Goal: Transaction & Acquisition: Purchase product/service

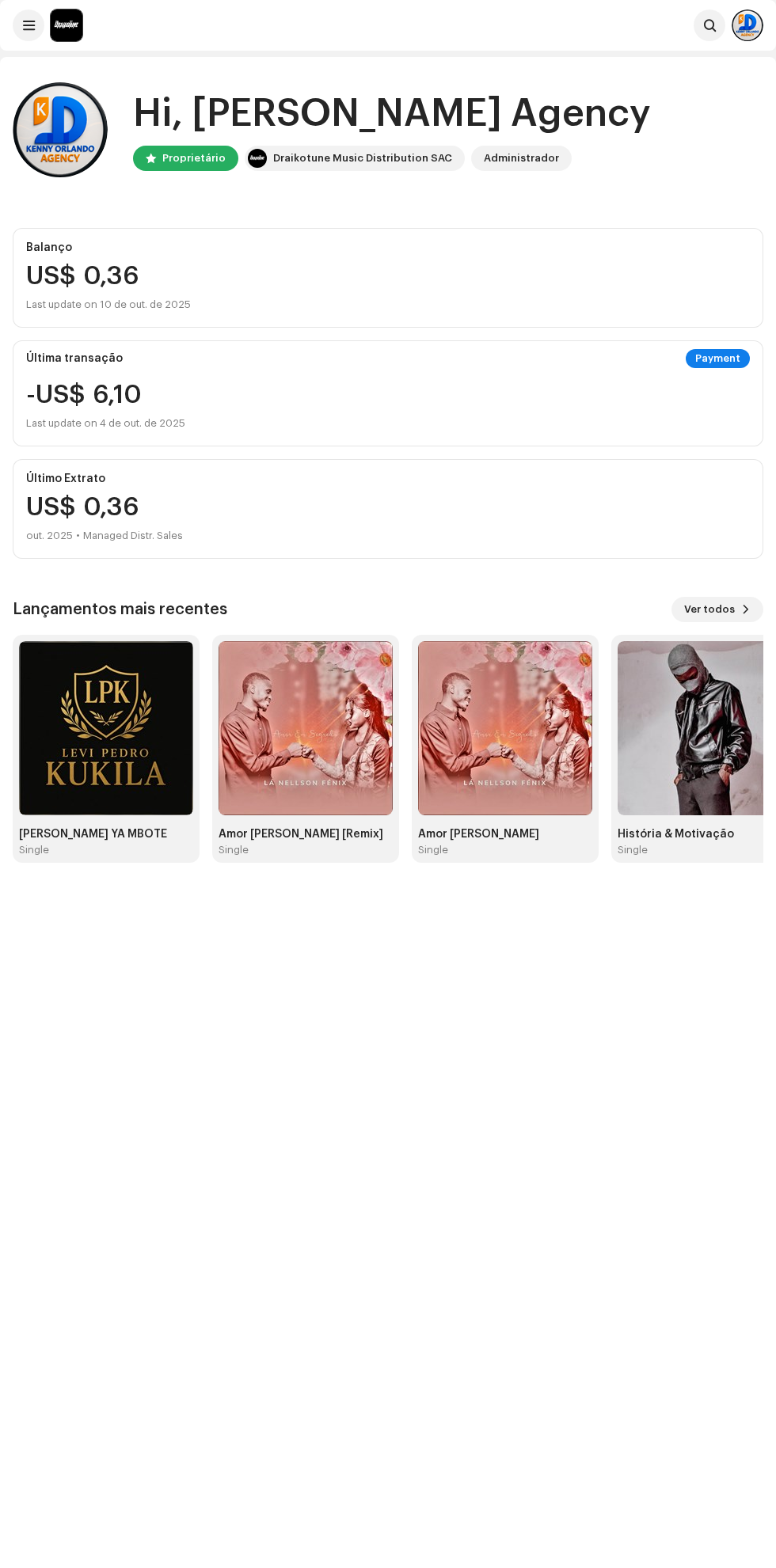
click at [164, 834] on div "[PERSON_NAME] YA MBOTE" at bounding box center [105, 834] width 174 height 13
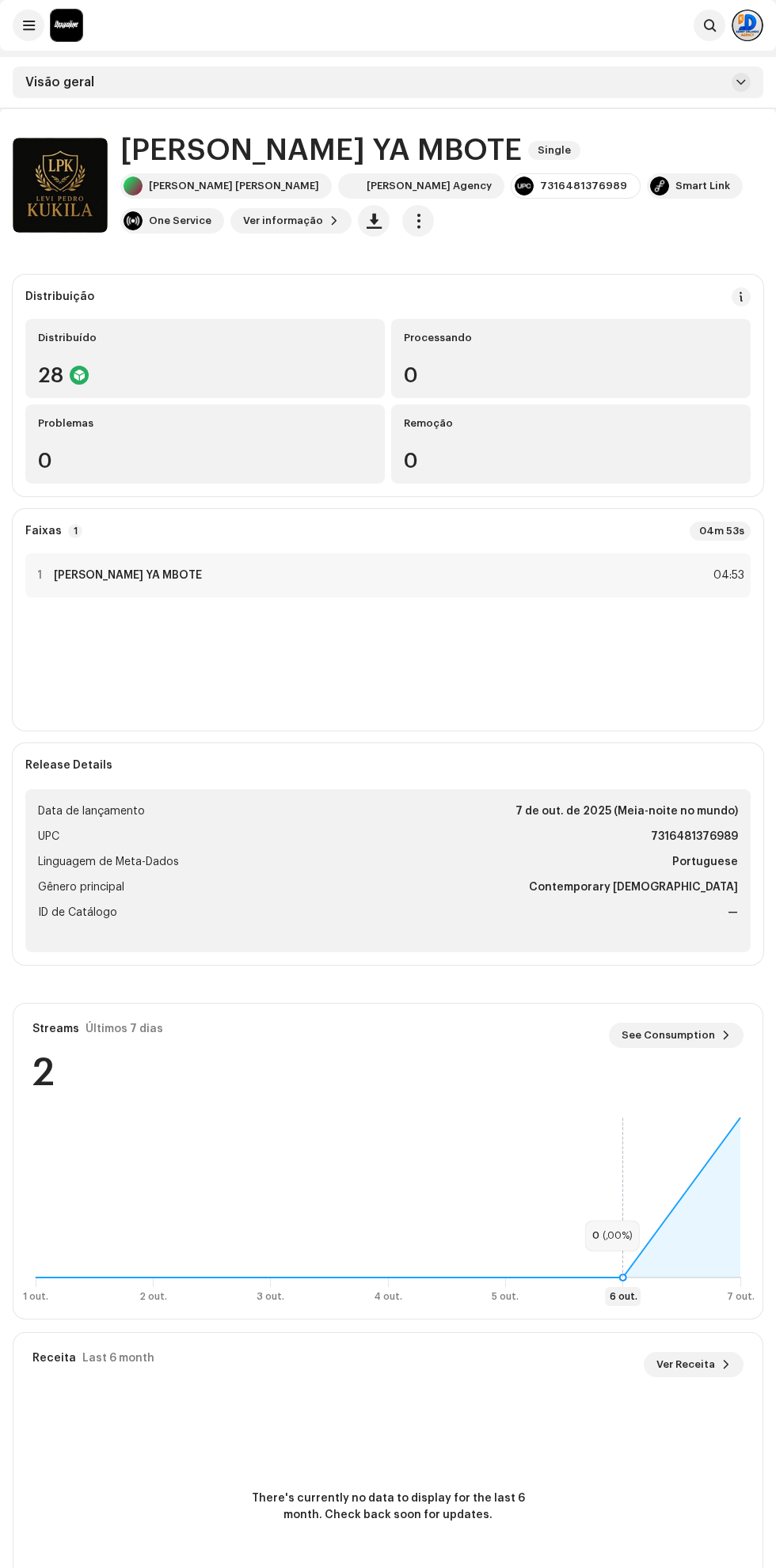
click at [220, 185] on div "[PERSON_NAME] [PERSON_NAME]" at bounding box center [234, 186] width 171 height 13
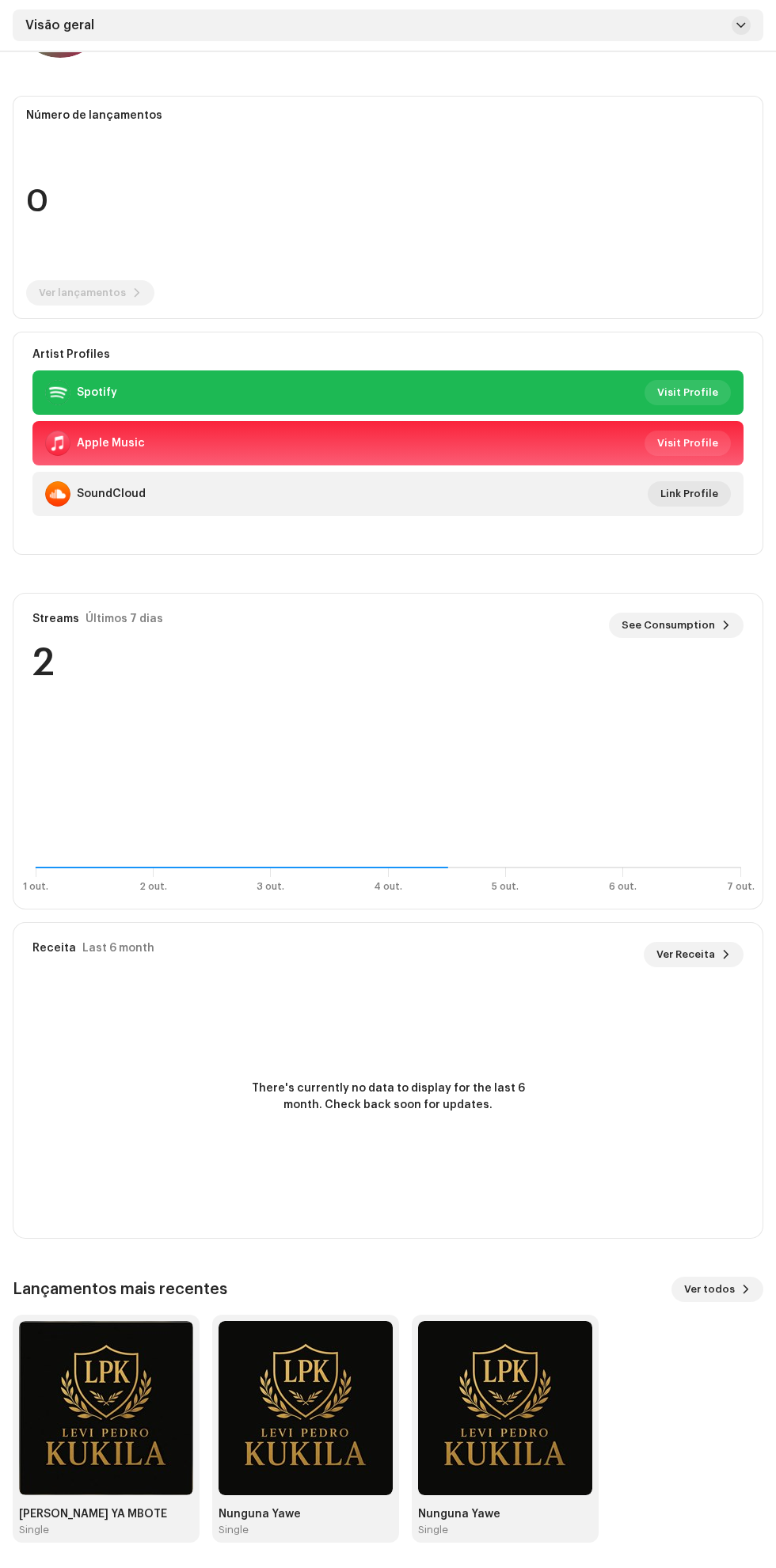
scroll to position [229, 0]
click at [708, 1273] on span "Ver todos" at bounding box center [709, 1289] width 51 height 31
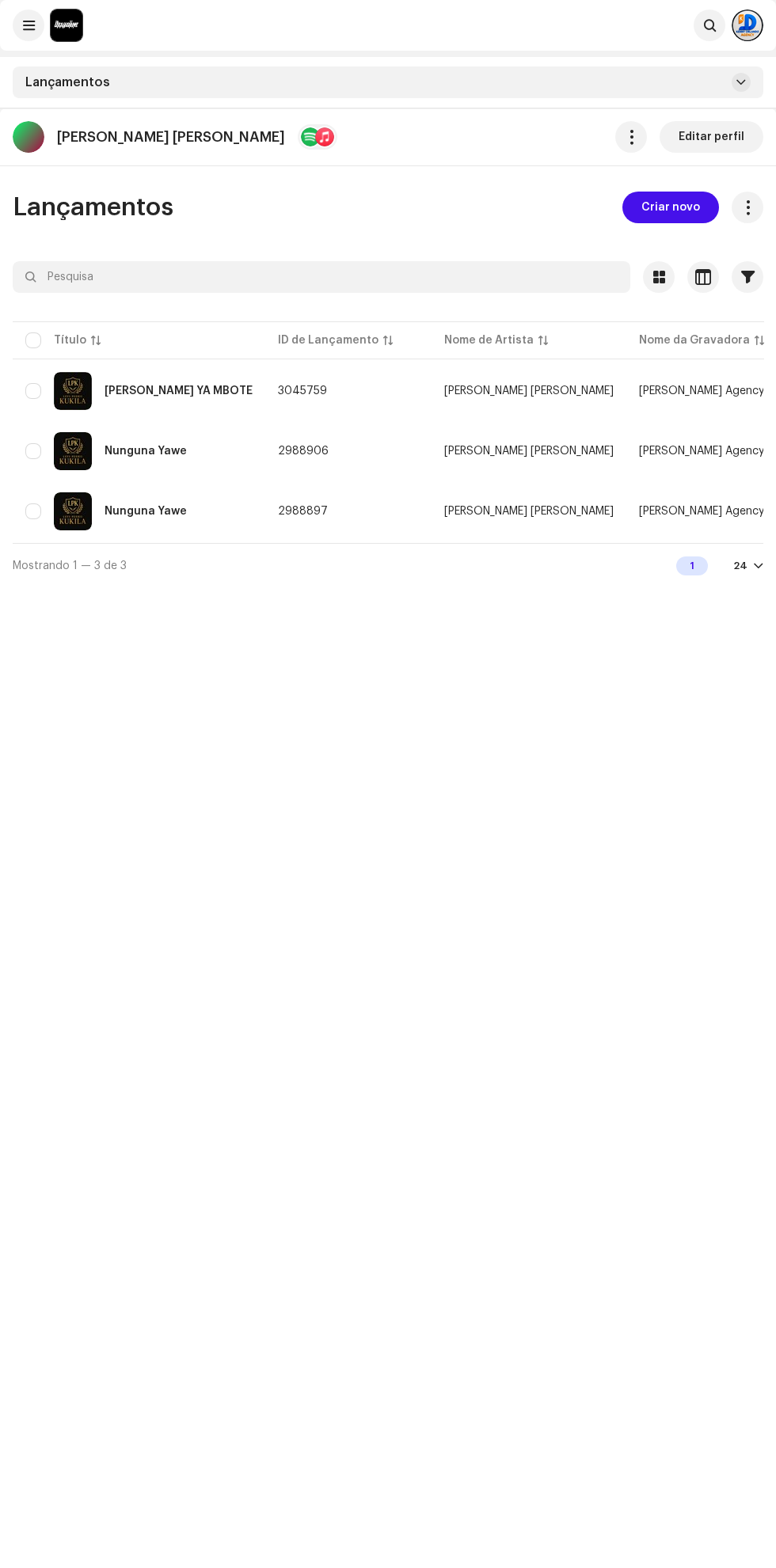
click at [682, 206] on span "Criar novo" at bounding box center [671, 206] width 59 height 31
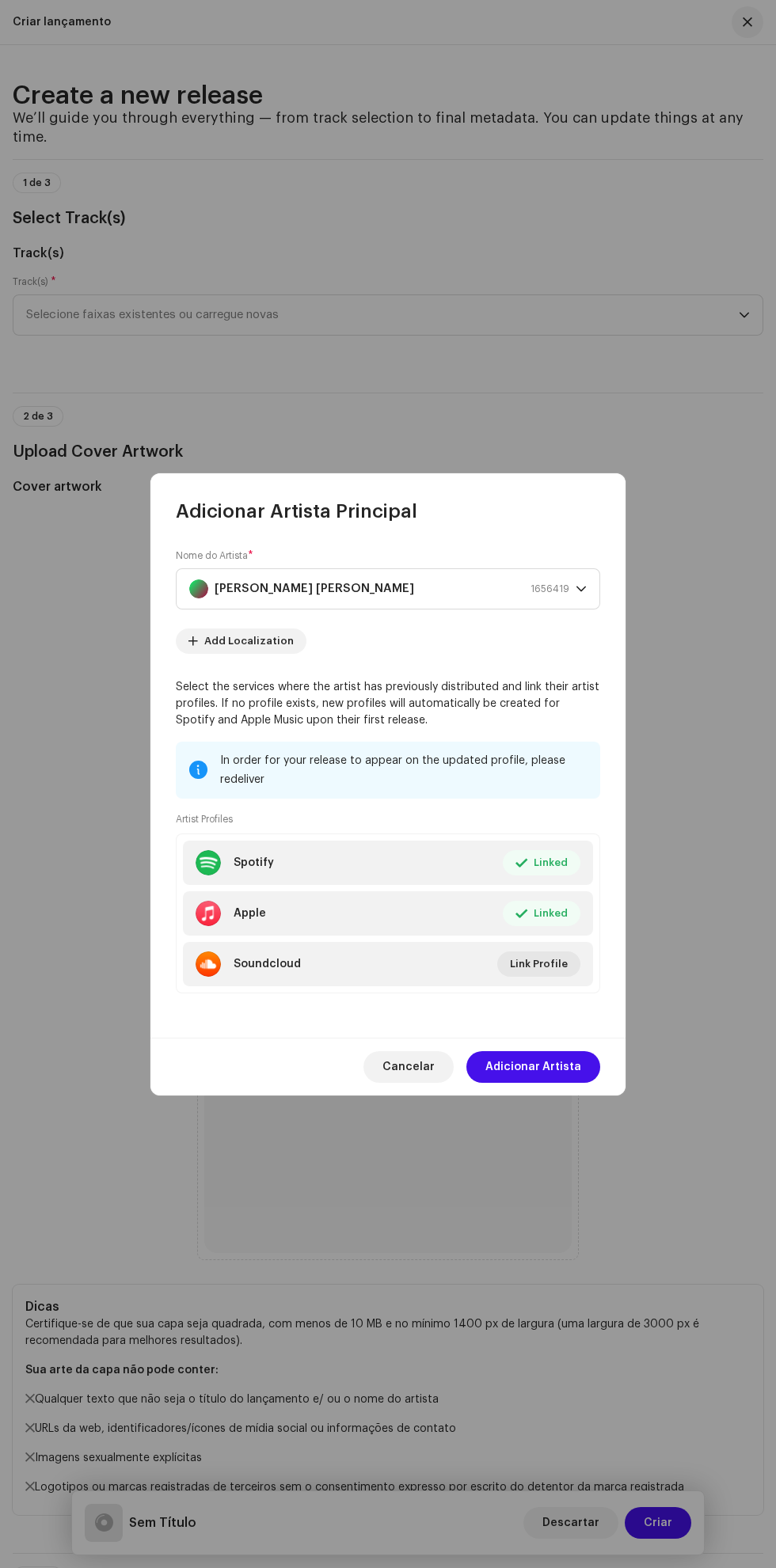
click at [557, 1082] on span "Adicionar Artista" at bounding box center [532, 1066] width 96 height 31
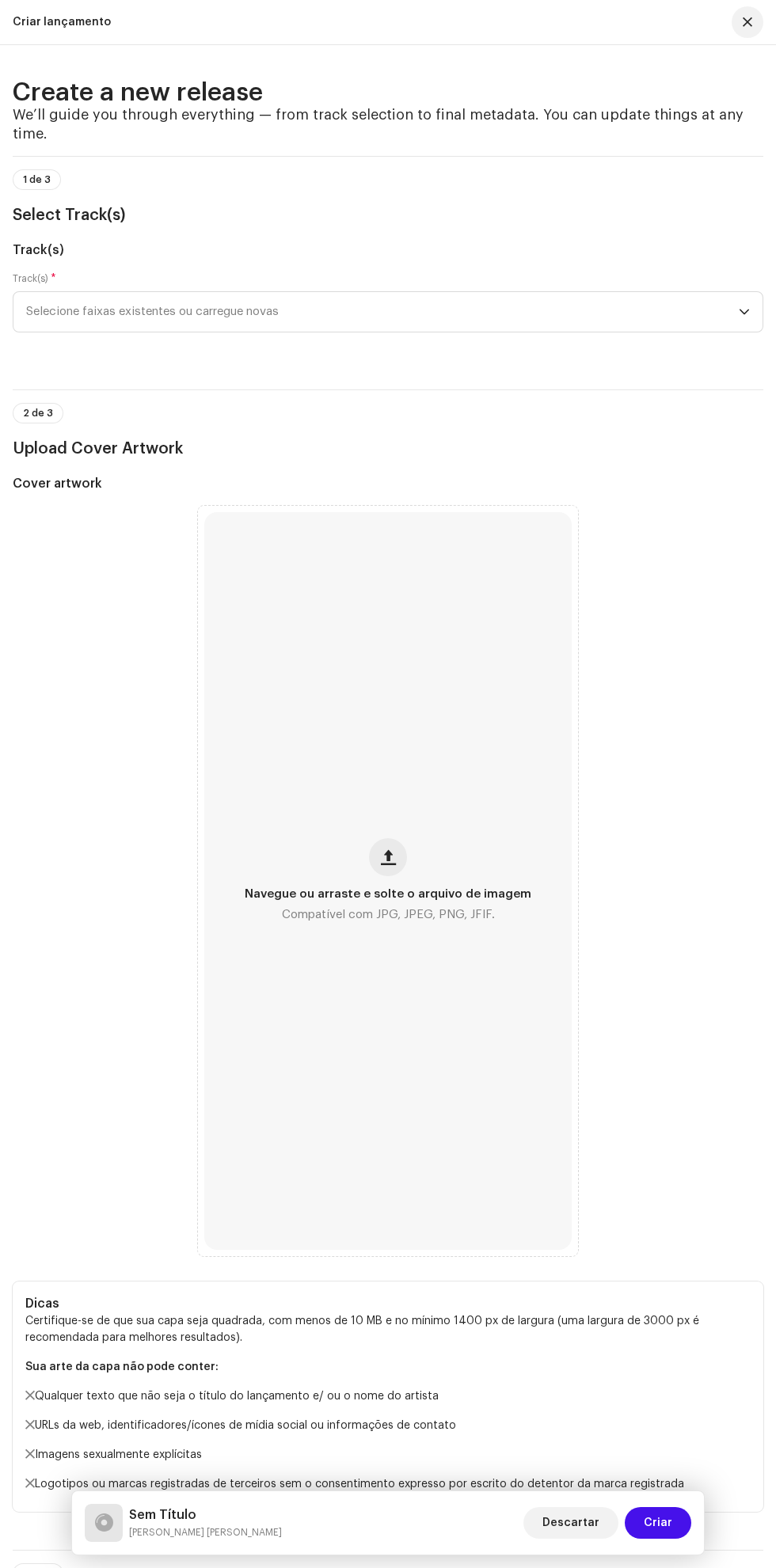
scroll to position [5, 0]
click at [414, 900] on span "Navegue ou arraste e solte o arquivo de imagem" at bounding box center [388, 894] width 287 height 11
click at [638, 331] on span "Selecione faixas existentes ou carregue novas" at bounding box center [382, 312] width 713 height 39
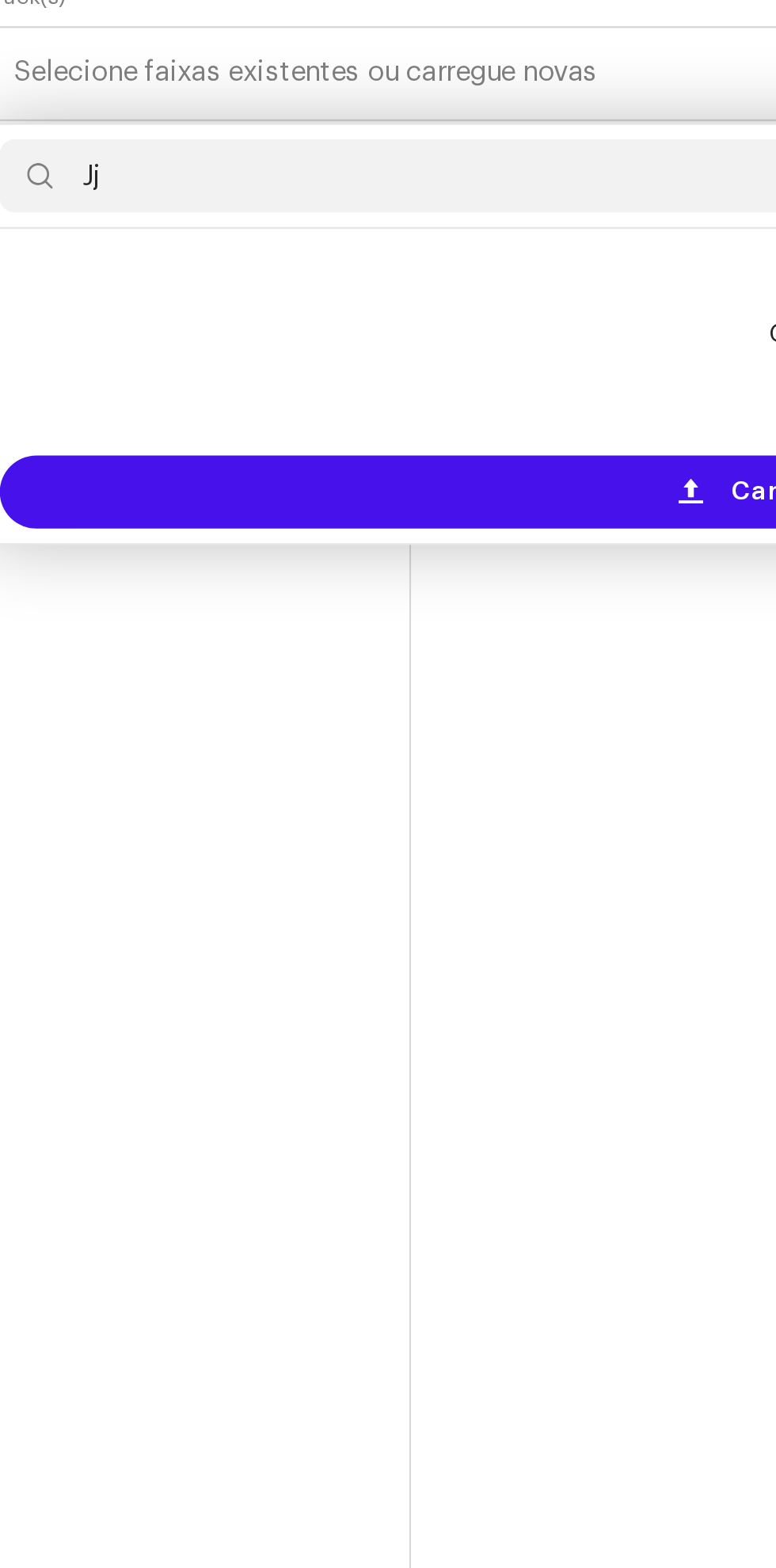
type input "Jj"
click at [271, 509] on div "Carregar novas faixas" at bounding box center [388, 492] width 736 height 31
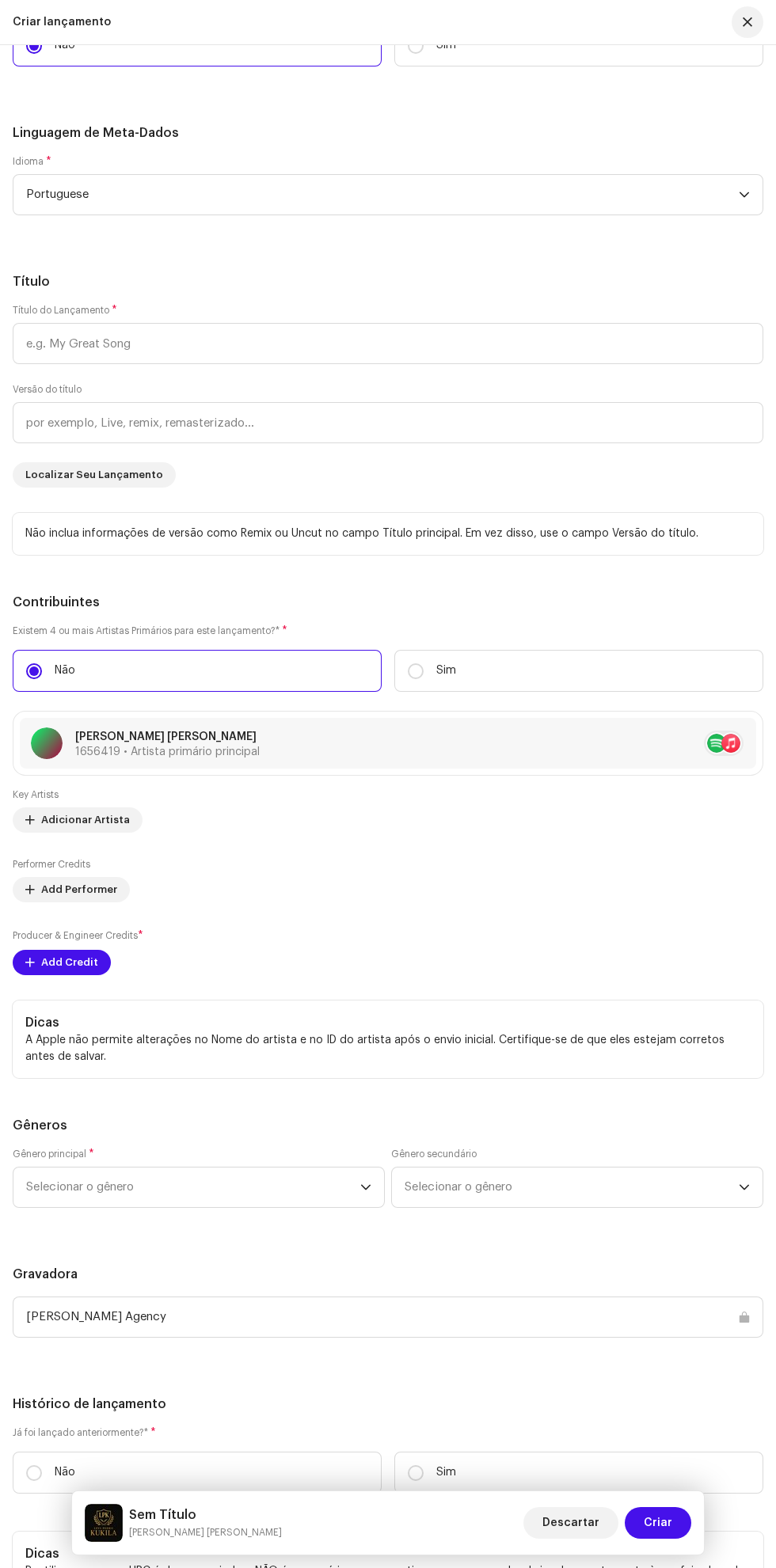
scroll to position [1906, 0]
click at [17, 38] on div "Criar lançamento" at bounding box center [388, 22] width 776 height 46
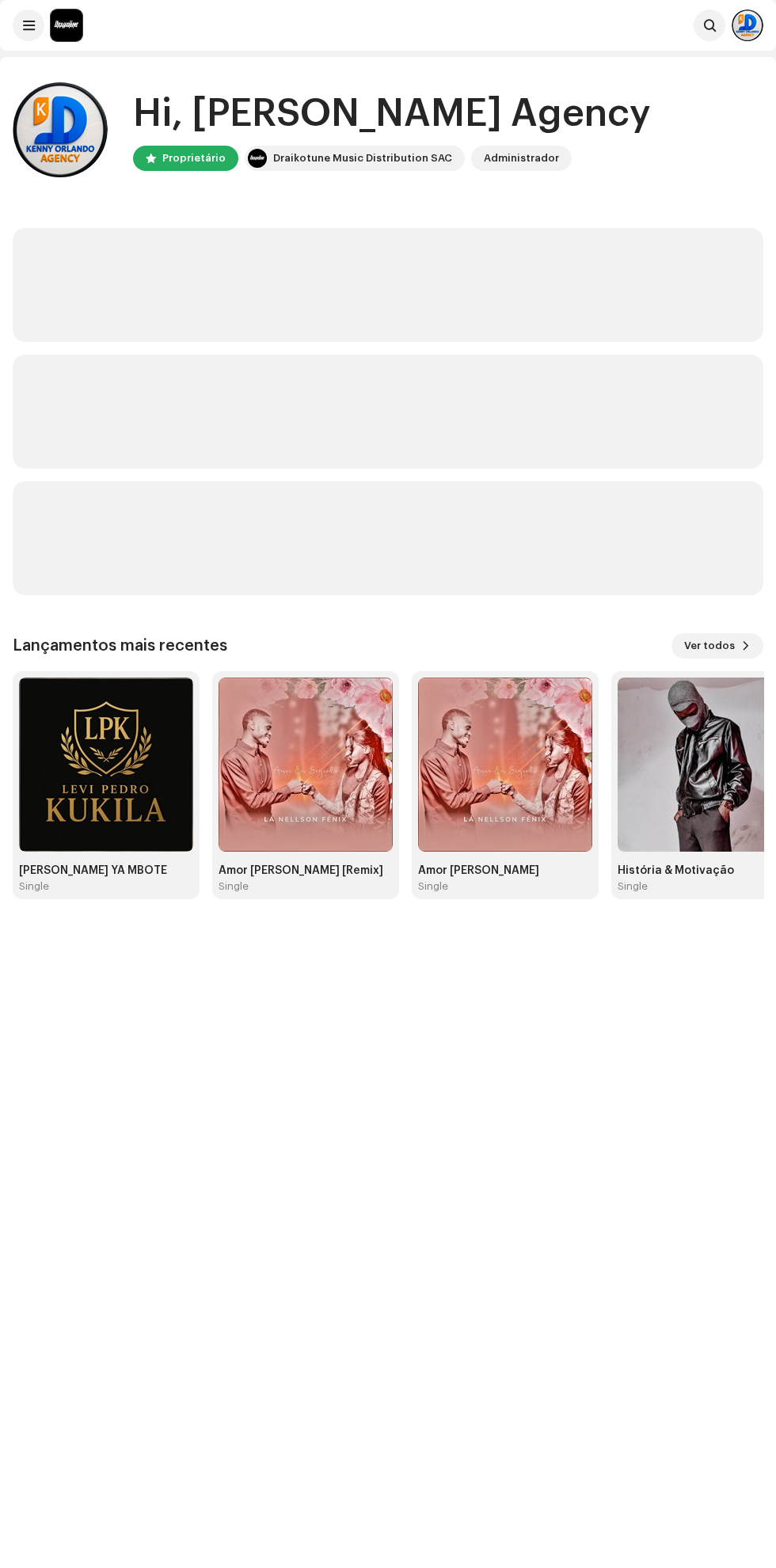
click at [122, 748] on img at bounding box center [105, 764] width 174 height 174
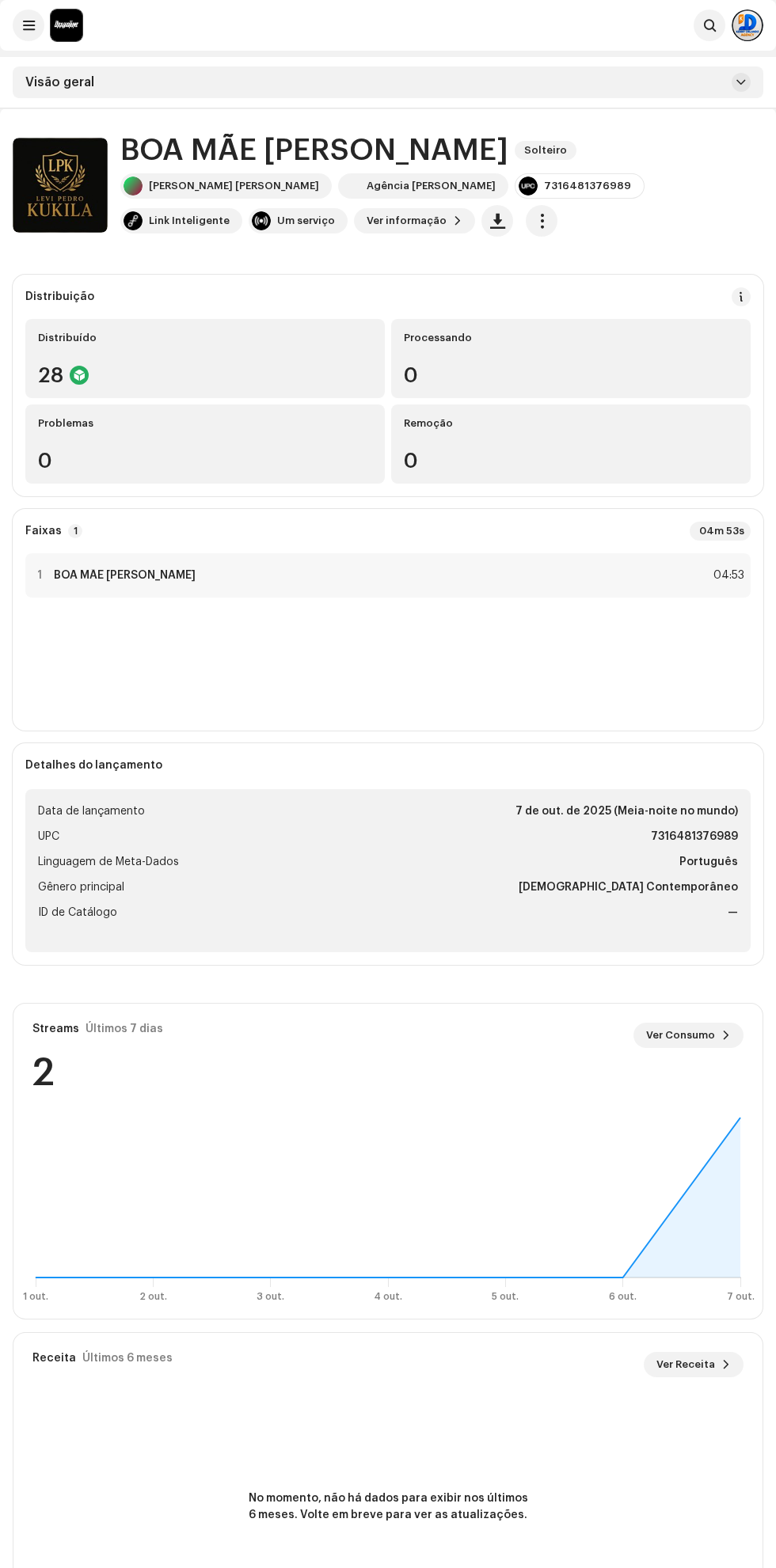
click at [211, 163] on font "BOA MÃE MARIA" at bounding box center [314, 151] width 388 height 30
click at [208, 185] on font "Levi Pedro Cook" at bounding box center [234, 186] width 171 height 11
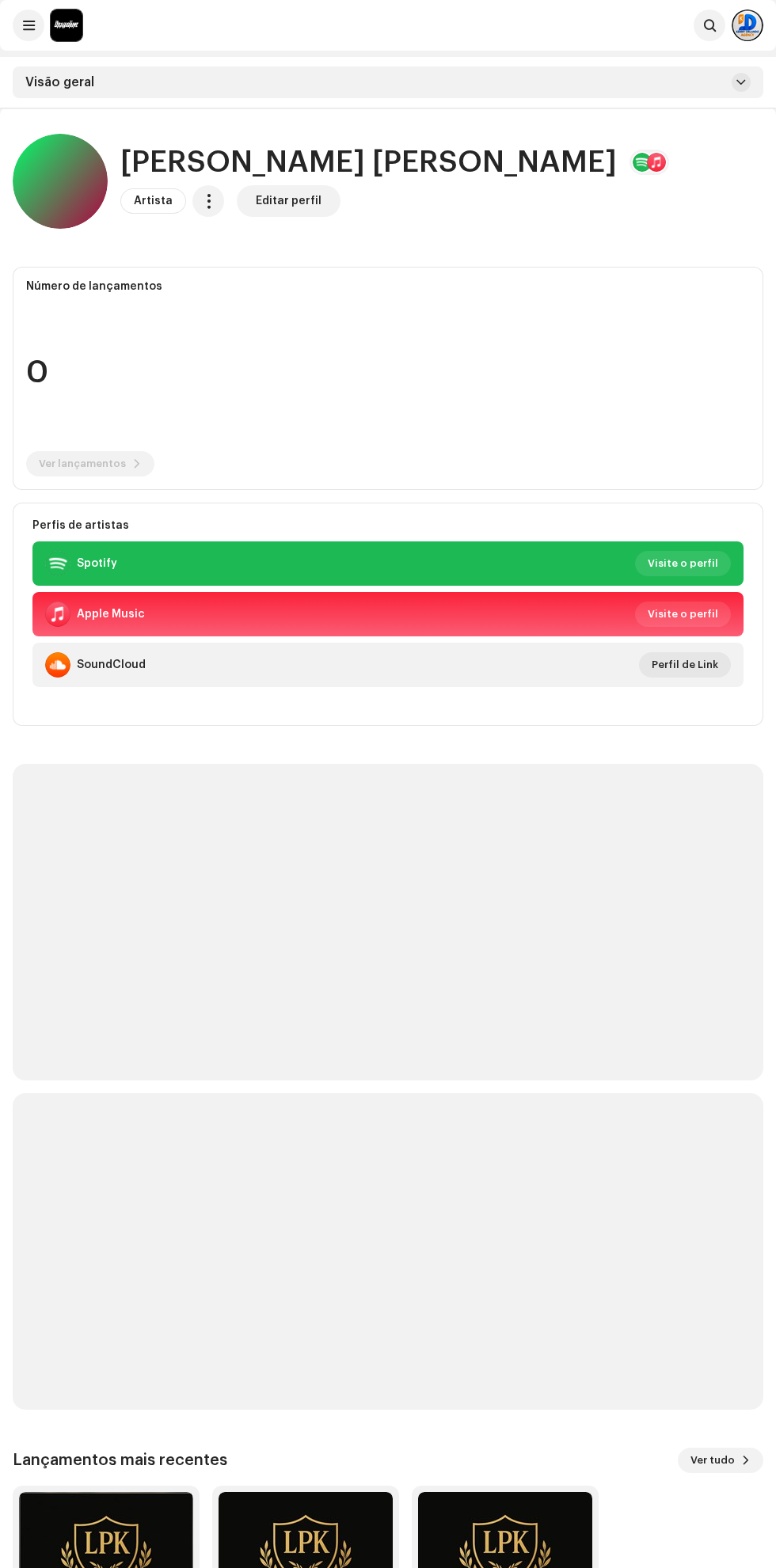
scroll to position [229, 0]
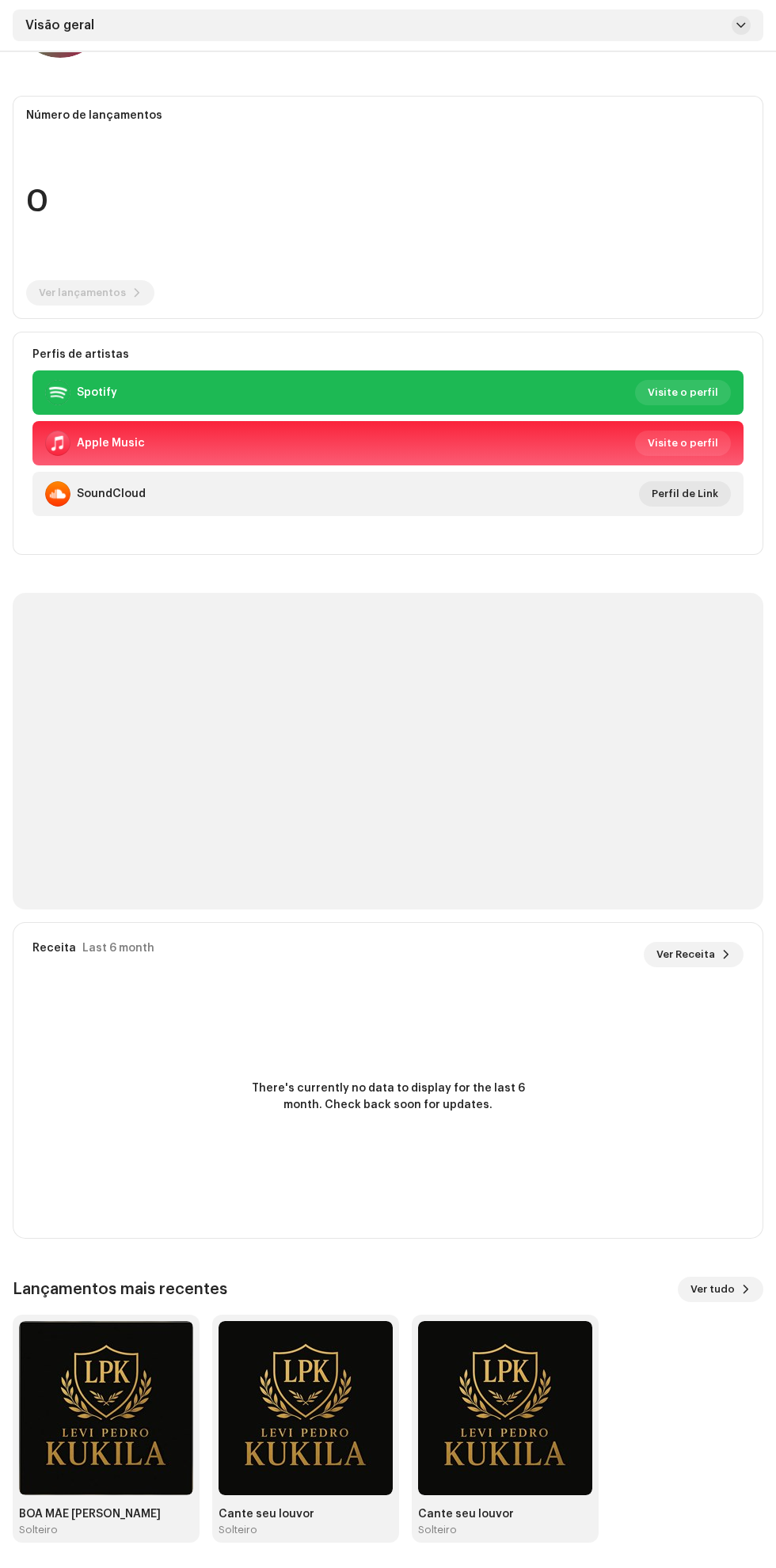
click at [746, 1283] on span at bounding box center [746, 1289] width 10 height 13
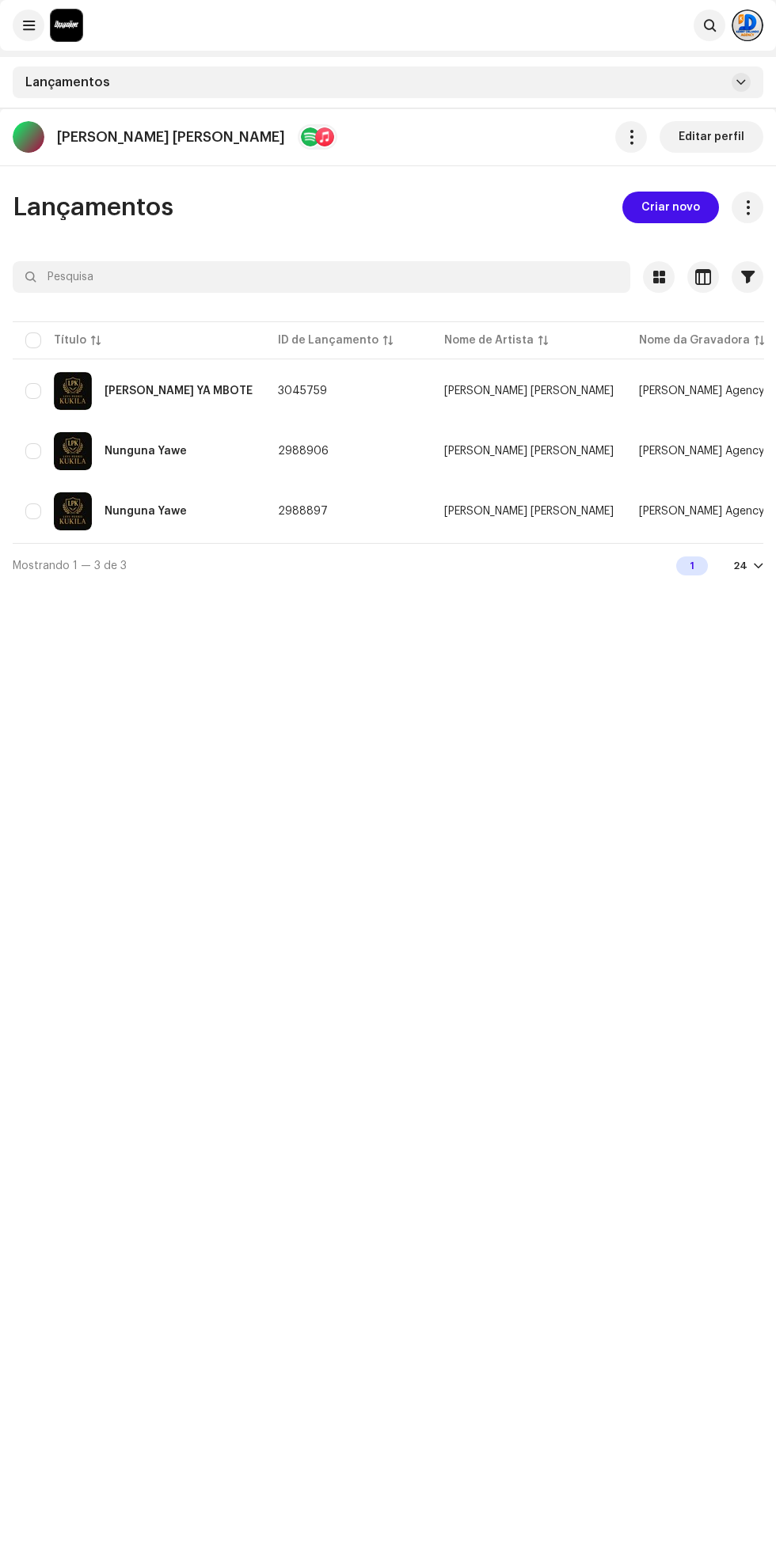
click at [681, 207] on span "Criar novo" at bounding box center [671, 206] width 59 height 31
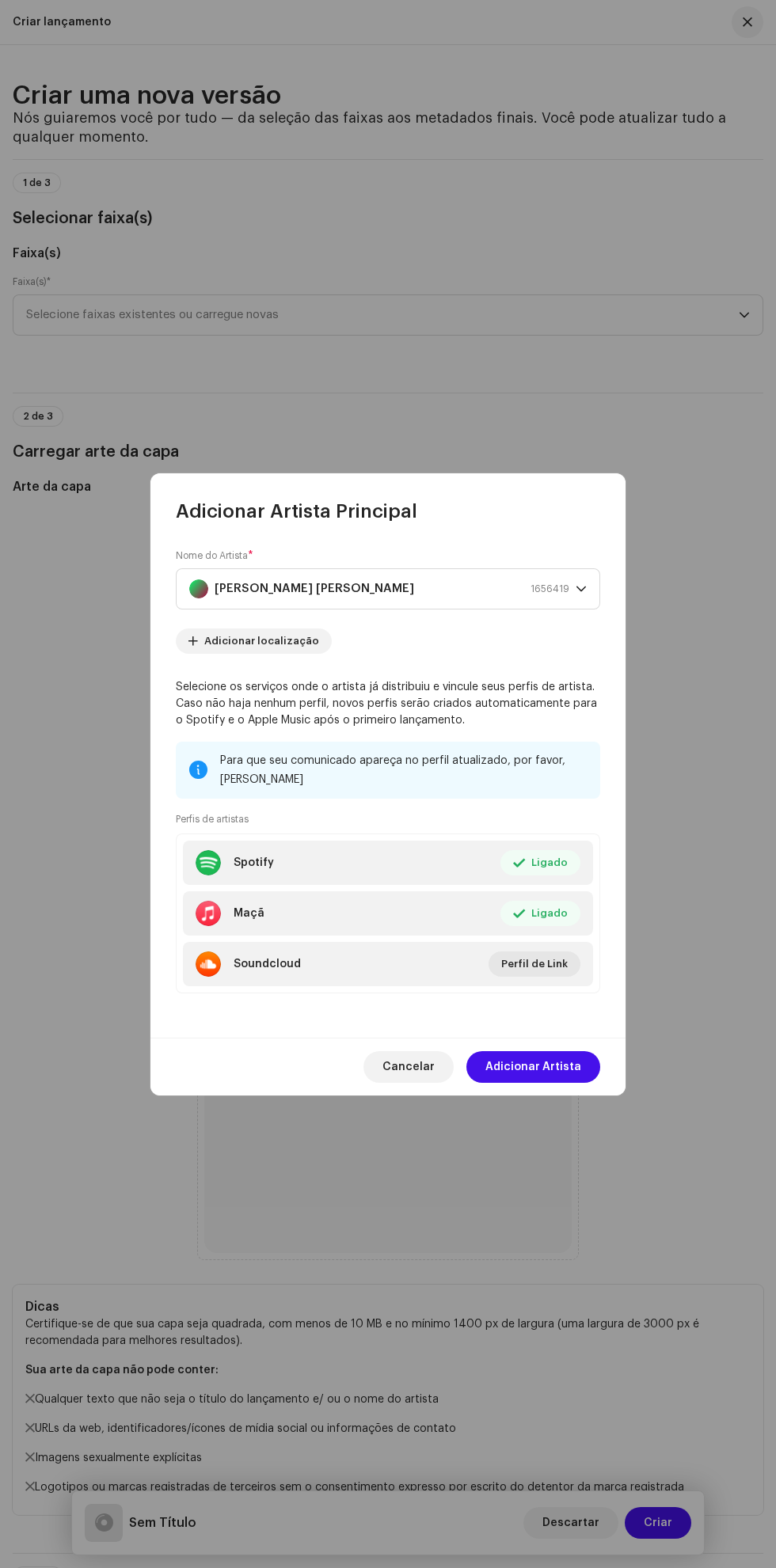
click at [570, 1082] on span "Adicionar Artista" at bounding box center [532, 1066] width 96 height 31
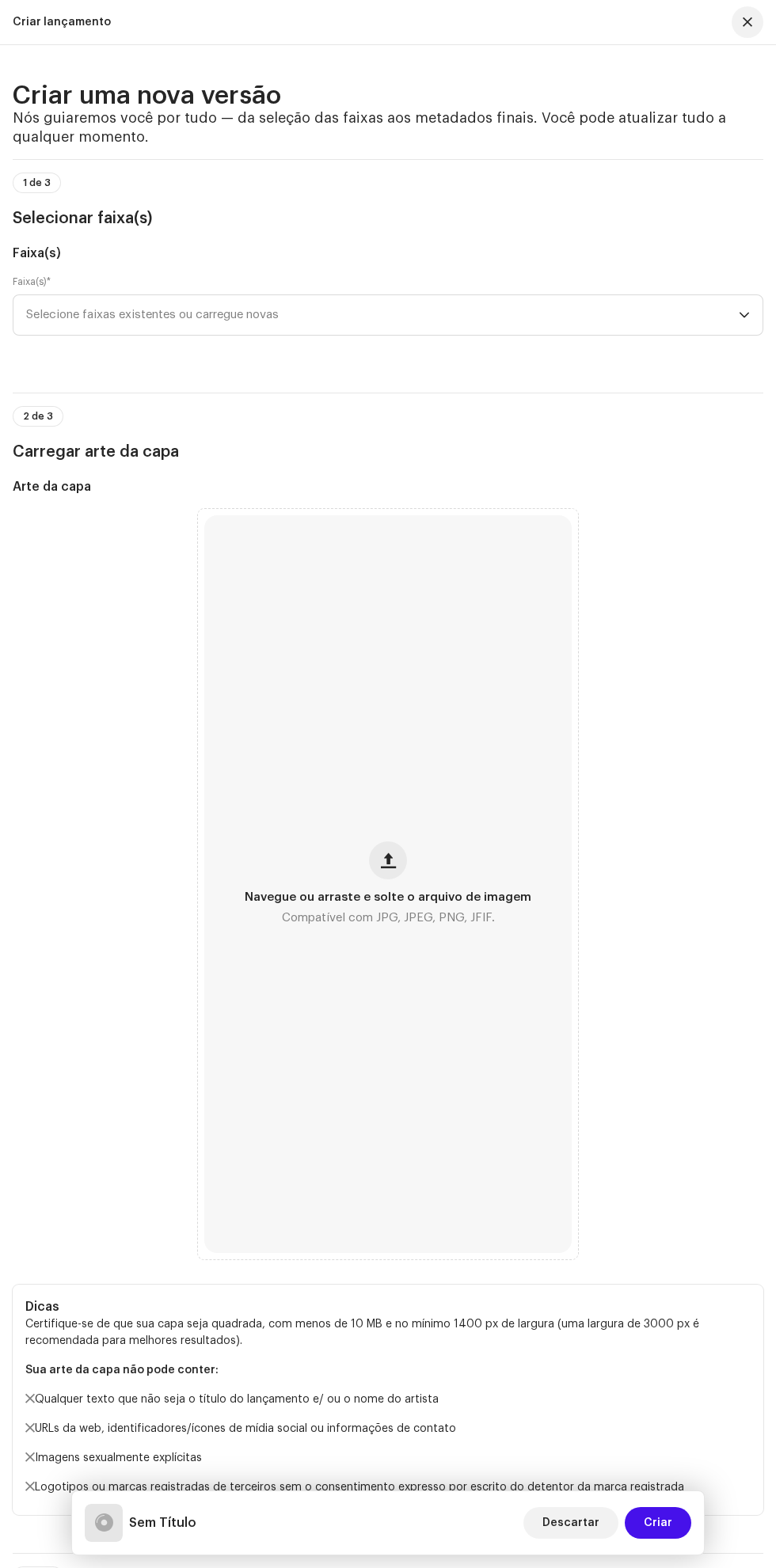
click at [520, 335] on span "Selecione faixas existentes ou carregue novas" at bounding box center [382, 315] width 713 height 39
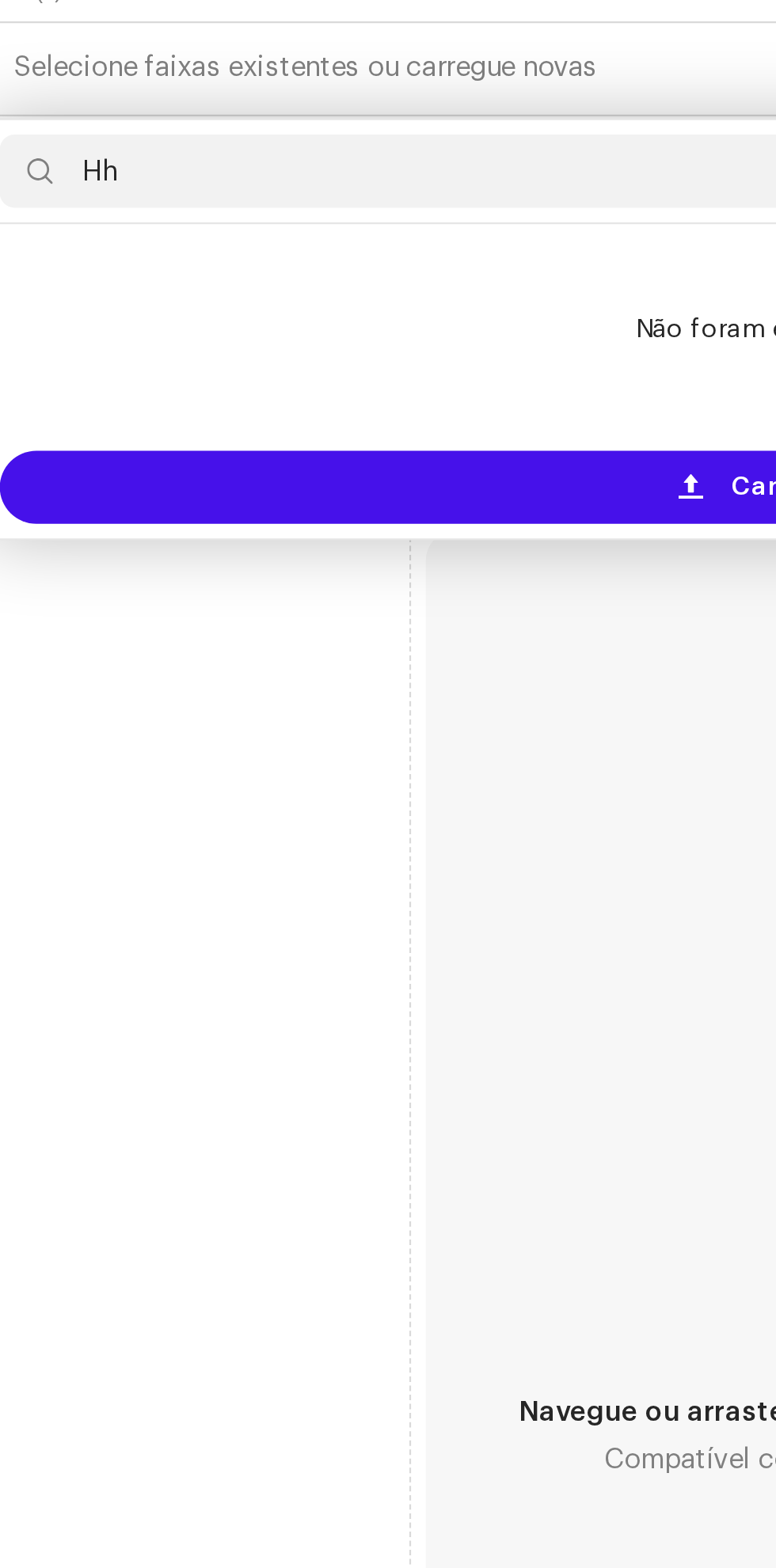
type input "Hh"
click at [273, 512] on div "Carregar novas faixas" at bounding box center [388, 496] width 736 height 31
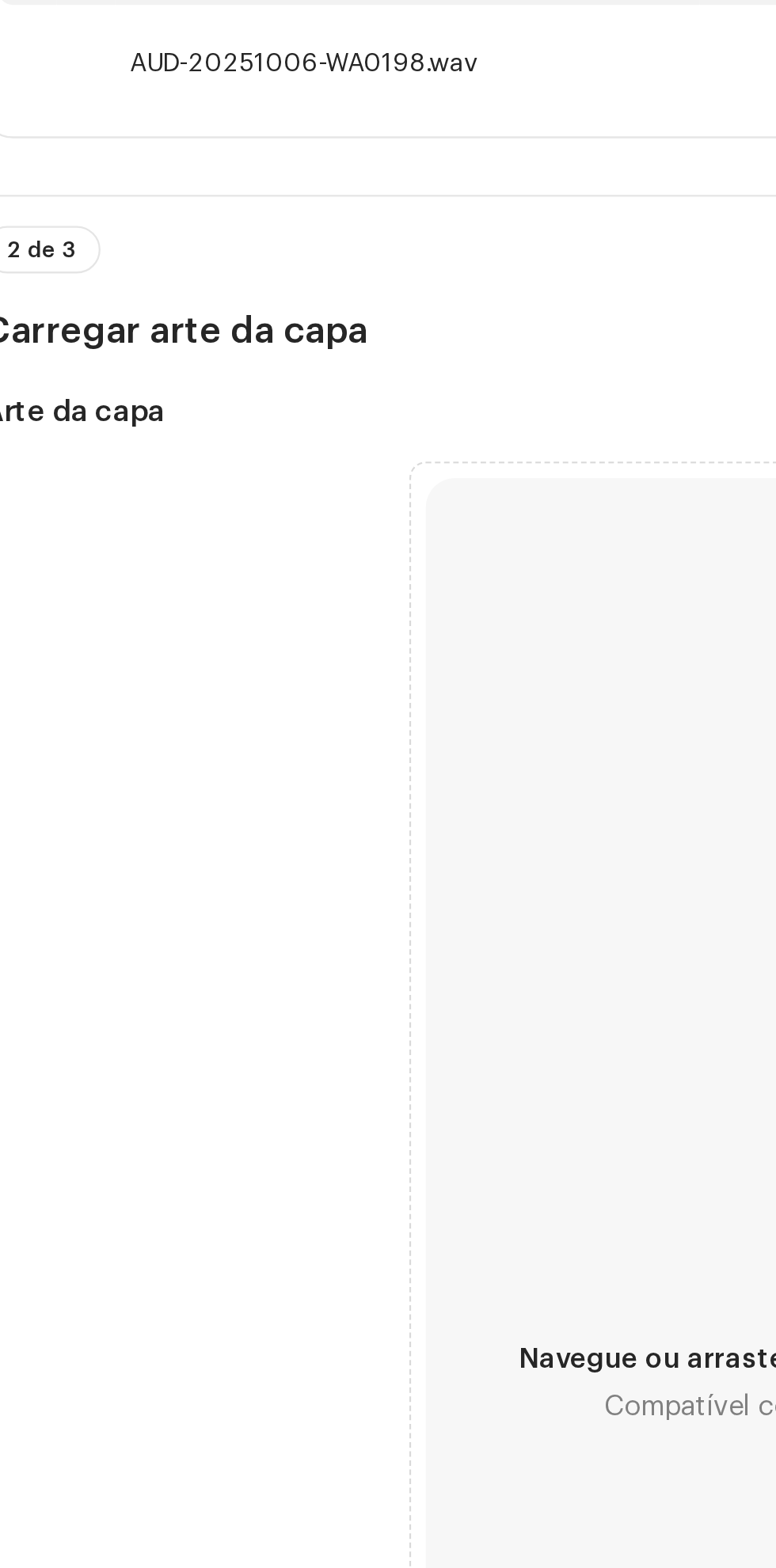
scroll to position [143, 0]
click at [263, 746] on div "Navegue ou arraste e solte o arquivo de imagem Compatível com JPG, JPEG, PNG, J…" at bounding box center [388, 862] width 367 height 738
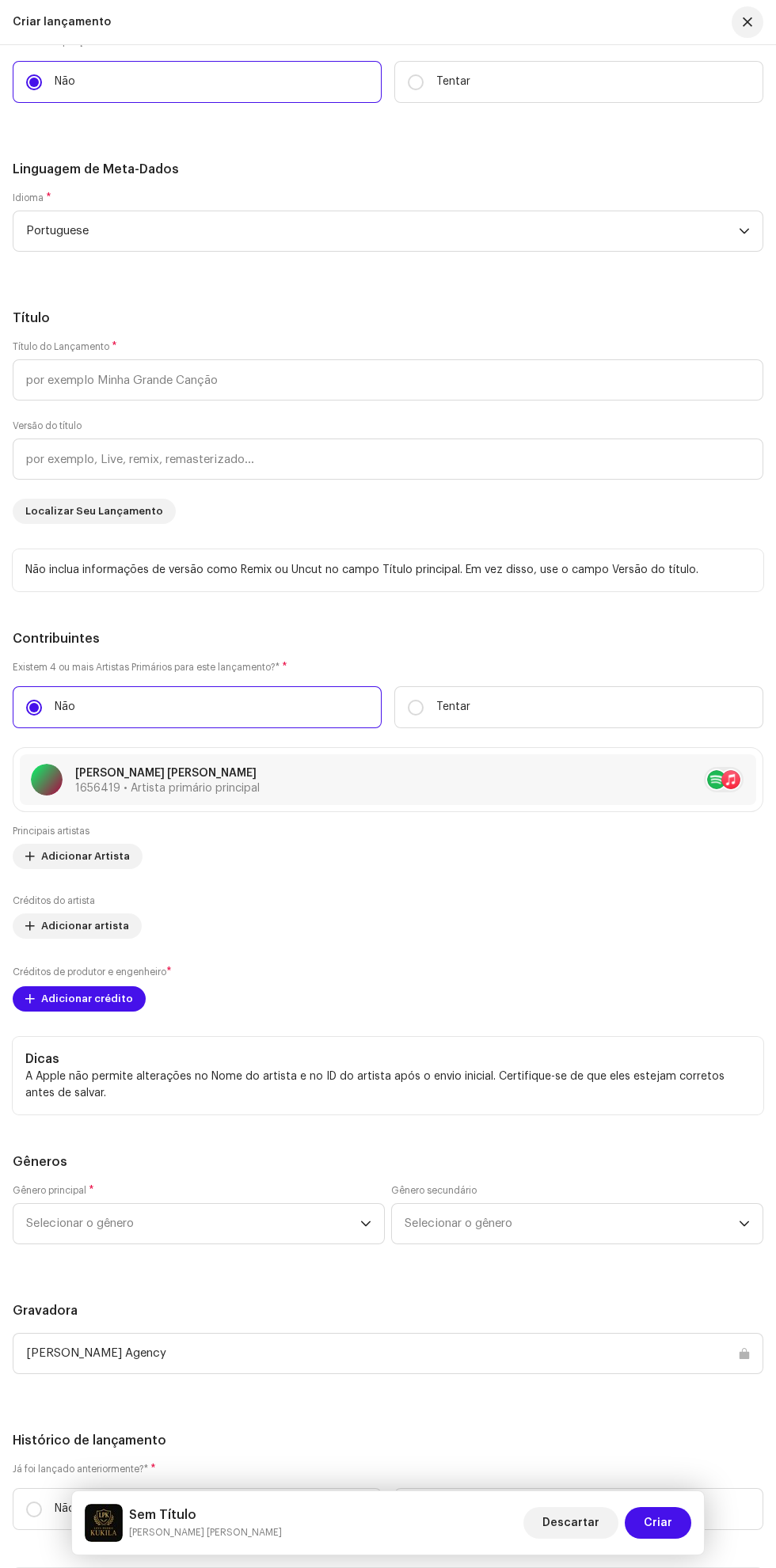
scroll to position [1914, 0]
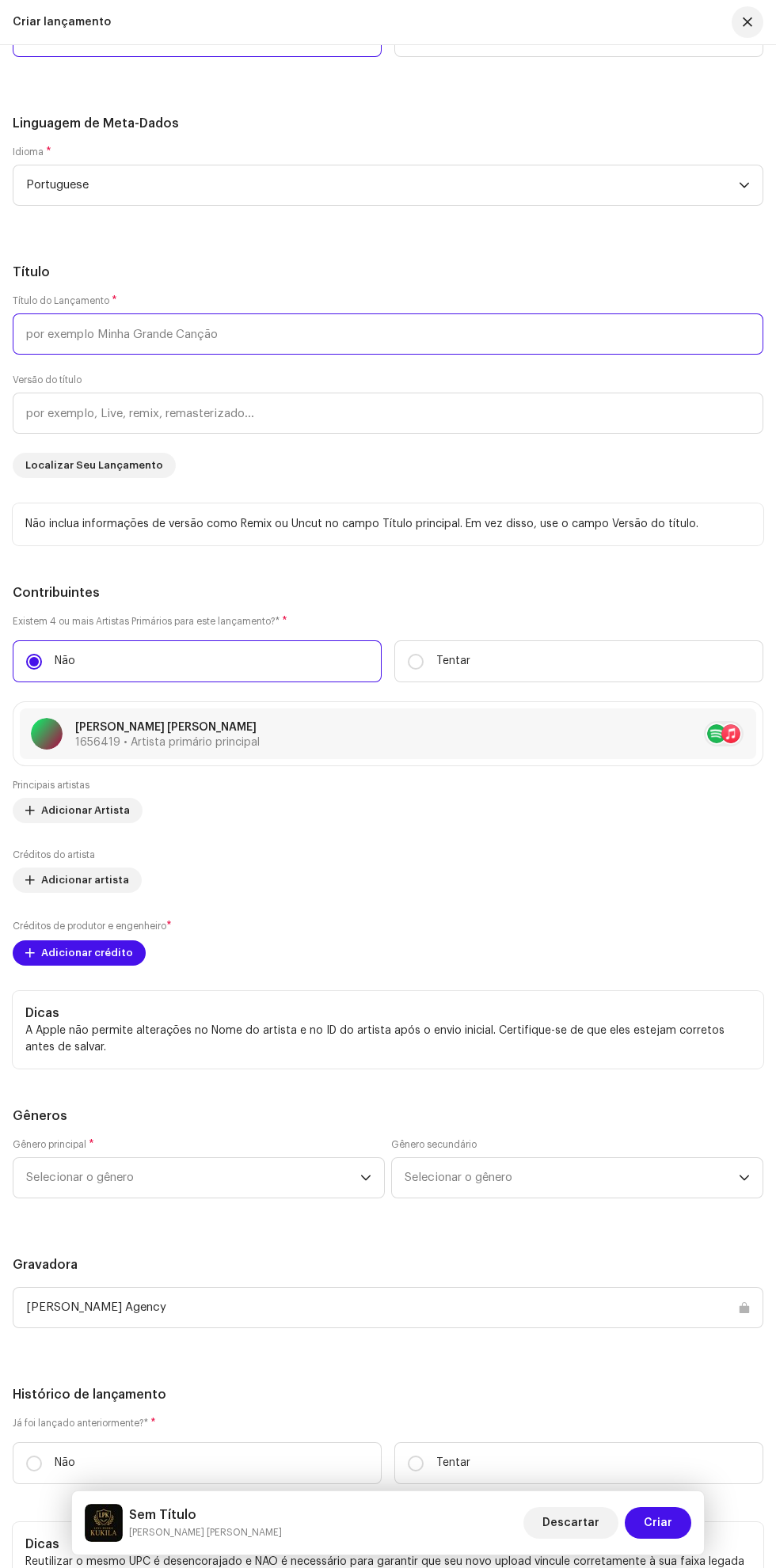
click at [507, 354] on input "text" at bounding box center [388, 334] width 750 height 41
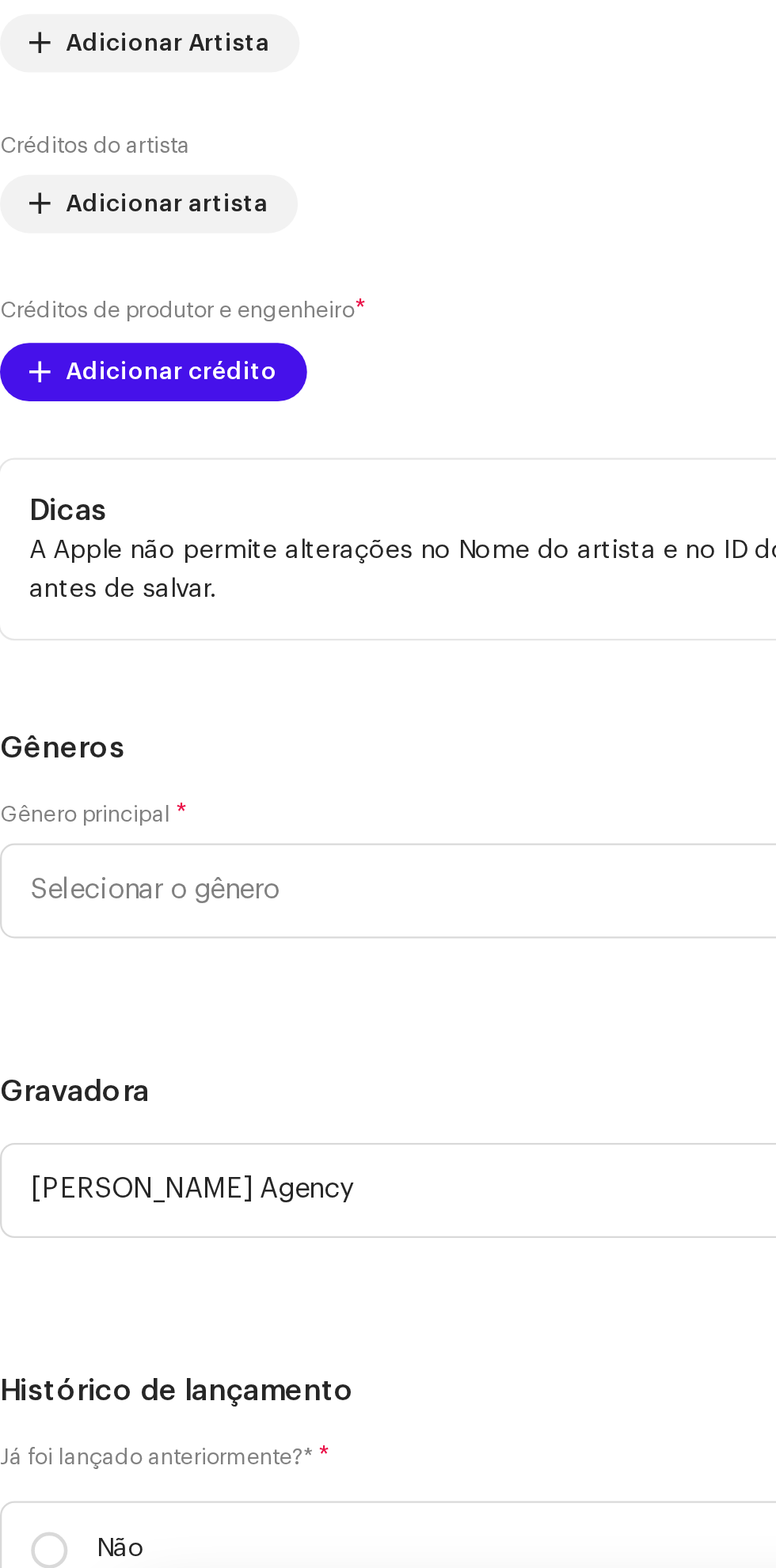
type input "[PERSON_NAME] YA MBOTE"
click at [261, 282] on h5 "Título" at bounding box center [388, 271] width 750 height 19
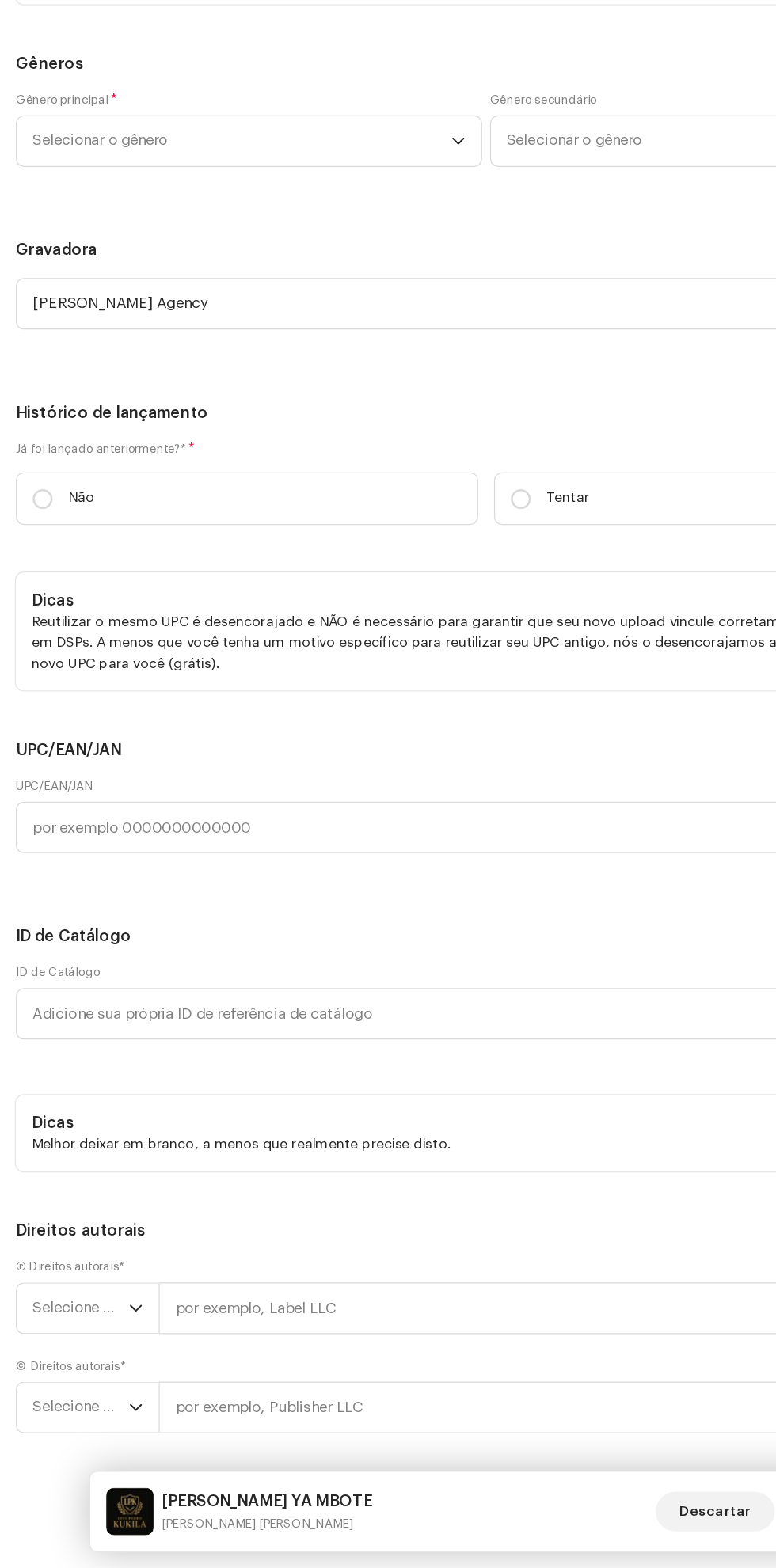
scroll to position [2663, 0]
click at [85, 77] on span "Adicionar Artista" at bounding box center [85, 61] width 88 height 31
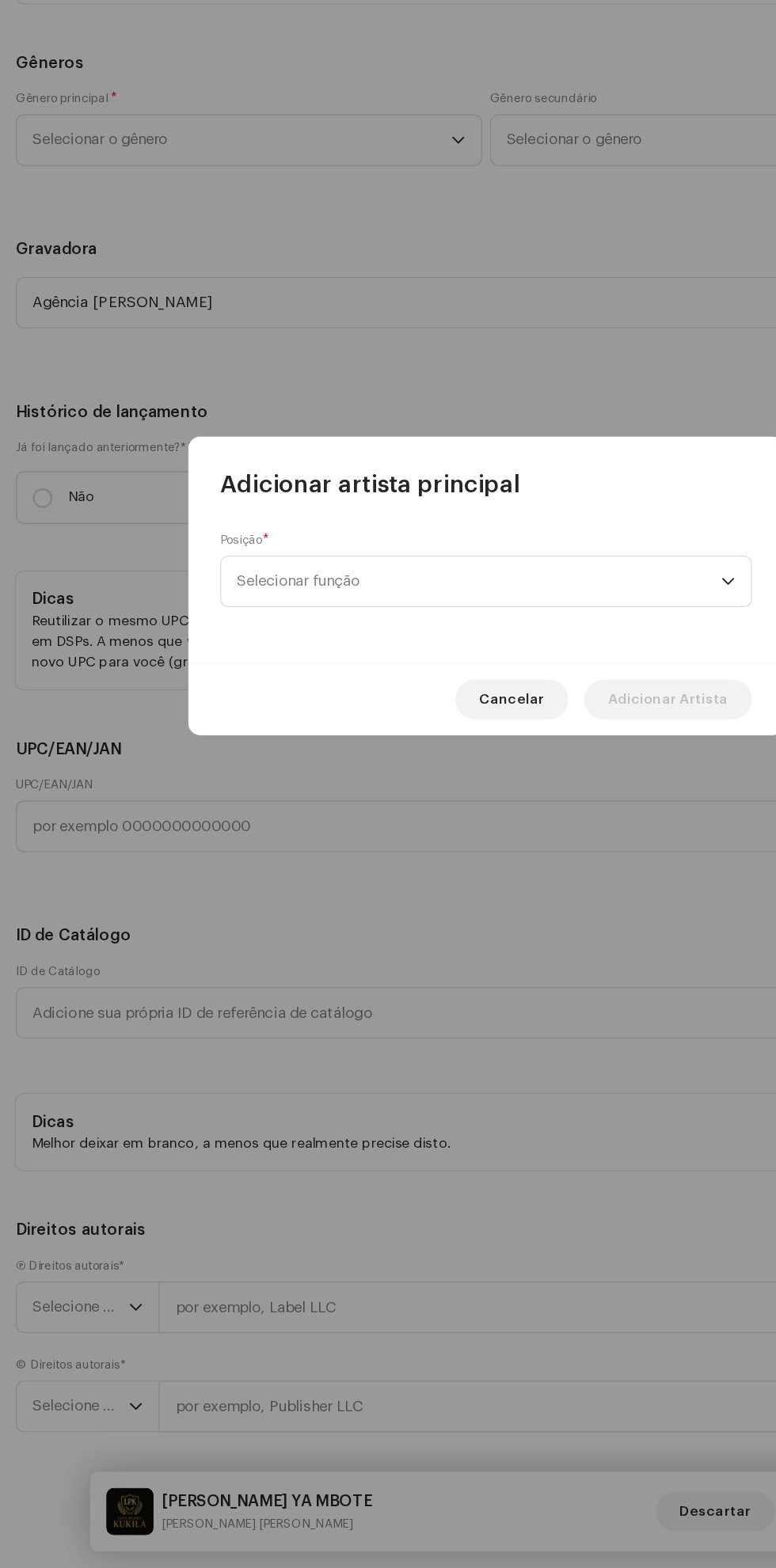
click at [426, 790] on span "Selecionar função" at bounding box center [382, 780] width 387 height 39
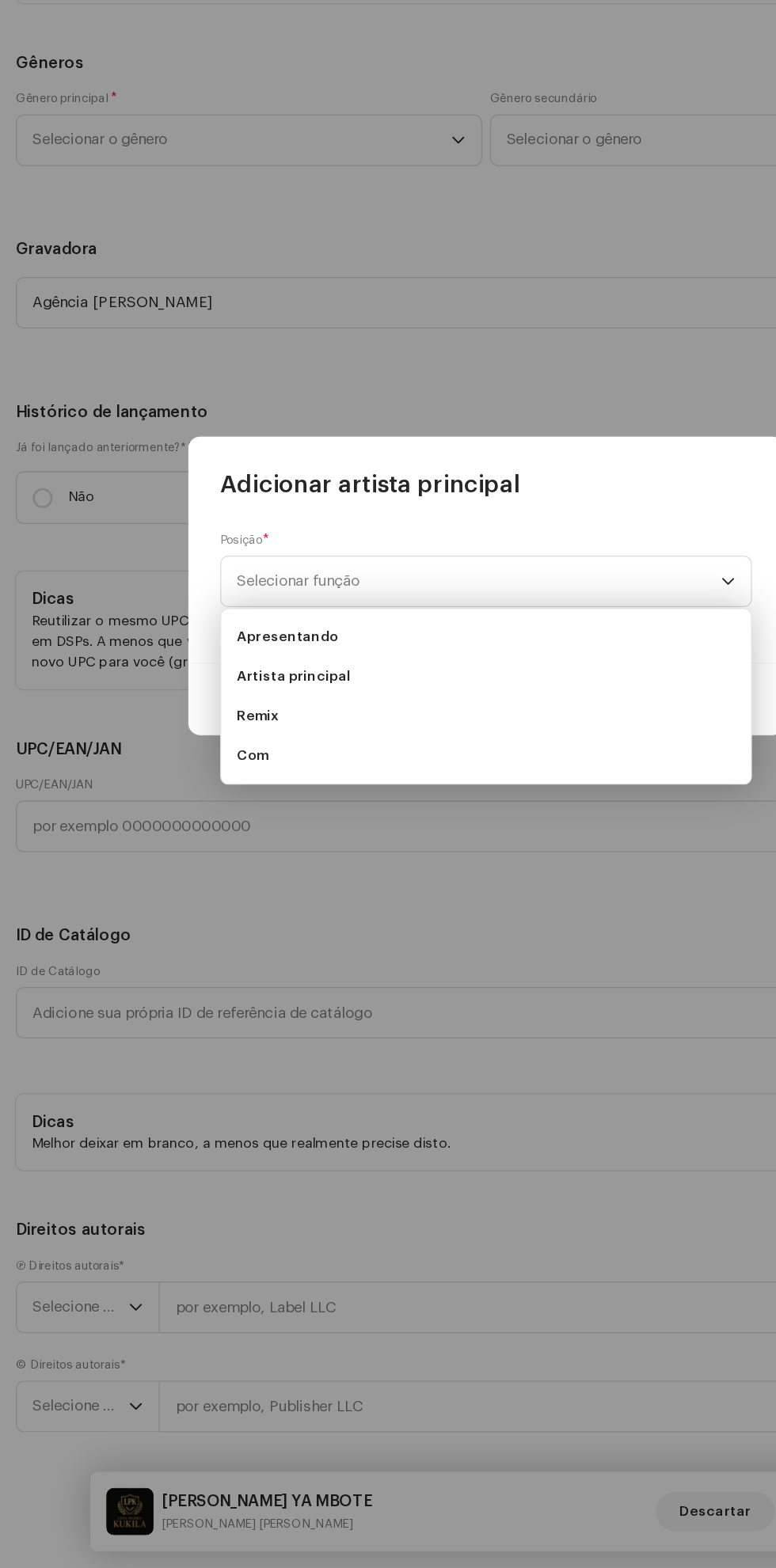
click at [475, 856] on li "Artista principal" at bounding box center [388, 855] width 410 height 31
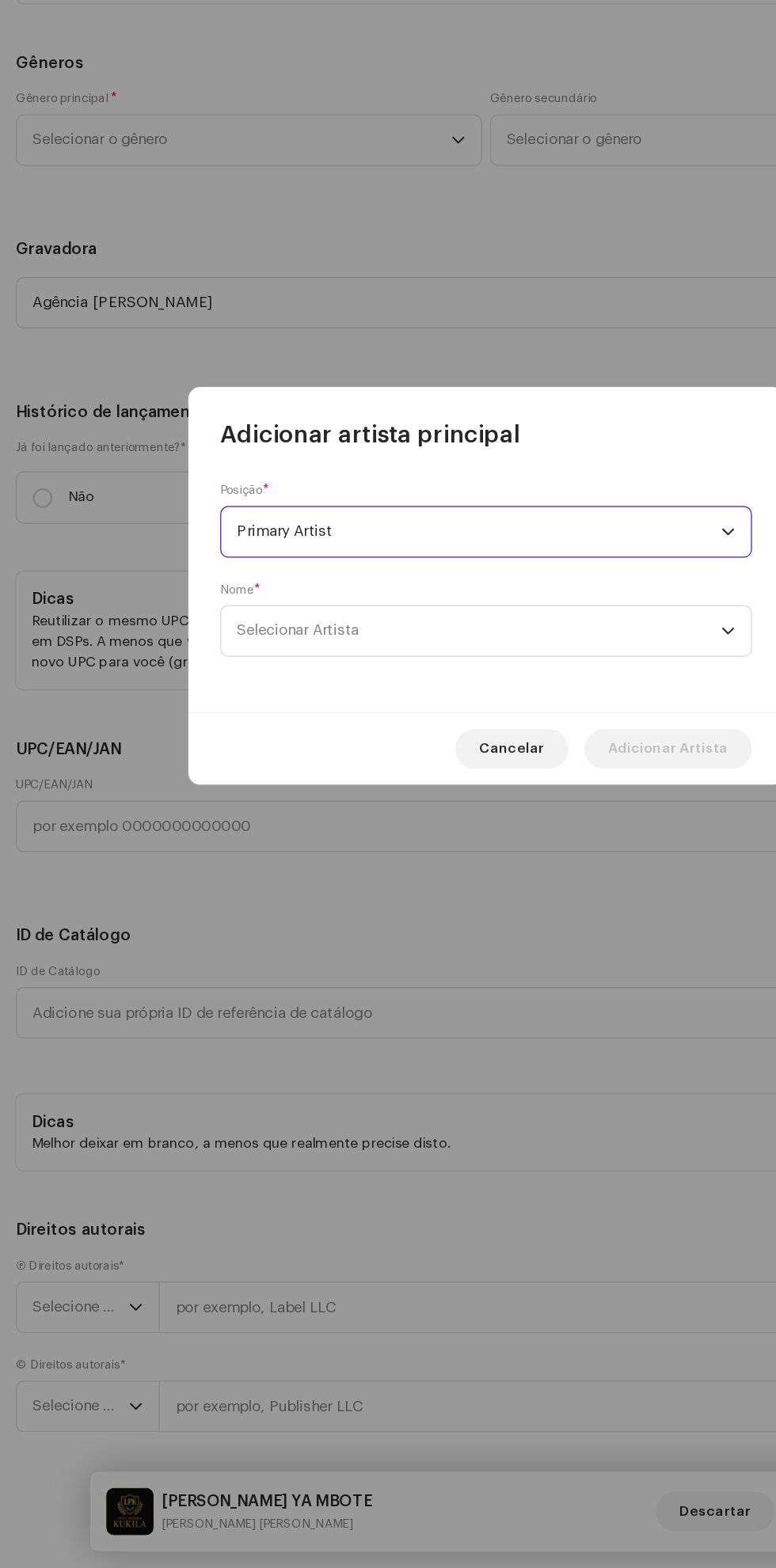
click at [463, 817] on span "Selecionar Artista" at bounding box center [382, 820] width 387 height 39
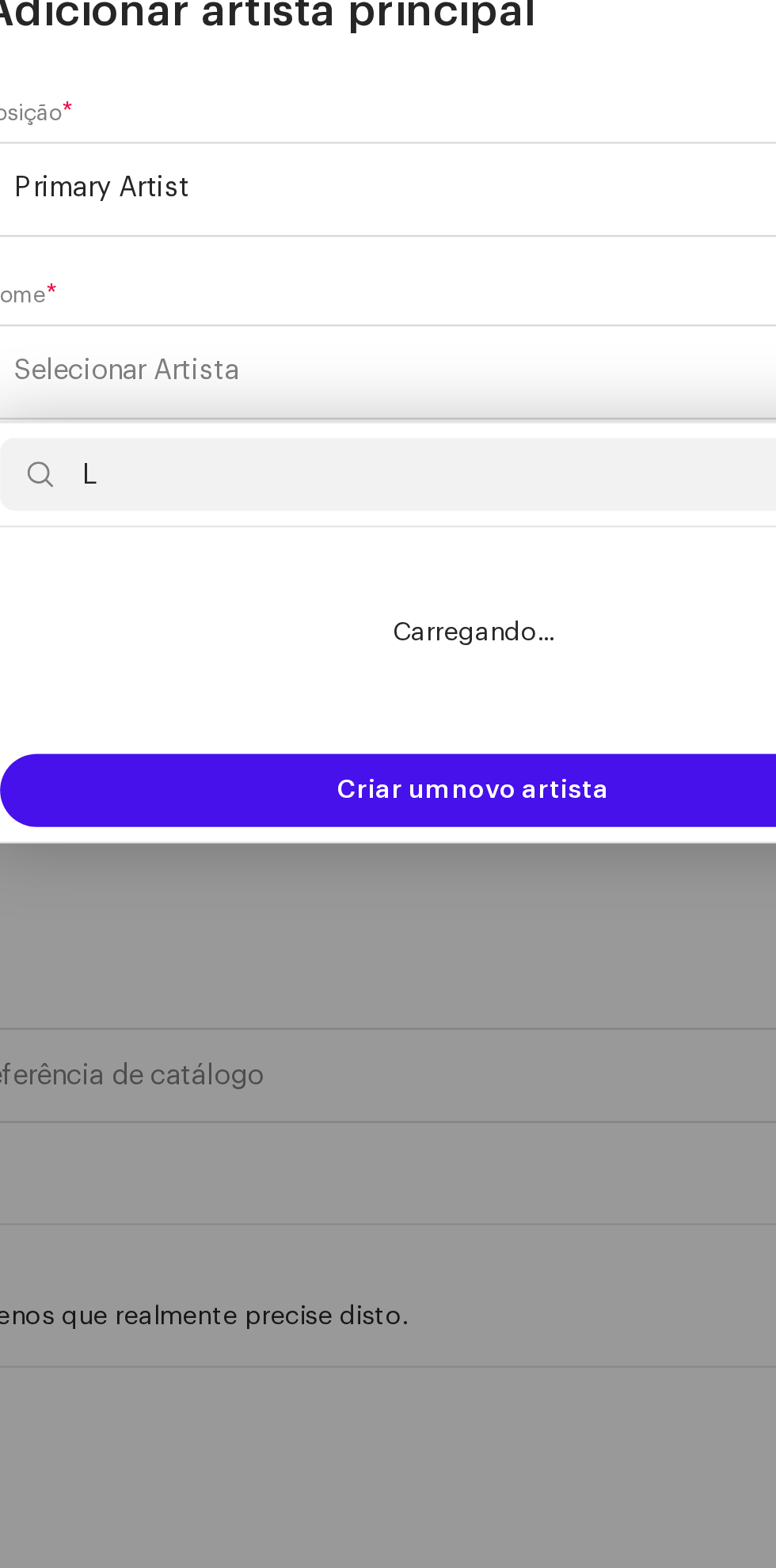
type input "Le"
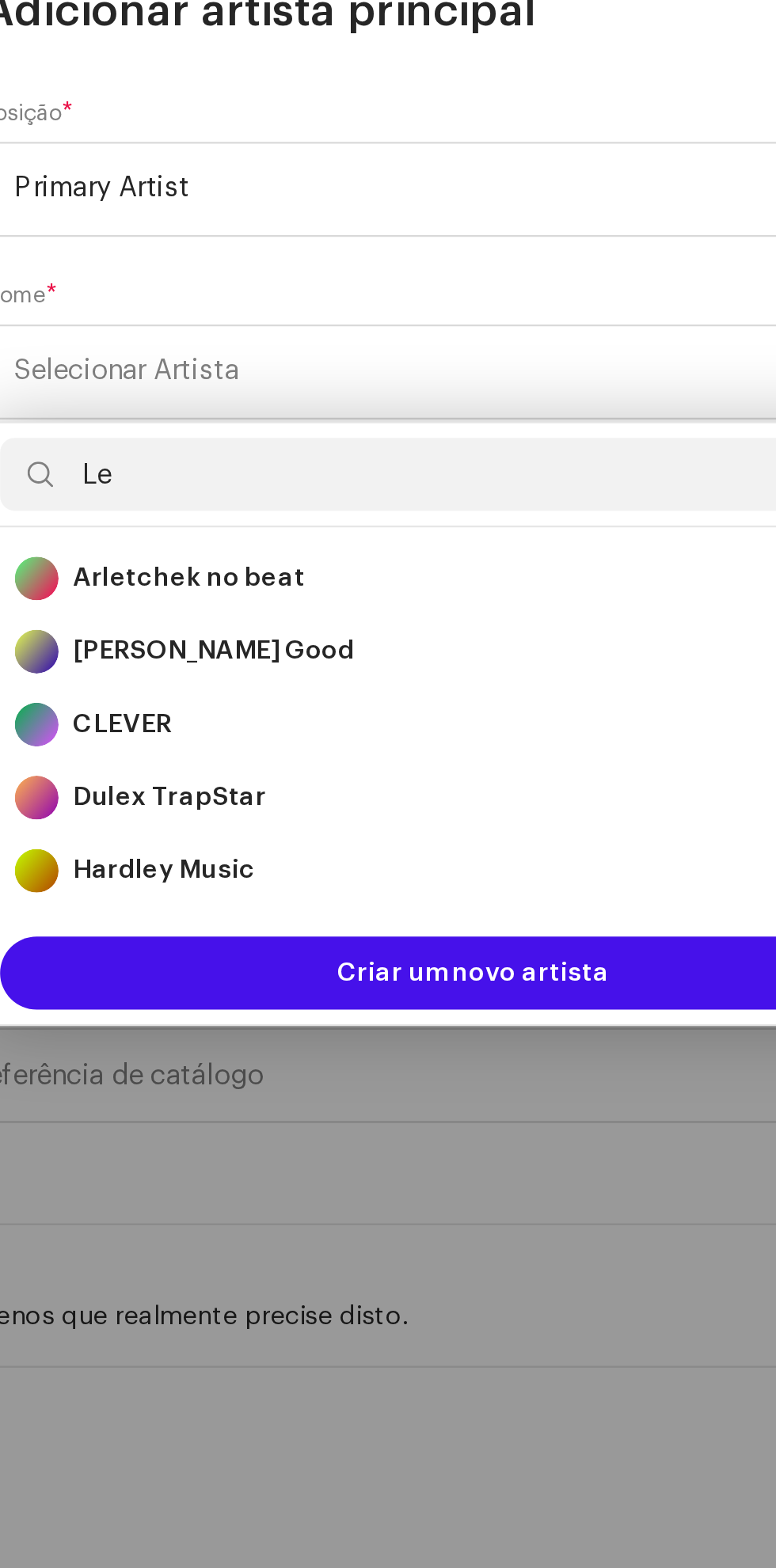
click at [404, 1185] on div "Adicionar artista principal Posição * Primary Artist Nome * Selecionar Artista …" at bounding box center [388, 784] width 776 height 1568
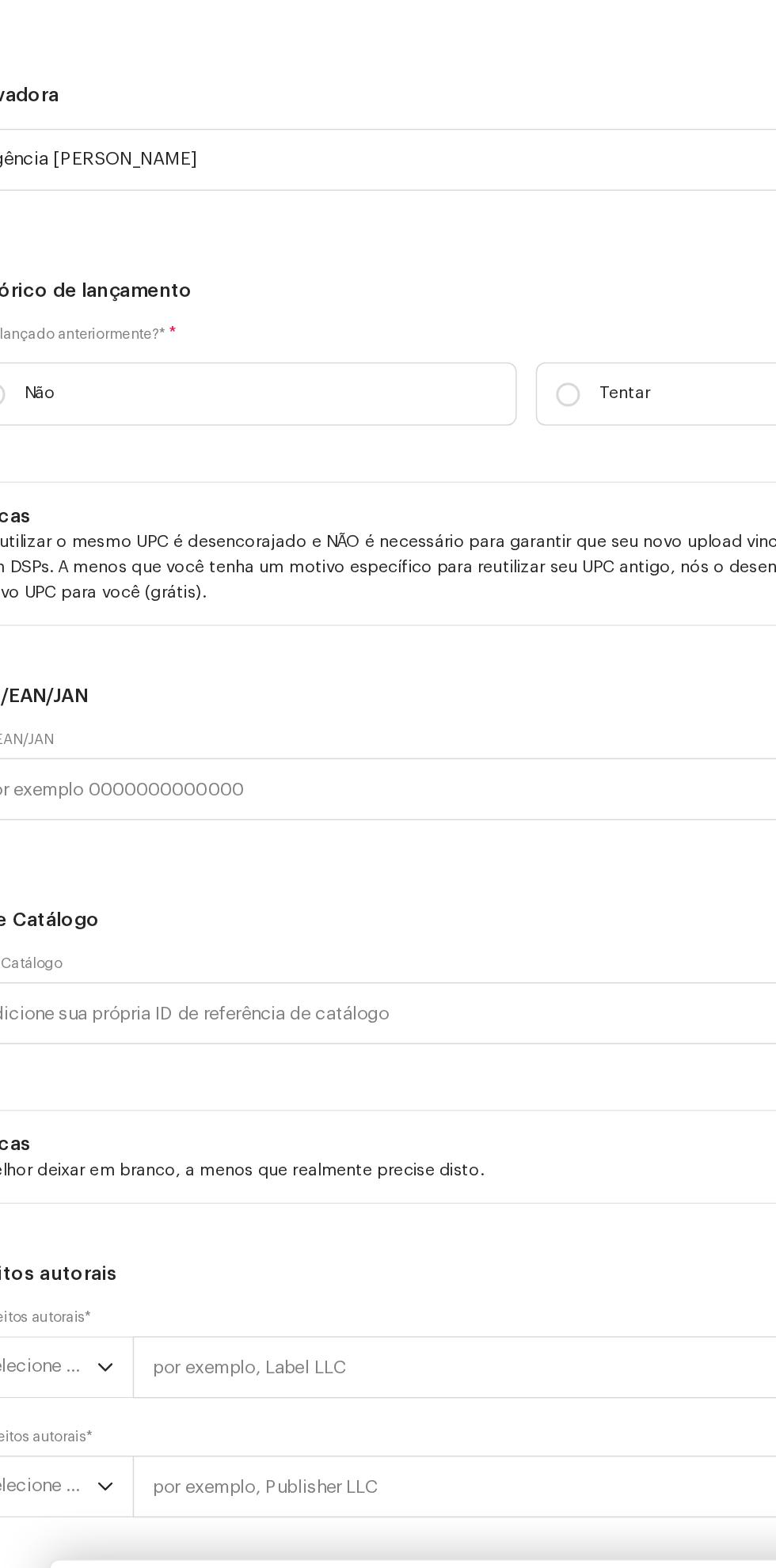
scroll to position [13, 0]
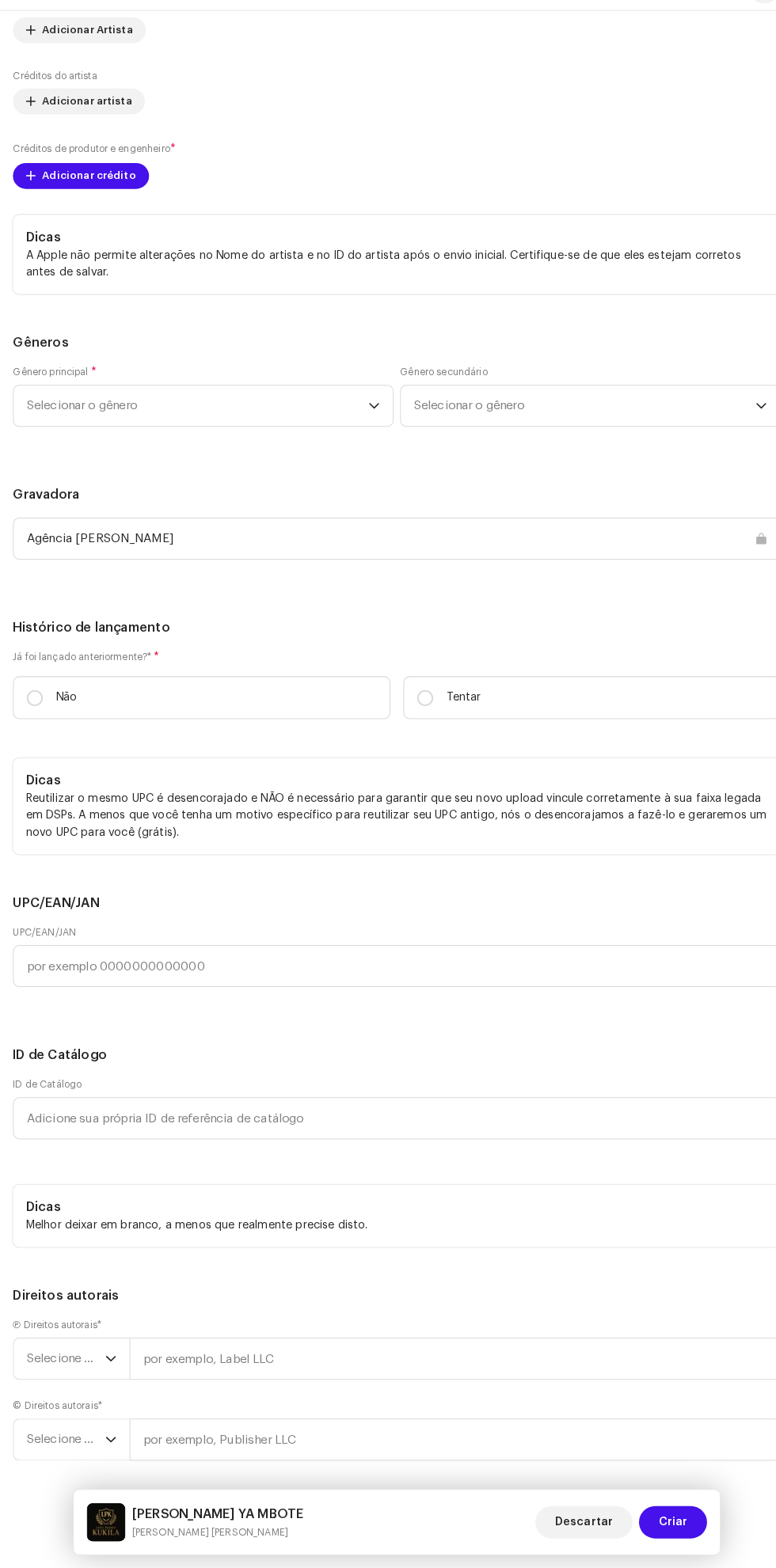
click at [121, 212] on font "Adicionar crédito" at bounding box center [87, 206] width 92 height 11
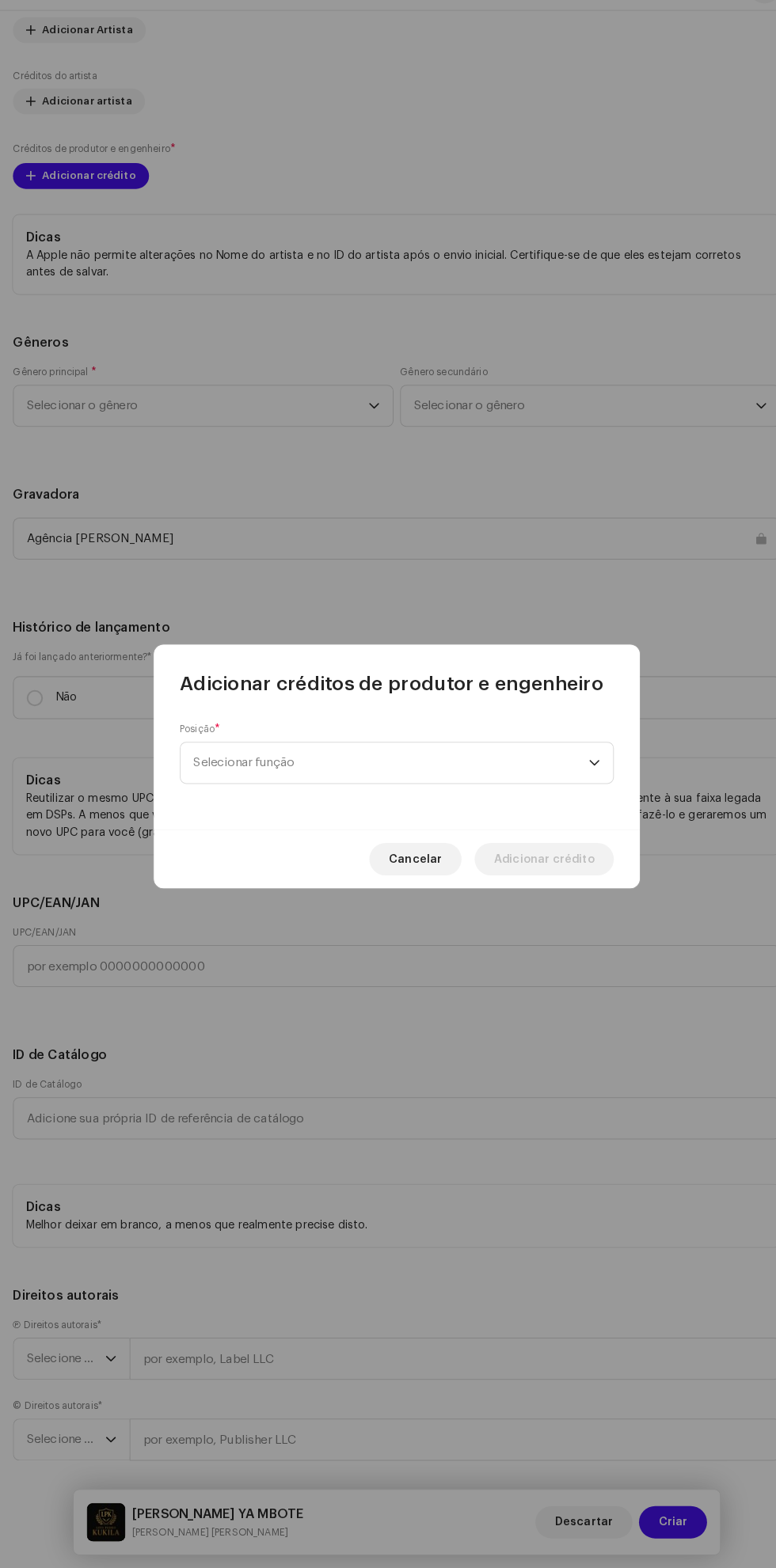
click at [539, 783] on span "Selecionar função" at bounding box center [382, 780] width 387 height 39
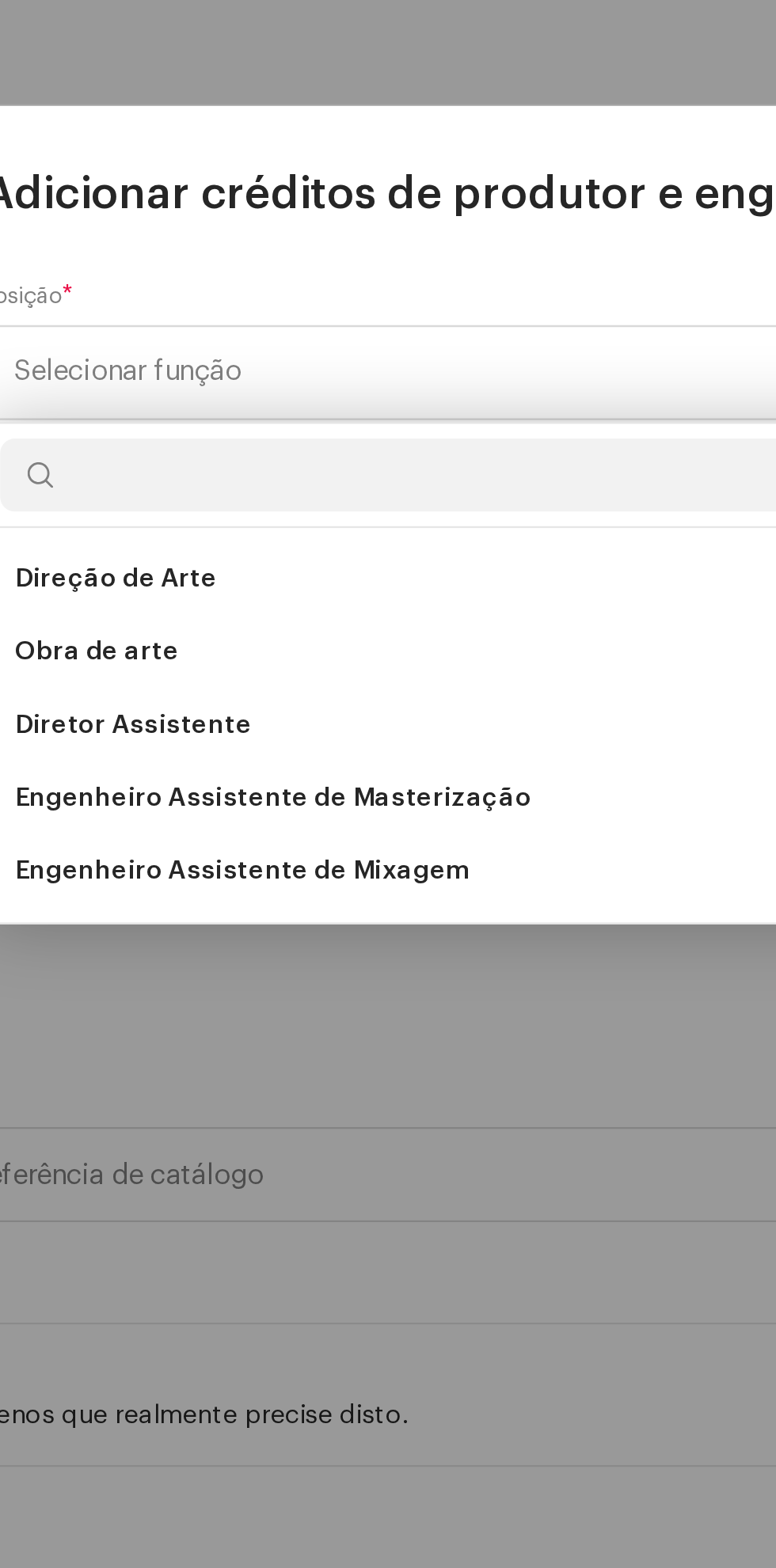
click at [435, 971] on li "Engenheiro Assistente de Masterização" at bounding box center [388, 964] width 410 height 31
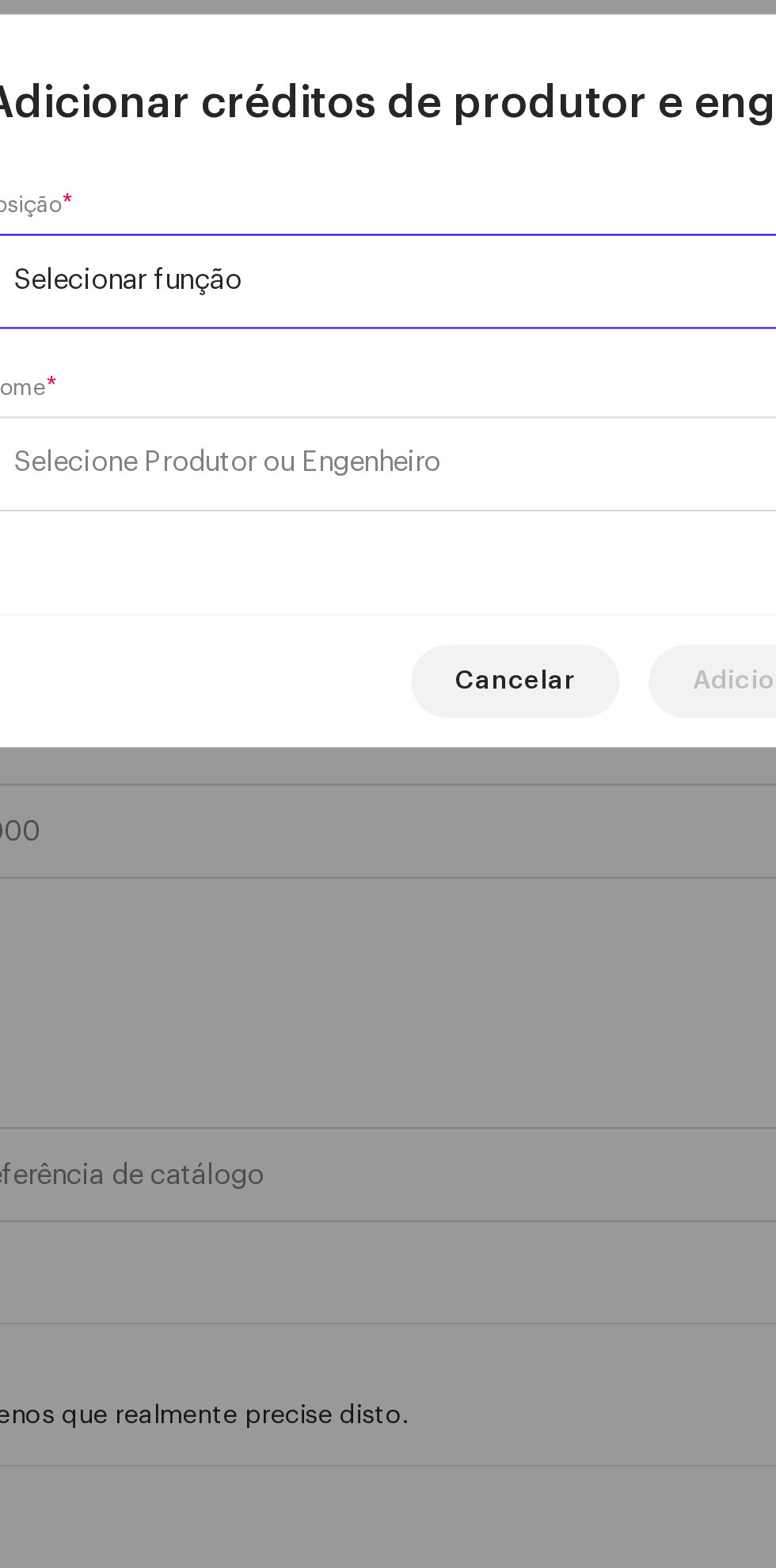
click at [390, 820] on span "Selecione Produtor ou Engenheiro" at bounding box center [382, 820] width 387 height 39
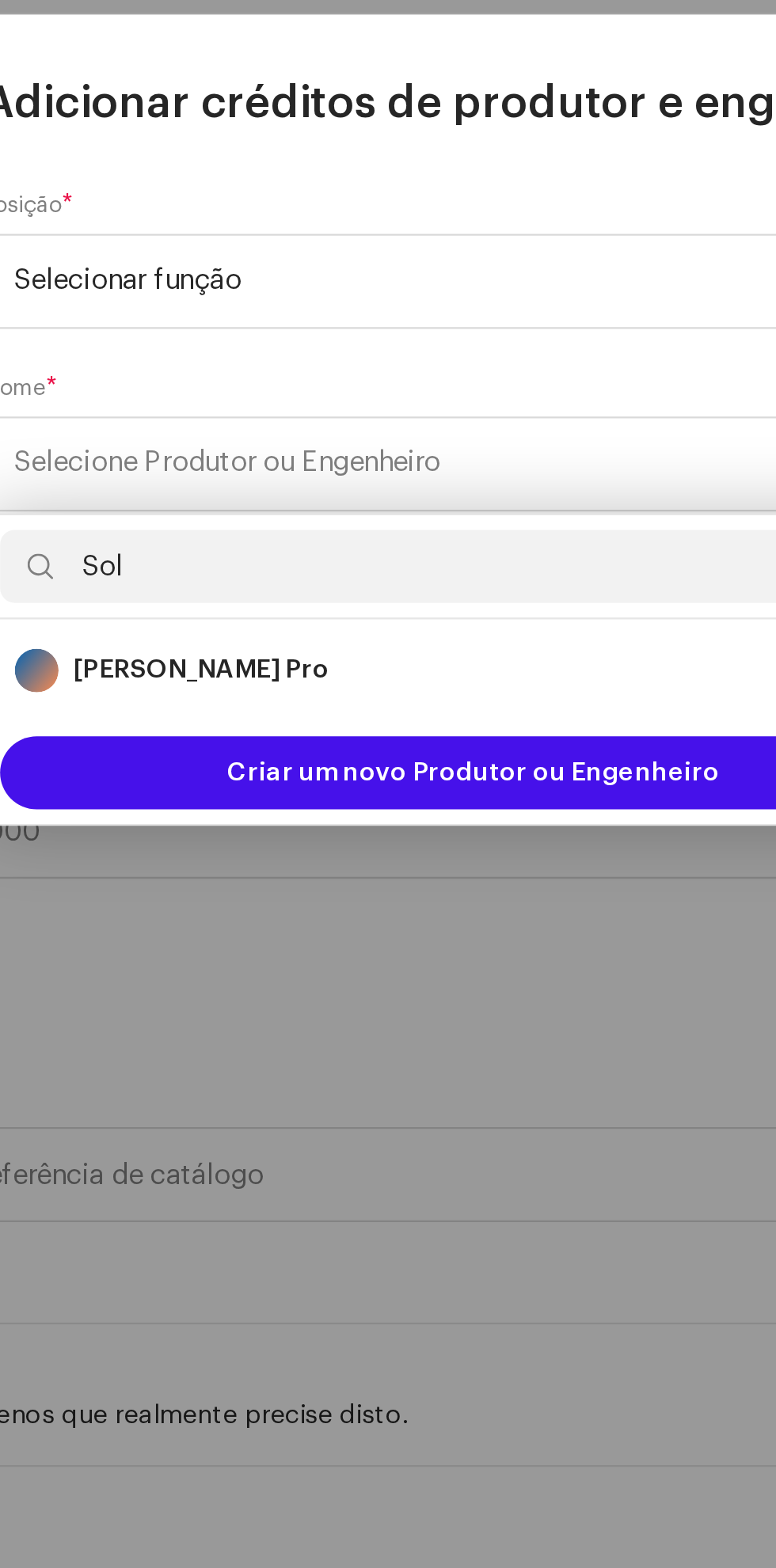
type input "Sol"
click at [244, 908] on strong "Eduardo Solman Pro" at bounding box center [270, 910] width 111 height 16
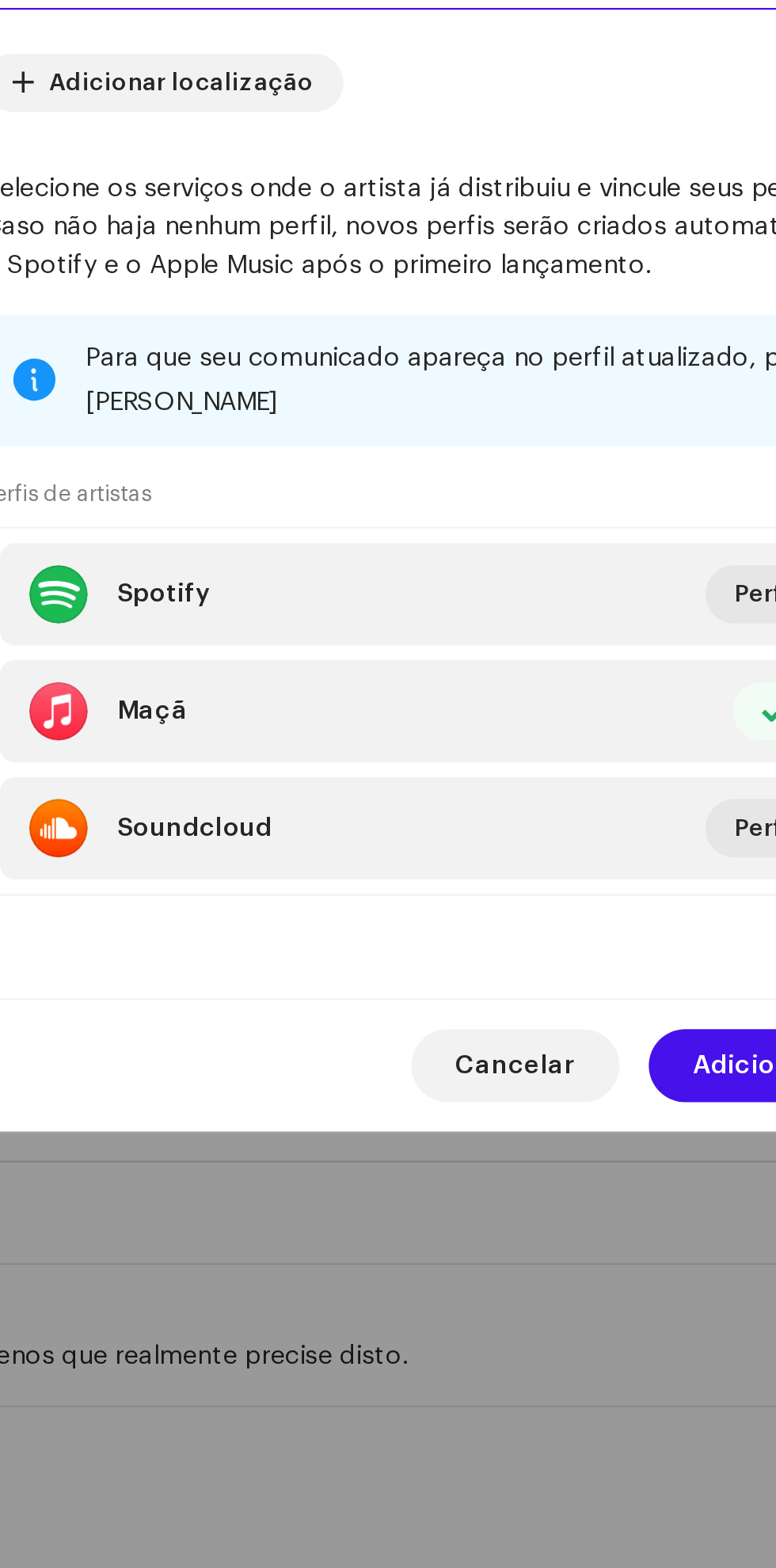
click at [500, 1112] on font "Adicionar crédito" at bounding box center [532, 1106] width 98 height 11
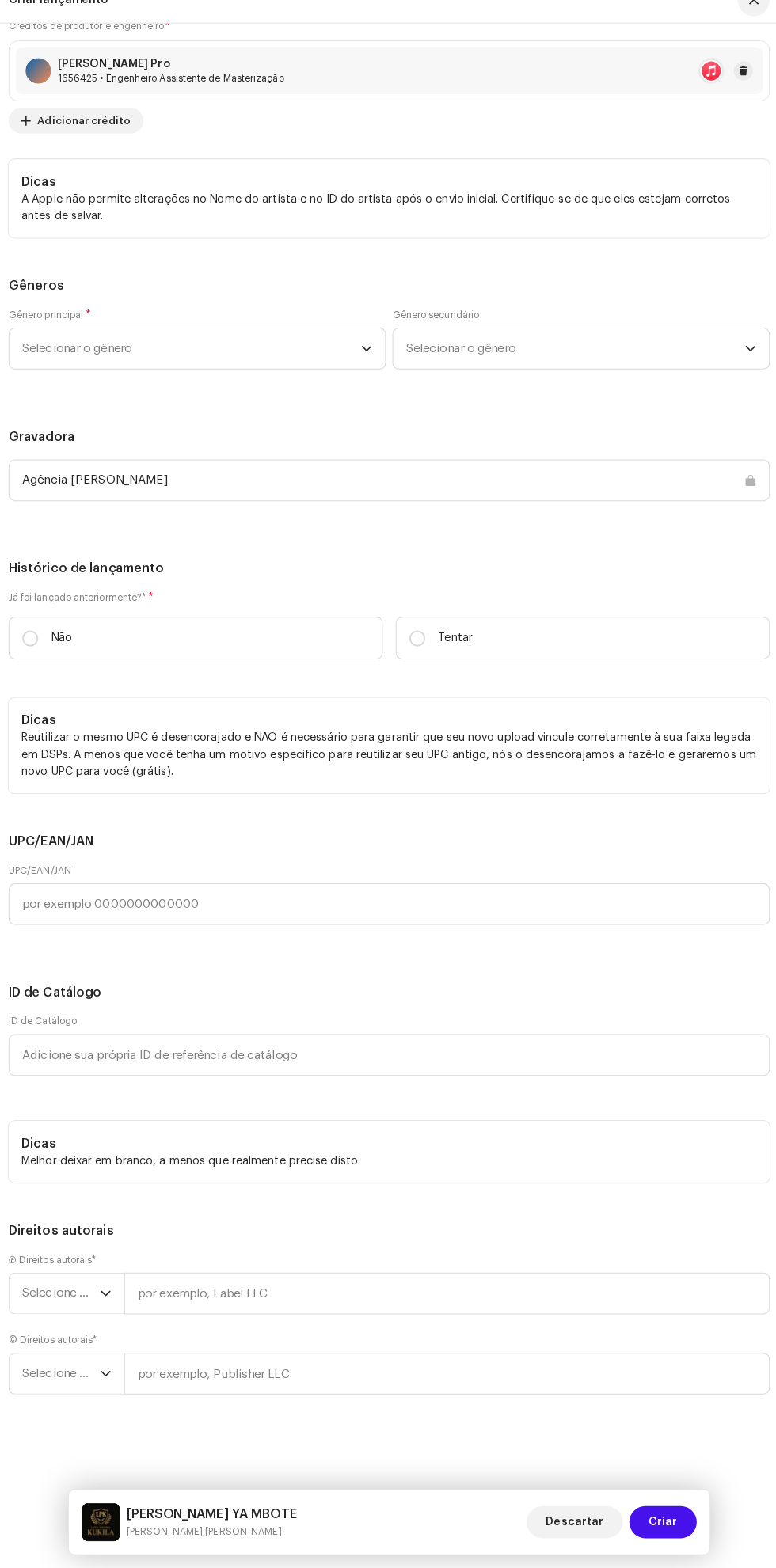
scroll to position [3768, 0]
click at [109, 671] on label "Não" at bounding box center [196, 651] width 369 height 42
click at [42, 659] on input "Não" at bounding box center [34, 652] width 16 height 16
radio input "true"
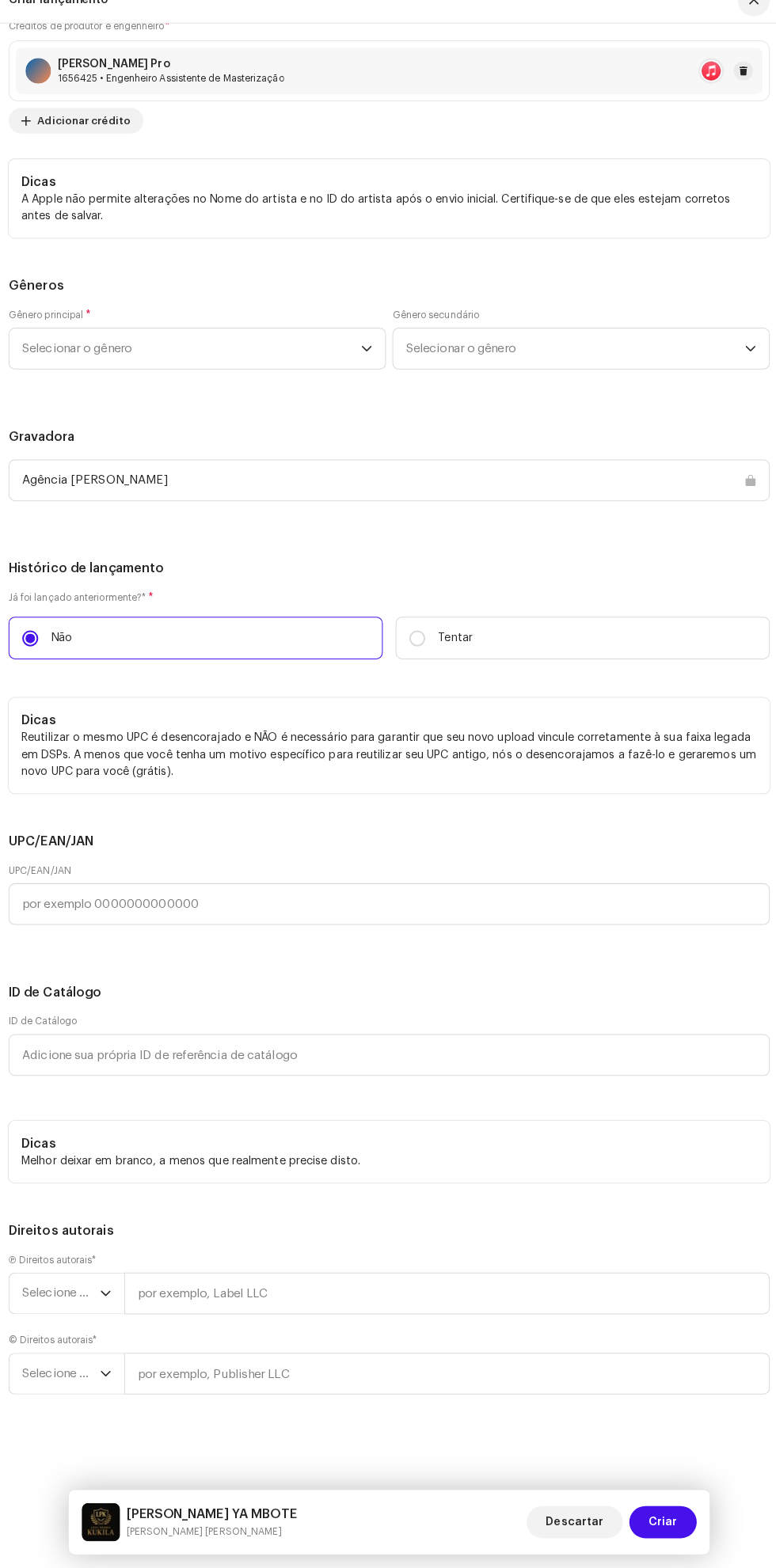
click at [120, 386] on span "Selecionar o gênero" at bounding box center [193, 365] width 334 height 39
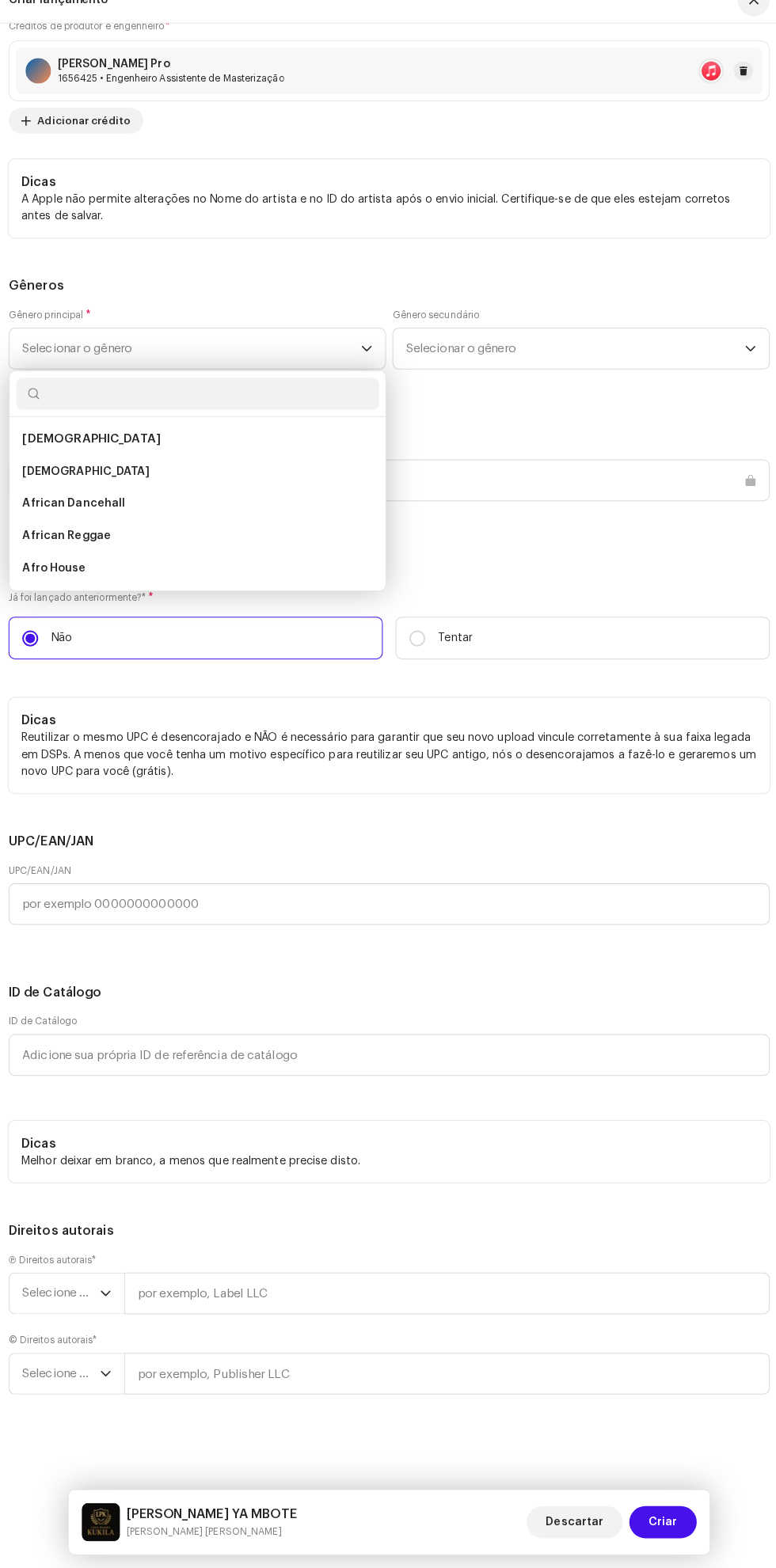
scroll to position [13, 0]
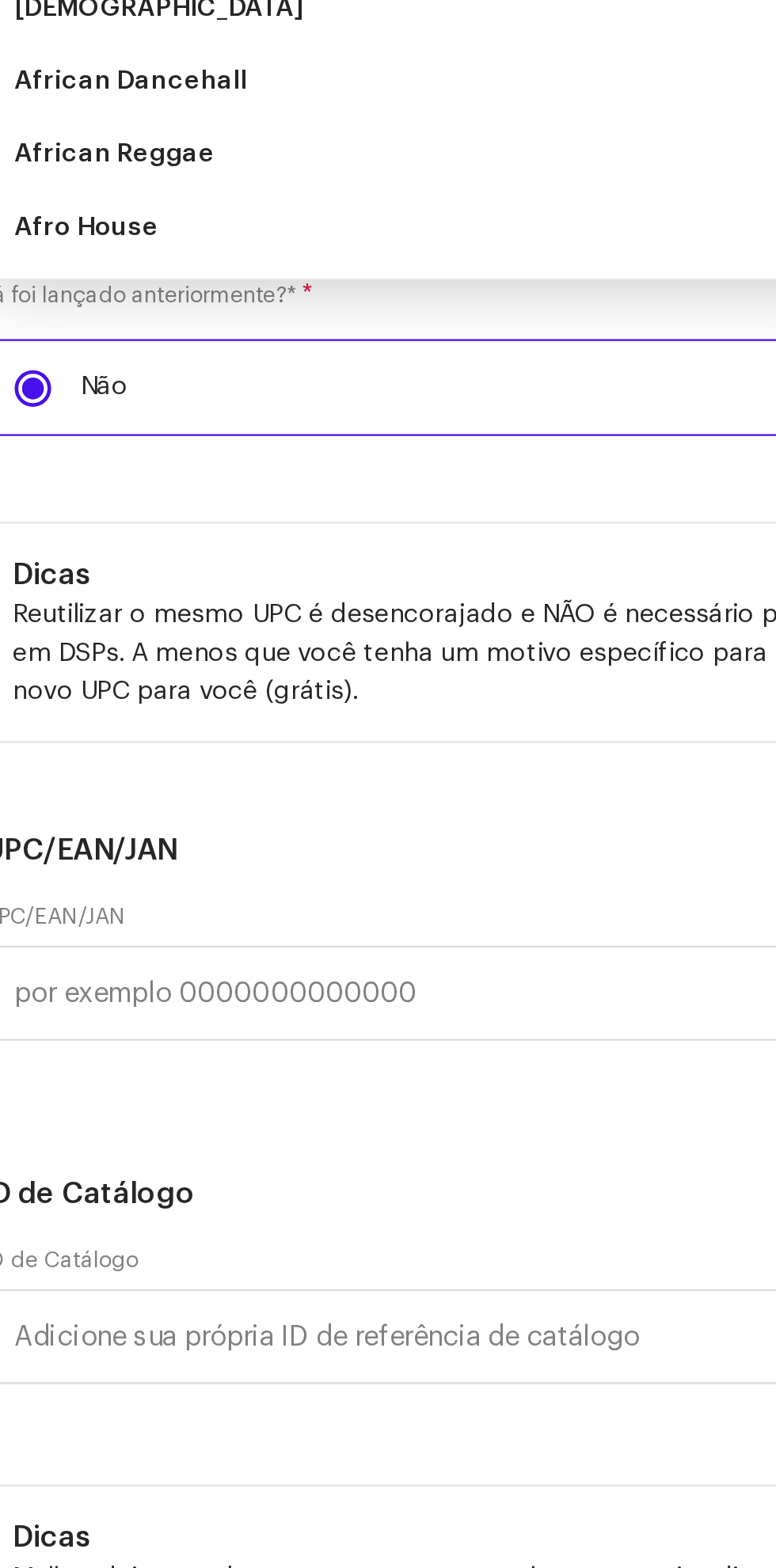
type input "H"
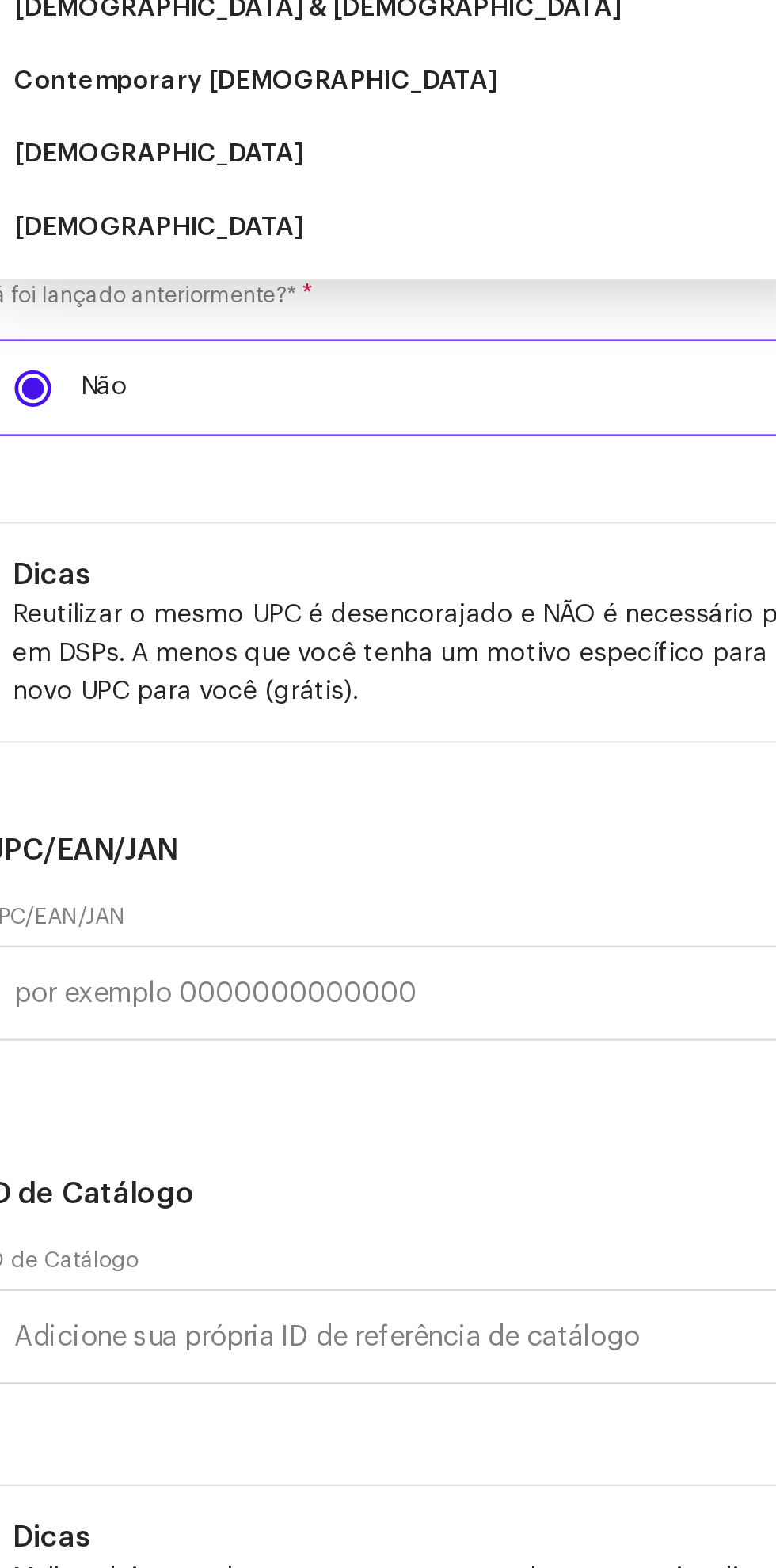
type input "Gos"
click at [59, 558] on span "Gospel" at bounding box center [88, 550] width 125 height 16
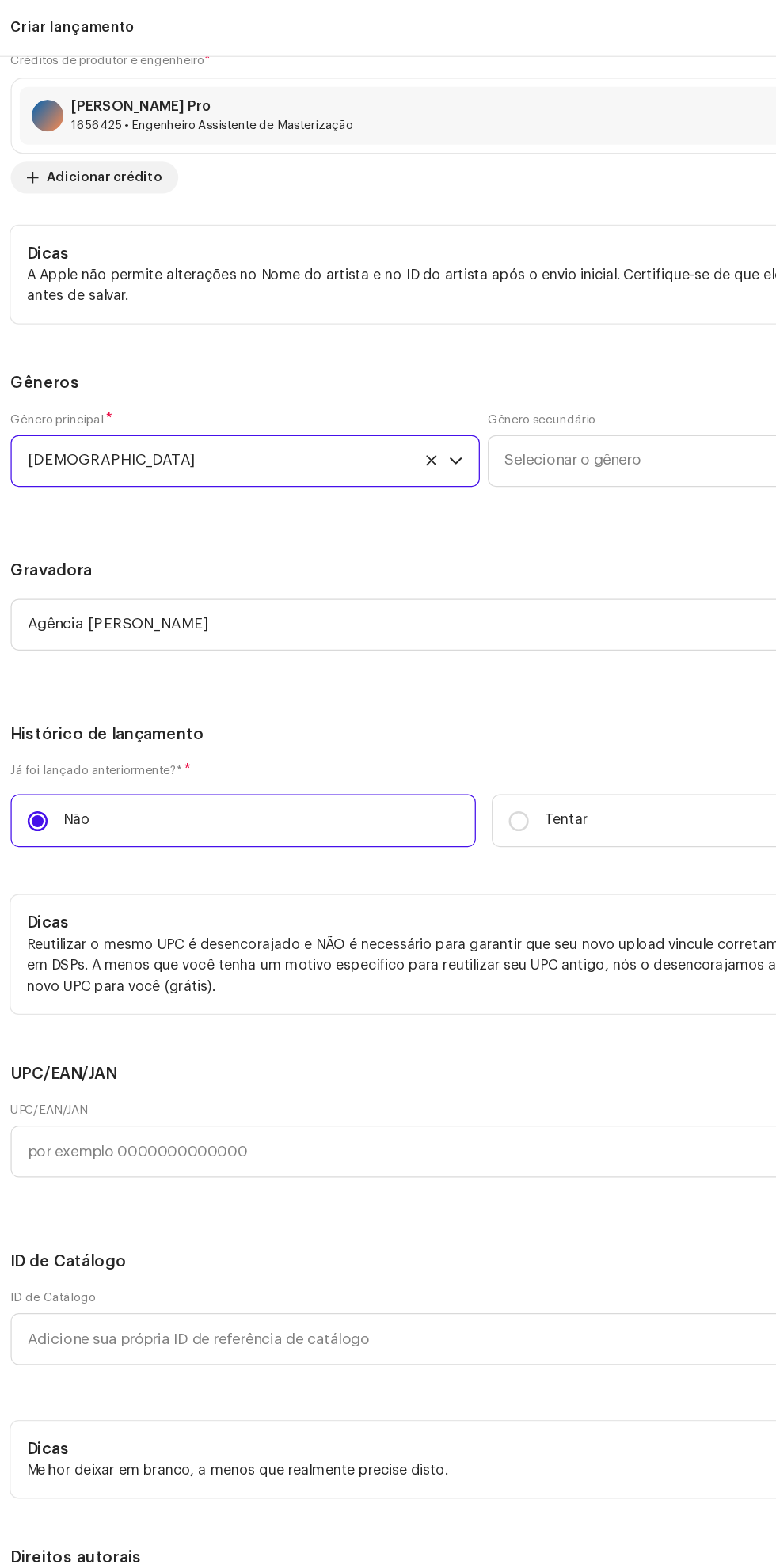
click at [421, 371] on font "Selecionar o gênero" at bounding box center [458, 364] width 108 height 12
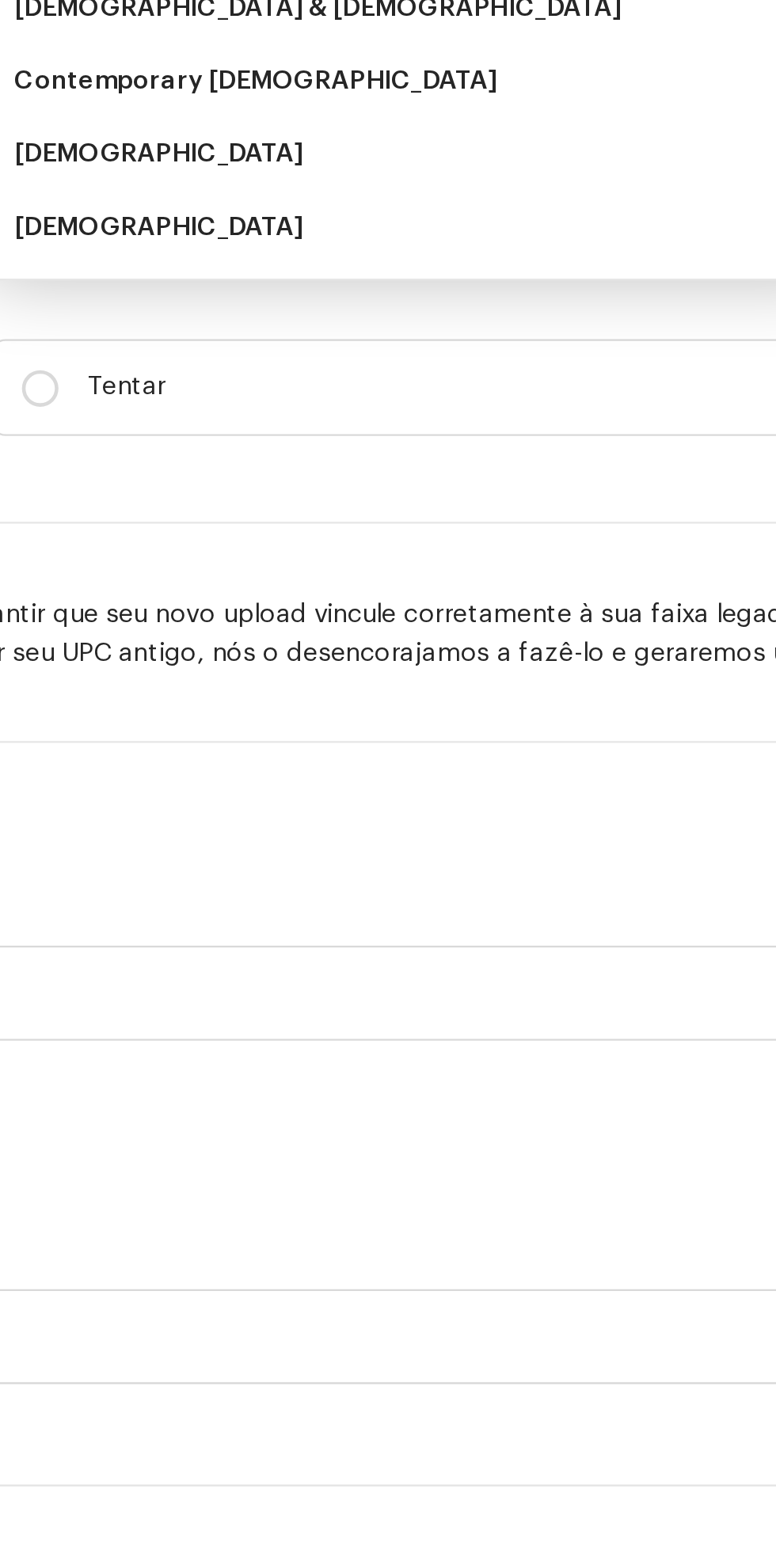
type input "Gosp"
click at [438, 558] on span "Gospel" at bounding box center [467, 550] width 125 height 16
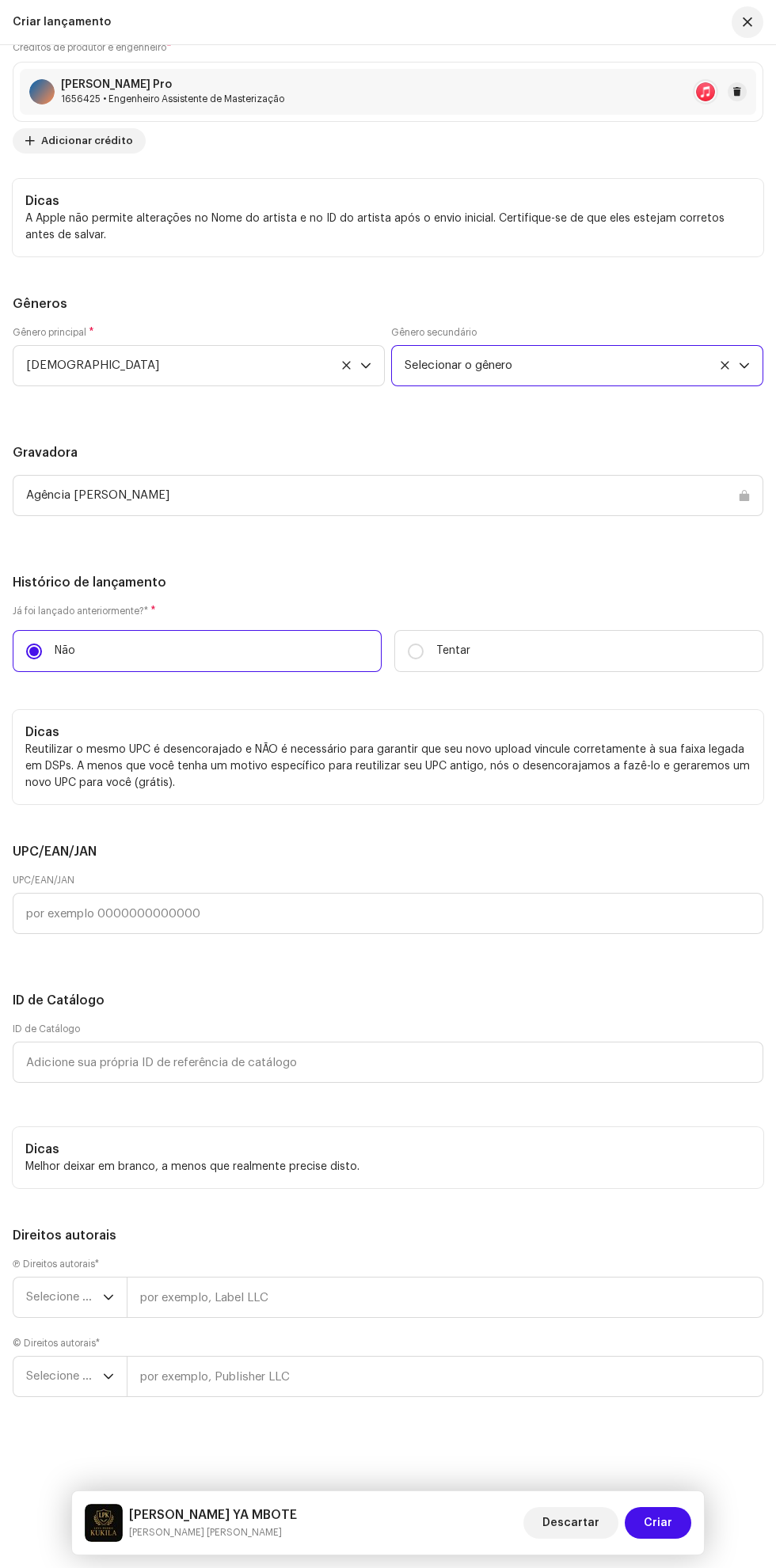
scroll to position [4295, 0]
click at [542, 1297] on input "text" at bounding box center [445, 1297] width 637 height 41
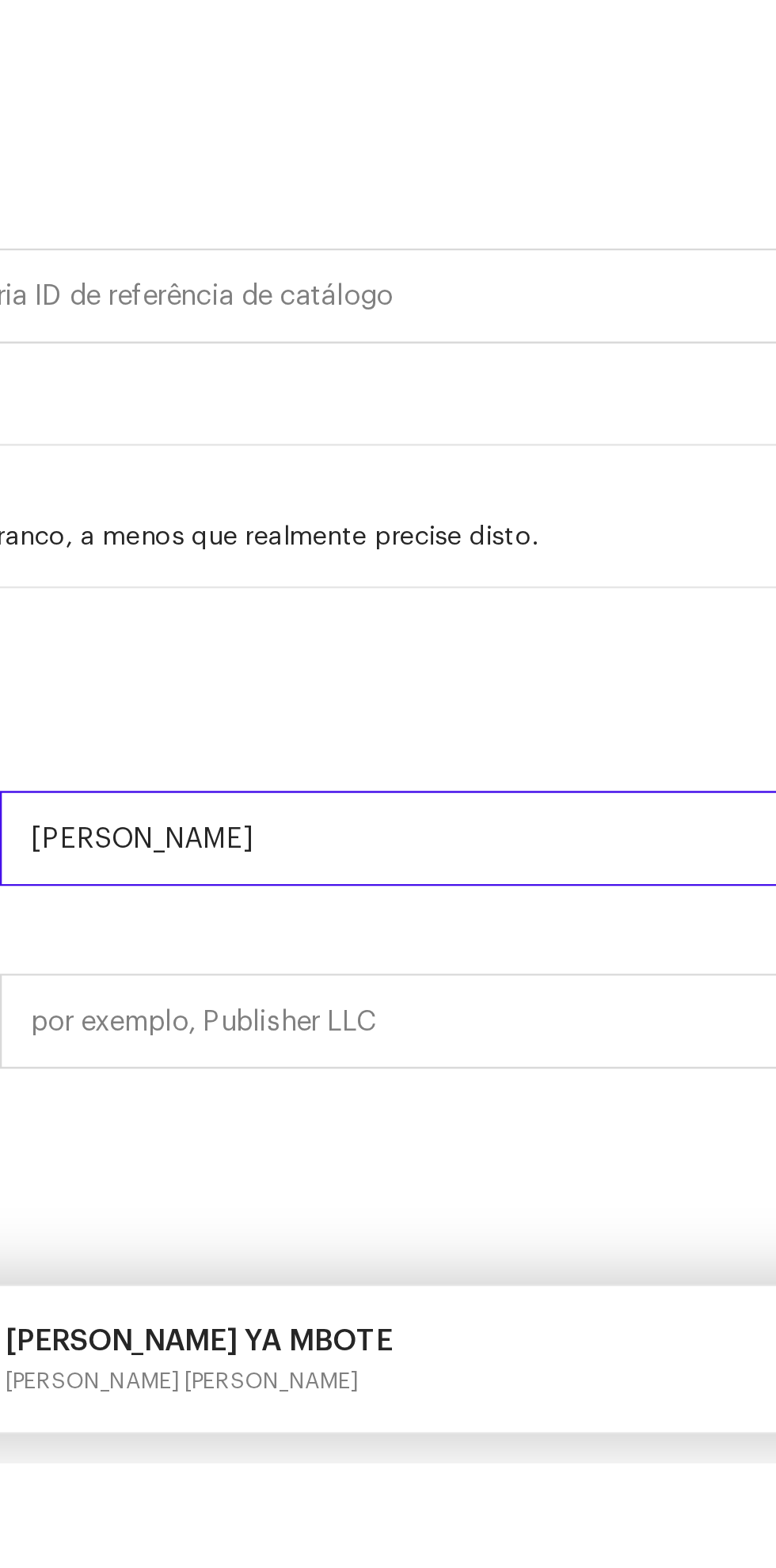
type input "[PERSON_NAME] Agency"
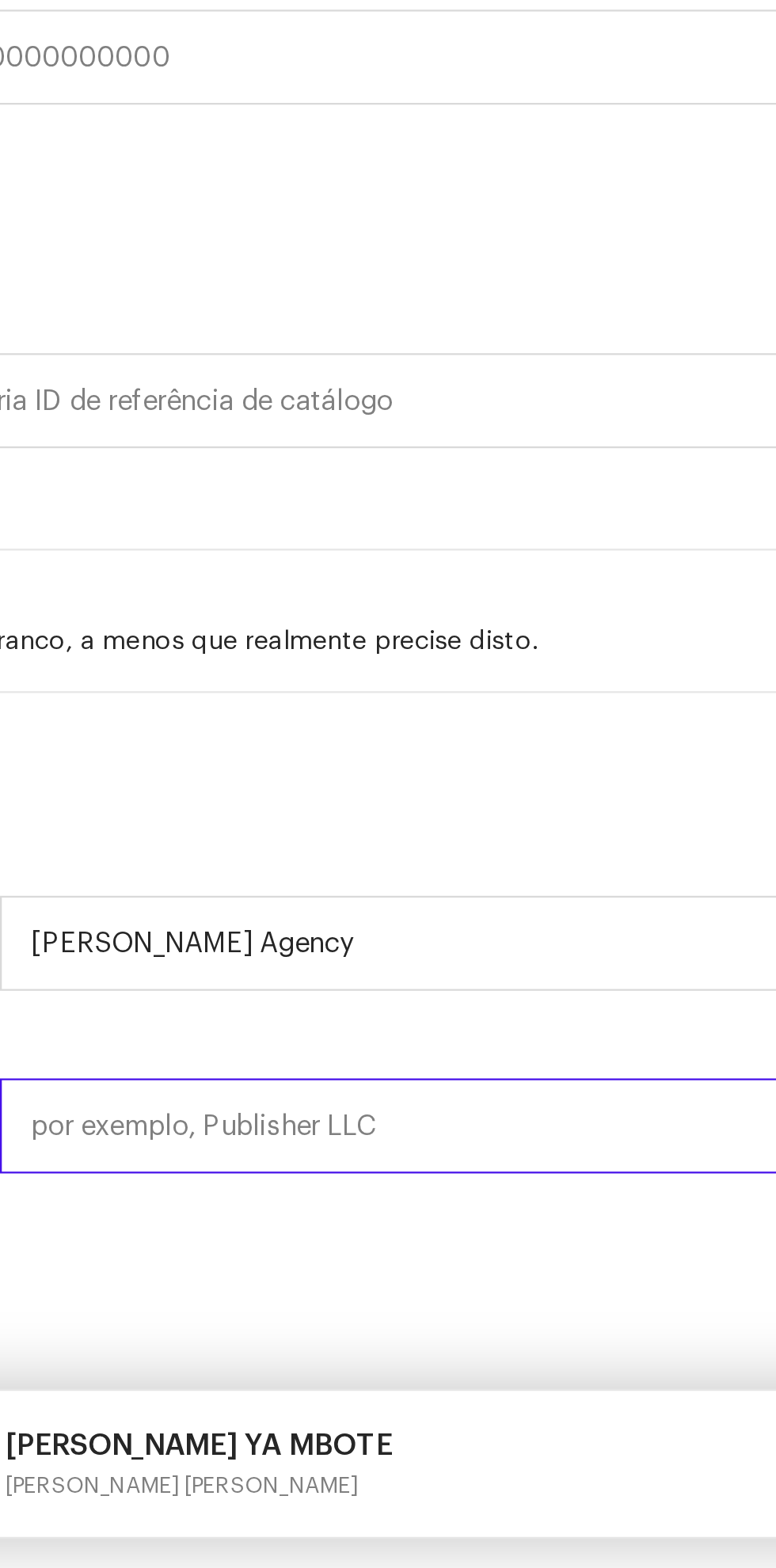
click at [211, 1376] on div "Ⓟ Direitos autorais * Selecione o ano Kenny Orlando Agency © Direitos autorais …" at bounding box center [388, 1336] width 750 height 158
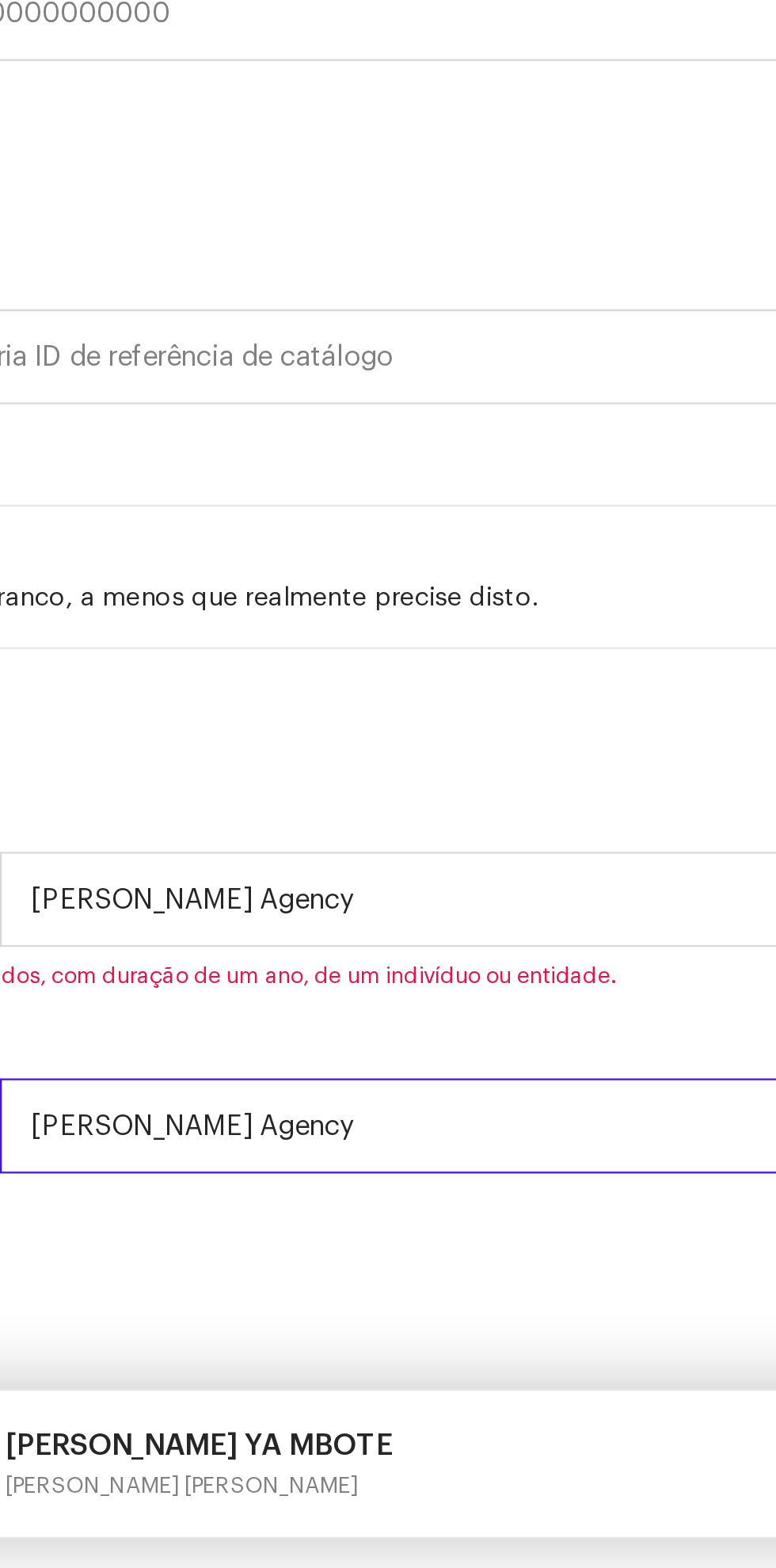
scroll to position [130, 0]
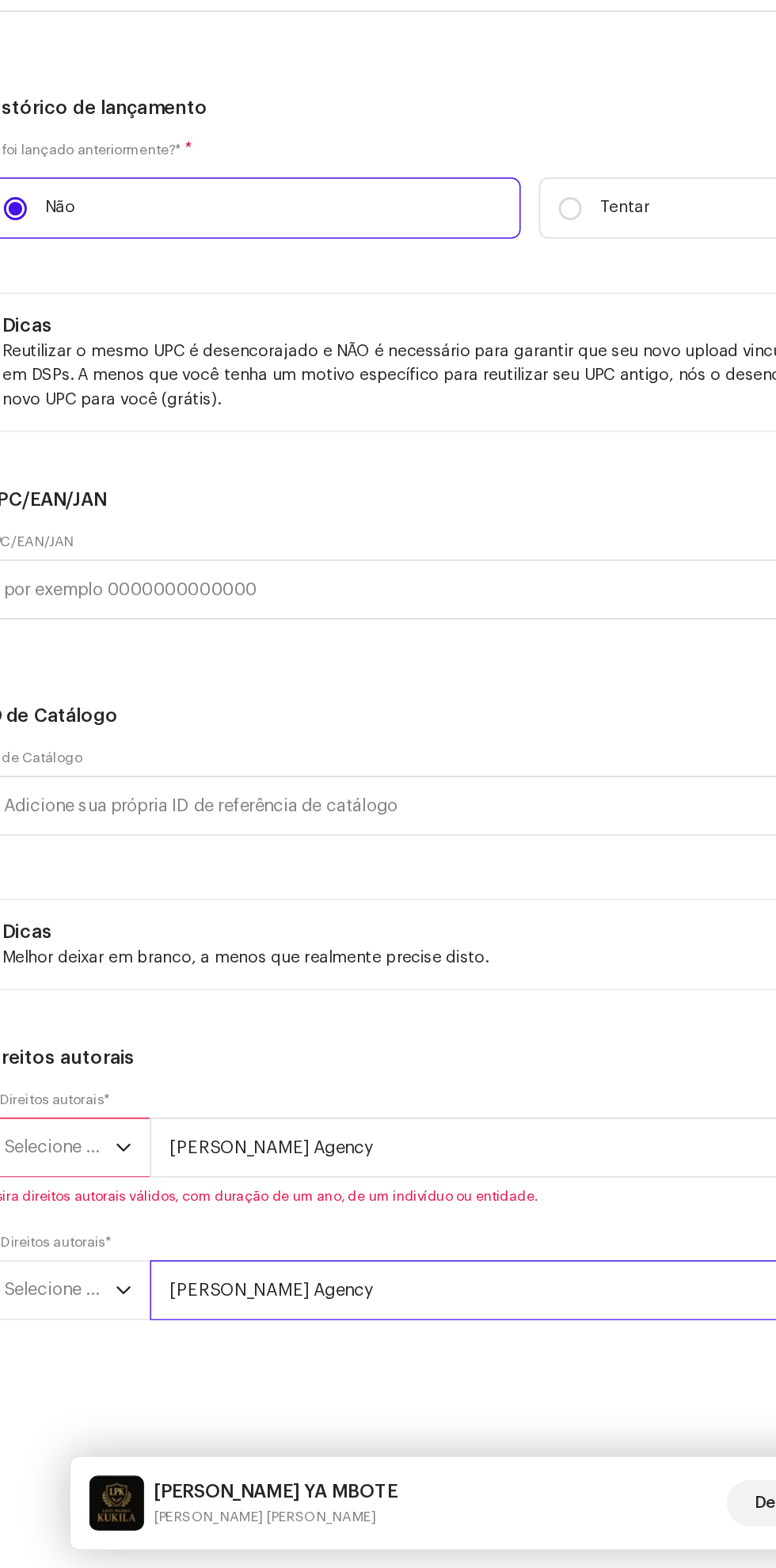
type input "[PERSON_NAME] Agency"
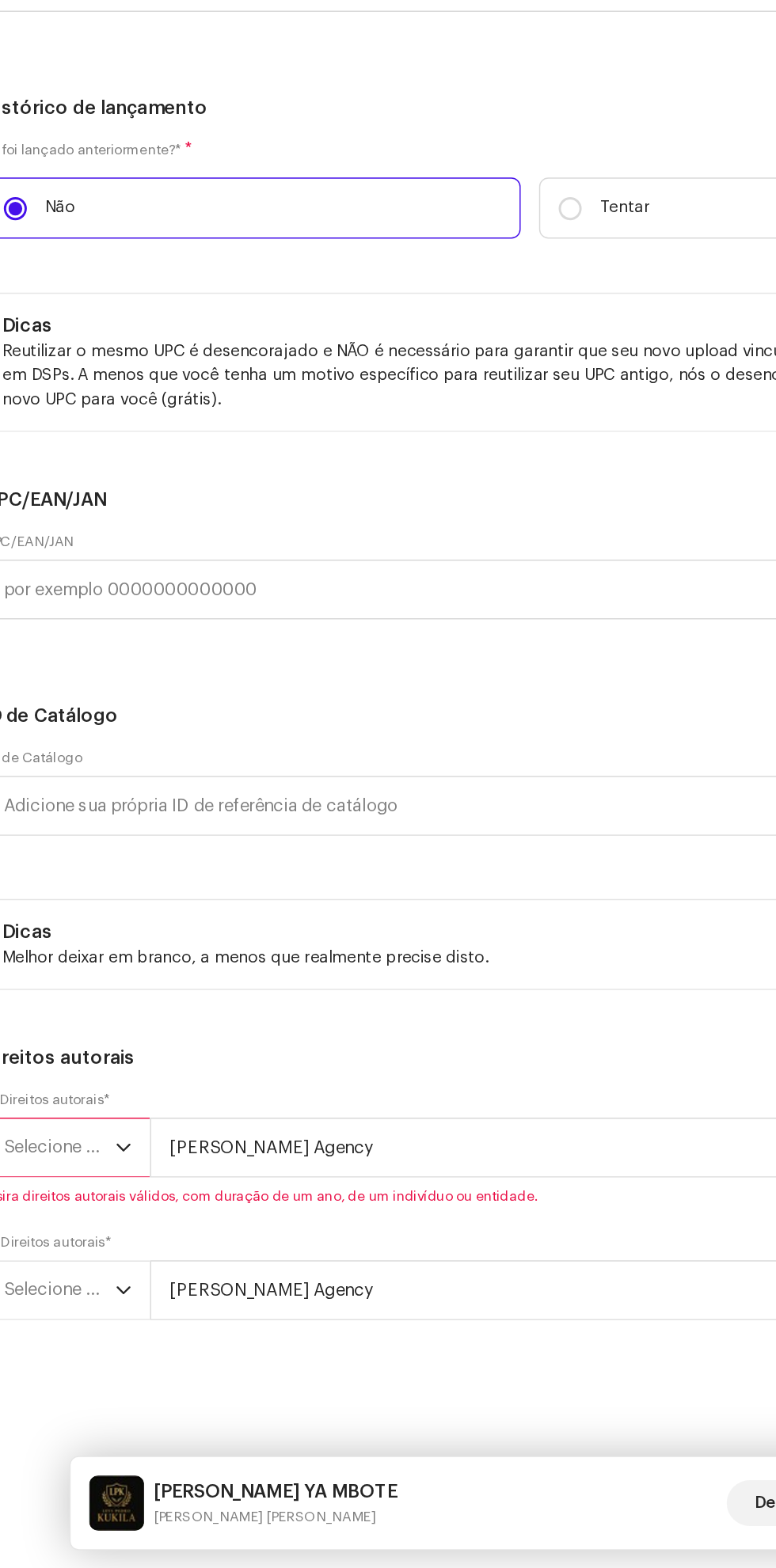
click at [113, 1284] on icon "gatilho suspenso" at bounding box center [108, 1278] width 11 height 11
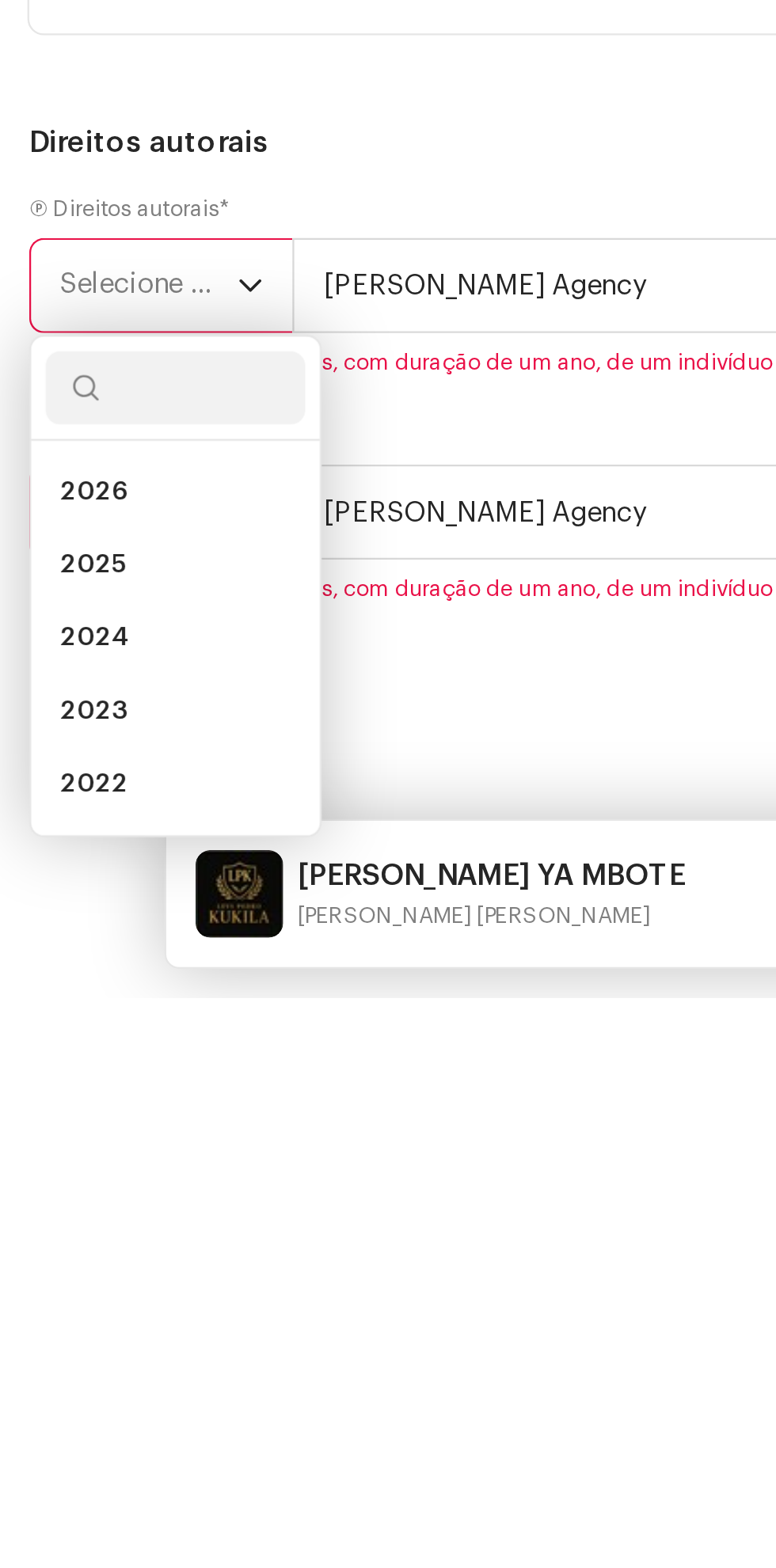
click at [47, 1389] on span "2025" at bounding box center [40, 1380] width 29 height 16
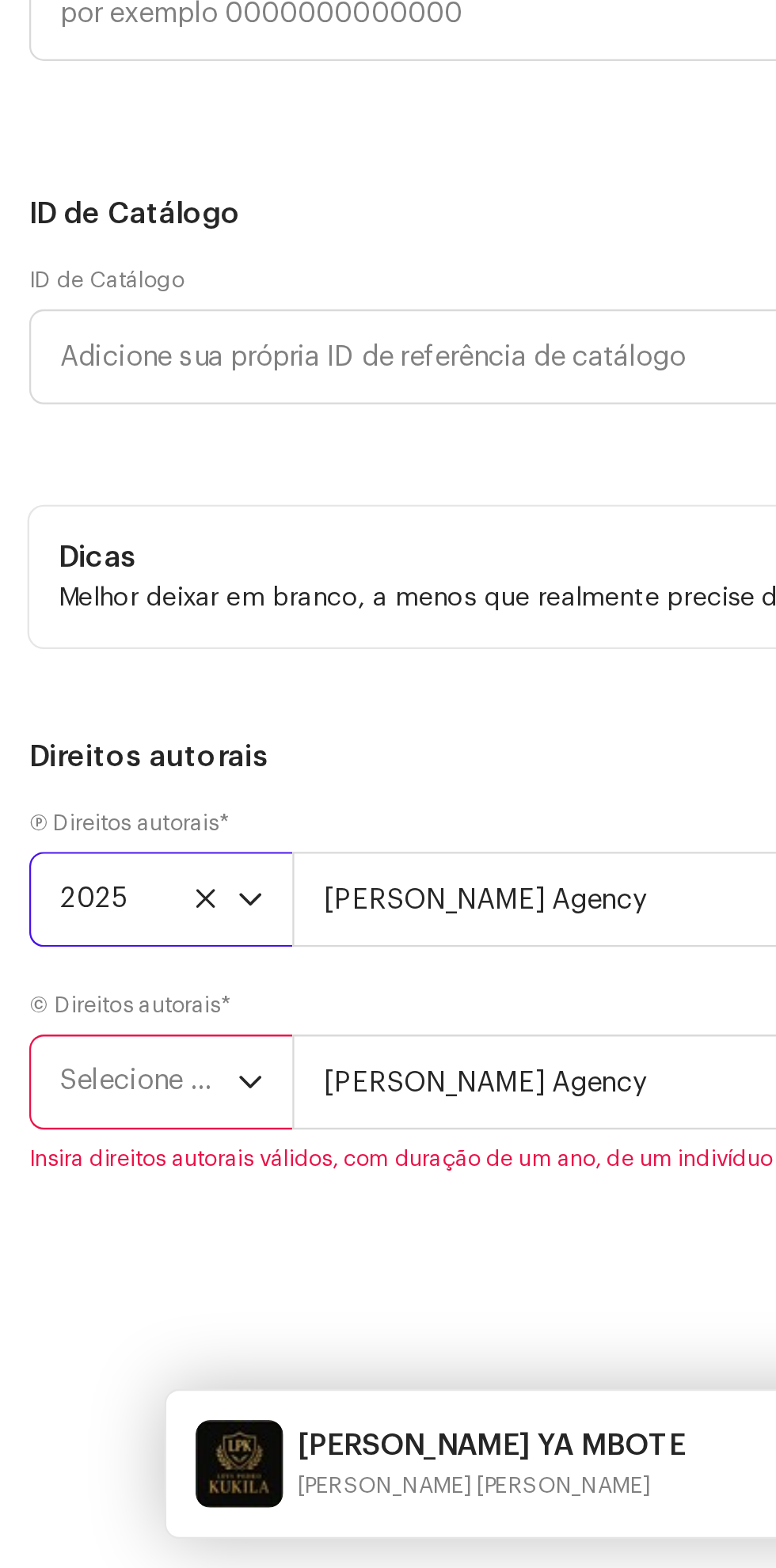
click at [92, 1363] on font "Selecione o ano" at bounding box center [69, 1356] width 87 height 12
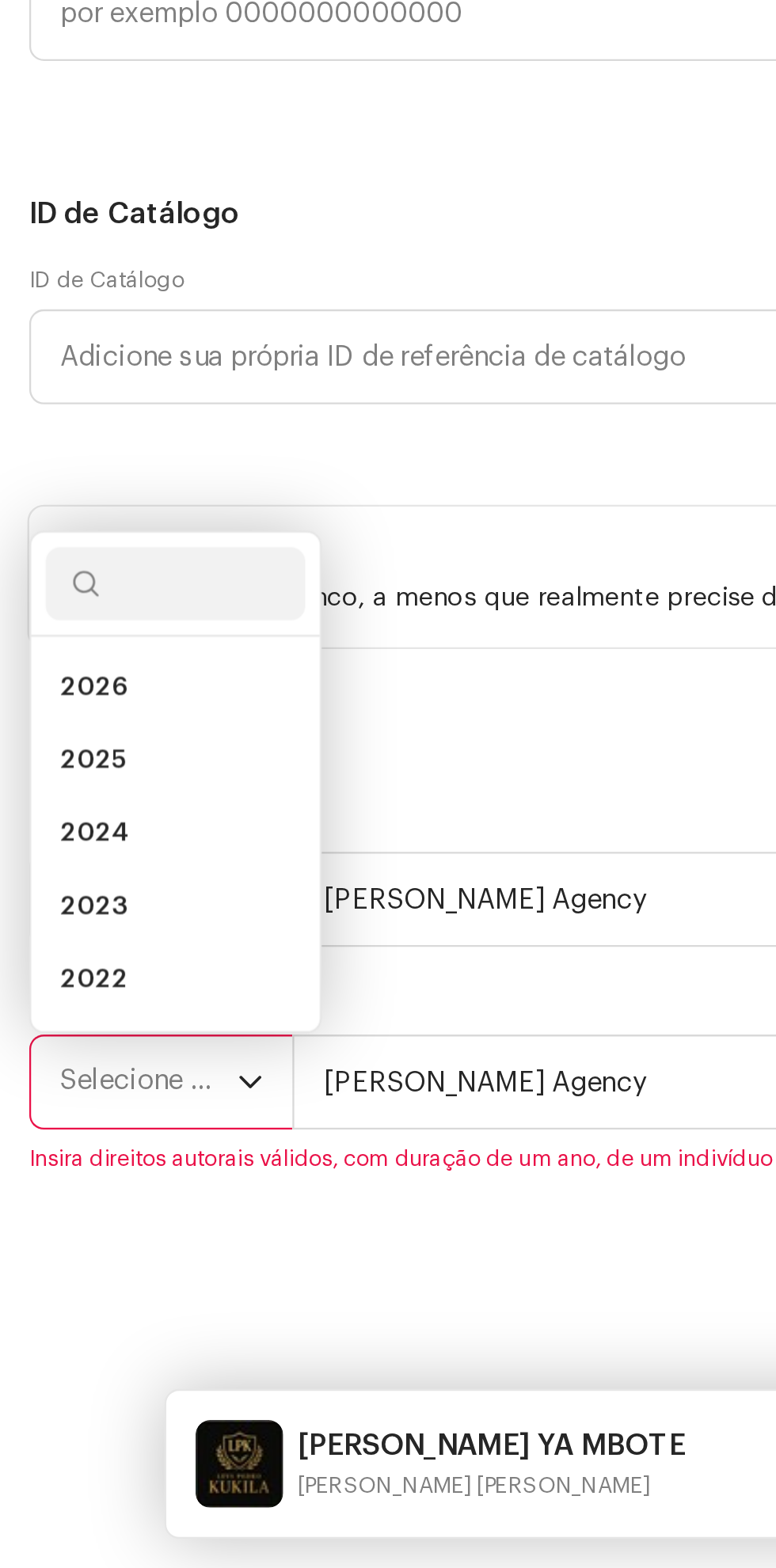
click at [49, 1226] on span "2025" at bounding box center [40, 1218] width 29 height 16
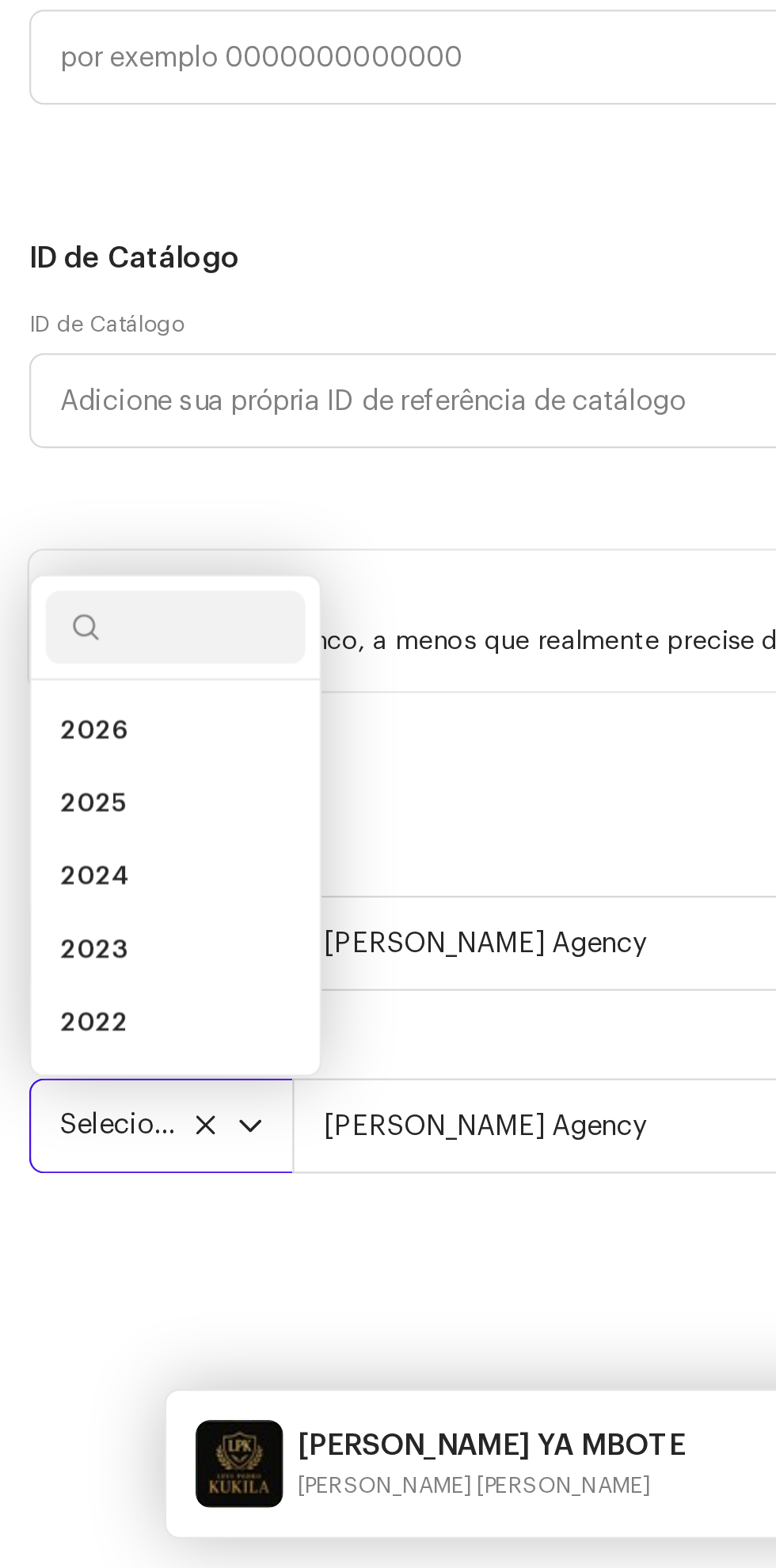
scroll to position [131, 0]
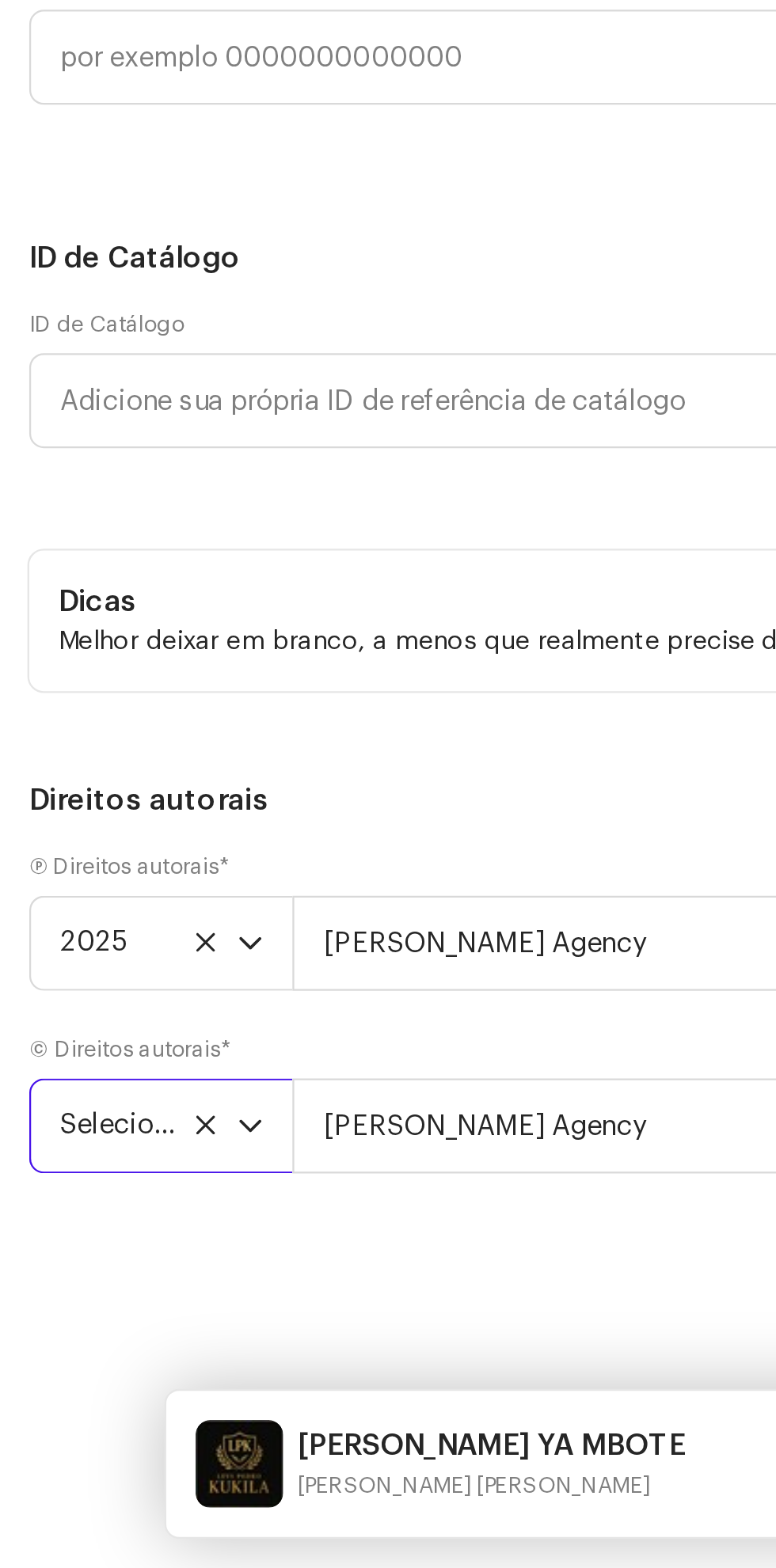
click at [44, 1159] on p "Melhor deixar em branco, a menos que realmente precise disto." at bounding box center [388, 1167] width 725 height 17
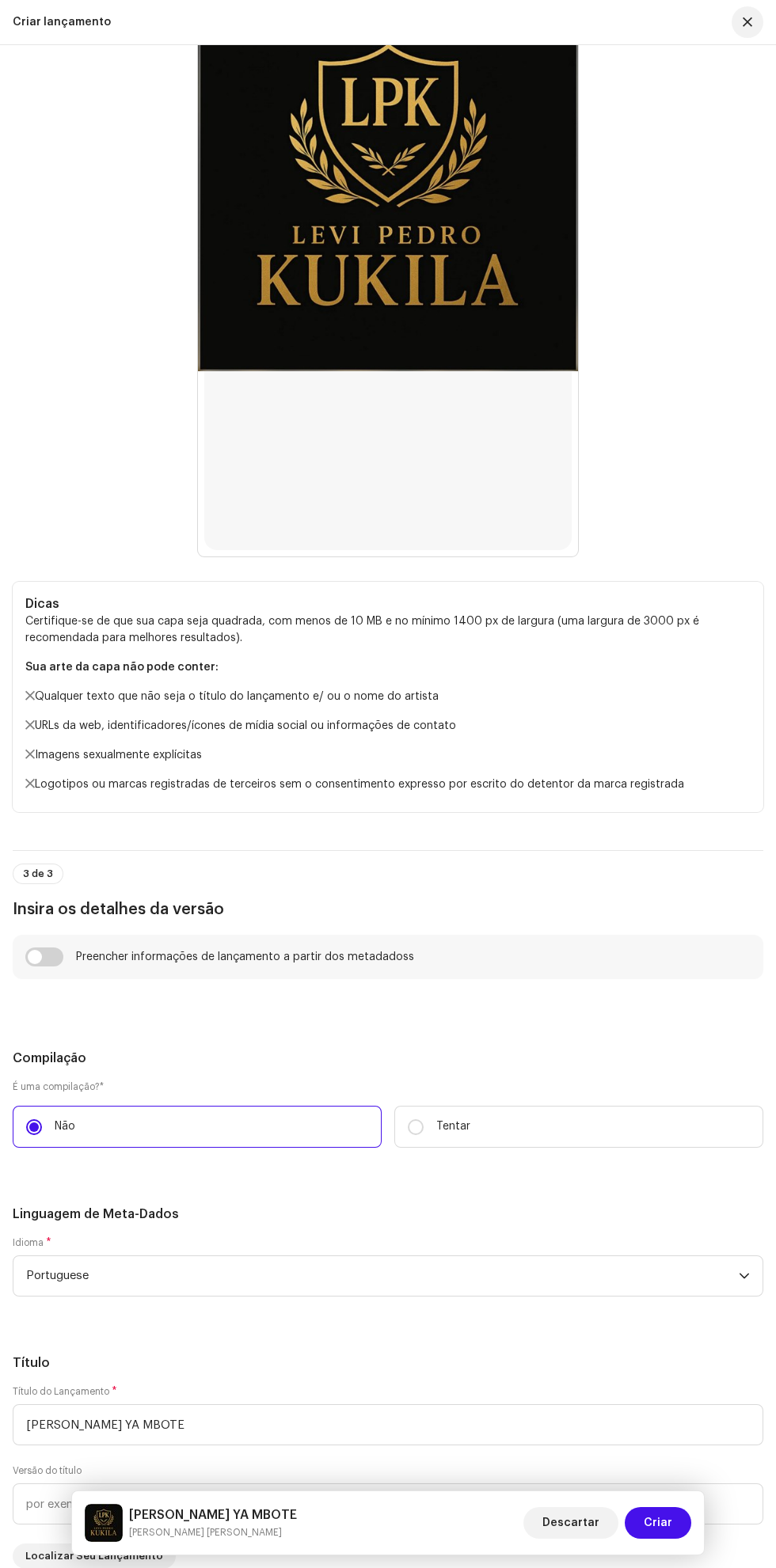
scroll to position [0, 0]
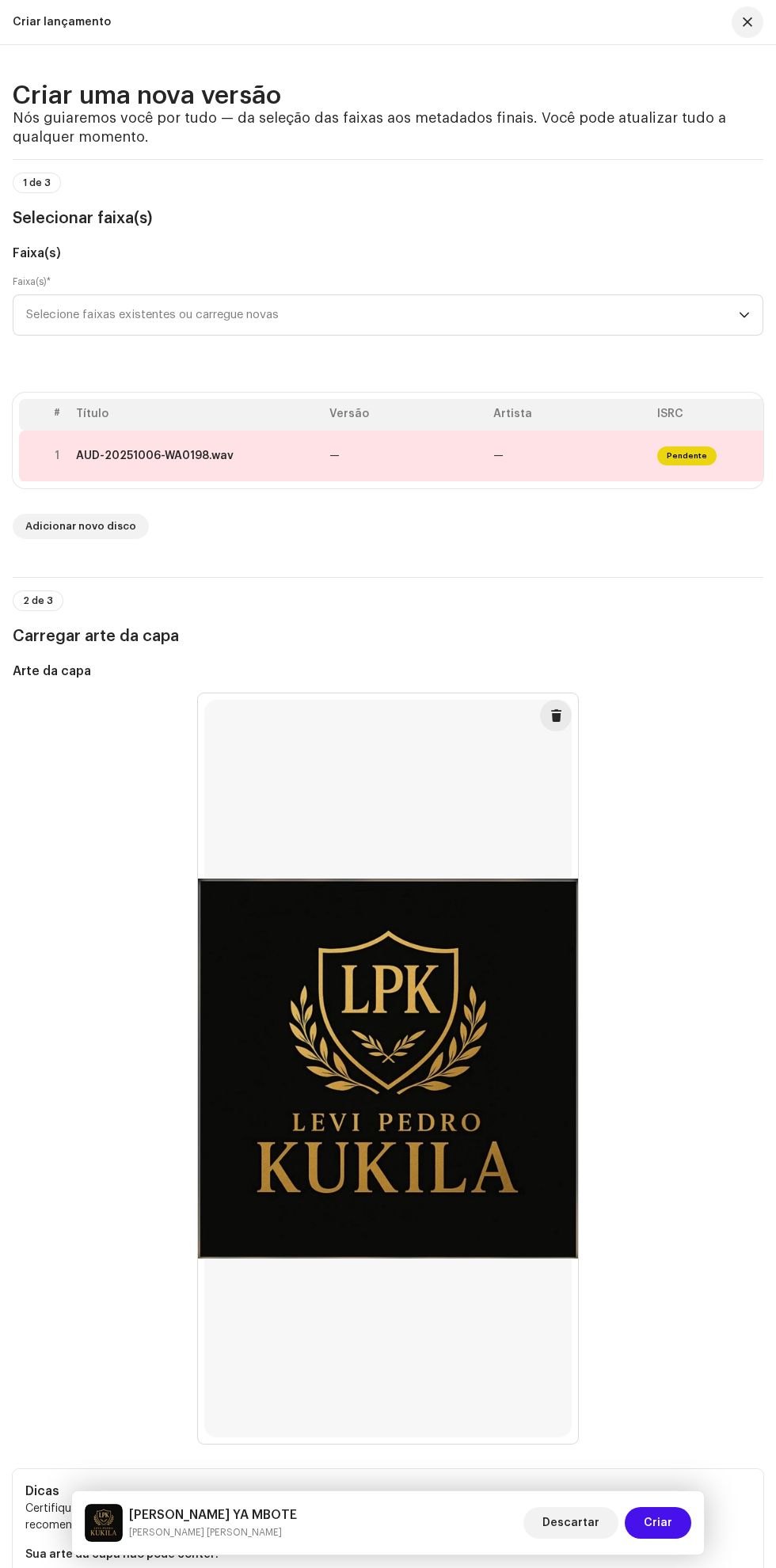
click at [204, 462] on font "AUD-20251006-WA0198.wav" at bounding box center [154, 455] width 157 height 11
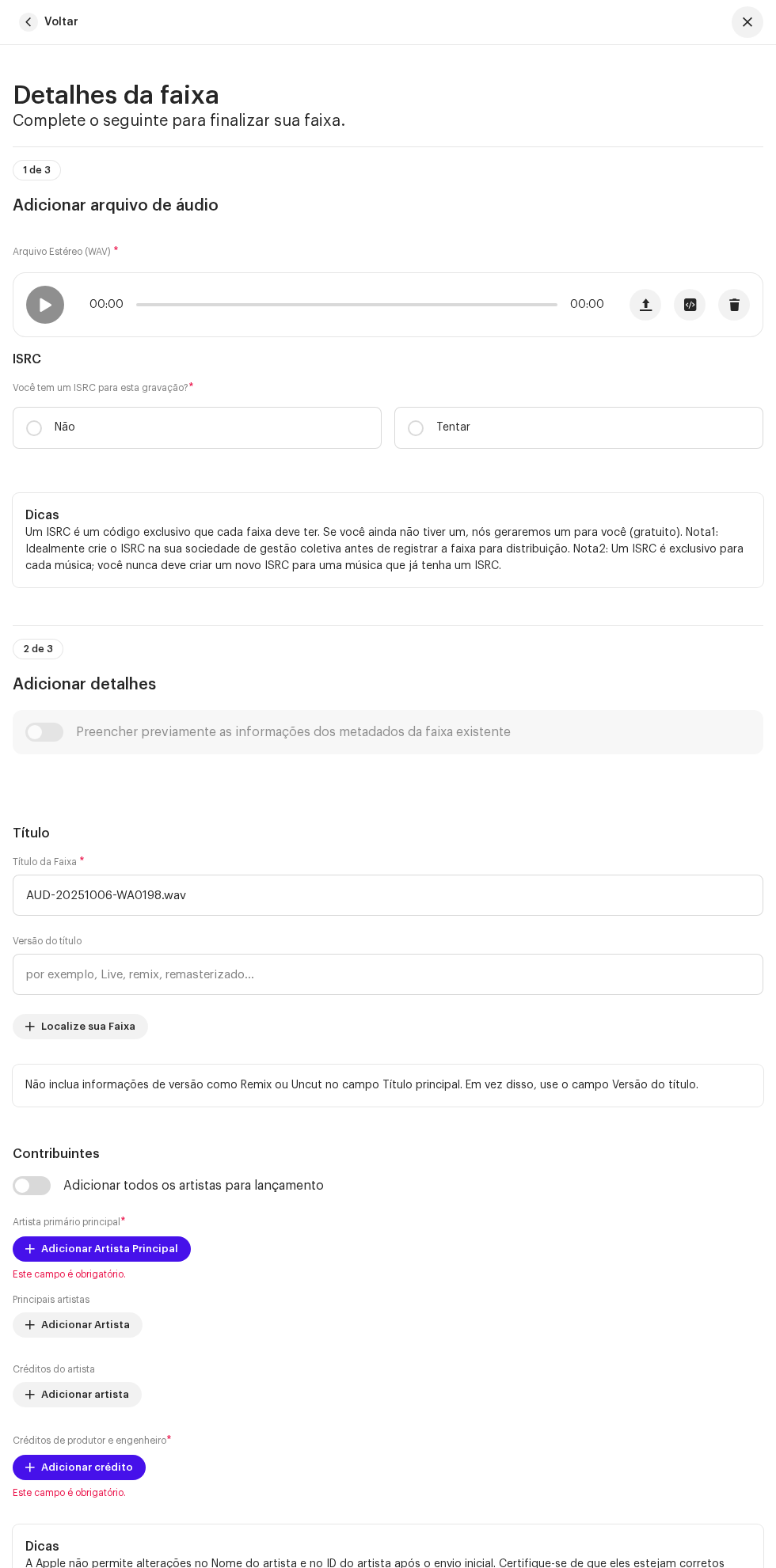
click at [34, 436] on input "Não" at bounding box center [34, 429] width 16 height 16
radio input "true"
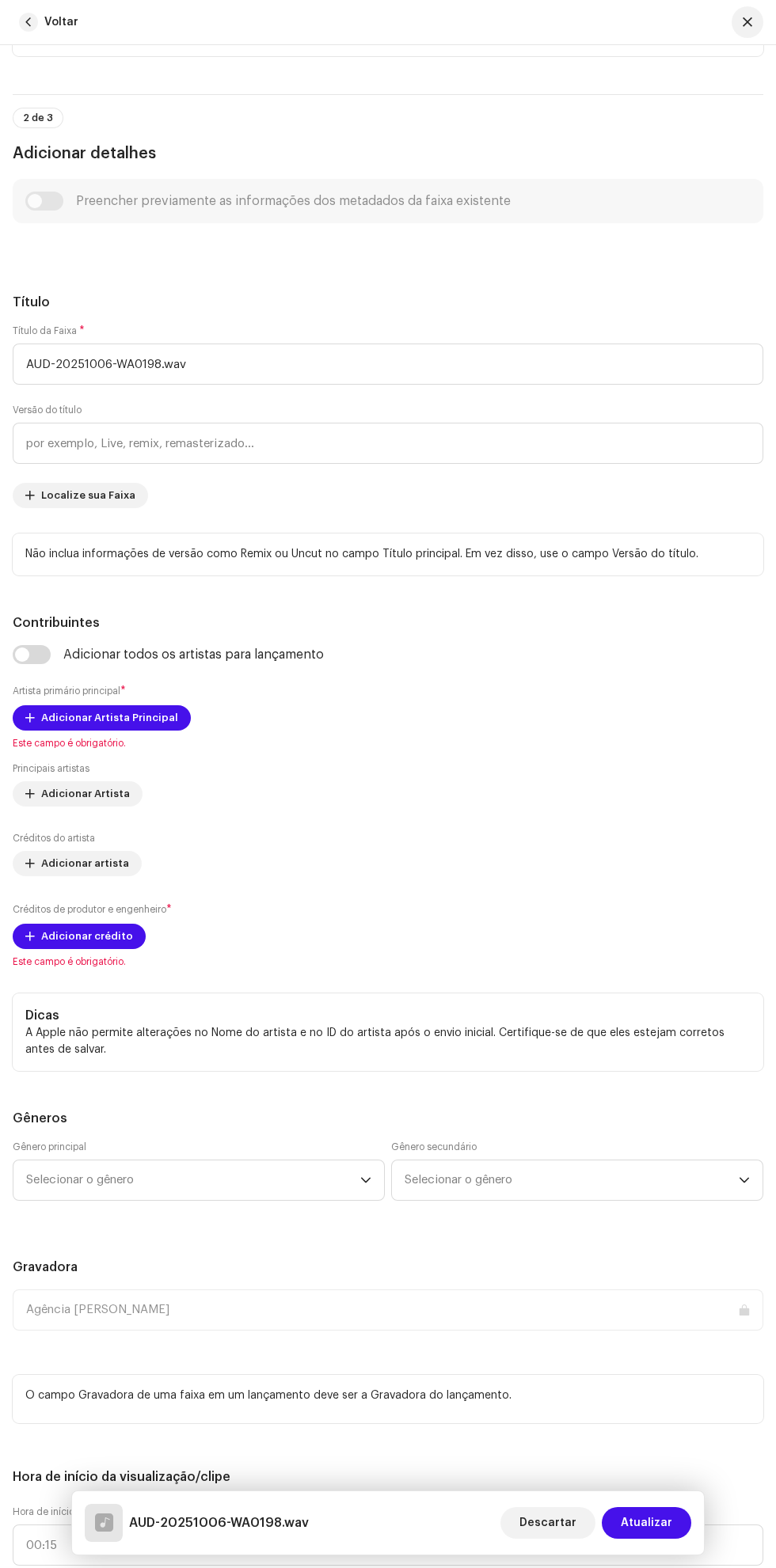
scroll to position [581, 0]
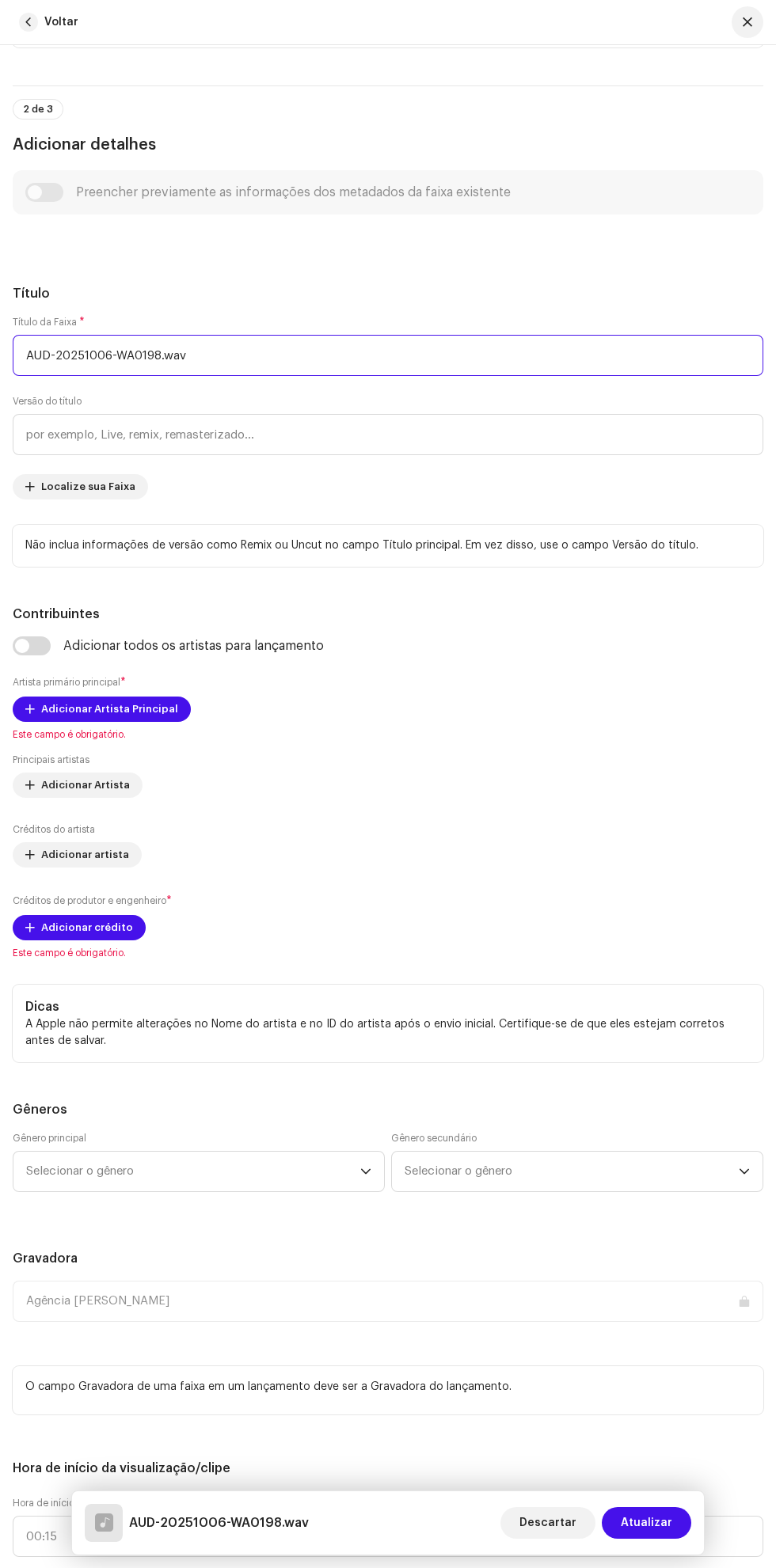
click at [228, 376] on input "AUD-20251006-WA0198.wav" at bounding box center [388, 355] width 750 height 41
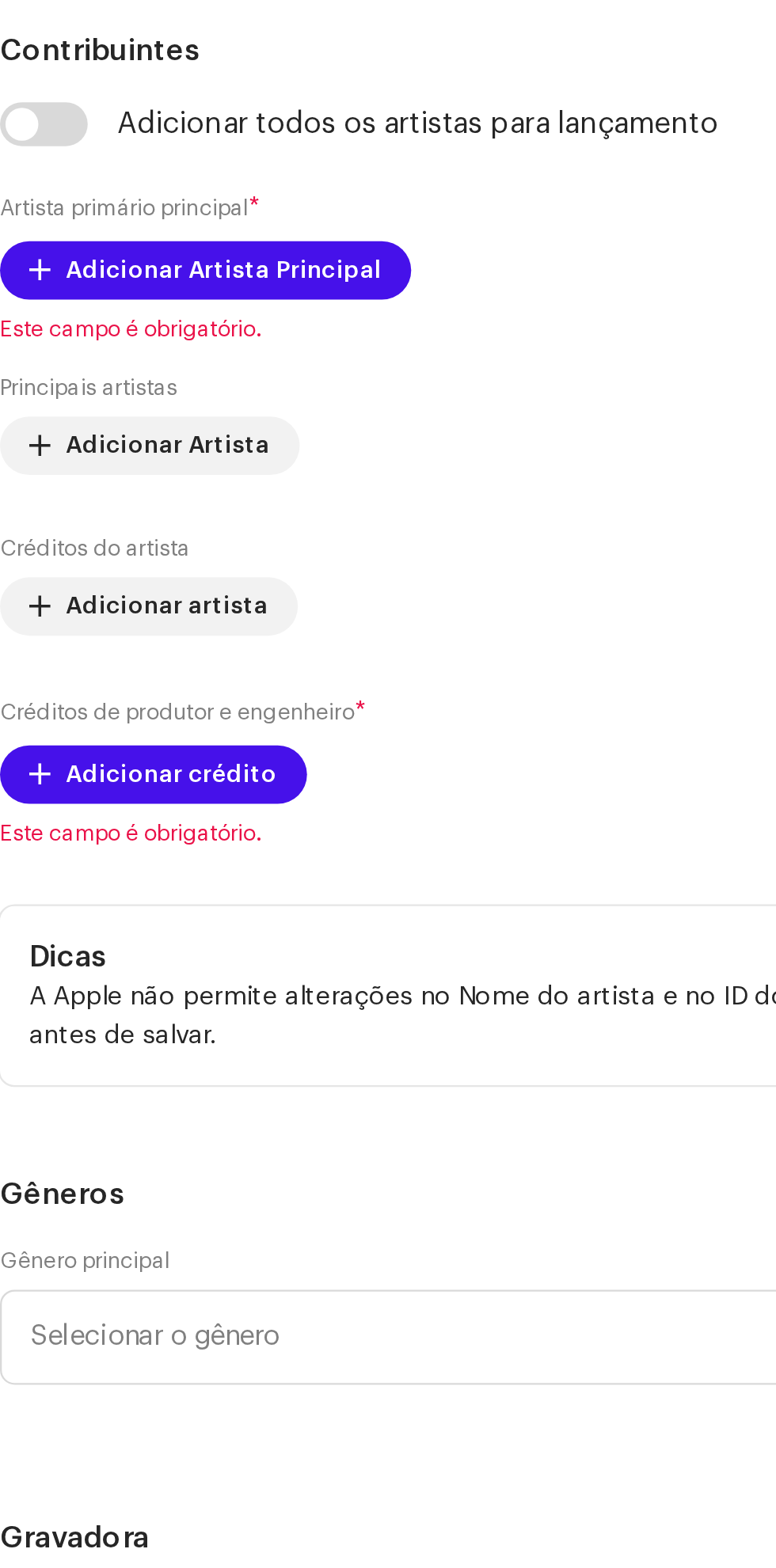
type input "A"
type input "[PERSON_NAME] YA MBOTE"
click at [75, 406] on font "Versão do título" at bounding box center [46, 401] width 69 height 10
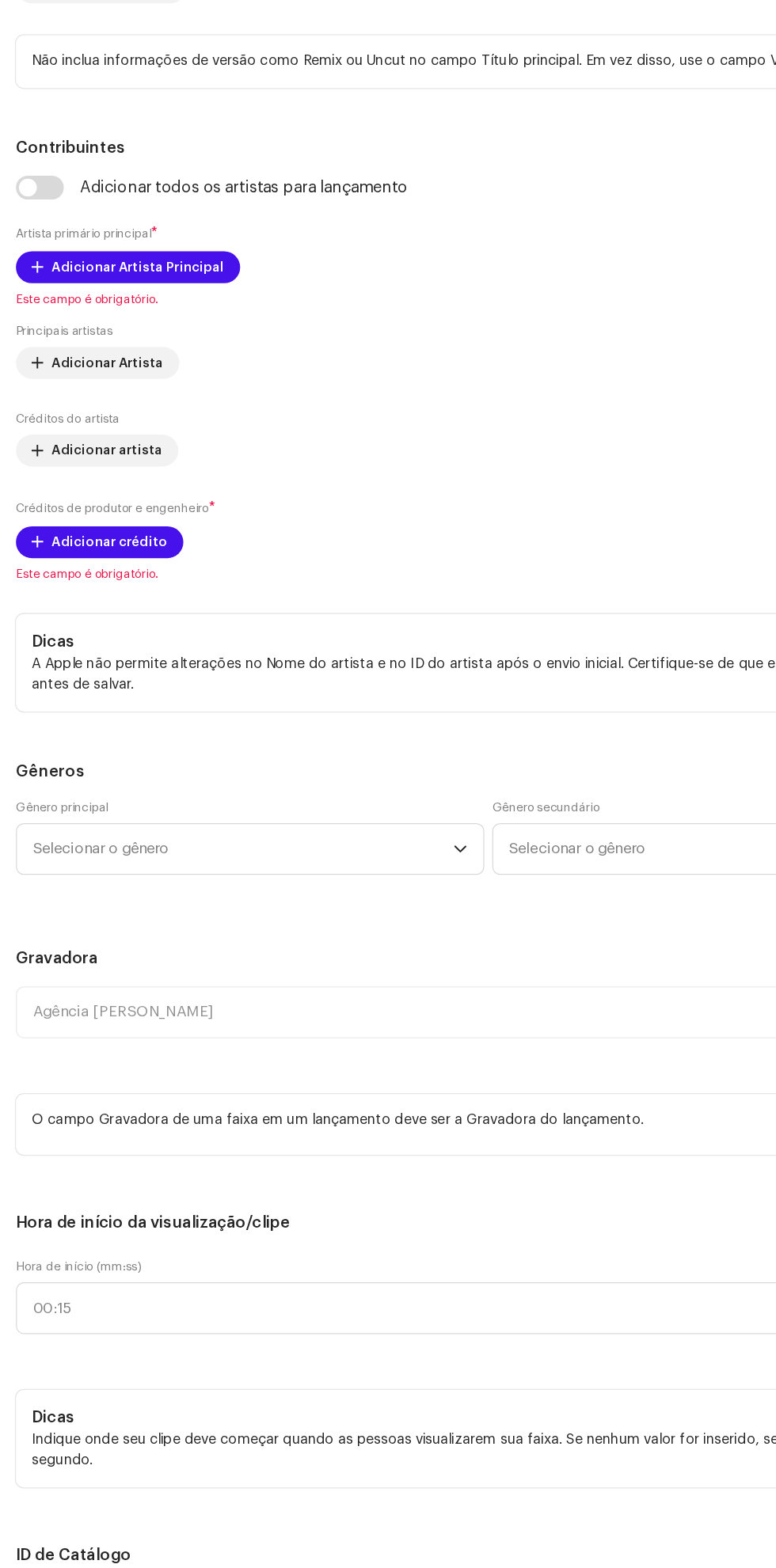
scroll to position [136, 0]
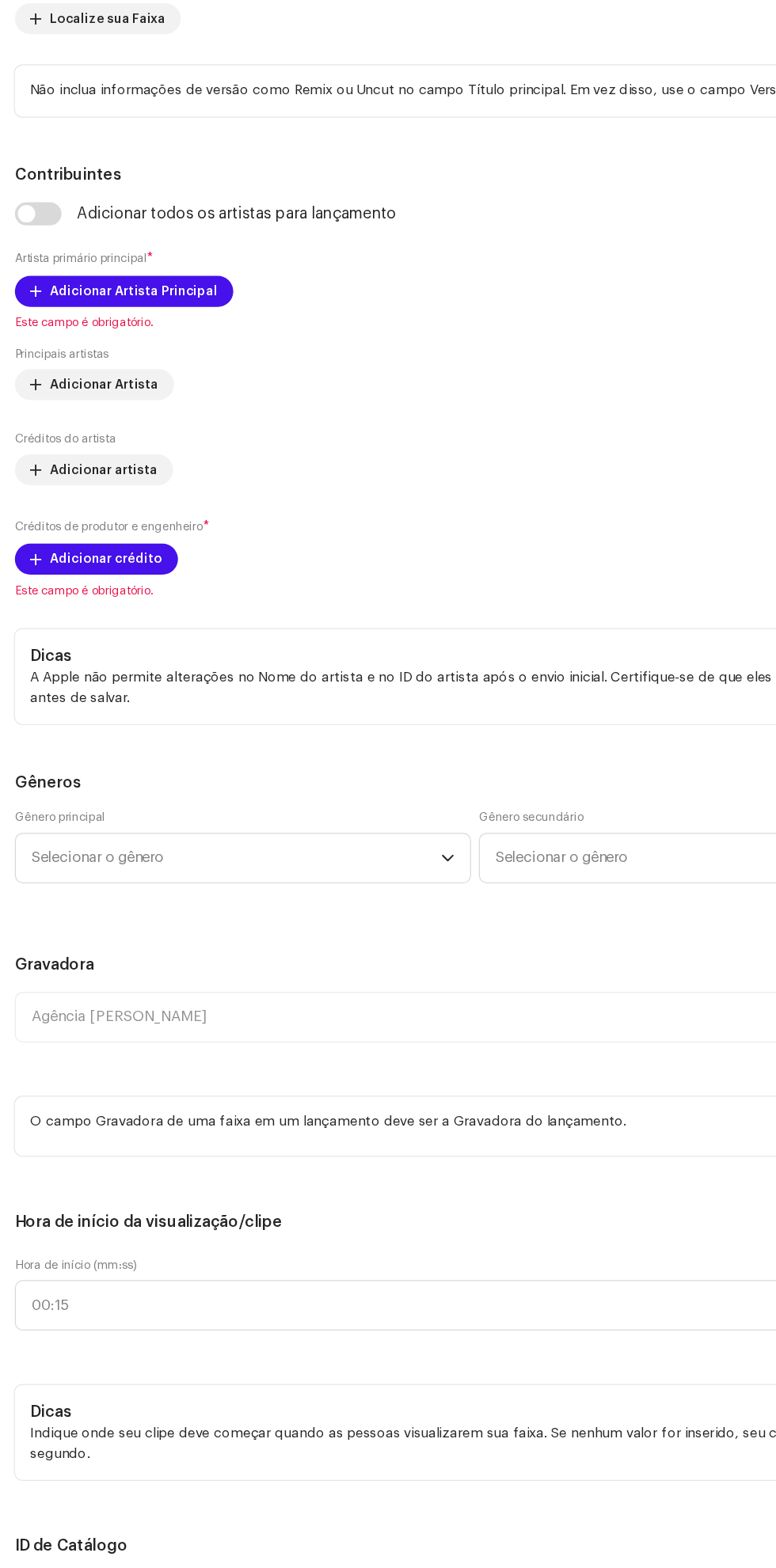
click at [126, 354] on font "Adicionar Artista Principal" at bounding box center [109, 350] width 137 height 11
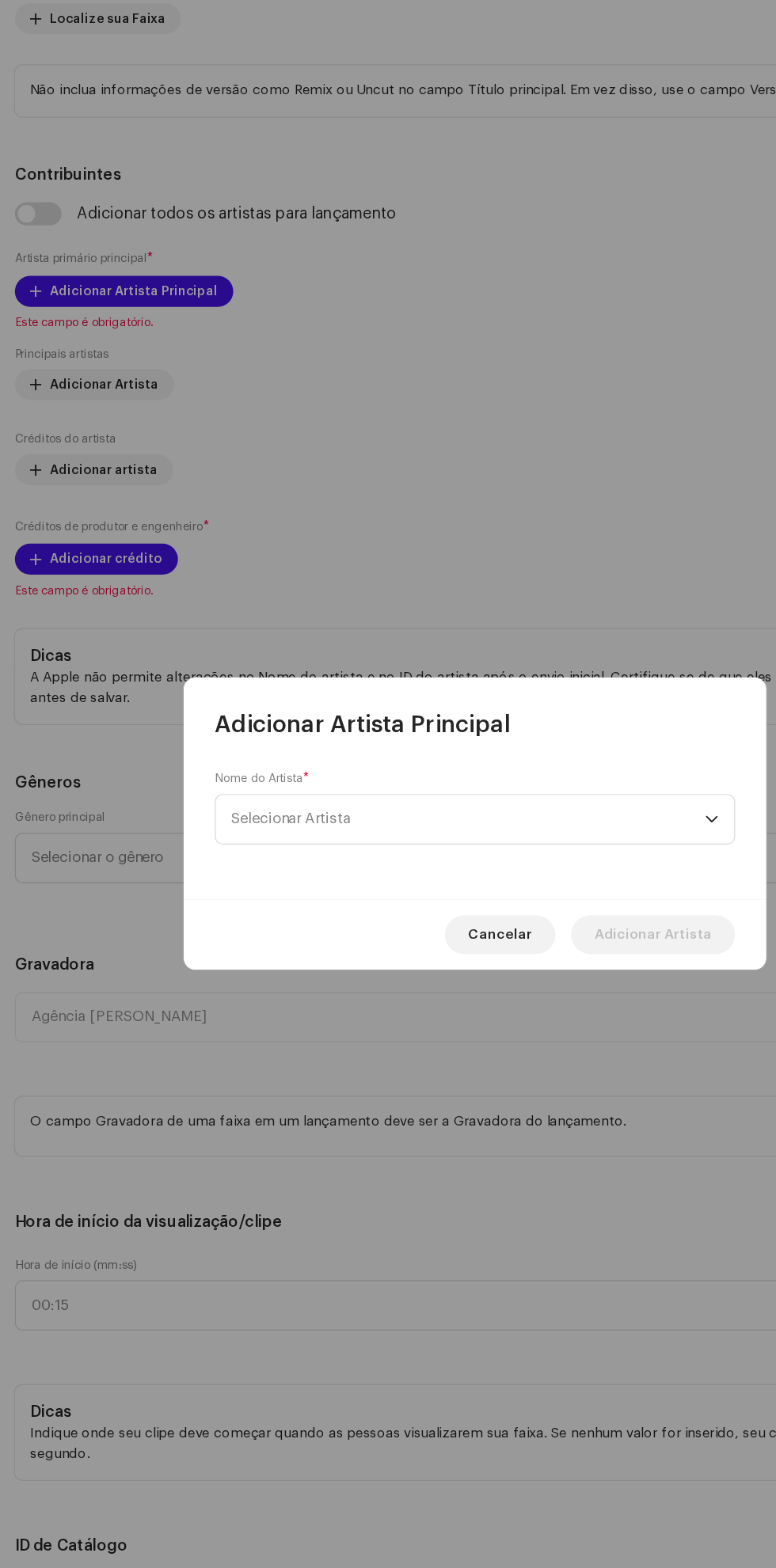
click at [205, 780] on font "Selecionar Artista" at bounding box center [238, 780] width 97 height 12
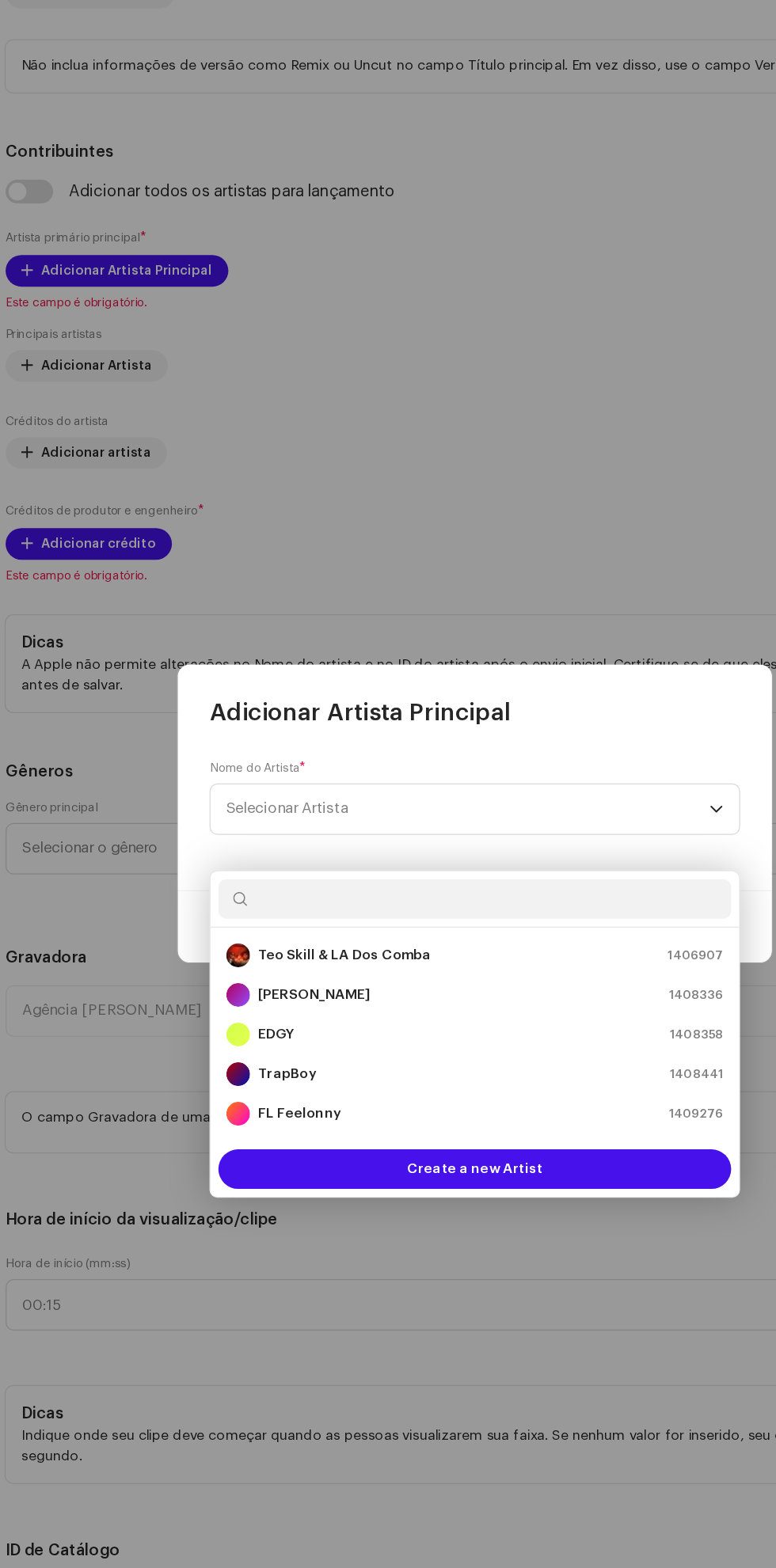
scroll to position [136, 0]
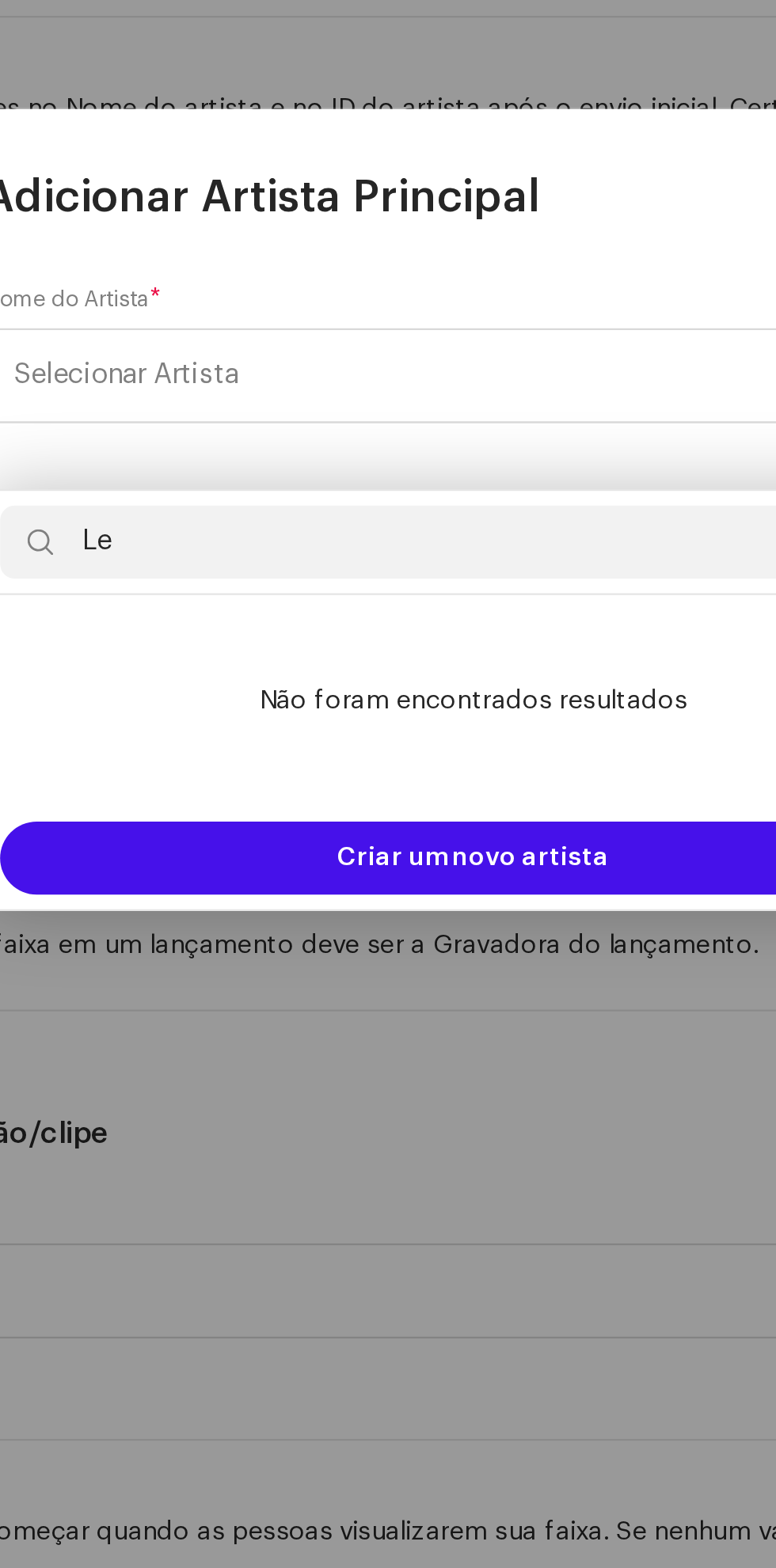
type input "Lev"
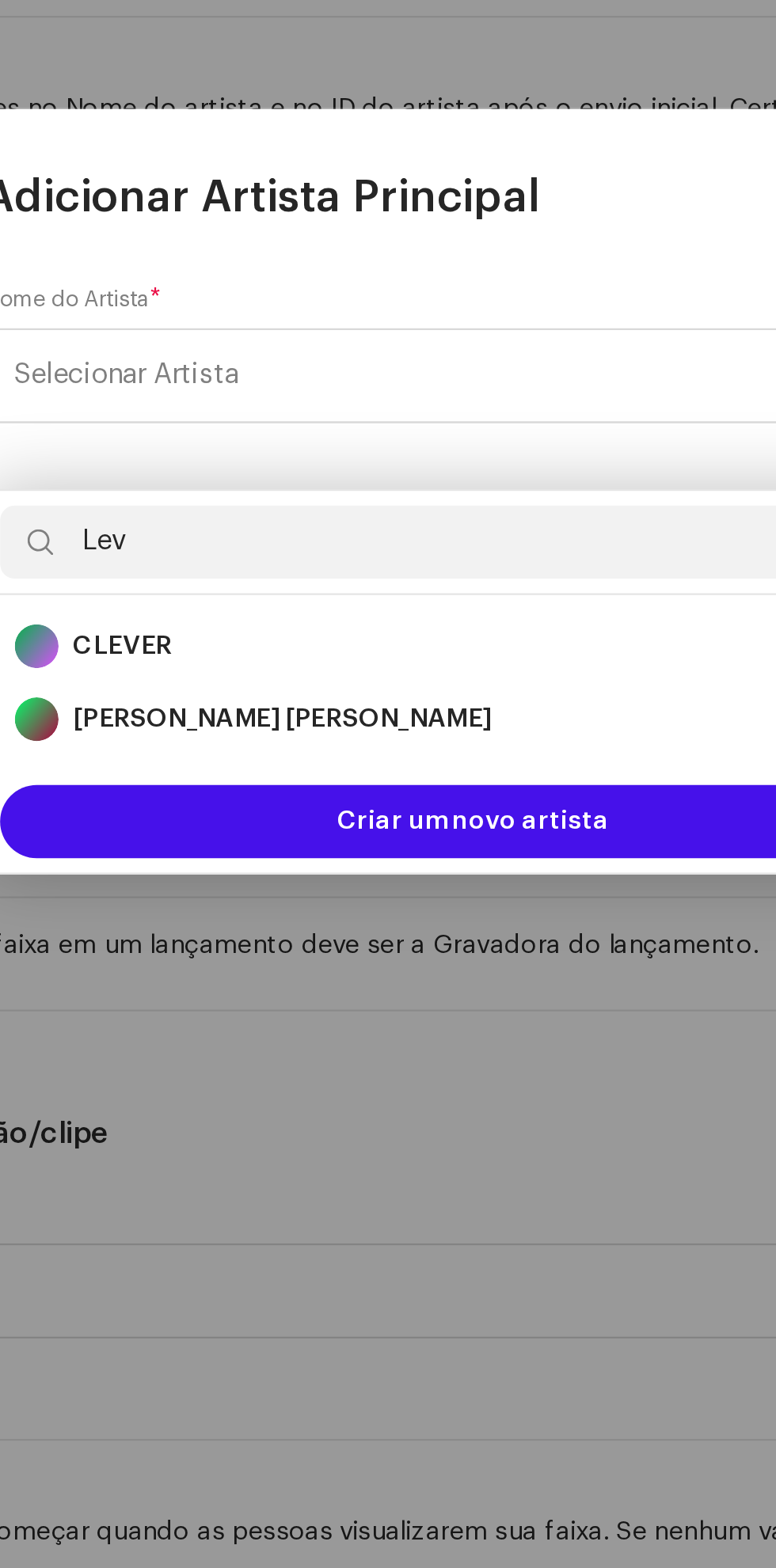
click at [247, 922] on strong "[PERSON_NAME] [PERSON_NAME]" at bounding box center [305, 930] width 181 height 16
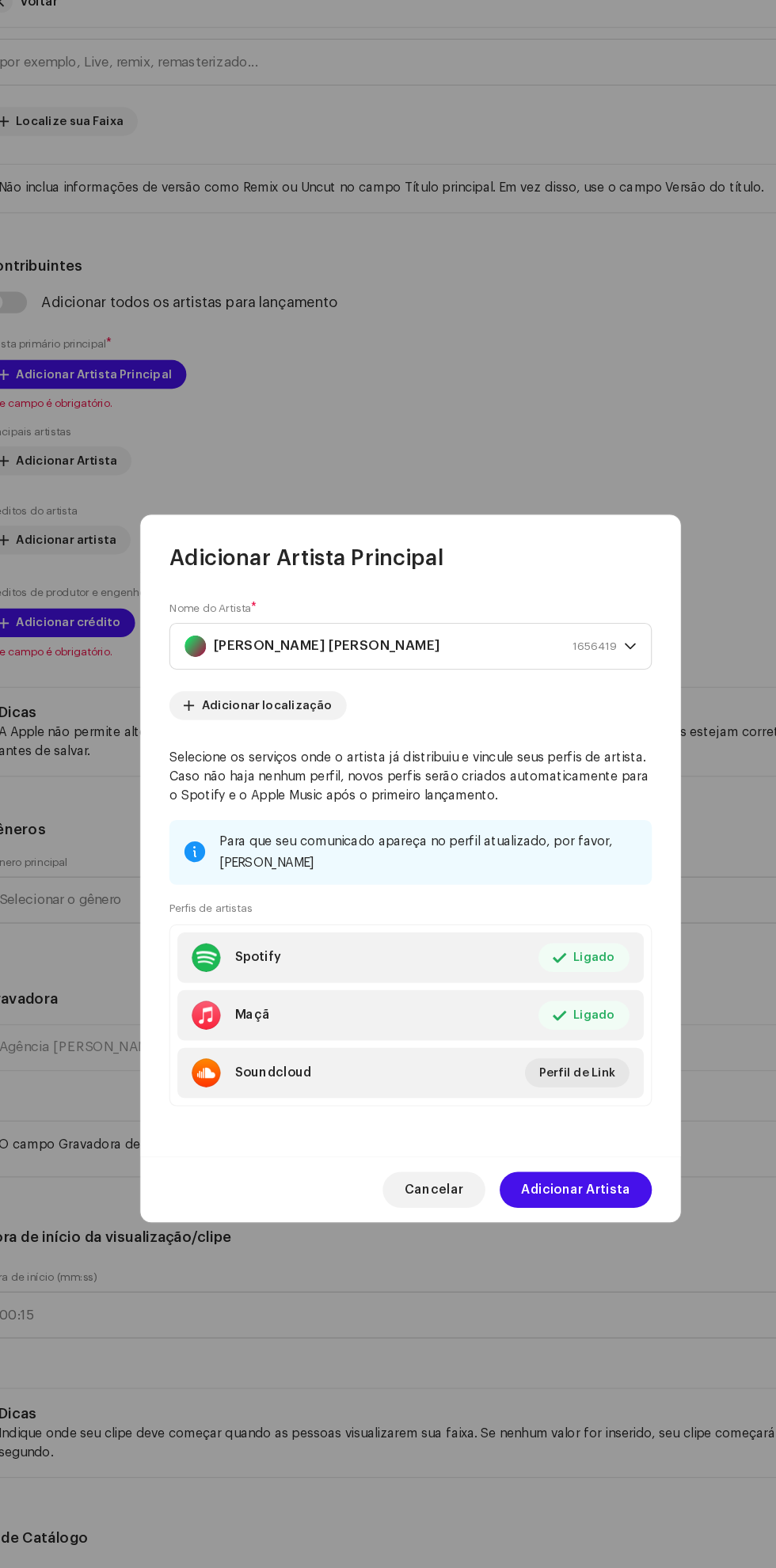
click at [567, 1072] on font "Adicionar Artista" at bounding box center [532, 1067] width 96 height 11
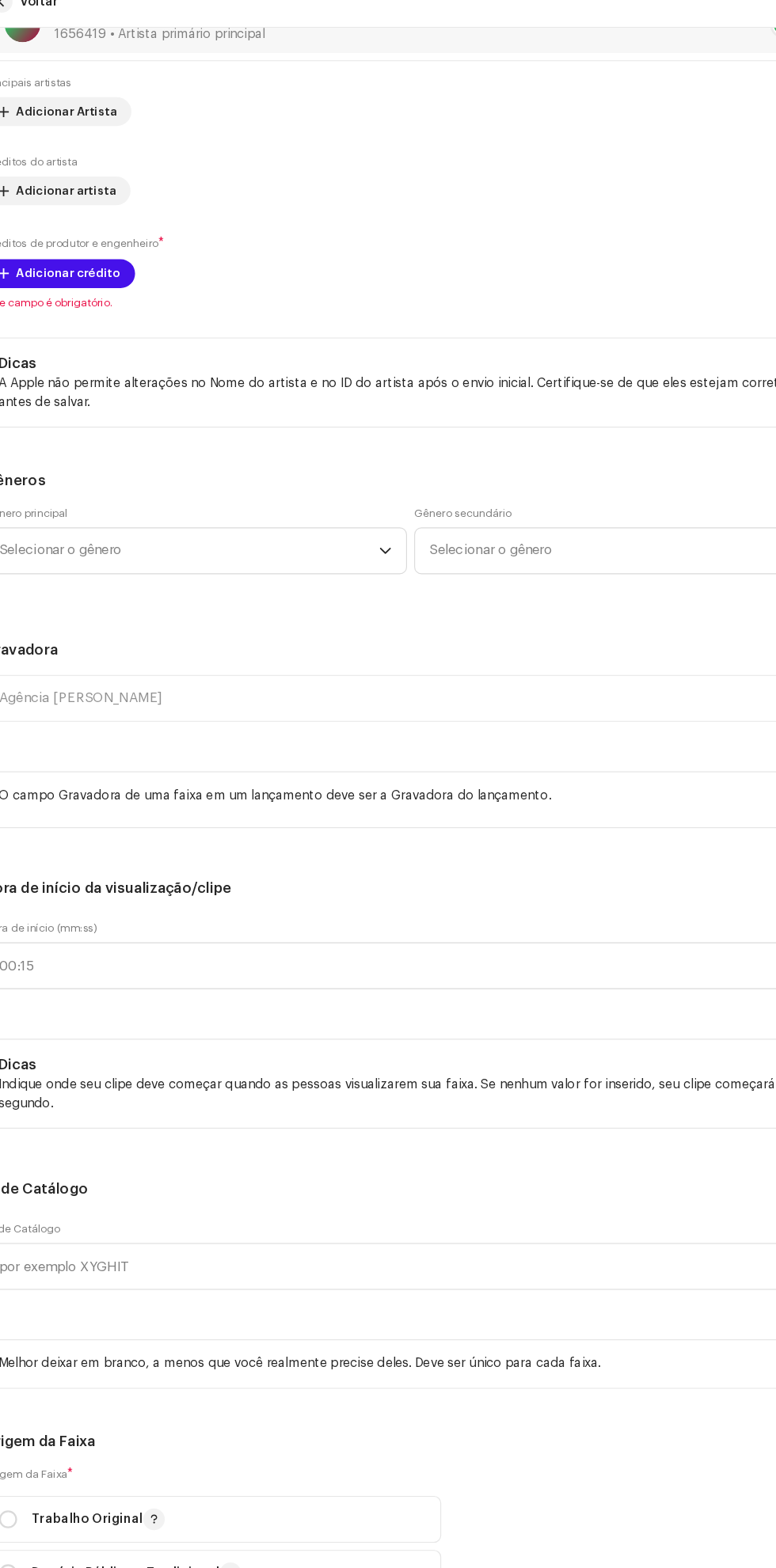
scroll to position [1267, 0]
click at [99, 267] on font "Adicionar crédito" at bounding box center [87, 262] width 92 height 11
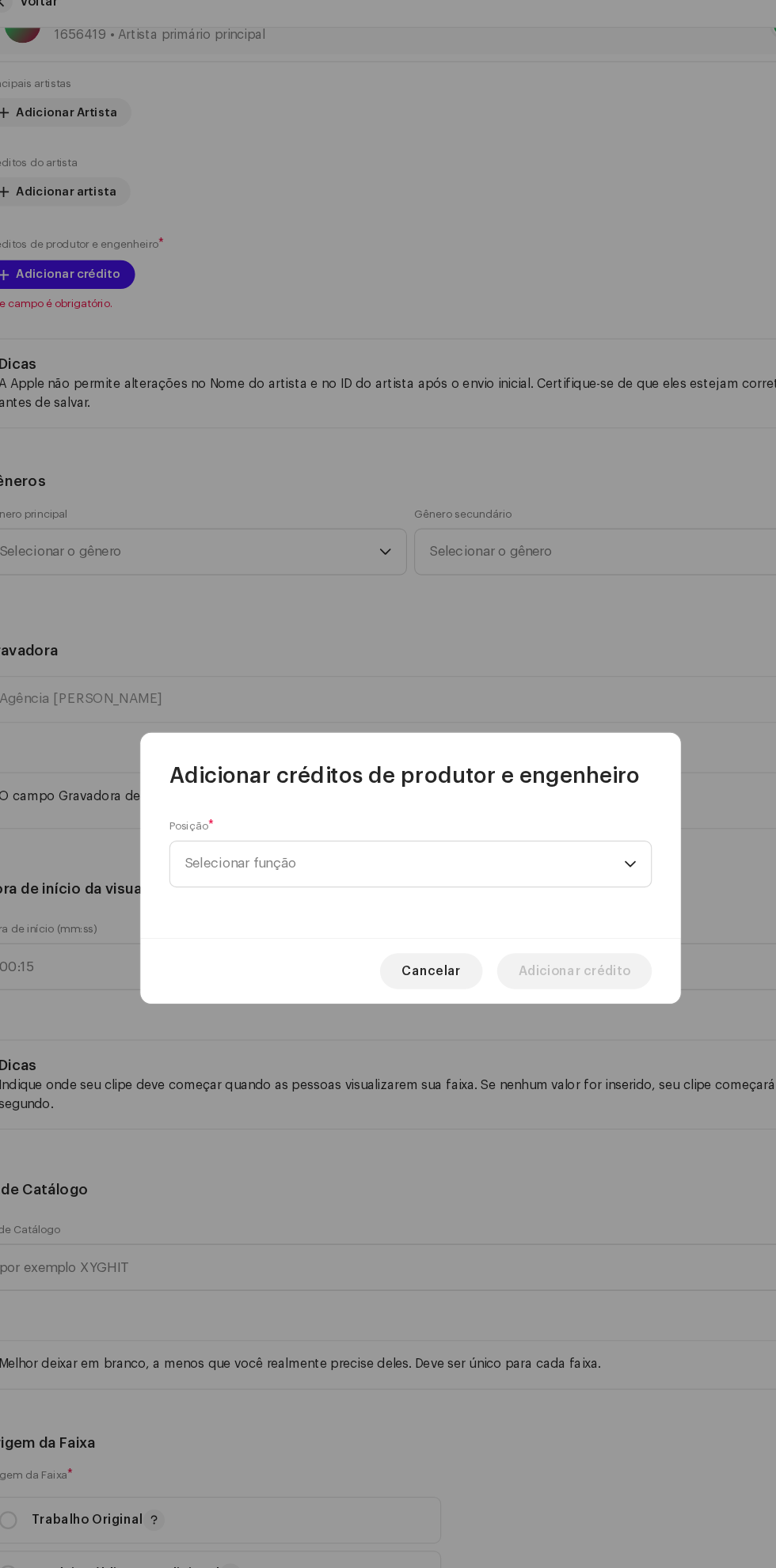
click at [233, 775] on font "Selecionar função" at bounding box center [238, 780] width 98 height 12
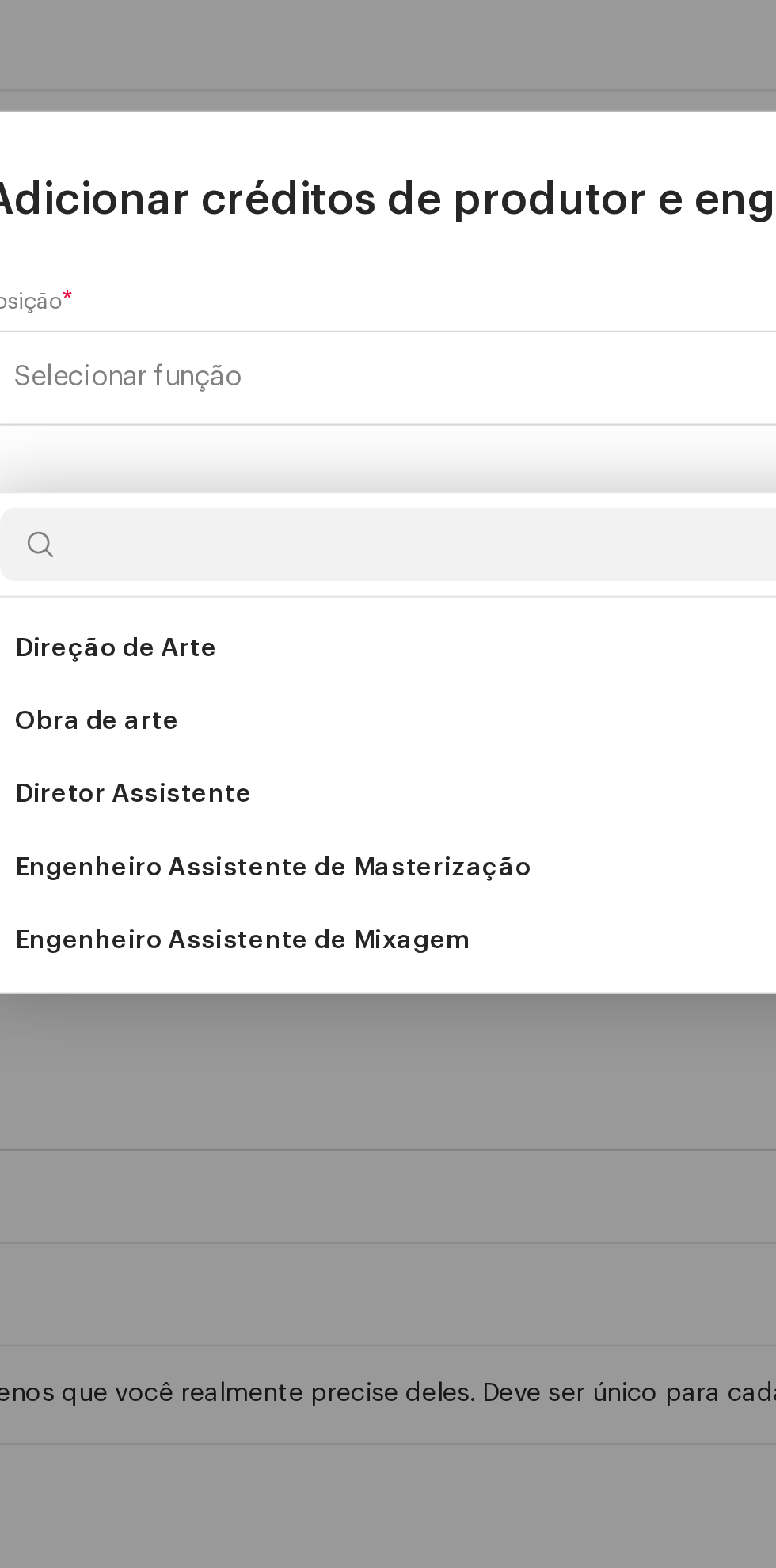
click at [259, 987] on font "Engenheiro Assistente de Masterização" at bounding box center [301, 992] width 224 height 11
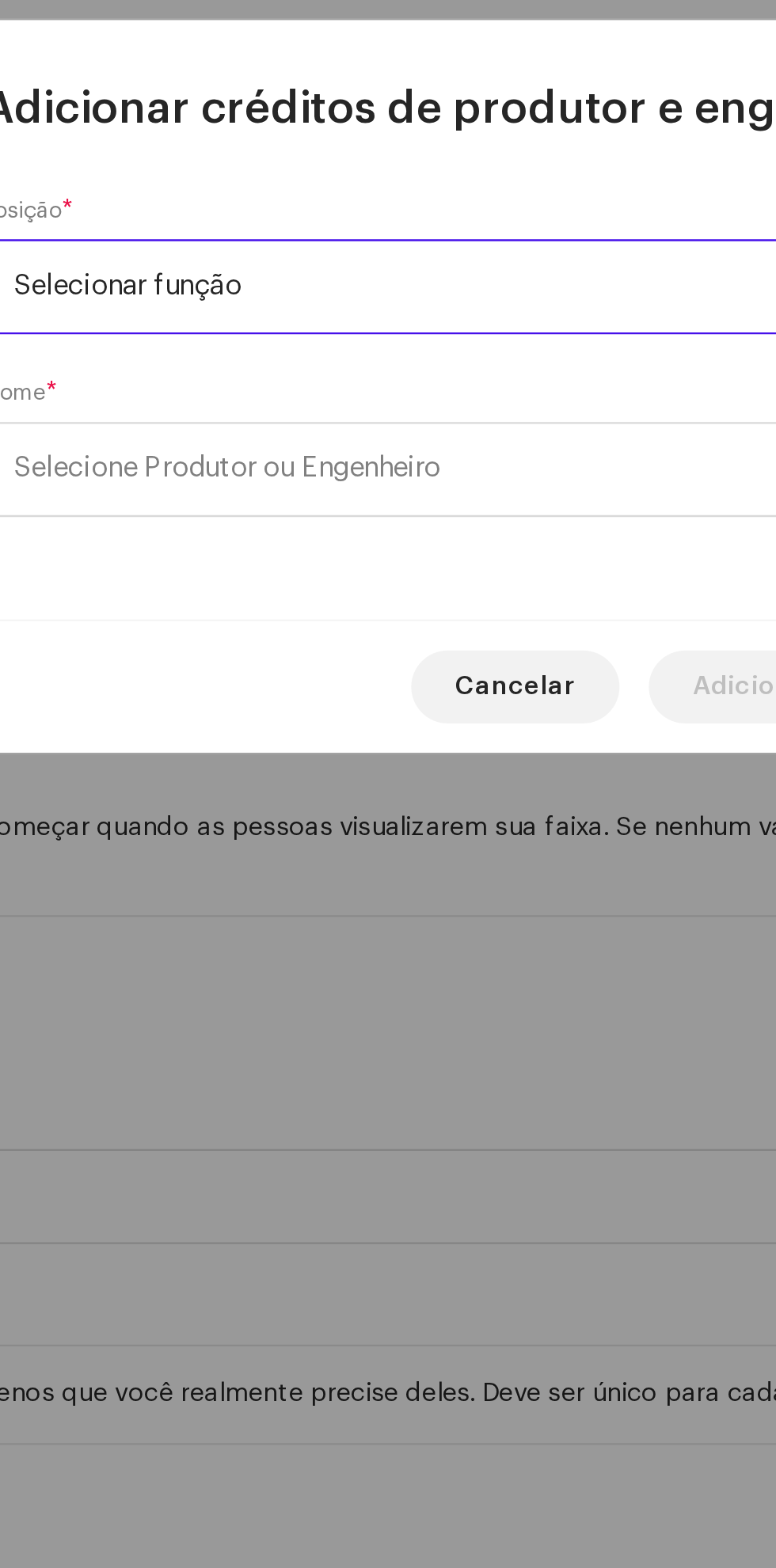
click at [250, 825] on font "Selecione Produtor ou Engenheiro" at bounding box center [281, 819] width 185 height 12
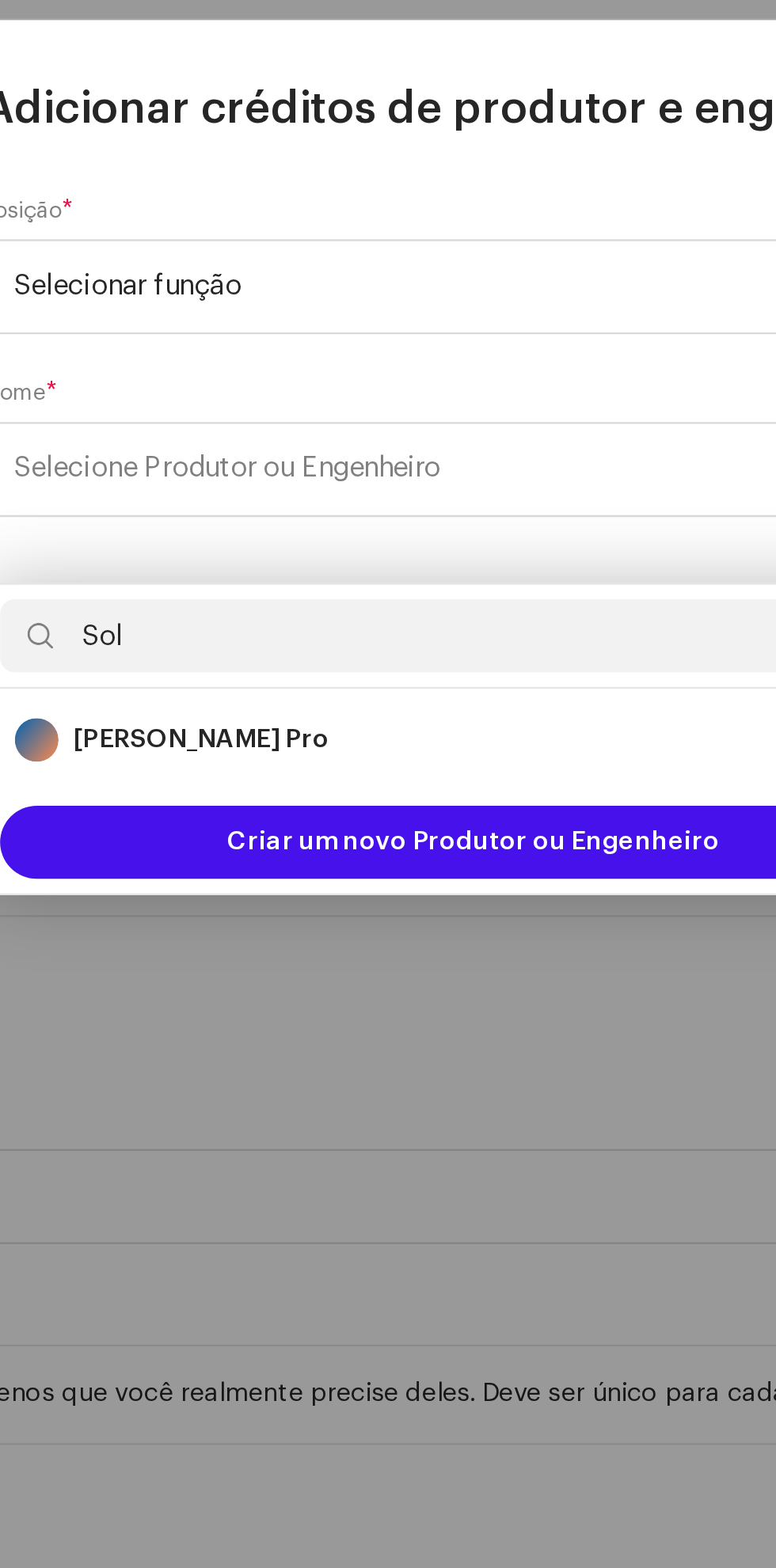
type input "Sol"
click at [263, 930] on strong "Eduardo Solman Pro" at bounding box center [270, 938] width 111 height 16
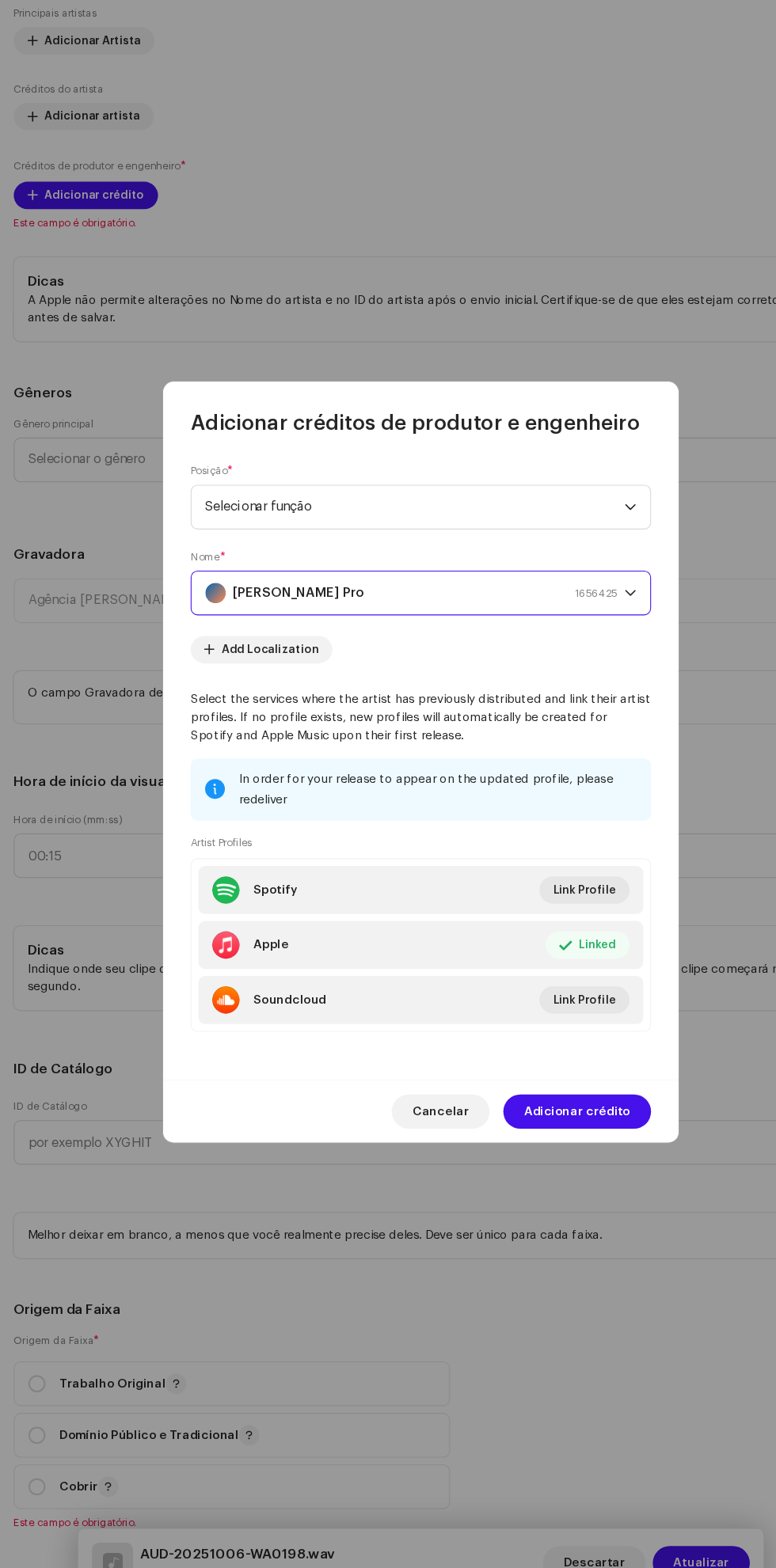
scroll to position [136, 0]
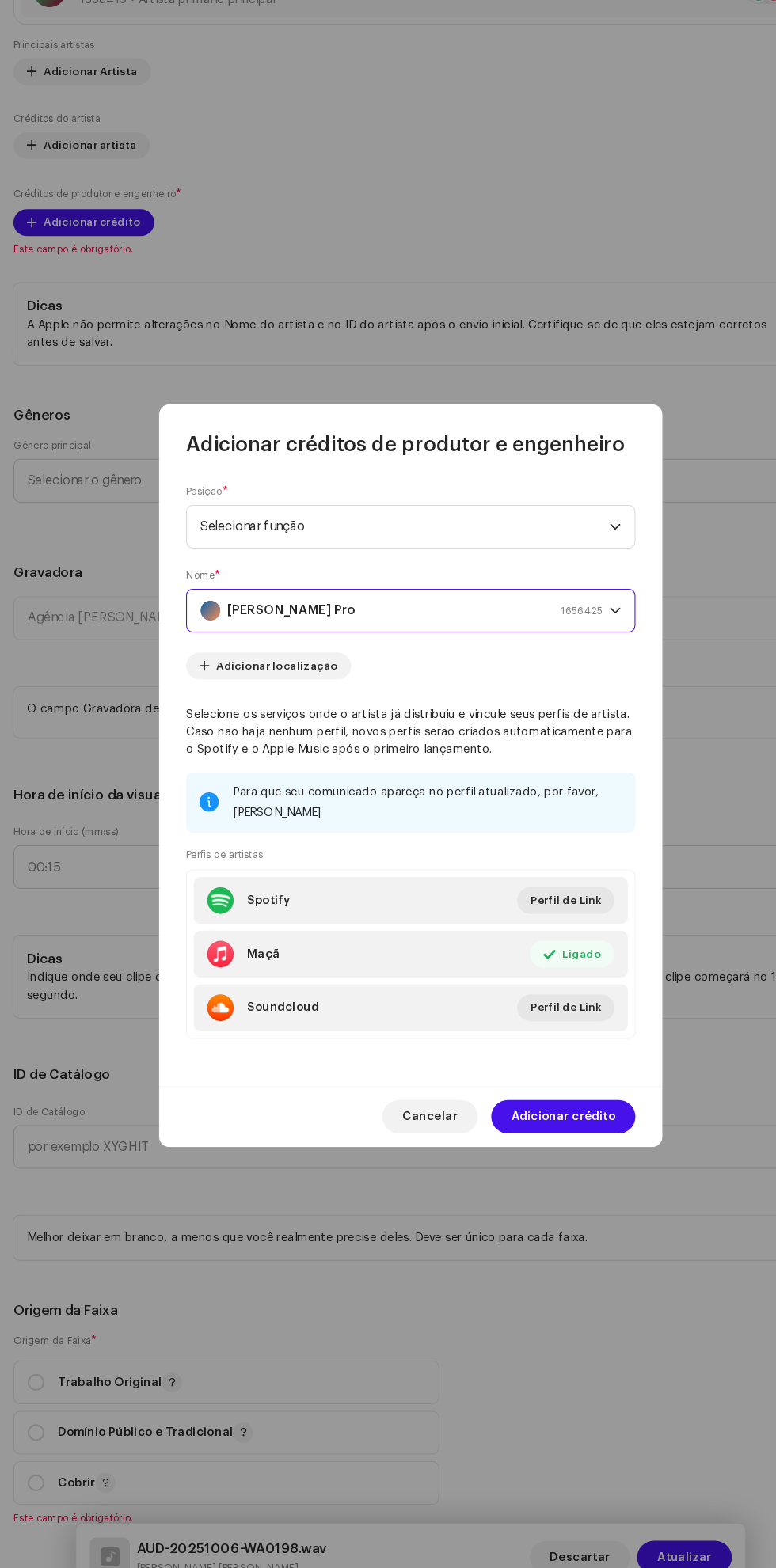
click at [558, 1112] on font "Adicionar crédito" at bounding box center [532, 1106] width 98 height 11
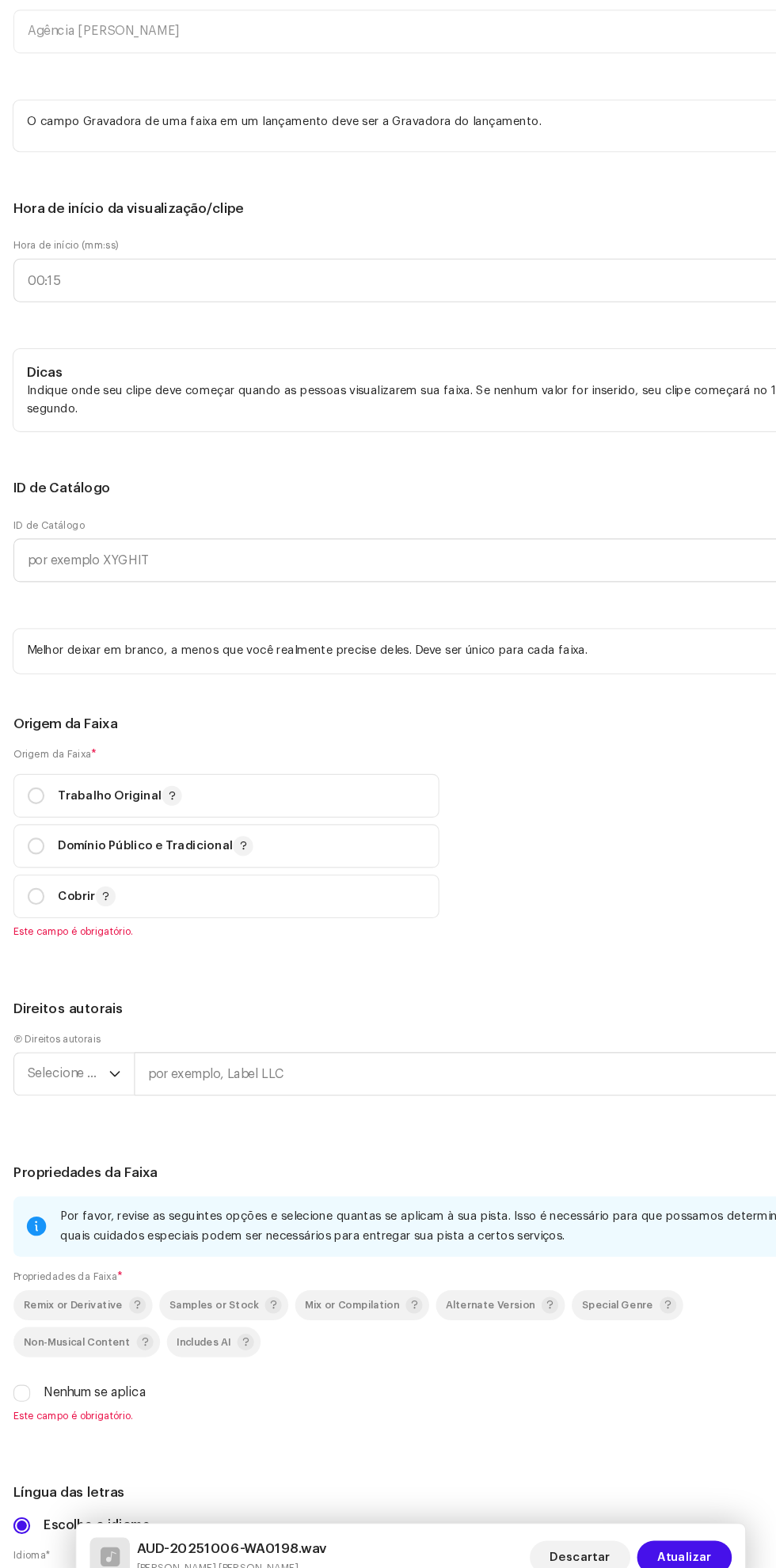
scroll to position [1881, 0]
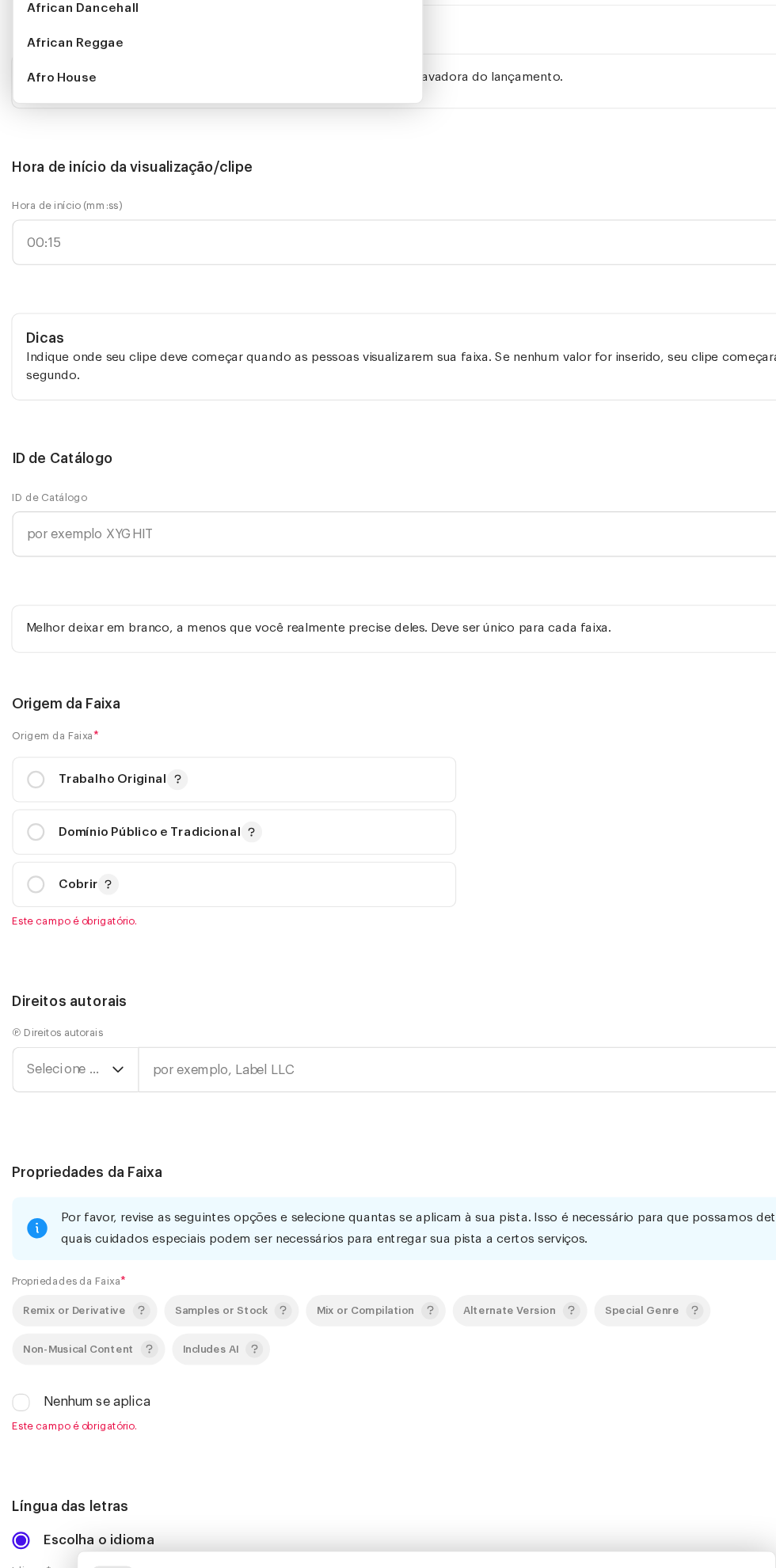
scroll to position [136, 0]
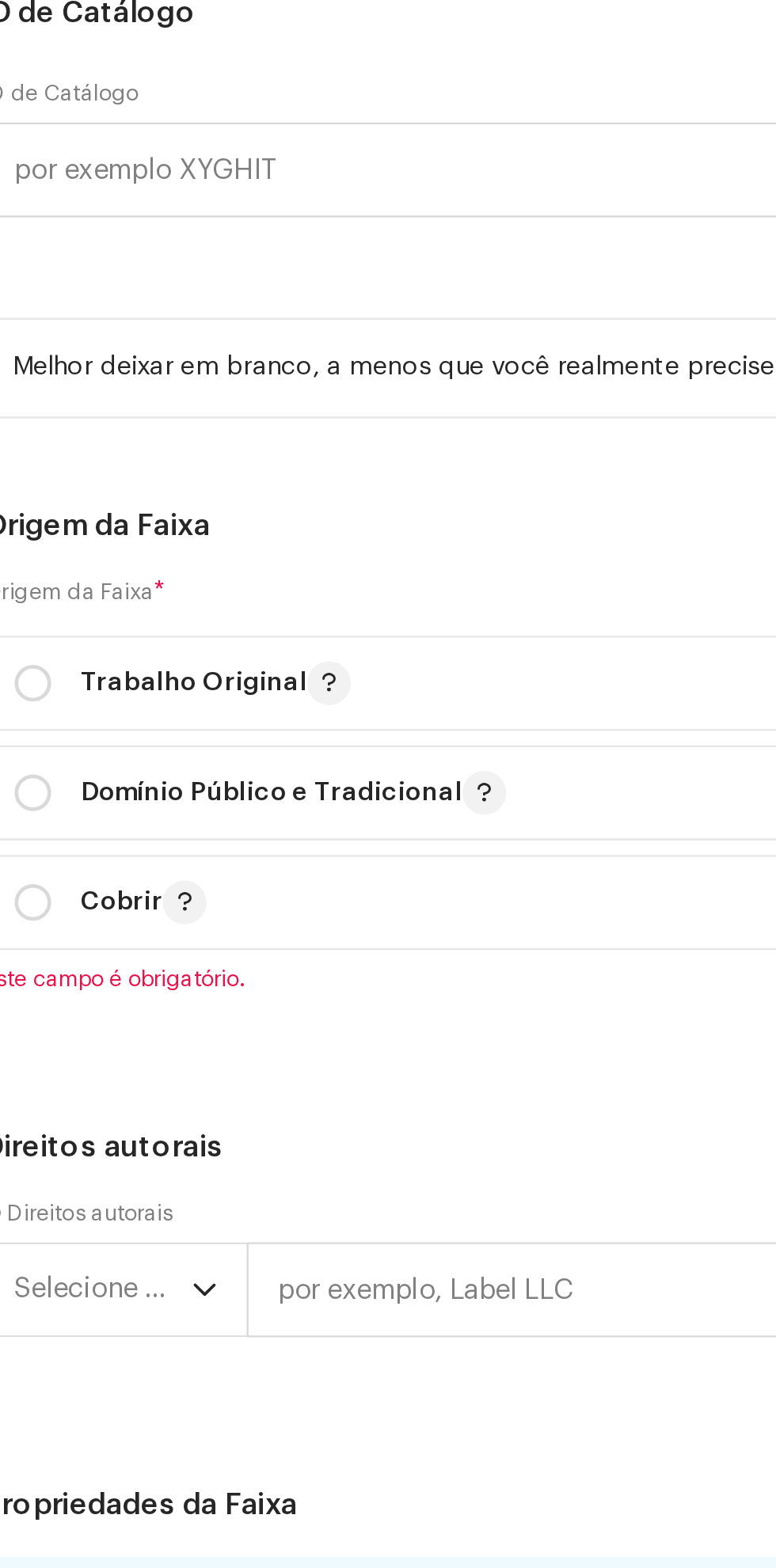
type input "Gos"
click at [63, 132] on span "Gospel" at bounding box center [88, 124] width 125 height 16
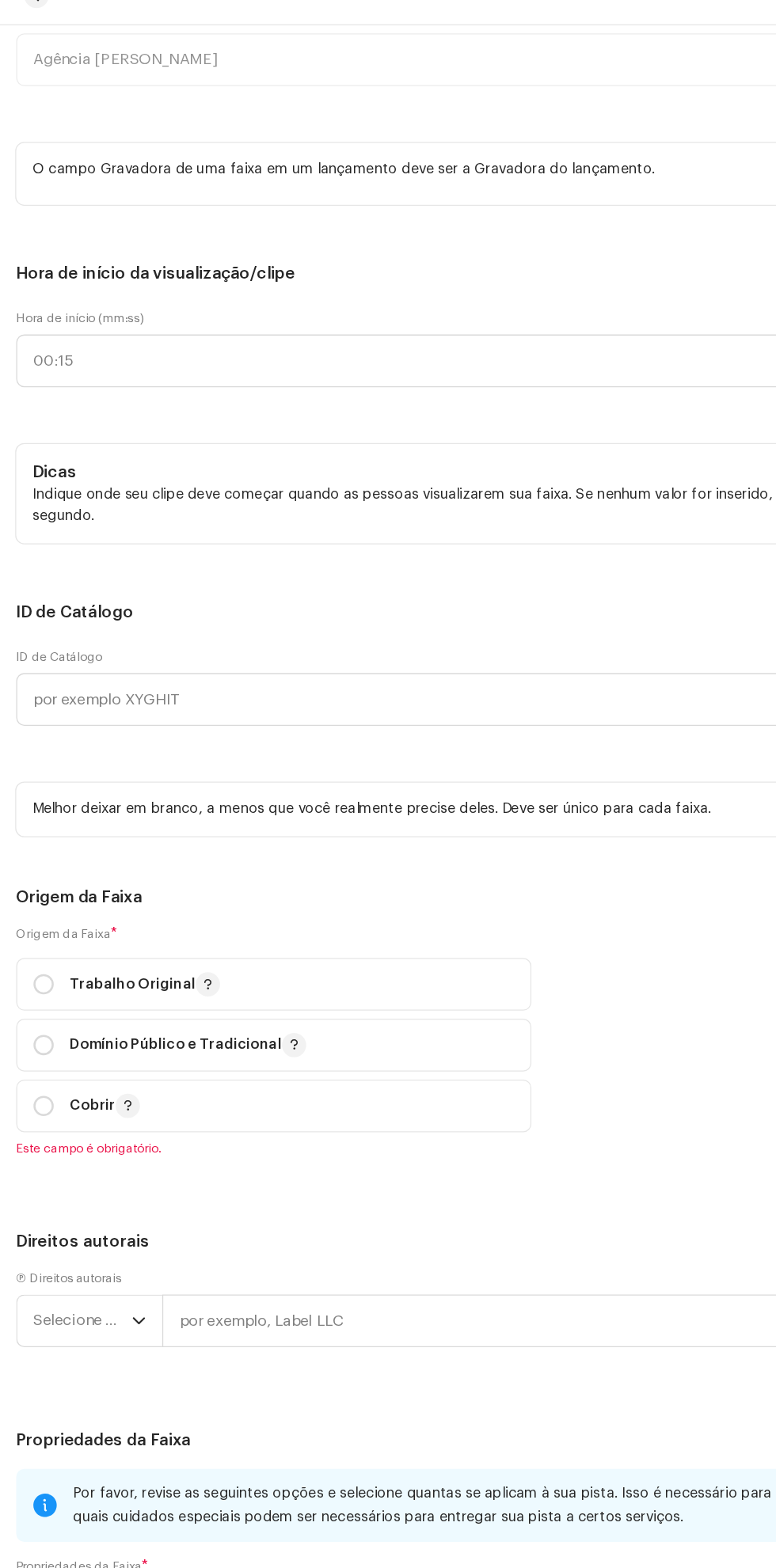
scroll to position [136, 0]
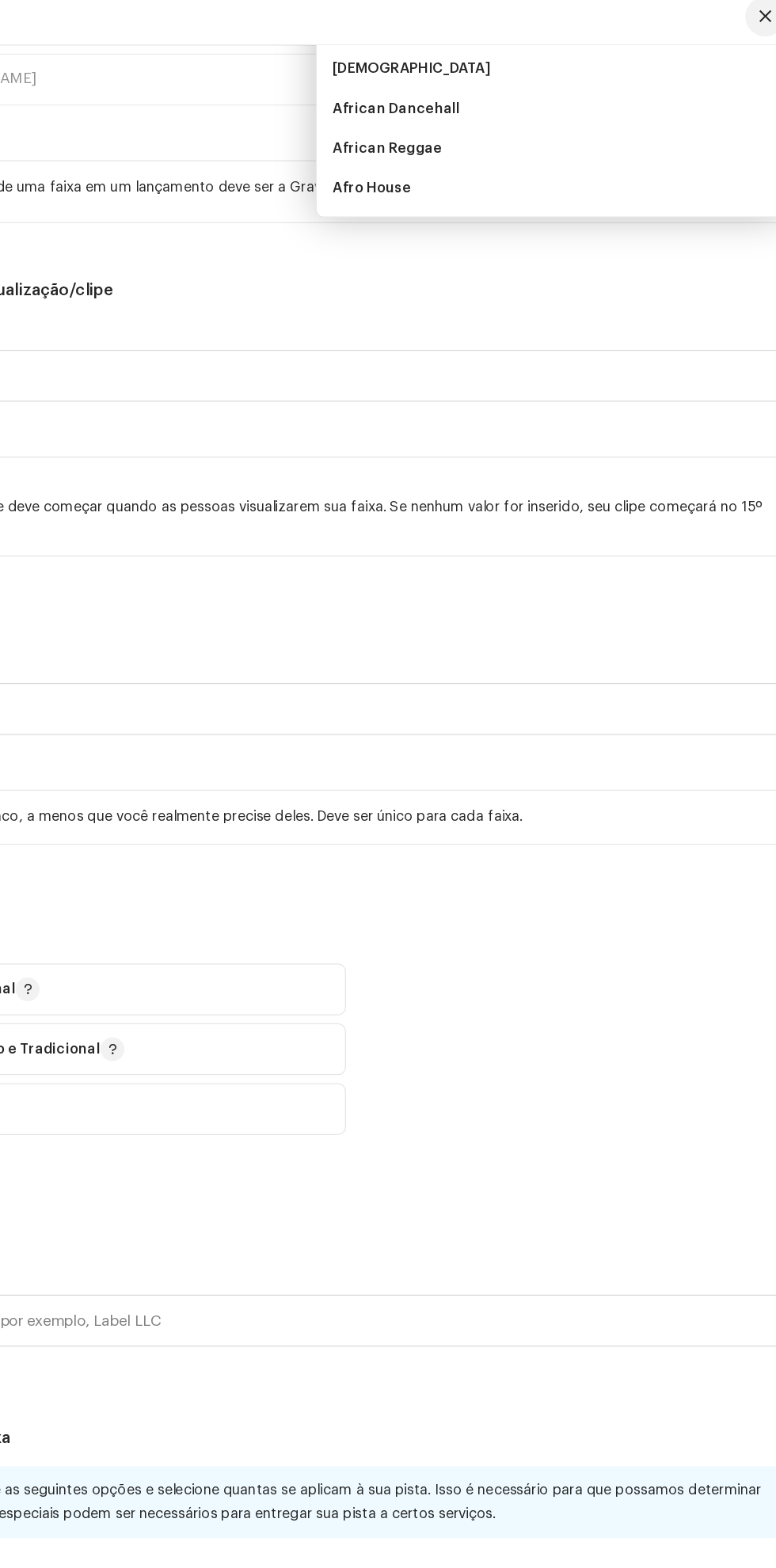
scroll to position [136, 0]
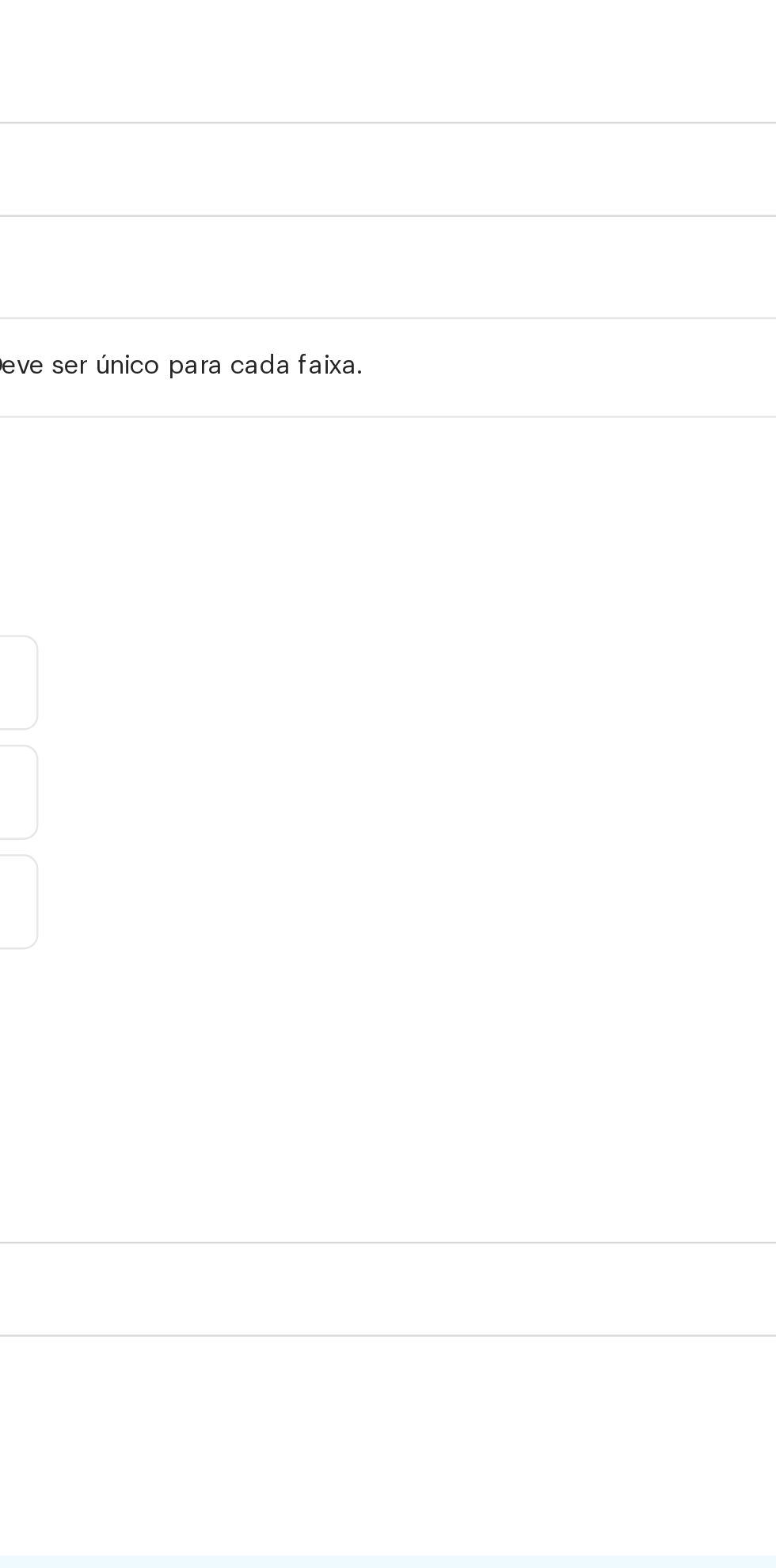
type input "Gos"
click at [454, 143] on li "Gospel" at bounding box center [577, 126] width 358 height 31
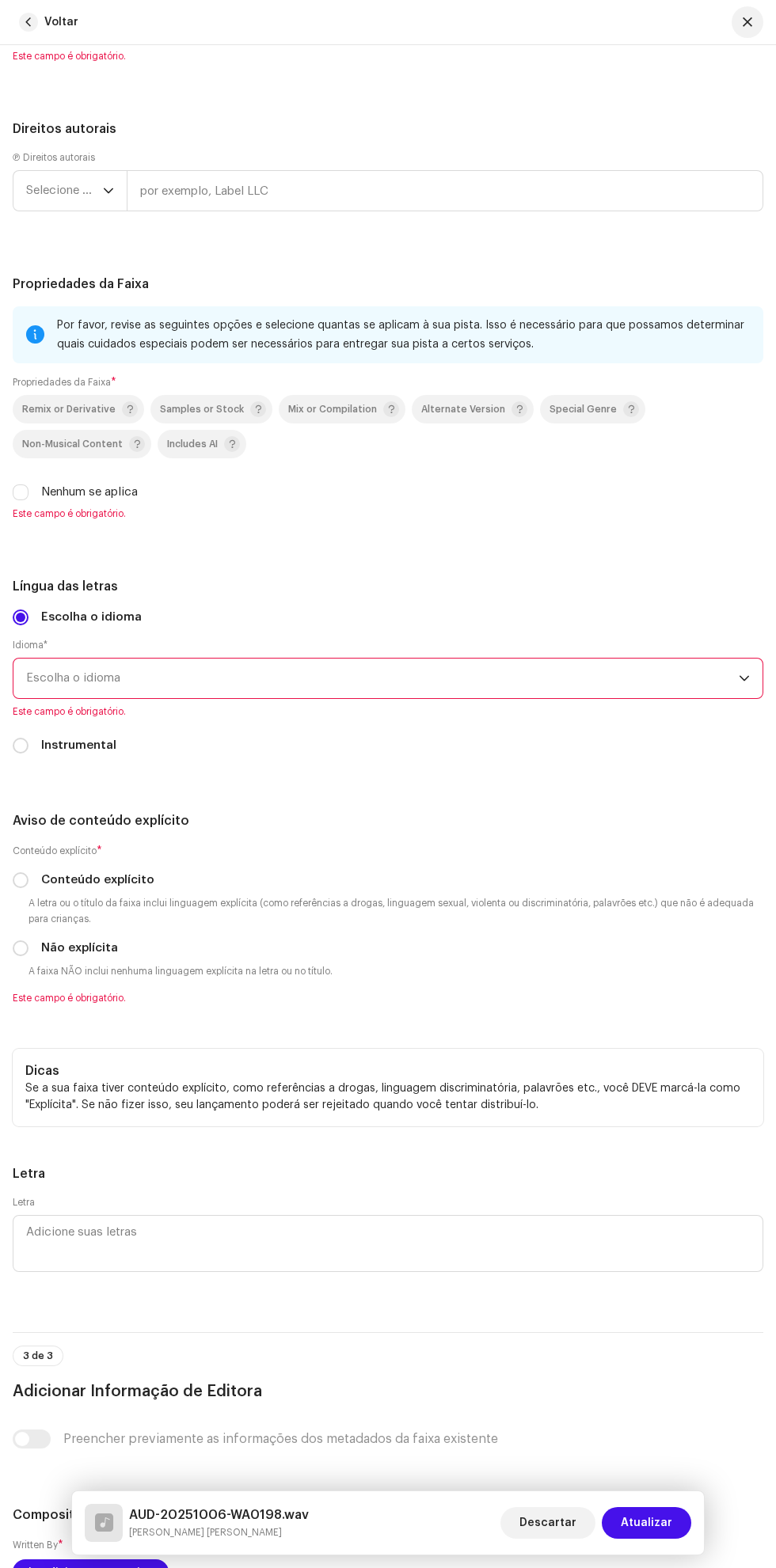
scroll to position [2752, 0]
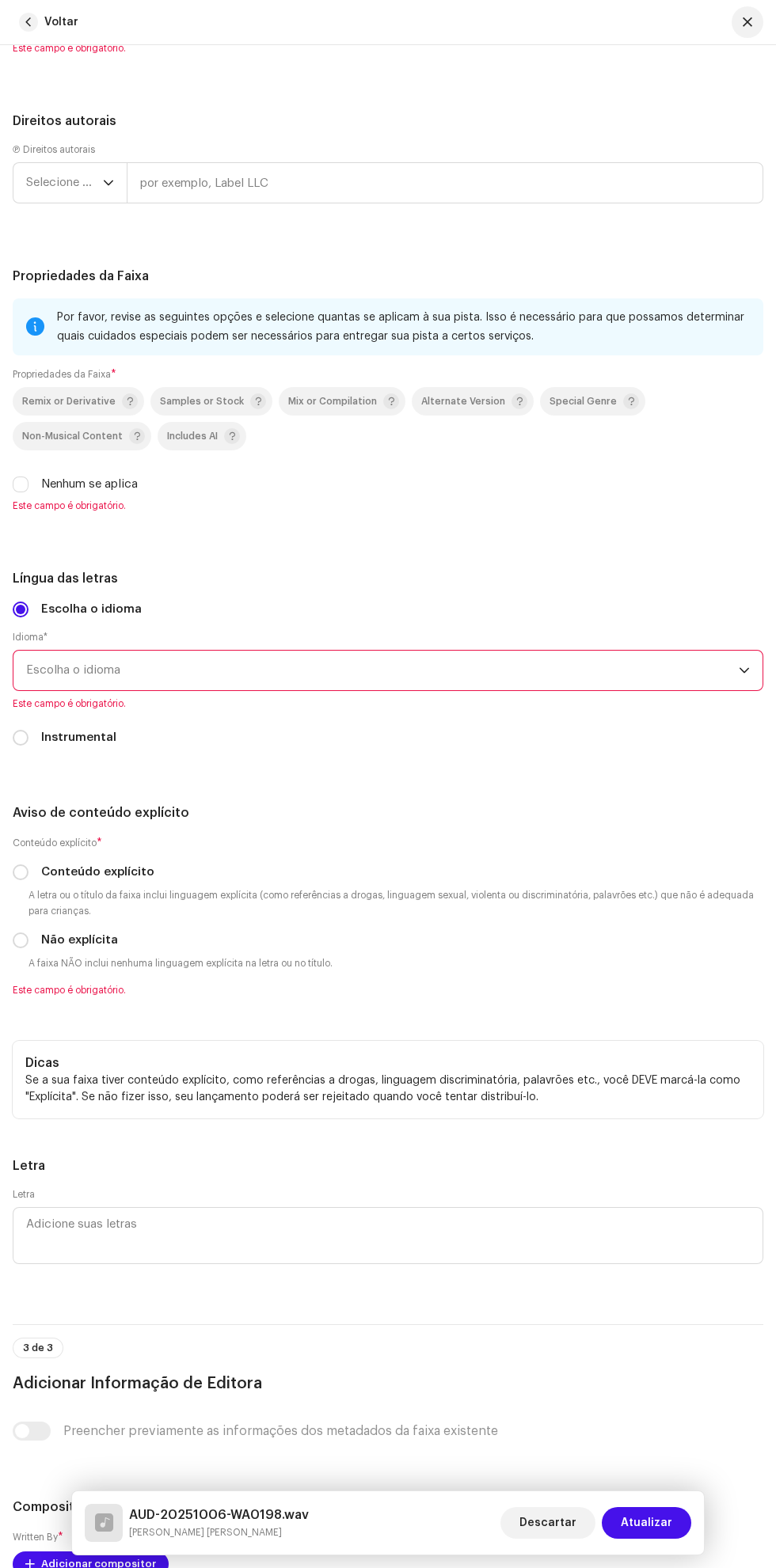
radio input "true"
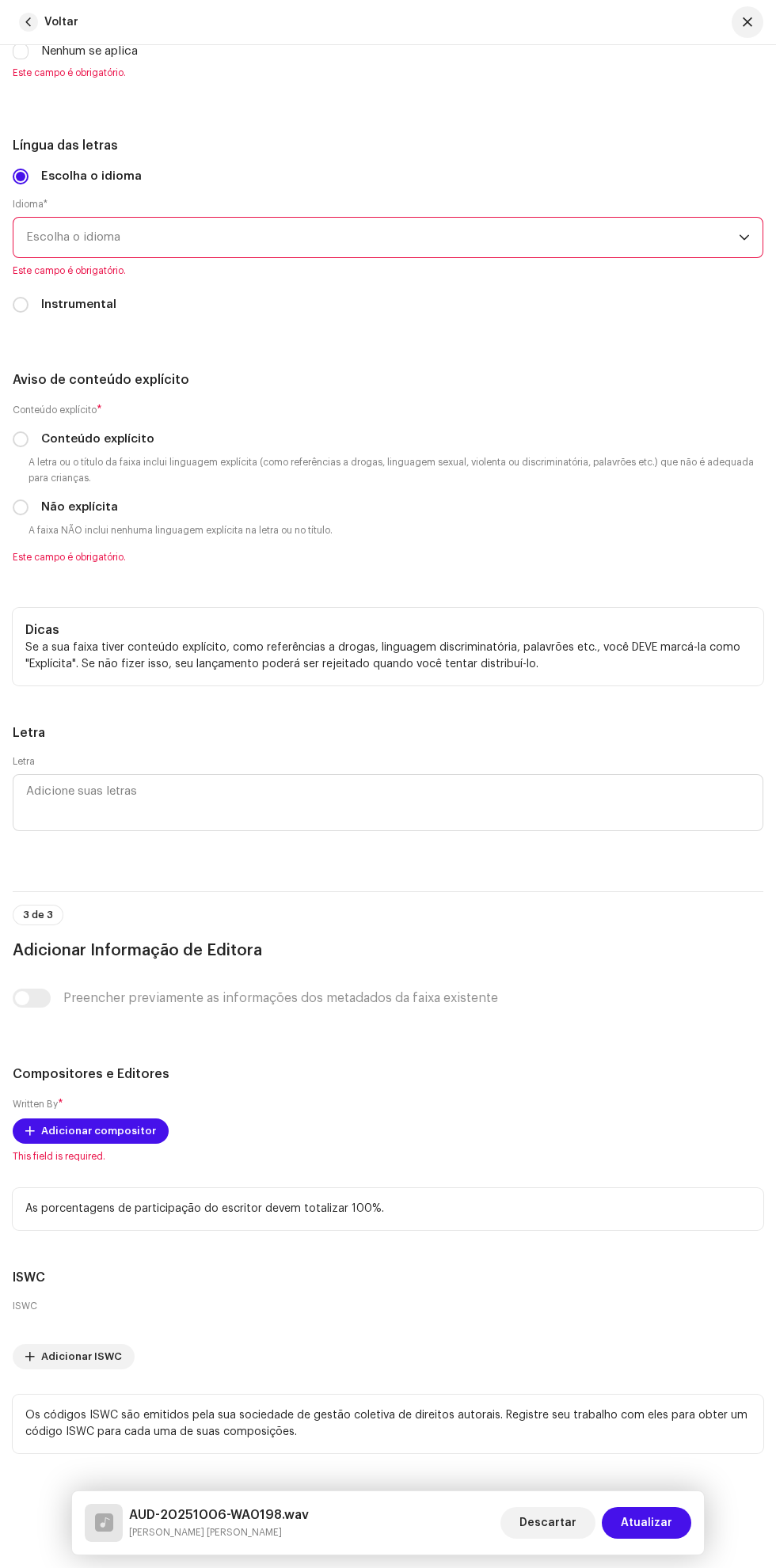
scroll to position [3166, 0]
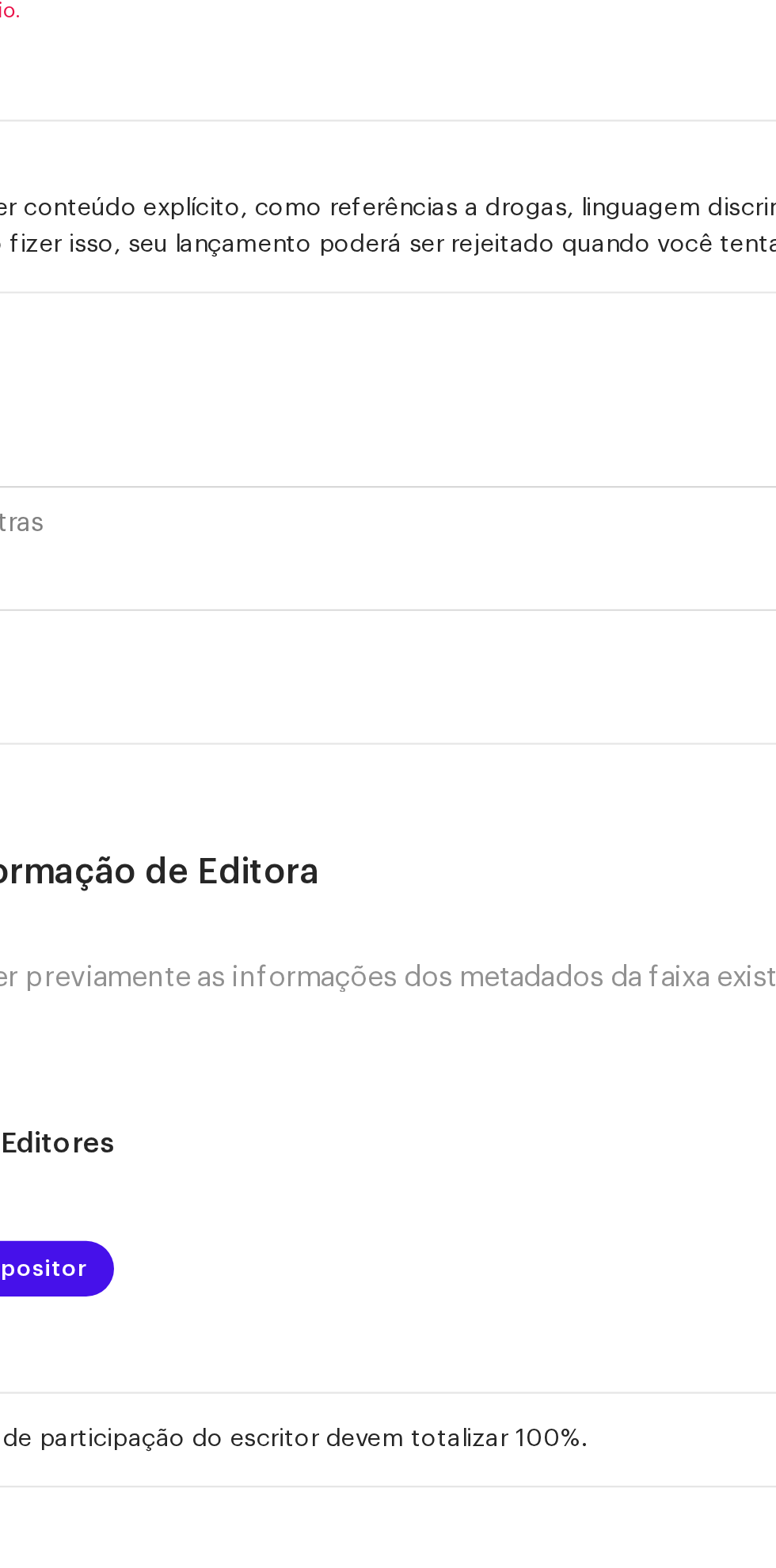
scroll to position [3167, 0]
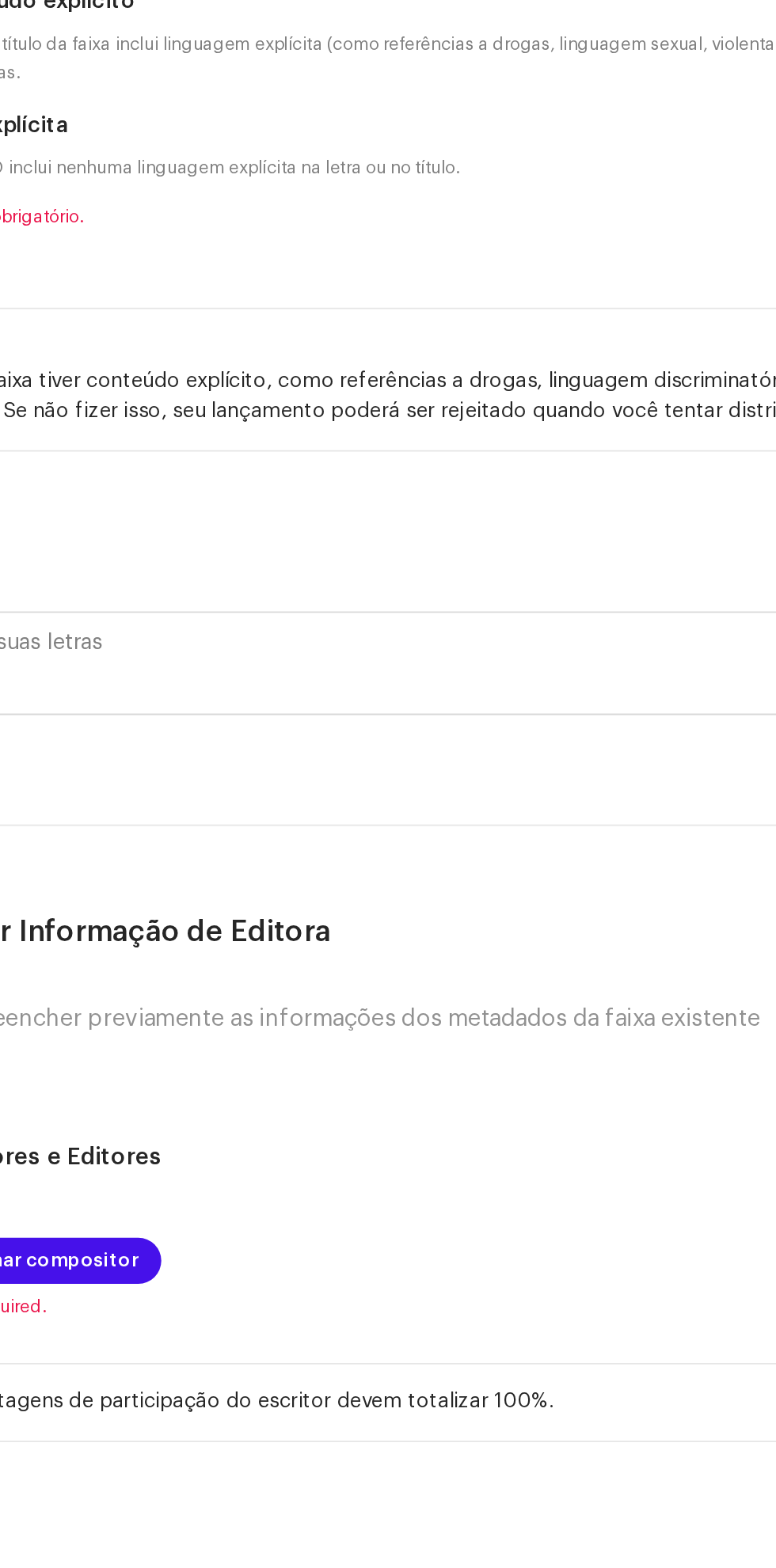
type input "[PERSON_NAME] Agency"
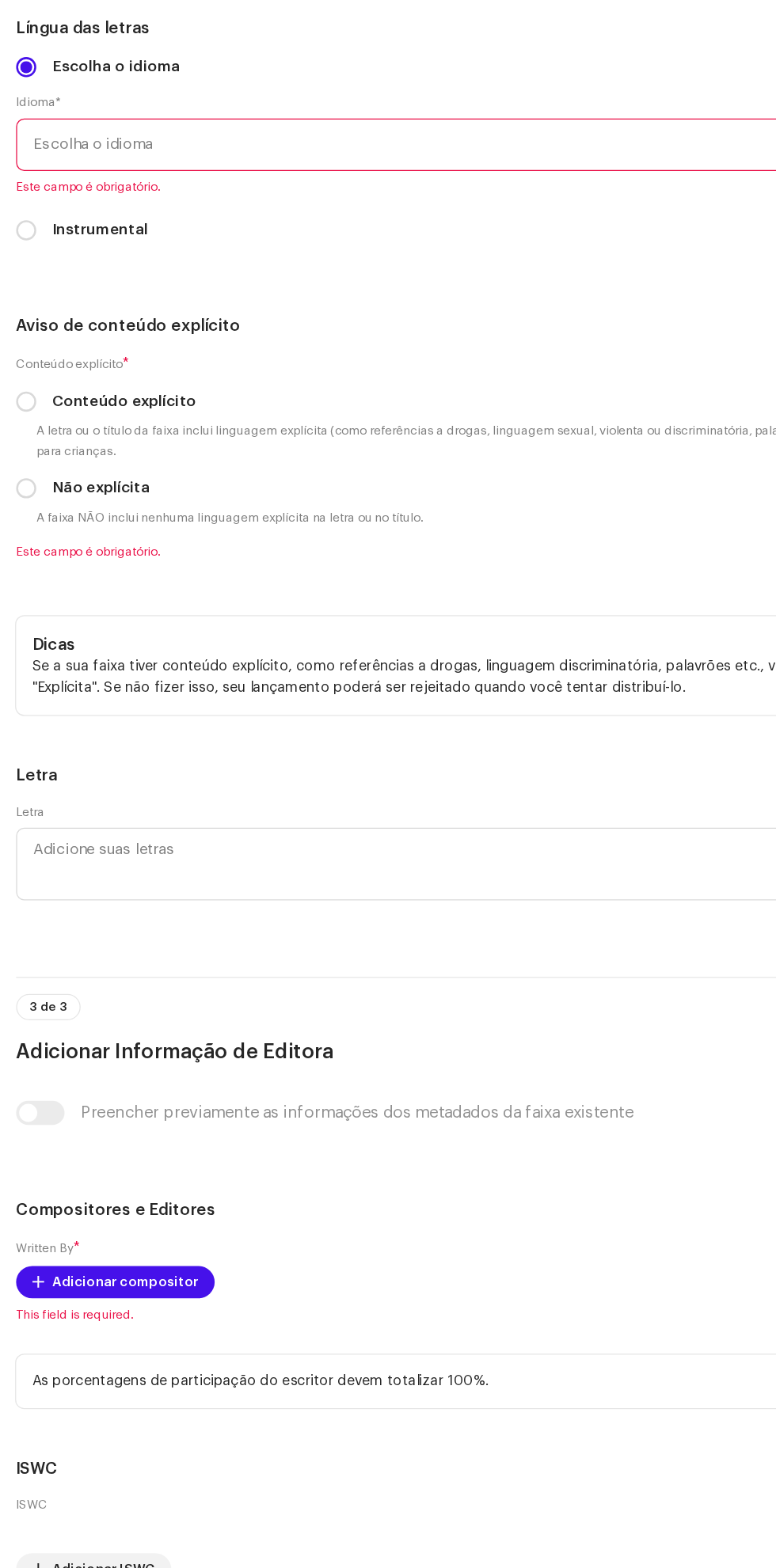
scroll to position [136, 0]
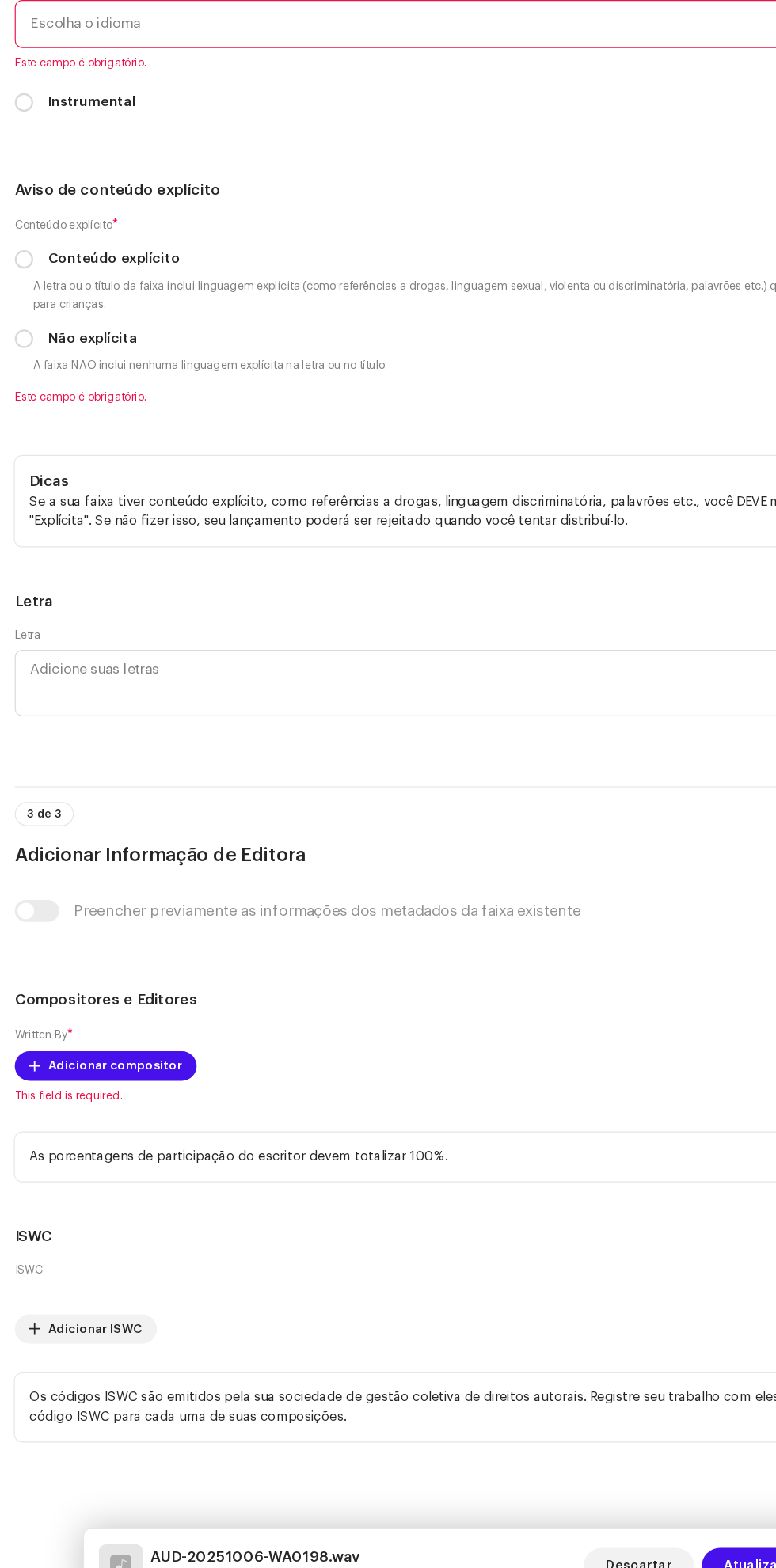
scroll to position [3307, 0]
click at [41, 23] on label "Nenhum se aplica" at bounding box center [89, 13] width 96 height 17
click at [29, 22] on input "Nenhum se aplica" at bounding box center [21, 14] width 16 height 16
checkbox input "true"
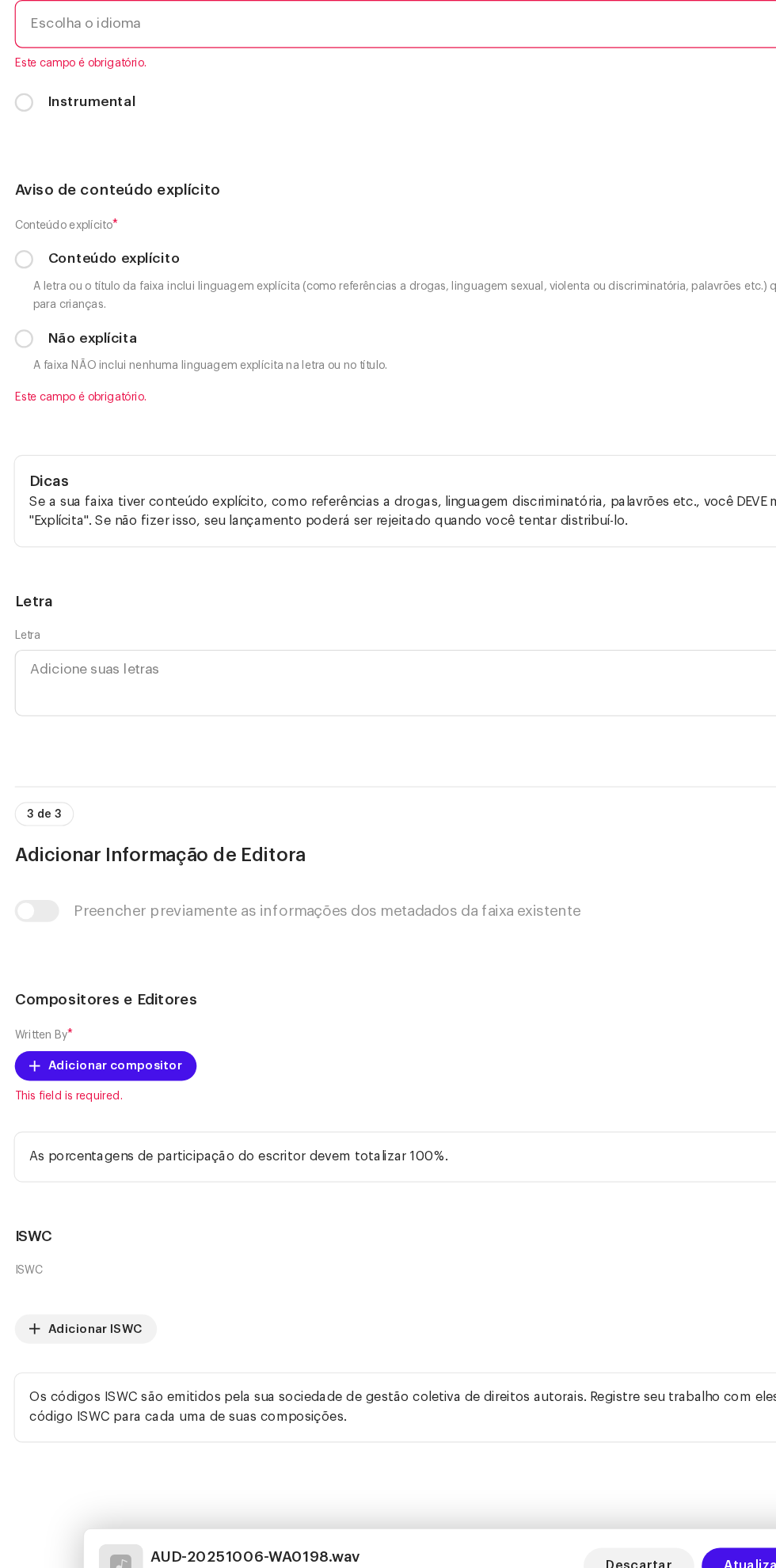
click at [103, 205] on font "Escolha o idioma" at bounding box center [72, 199] width 94 height 12
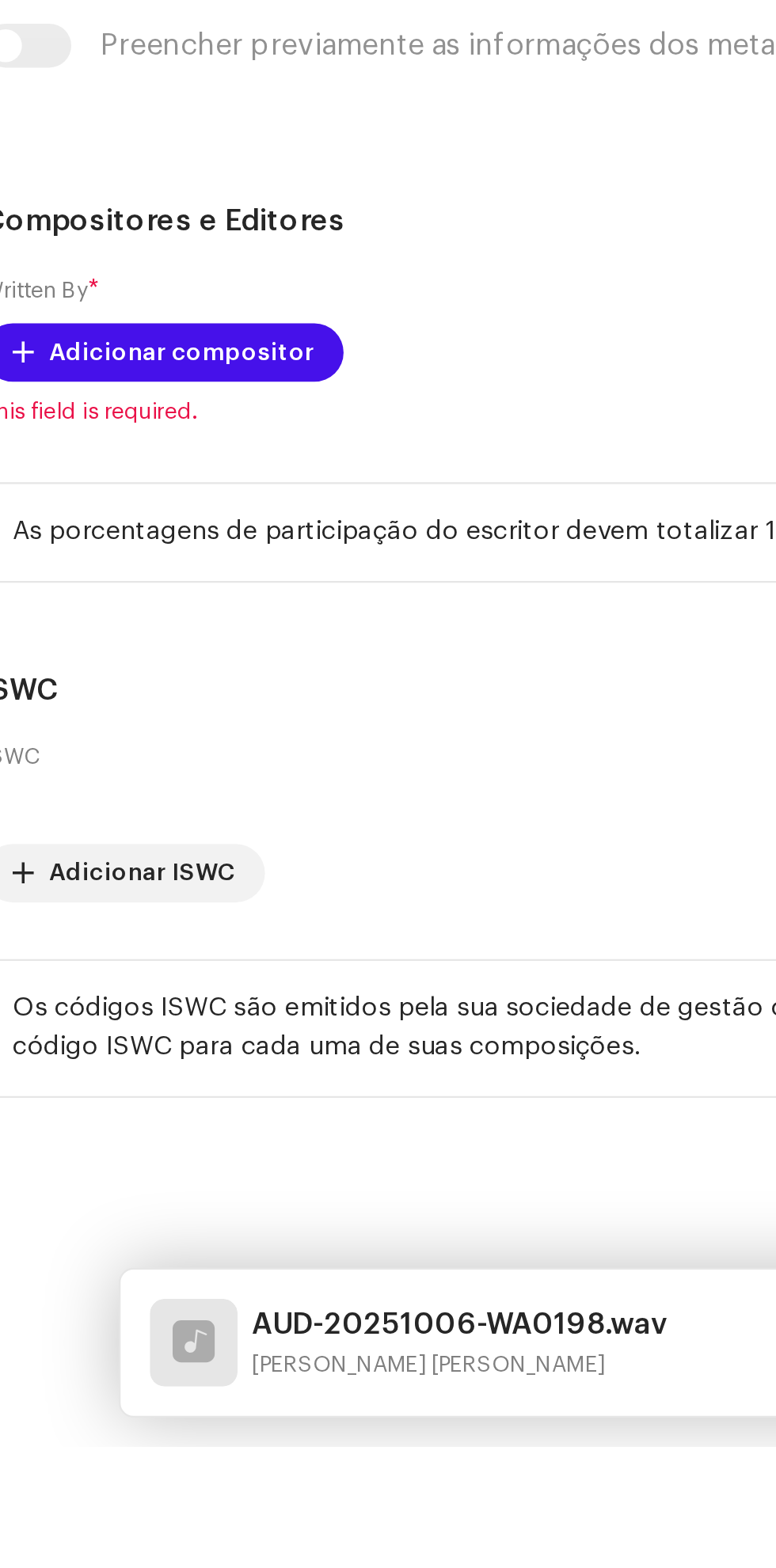
scroll to position [0, 0]
type input "Por"
click at [75, 297] on span "Portuguese" at bounding box center [59, 290] width 66 height 16
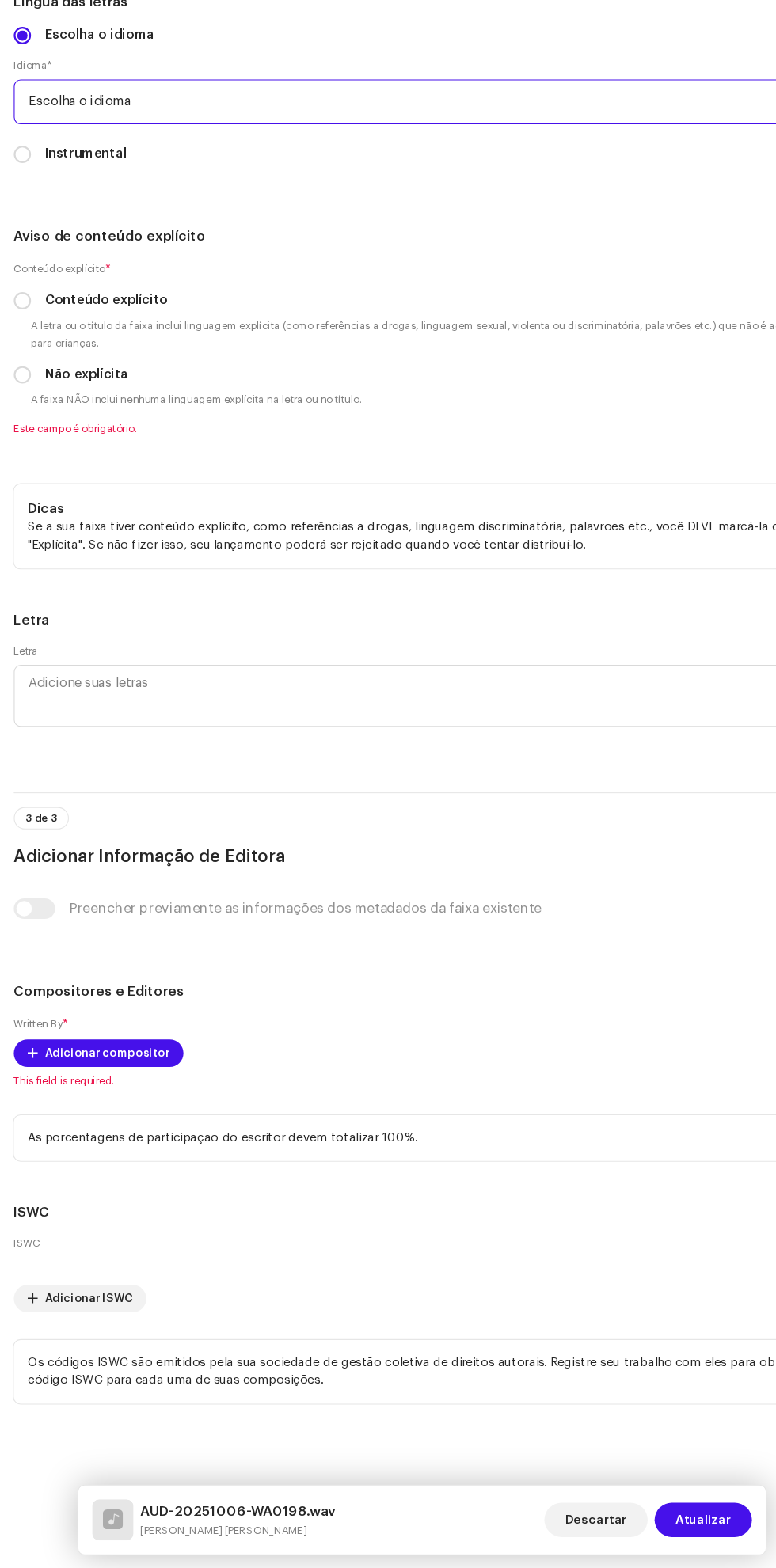
scroll to position [4024, 0]
click at [41, 501] on small "A faixa NÃO inclui nenhuma linguagem explícita na letra ou no título." at bounding box center [179, 493] width 310 height 16
click at [22, 478] on input "Não explícita" at bounding box center [21, 471] width 16 height 16
radio input "true"
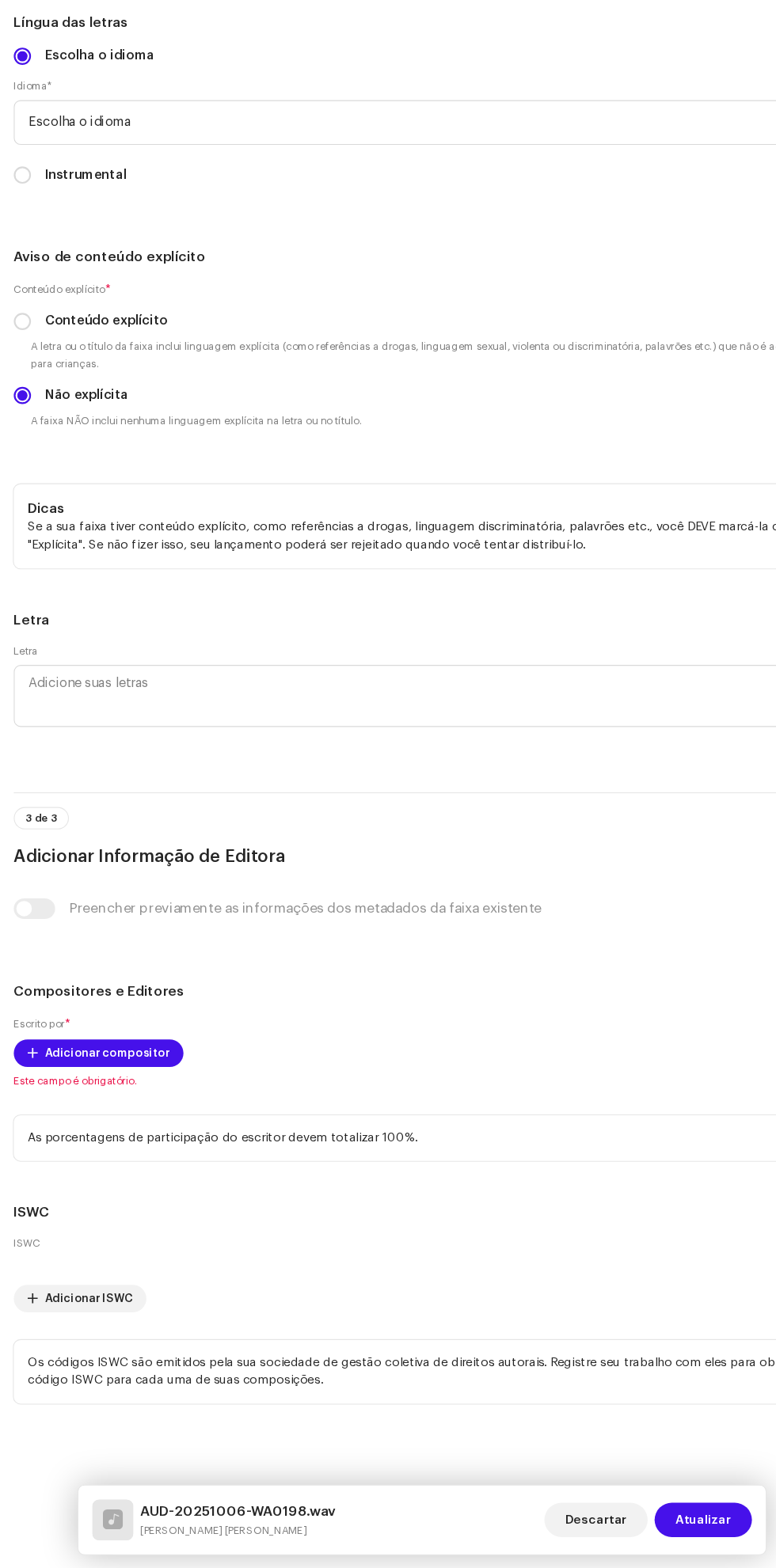
scroll to position [4890, 0]
click at [99, 1078] on span "Adicionar compositor" at bounding box center [98, 1093] width 115 height 31
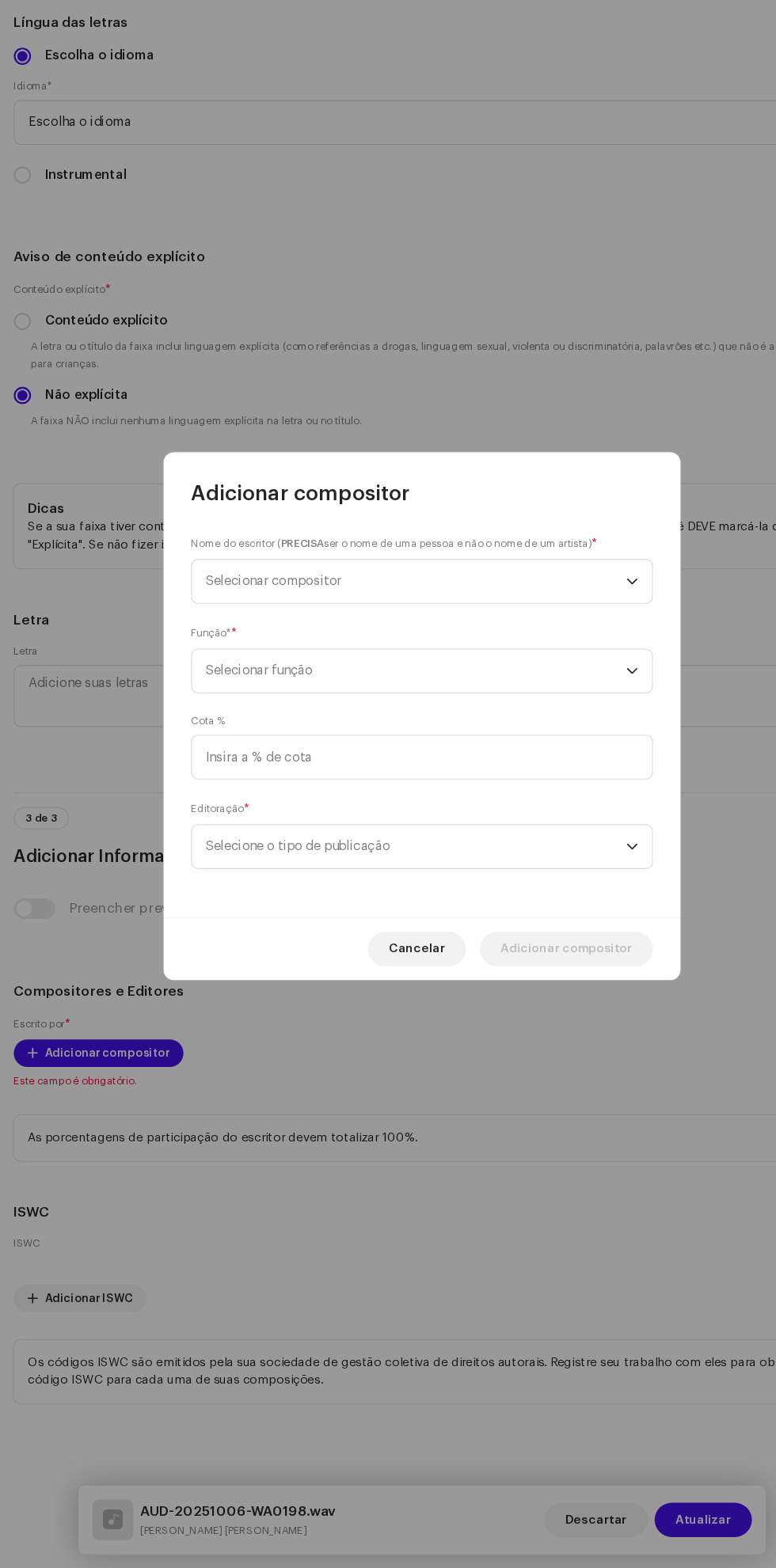
click at [232, 745] on font "Selecionar função" at bounding box center [238, 741] width 98 height 12
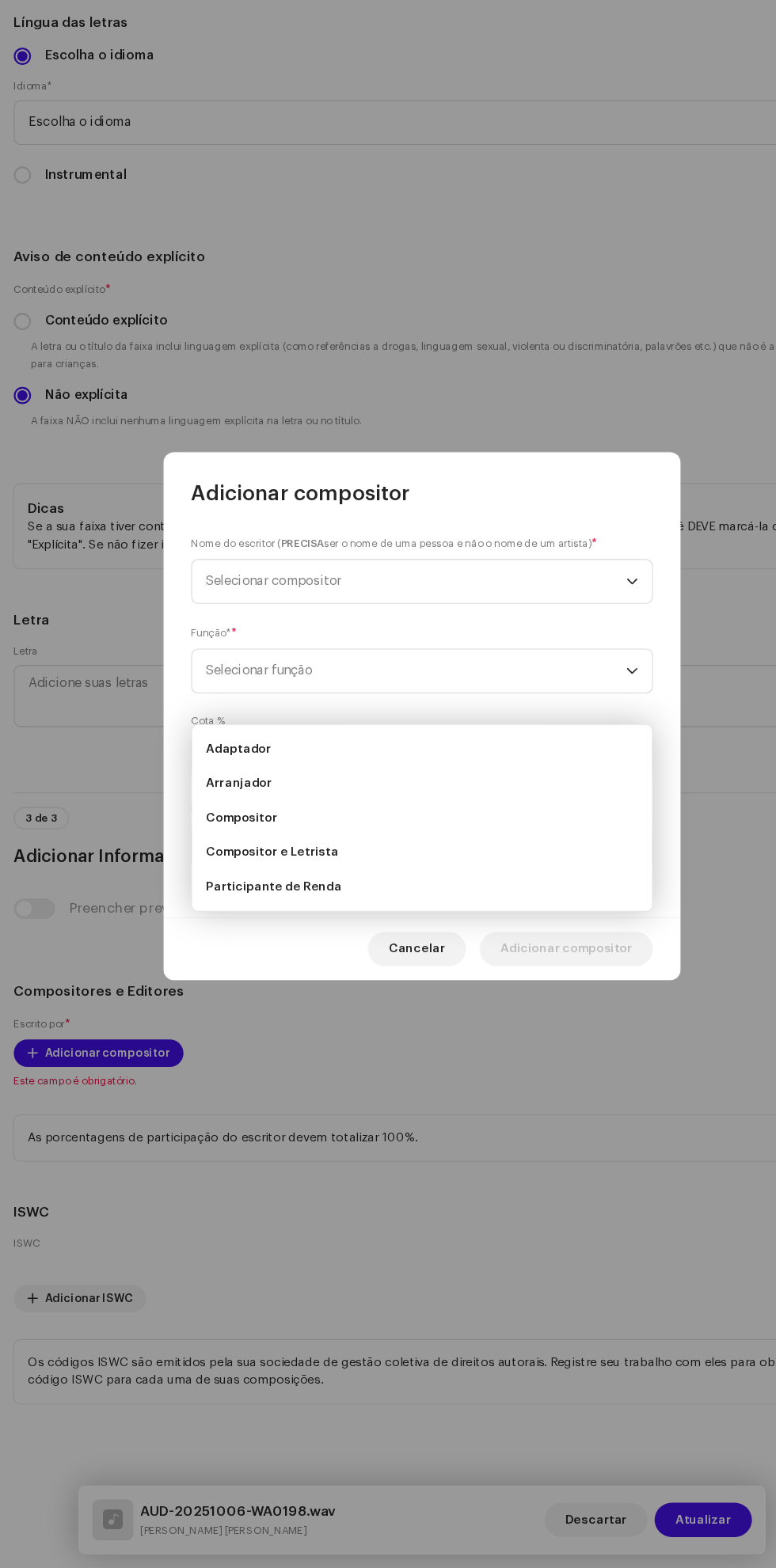
click at [233, 872] on font "Compositor" at bounding box center [222, 878] width 66 height 11
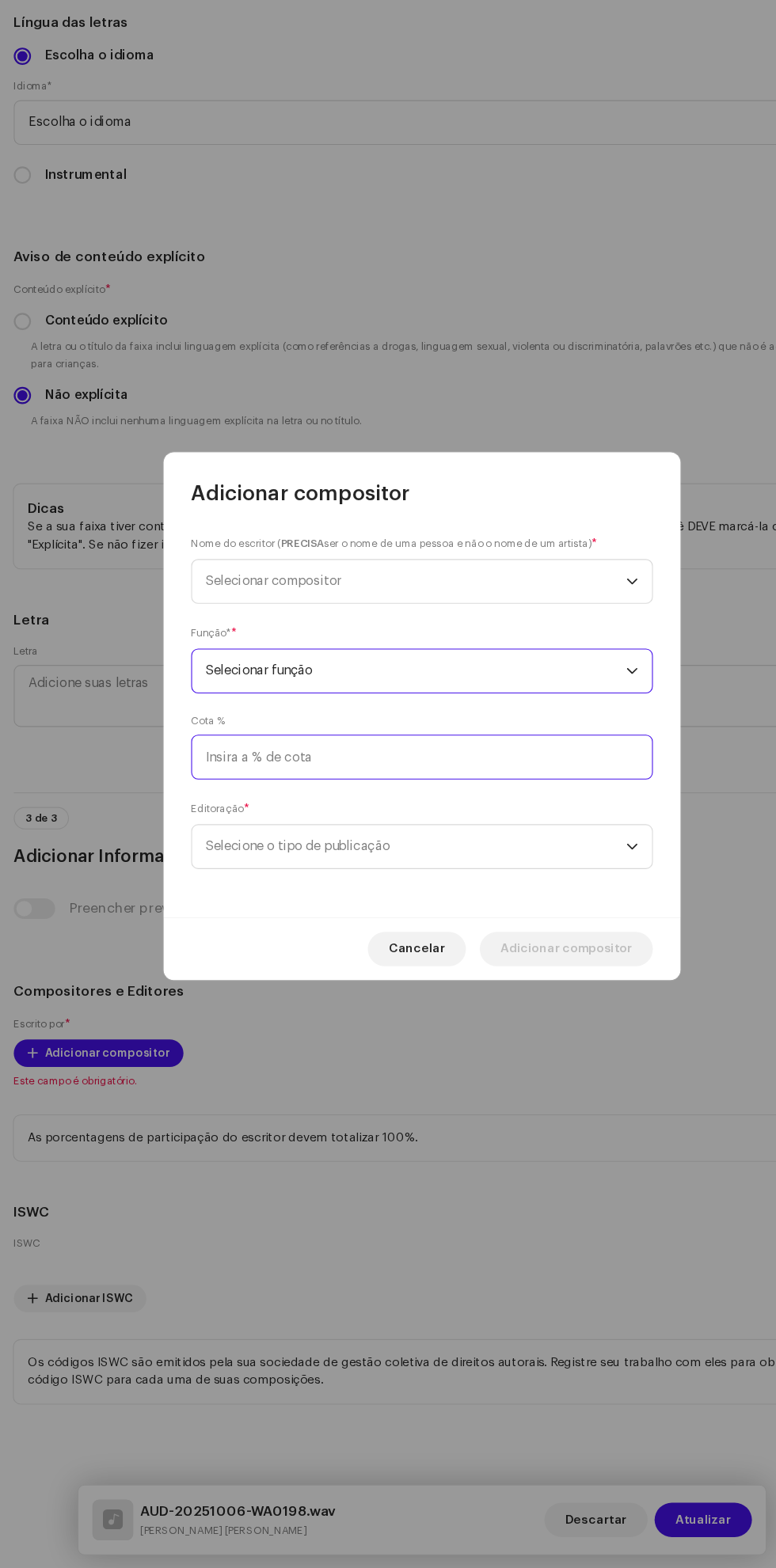
click at [213, 822] on input at bounding box center [388, 822] width 424 height 41
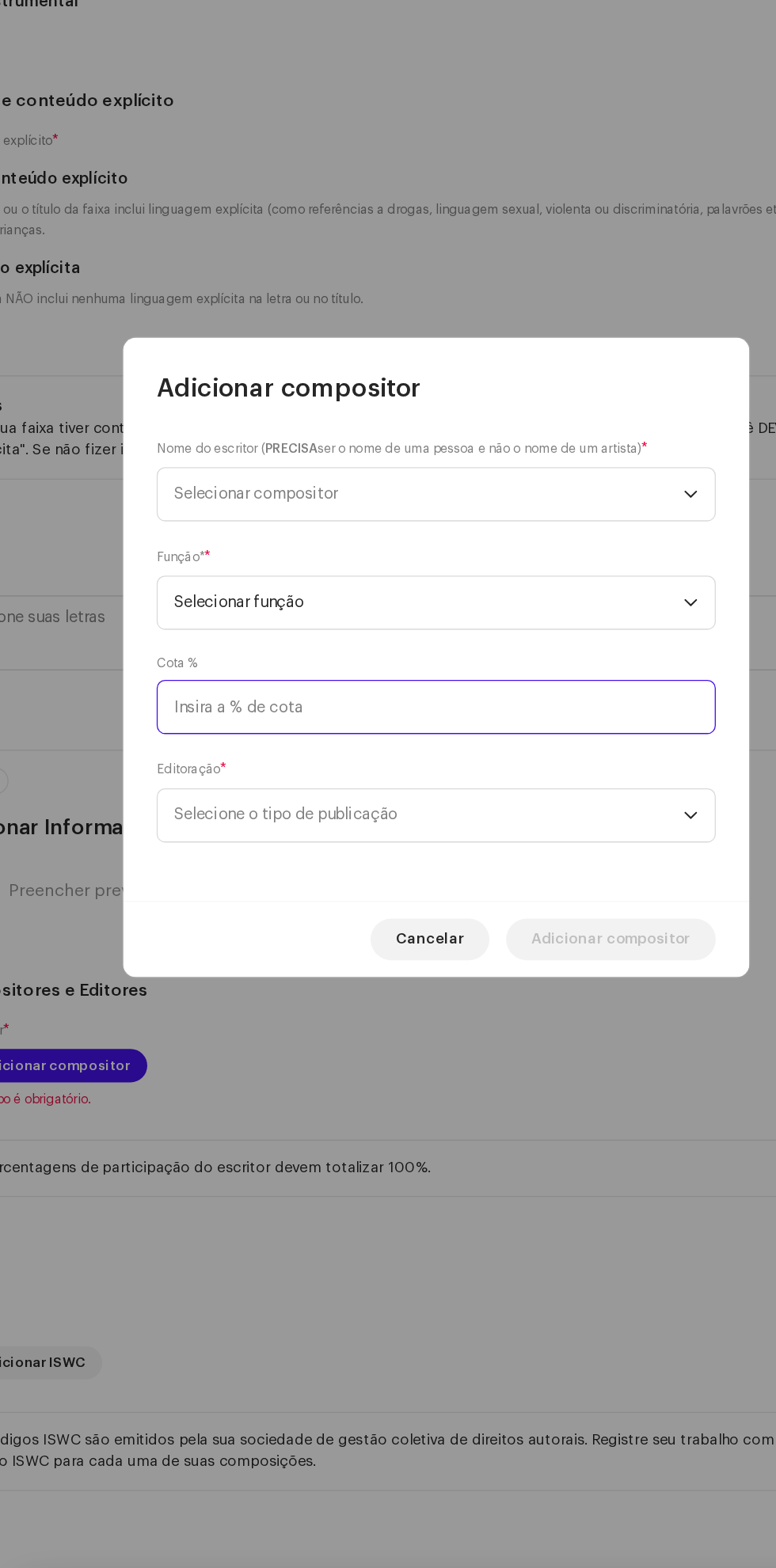
scroll to position [136, 0]
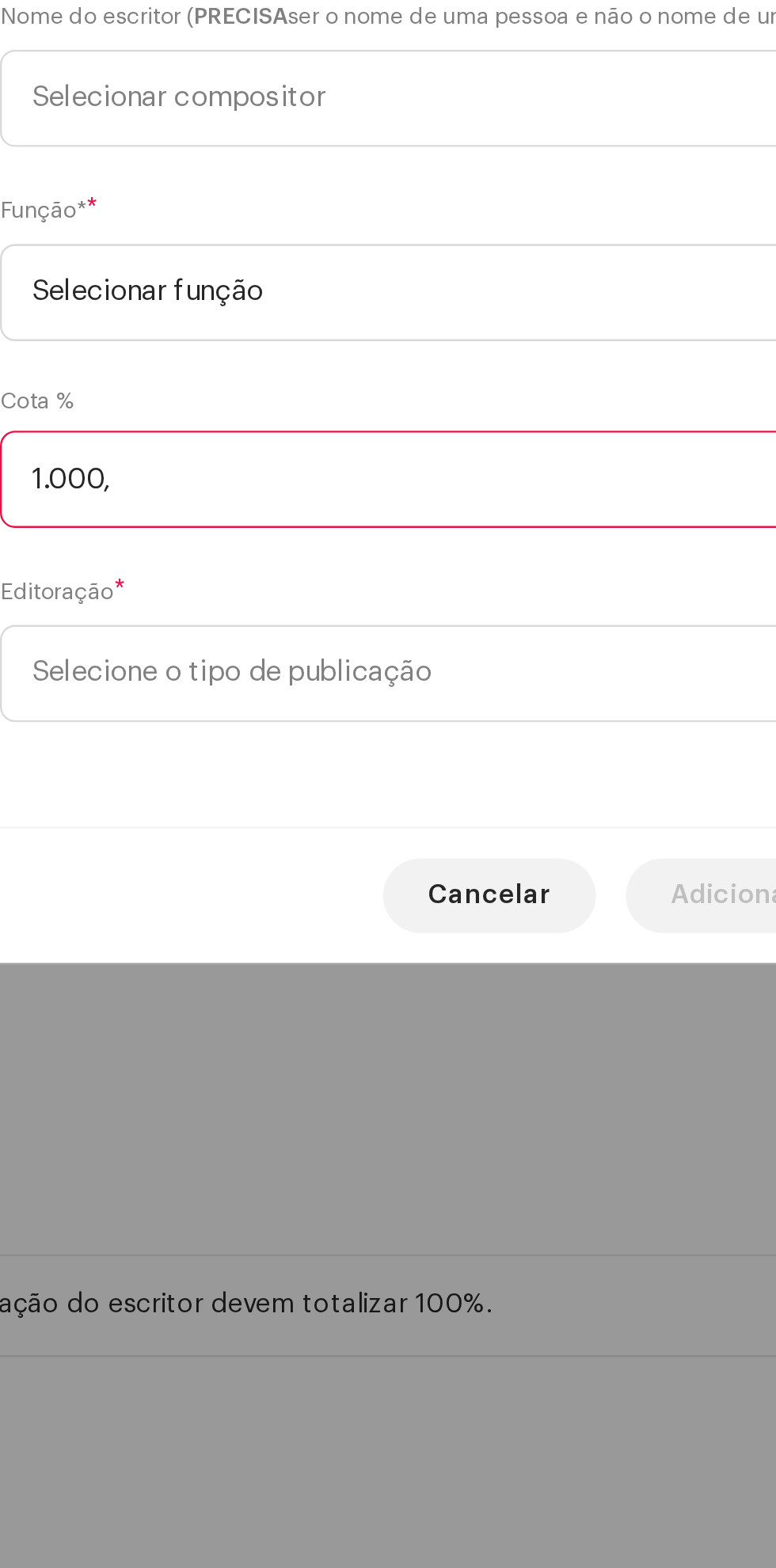
type input "100,00"
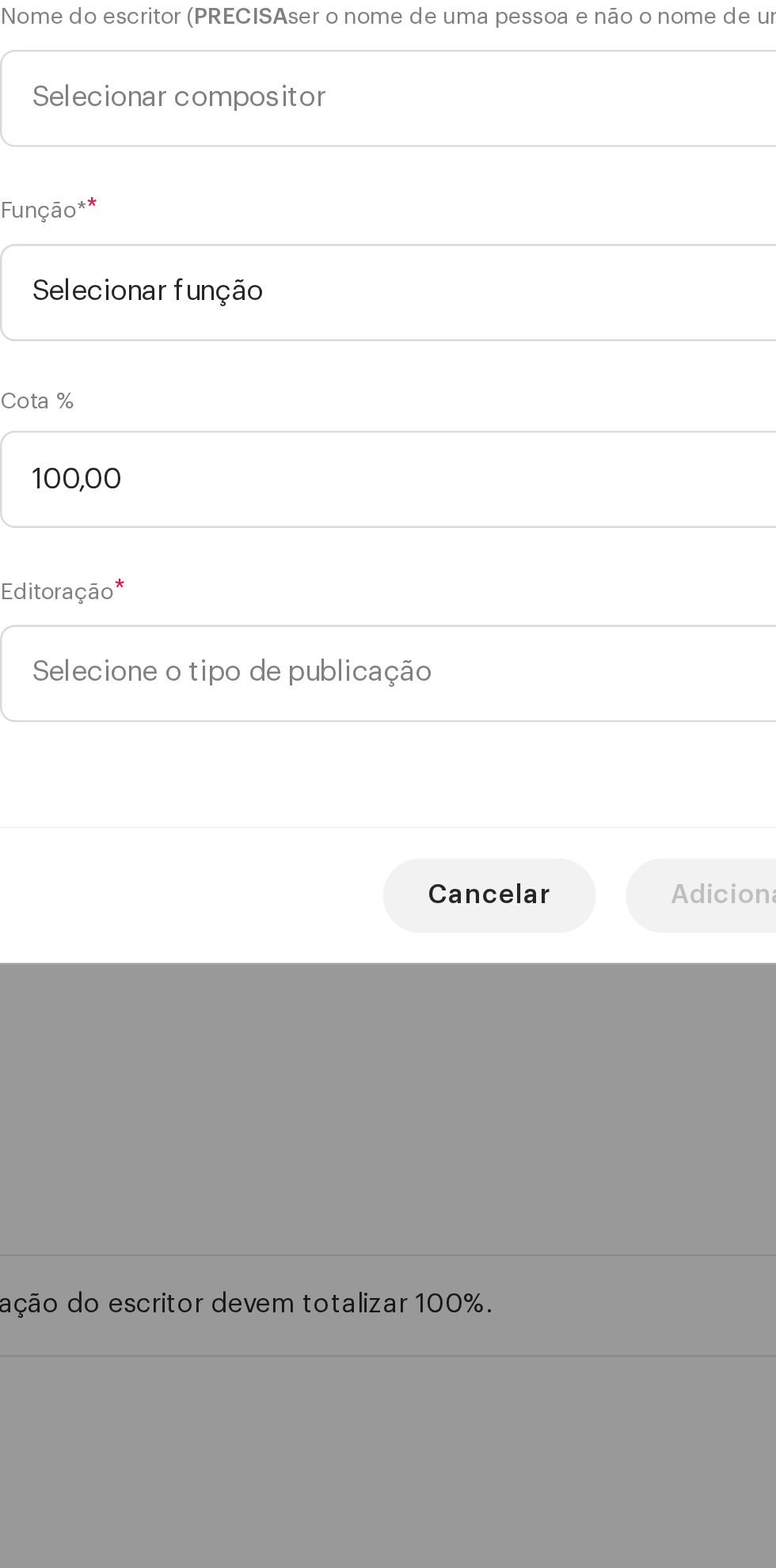
click at [240, 920] on span "Selecione o tipo de publicação" at bounding box center [382, 904] width 387 height 39
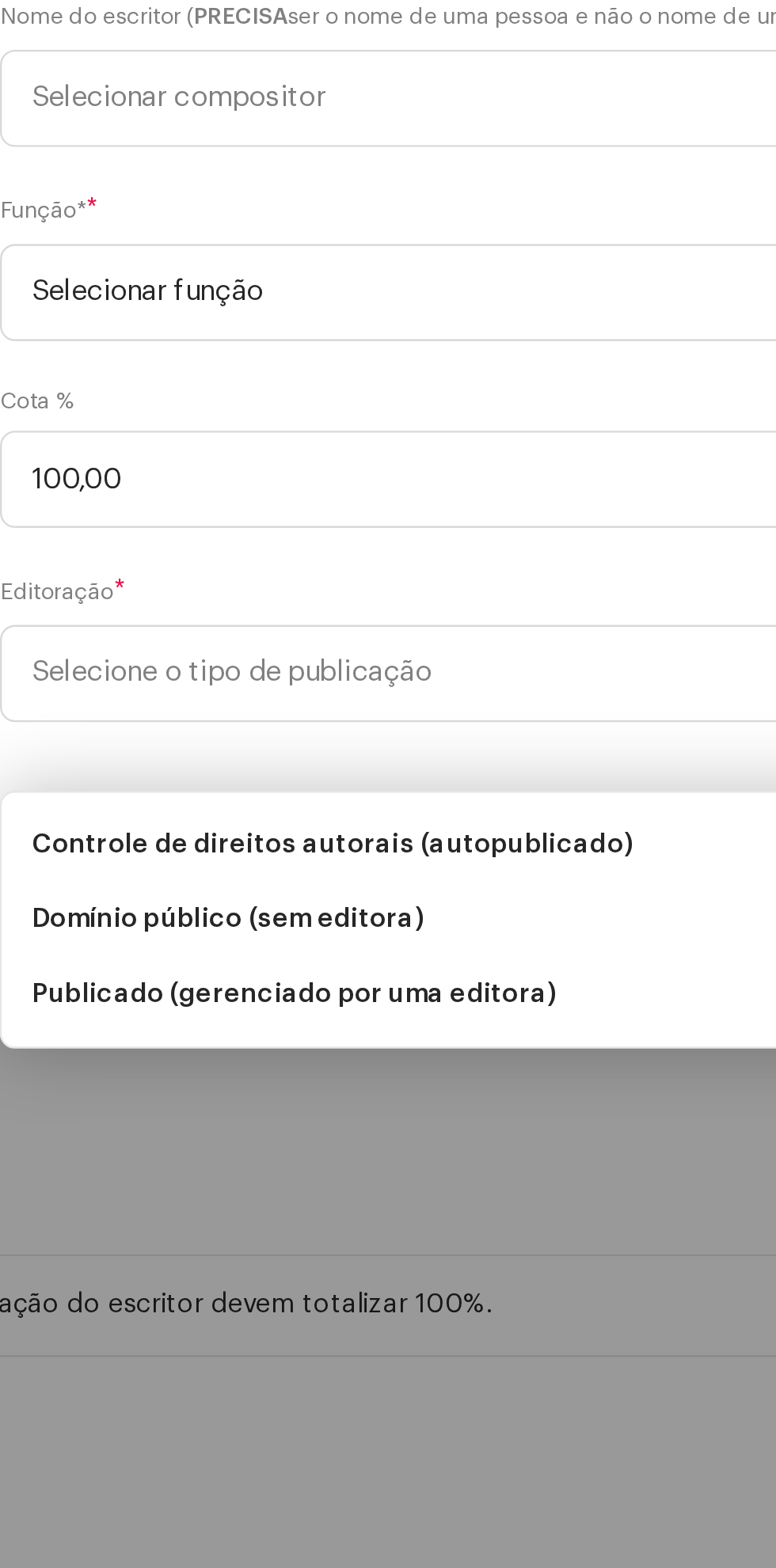
click at [254, 1034] on font "Publicado (gerenciado por uma editora)" at bounding box center [300, 1039] width 221 height 11
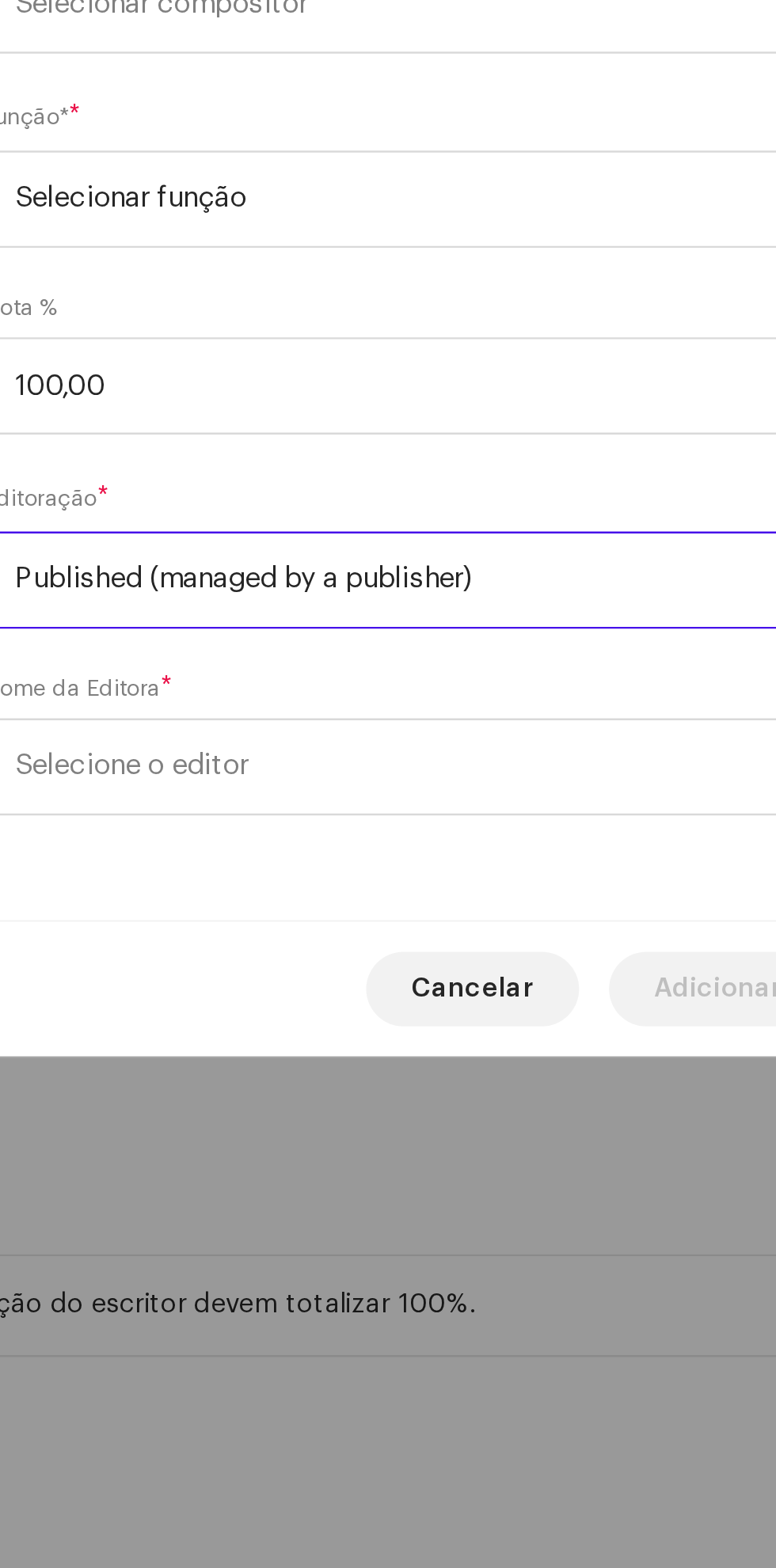
click at [244, 948] on font "Selecione o editor" at bounding box center [238, 942] width 99 height 12
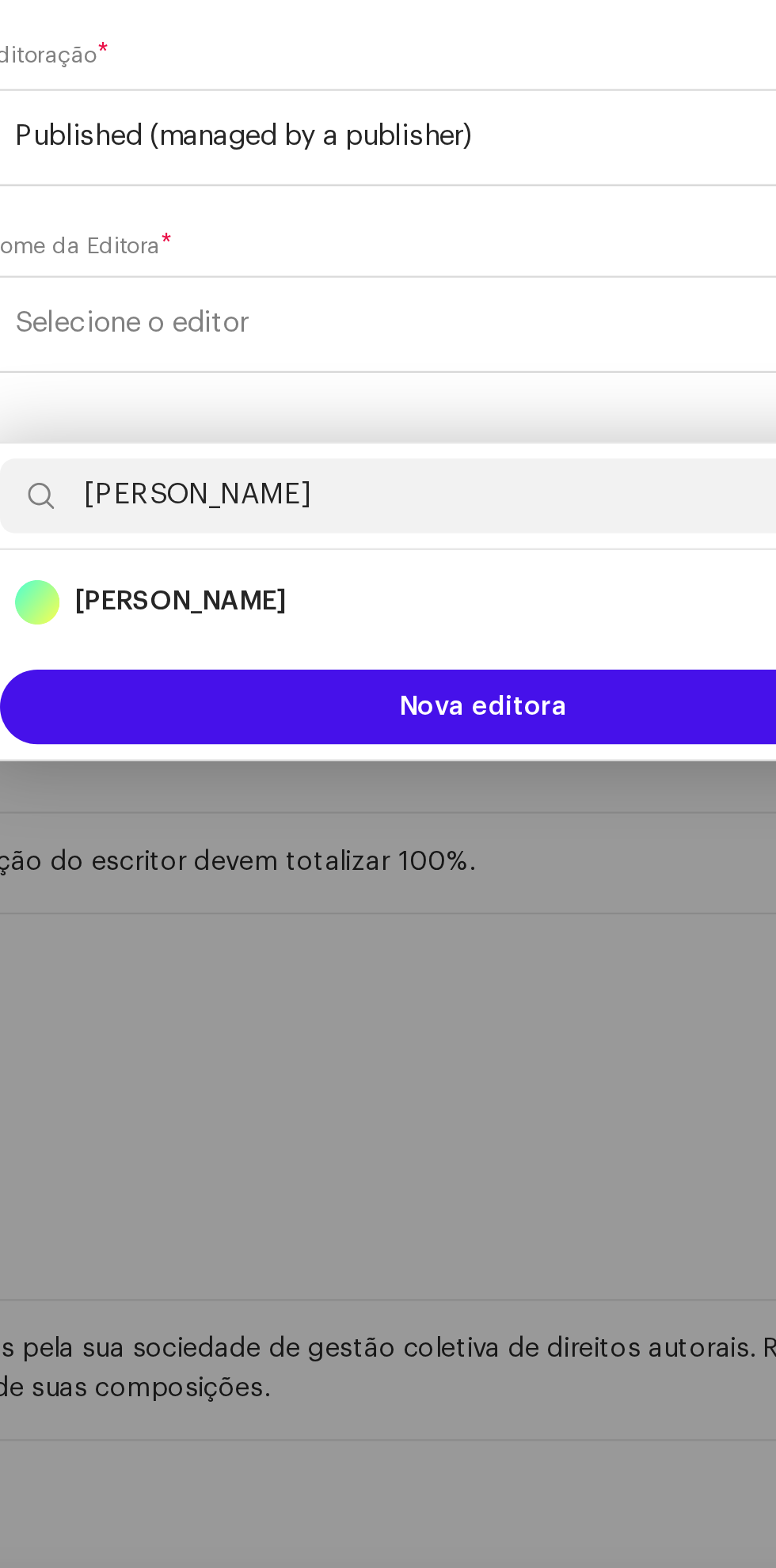
type input "Ken"
click at [247, 1054] on strong "Kenny Orlando" at bounding box center [259, 1062] width 89 height 16
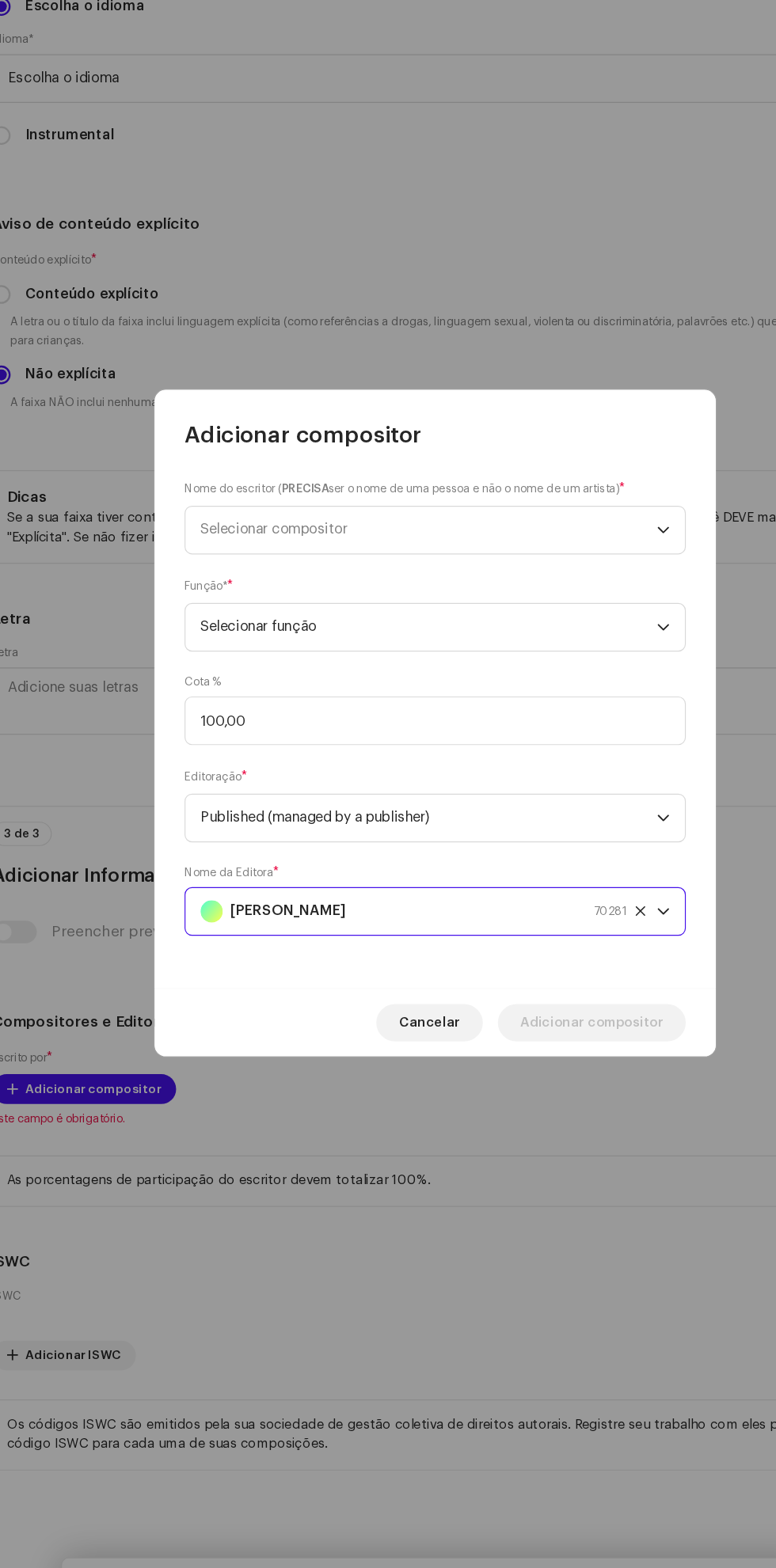
click at [230, 623] on span "Selecionar compositor" at bounding box center [251, 620] width 124 height 12
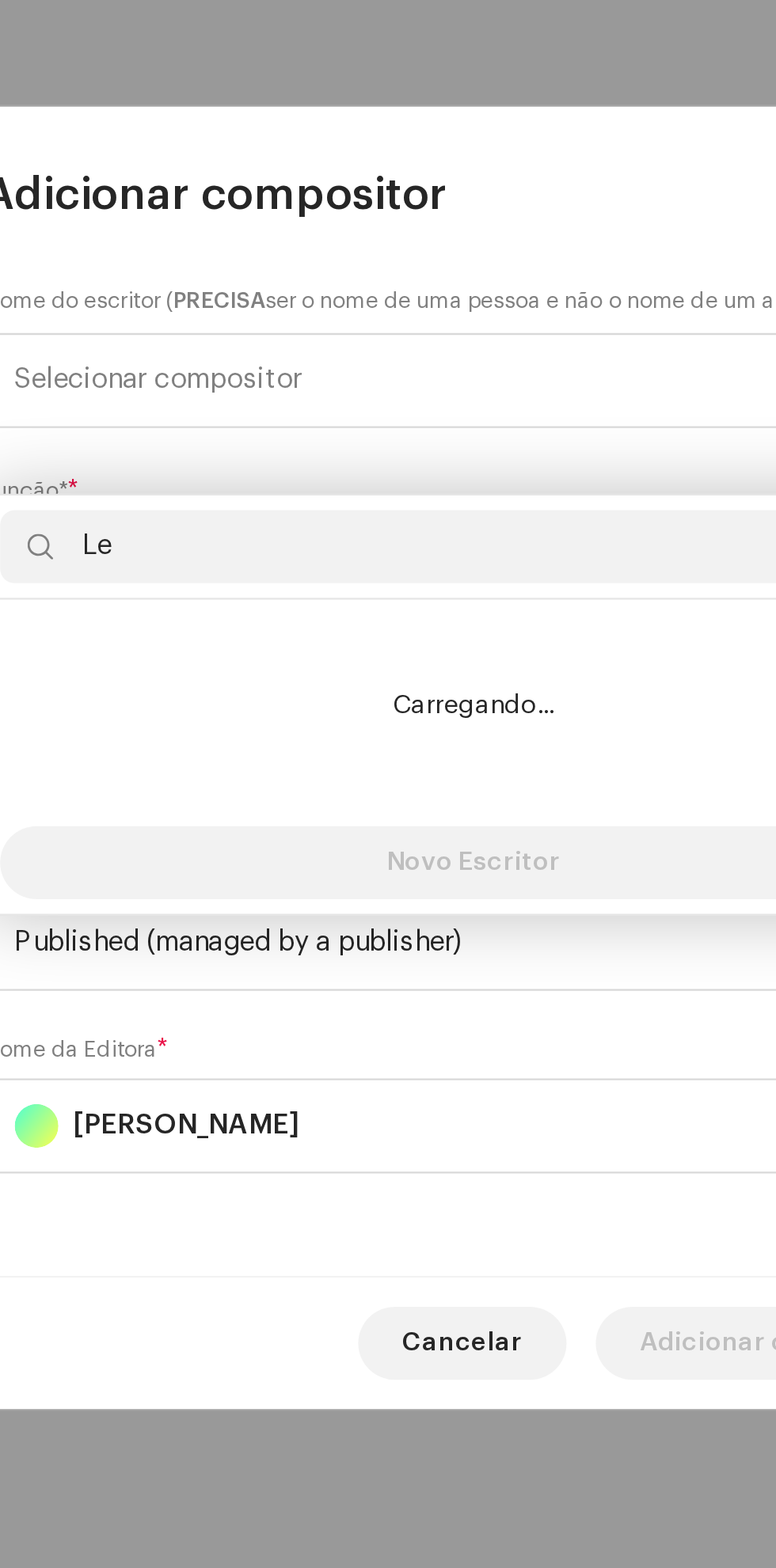
type input "Lev"
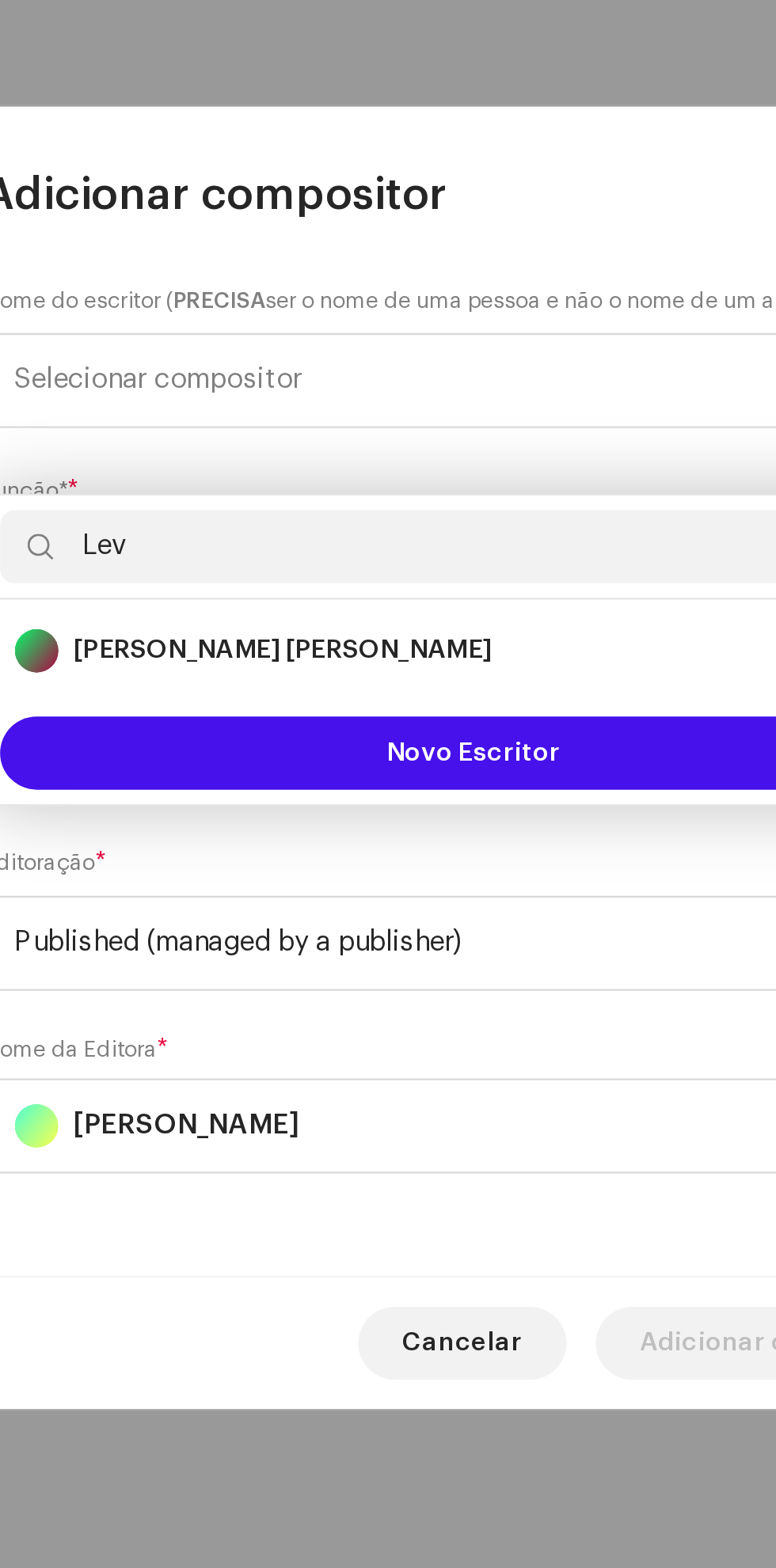
click at [246, 730] on strong "[PERSON_NAME] [PERSON_NAME]" at bounding box center [305, 738] width 181 height 16
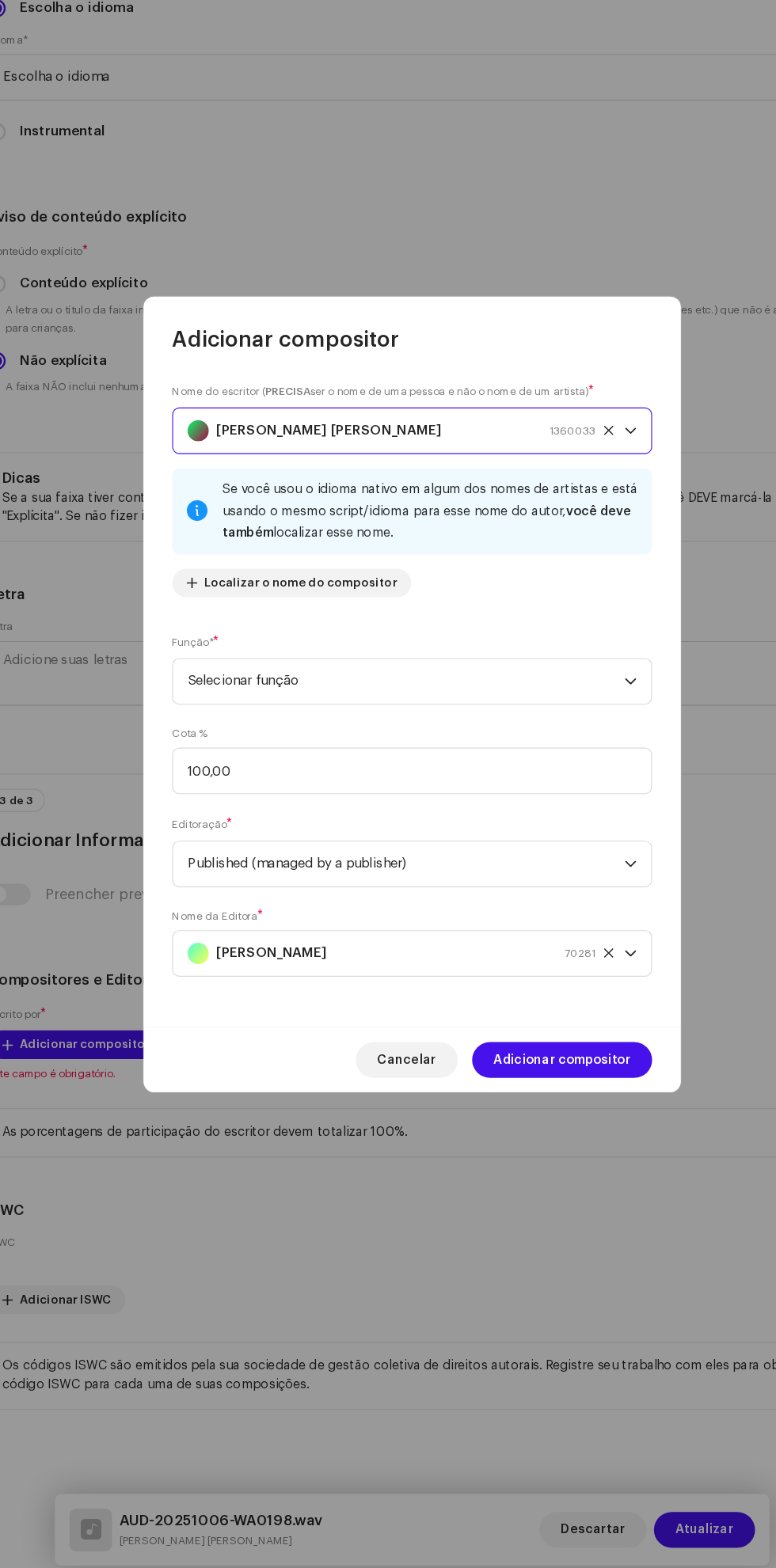
click at [554, 1113] on font "Adicionar compositor" at bounding box center [521, 1107] width 121 height 11
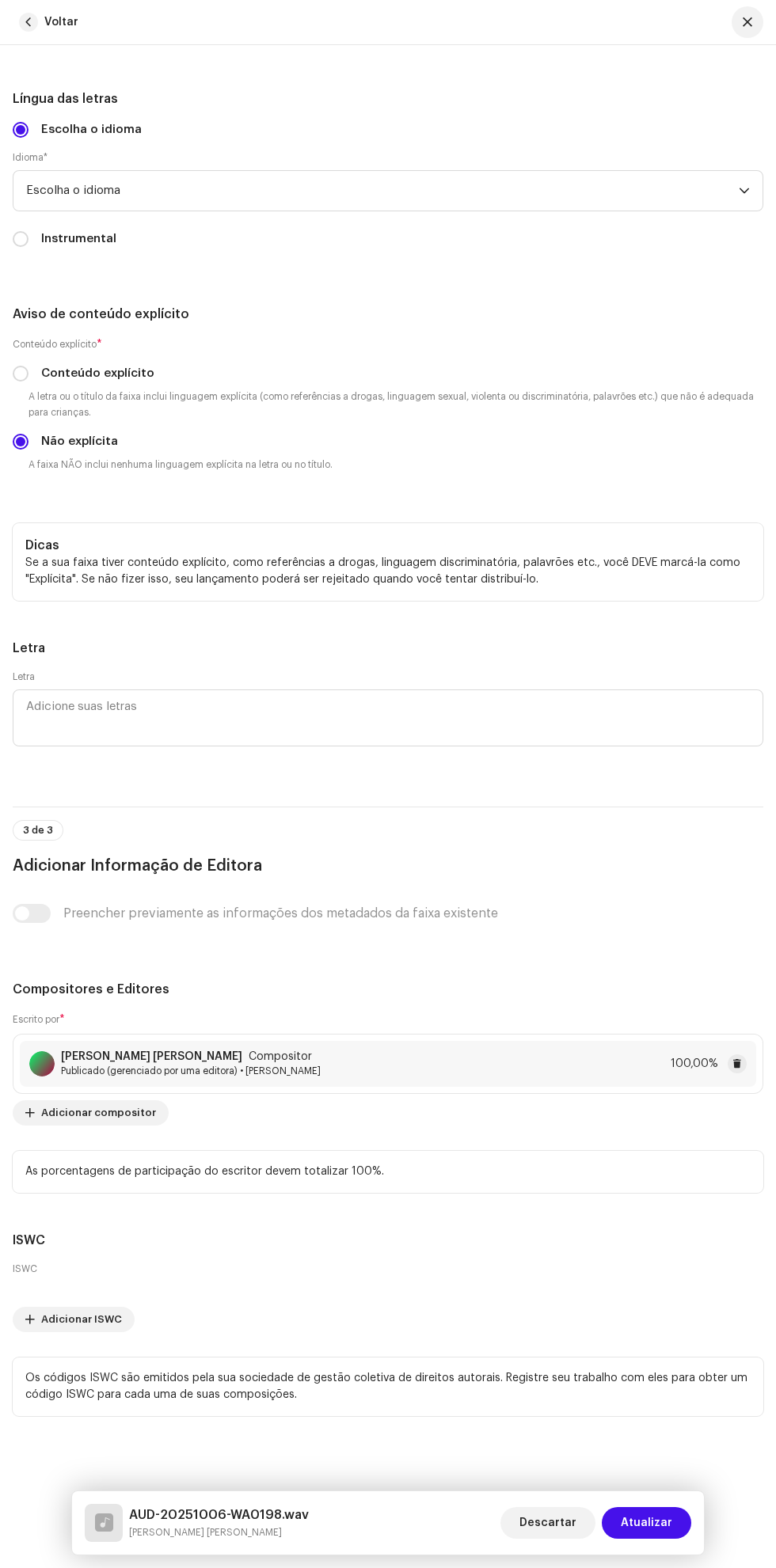
scroll to position [4229, 0]
click at [651, 1522] on span "Atualizar" at bounding box center [647, 1522] width 52 height 31
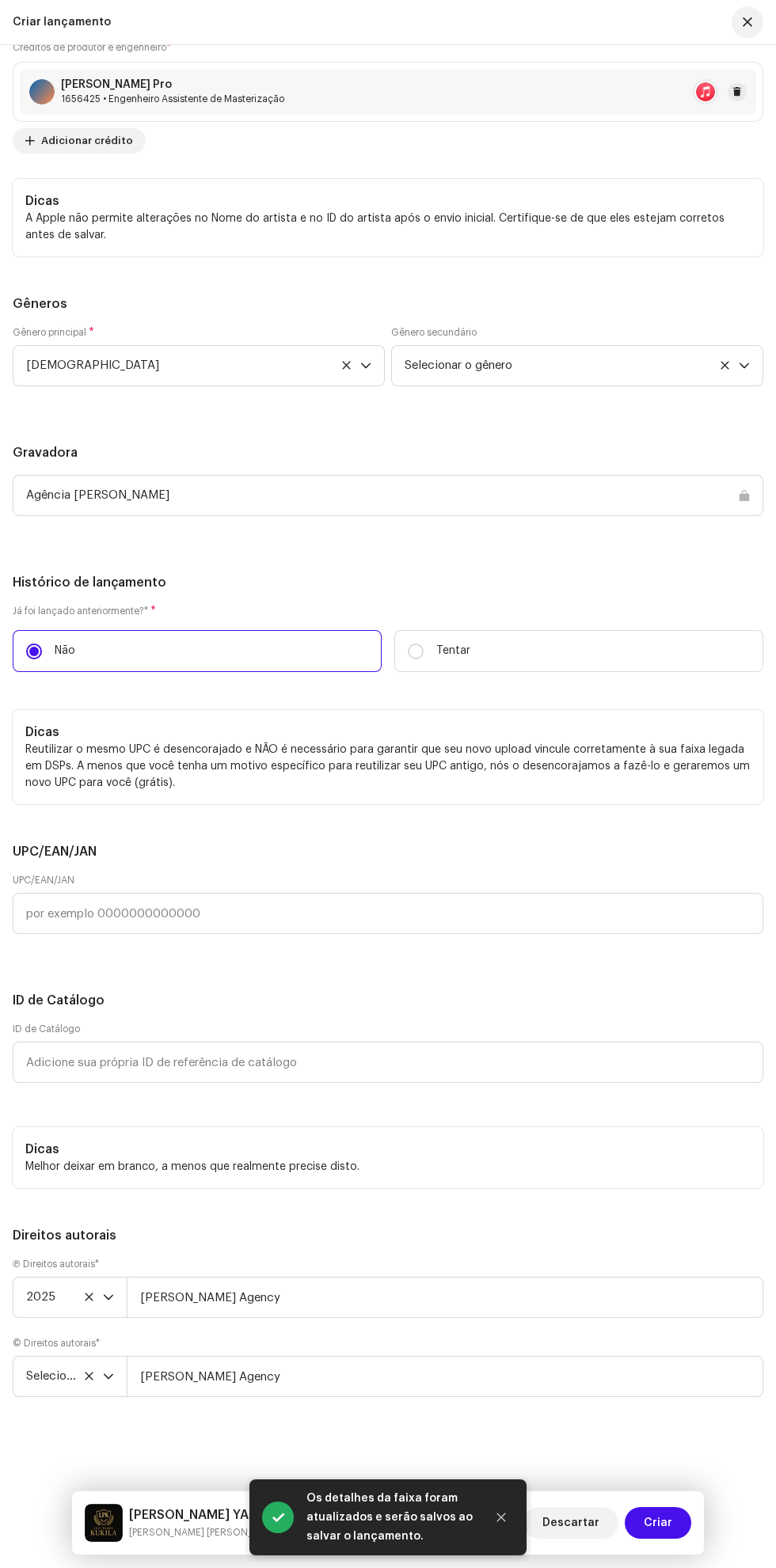
scroll to position [3312, 0]
click at [672, 1521] on span "Criar" at bounding box center [658, 1522] width 29 height 31
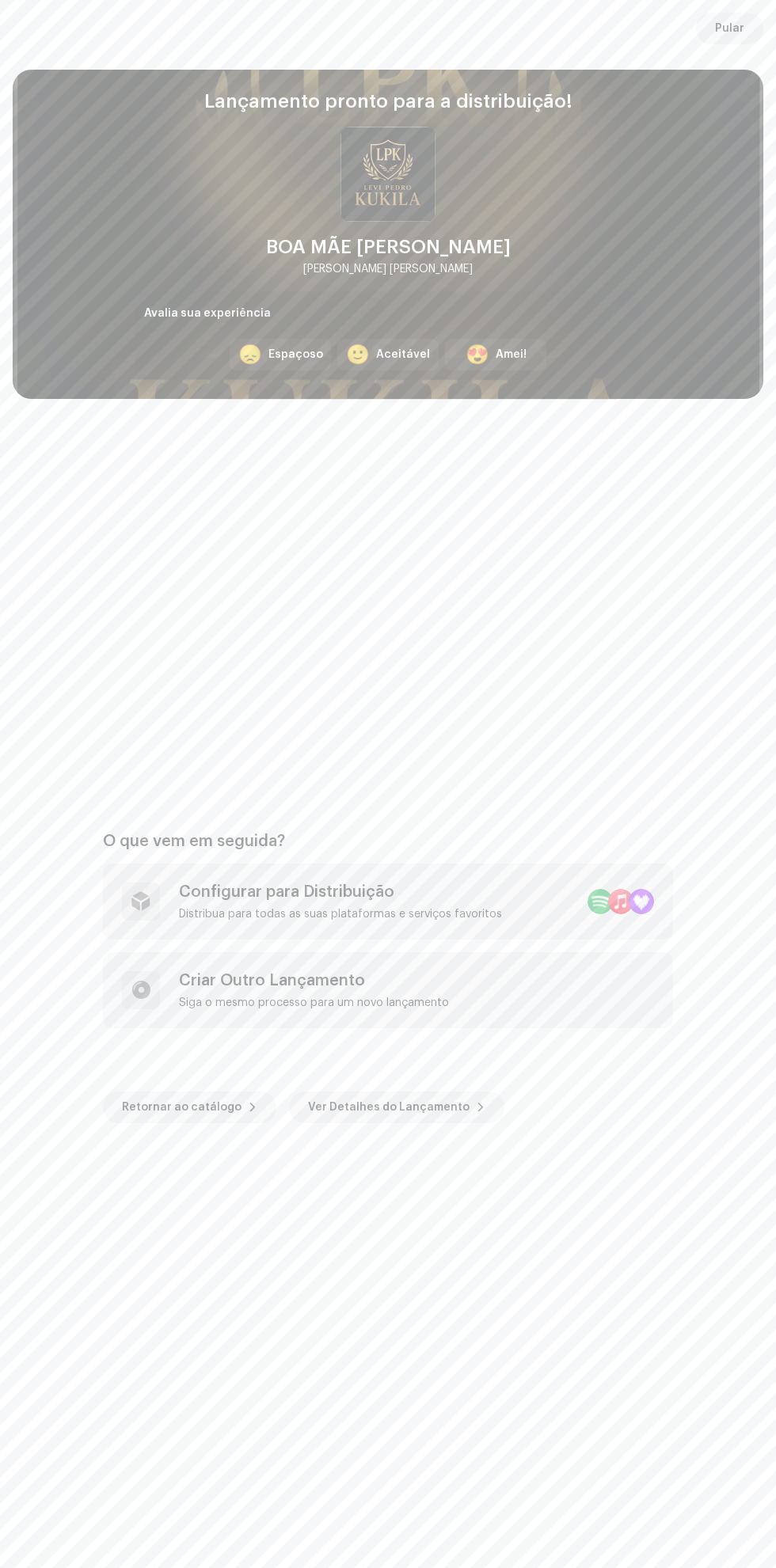
click at [502, 369] on div "😍 Amei!" at bounding box center [495, 354] width 101 height 31
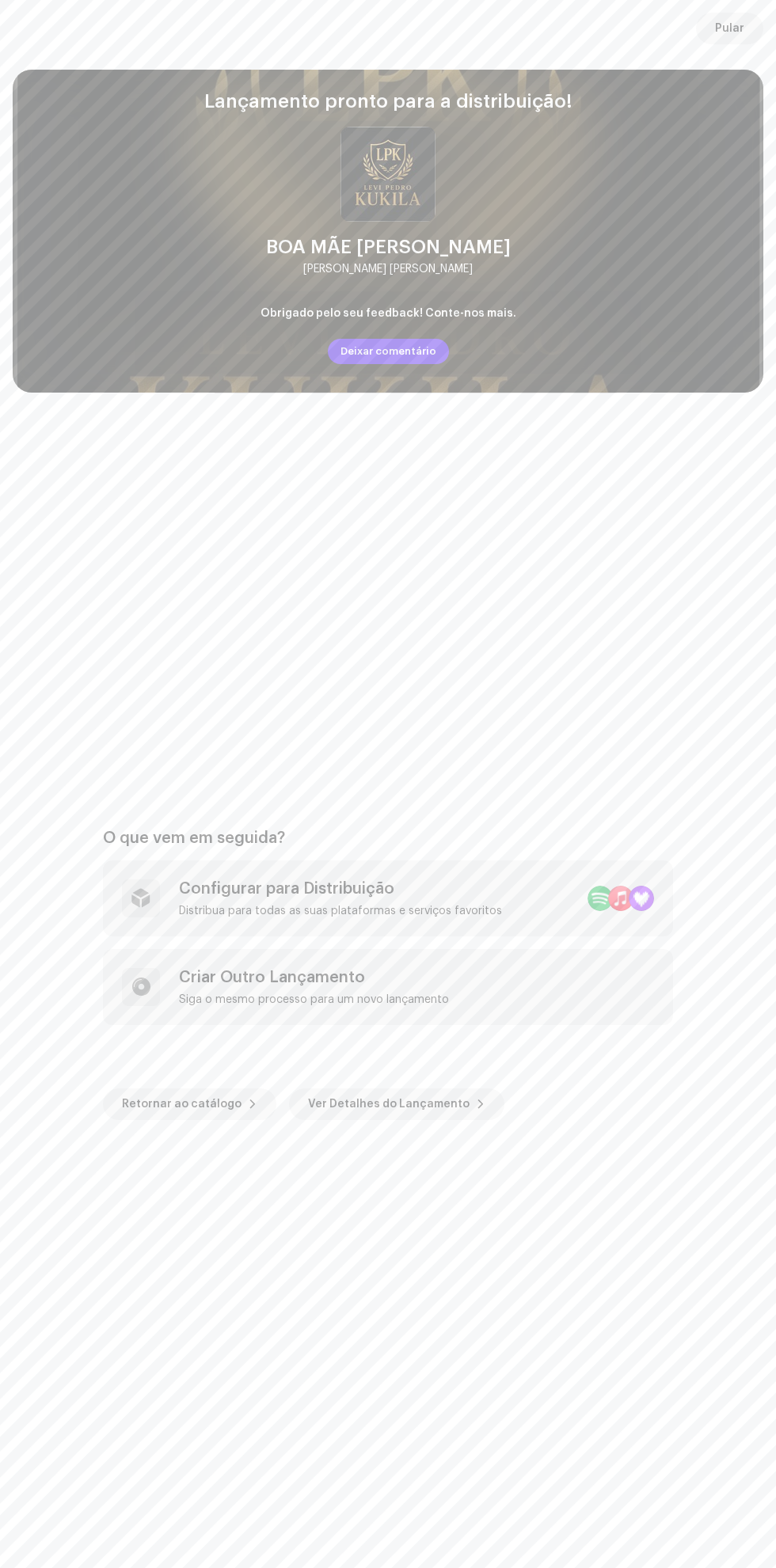
click at [243, 914] on div "Distribua para todas as suas plataformas e serviços favoritos" at bounding box center [340, 911] width 323 height 13
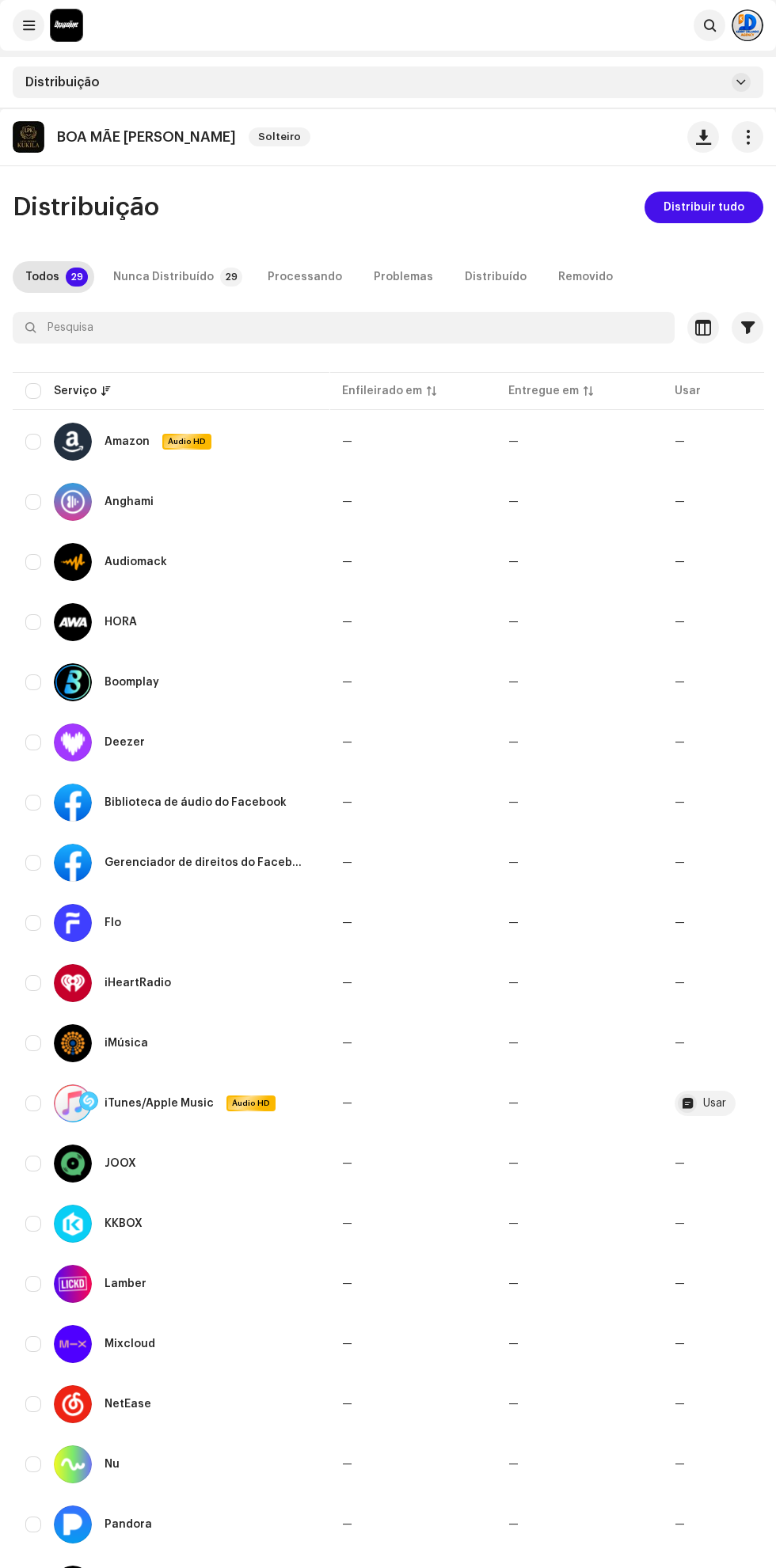
click at [727, 208] on font "Distribuir tudo" at bounding box center [704, 207] width 80 height 11
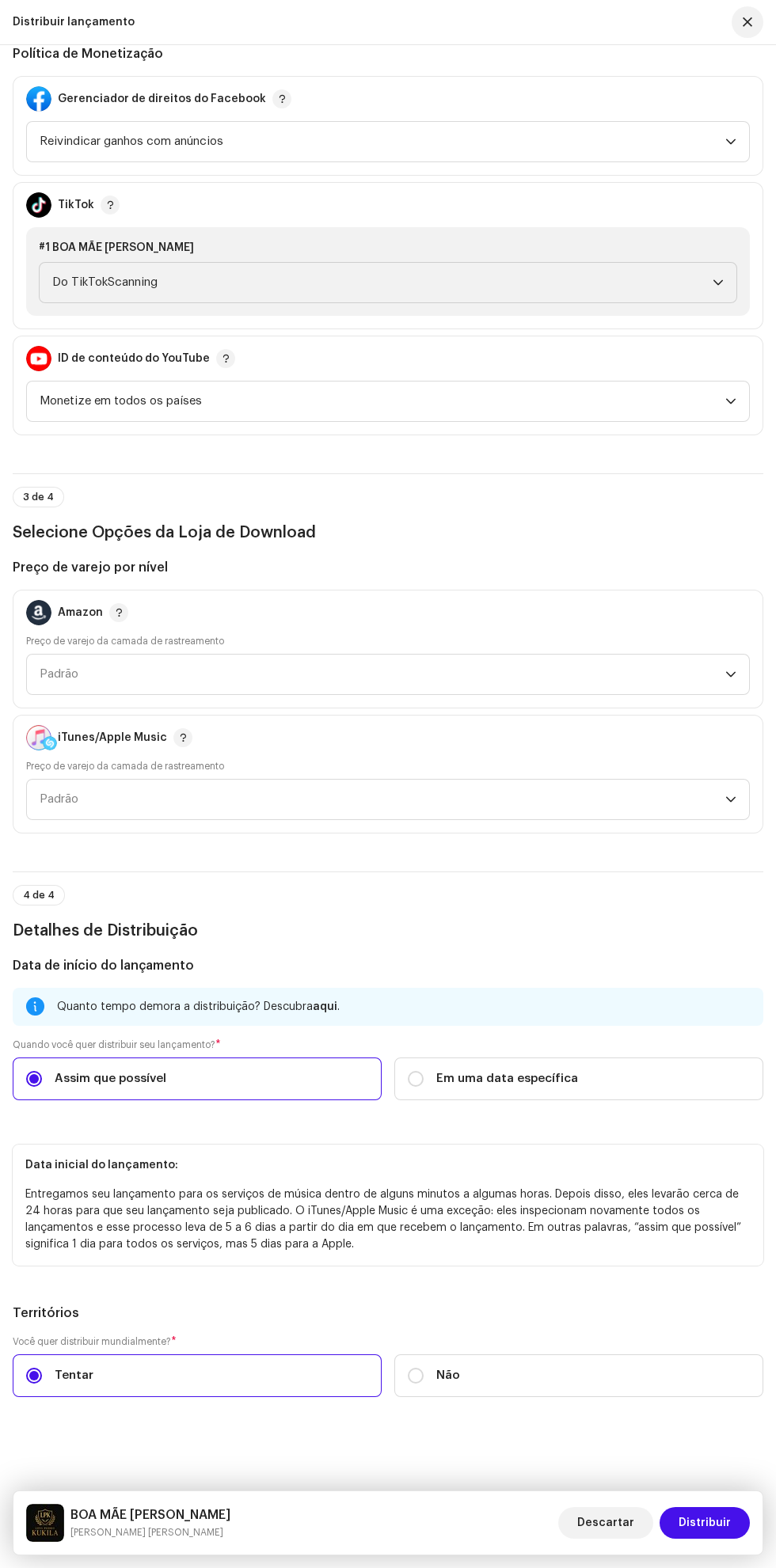
scroll to position [2080, 0]
click at [557, 1070] on span "Em uma data específica" at bounding box center [506, 1078] width 142 height 17
click at [423, 1071] on input "Em uma data específica" at bounding box center [415, 1079] width 16 height 16
radio input "true"
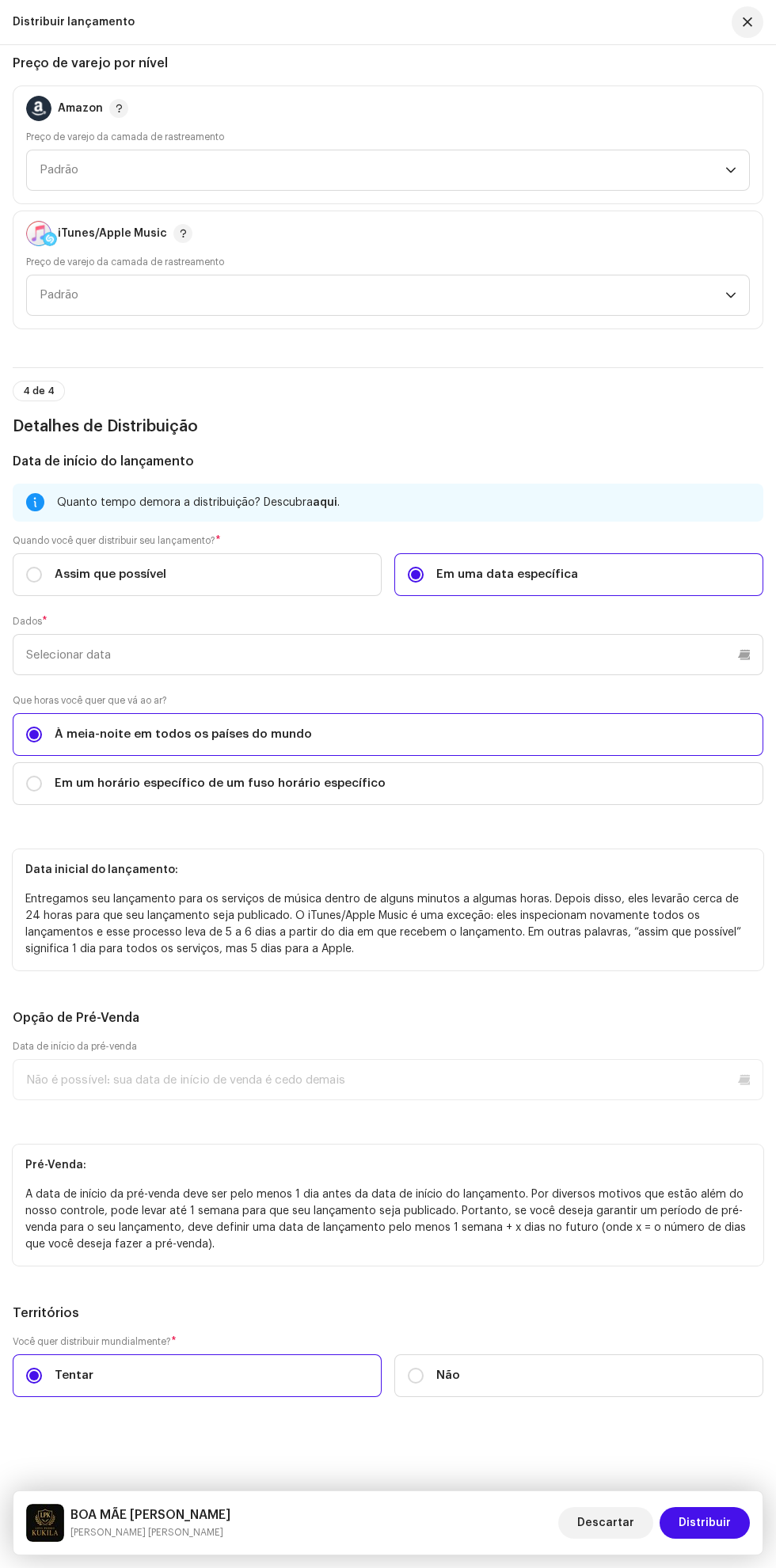
scroll to position [2644, 0]
click at [579, 634] on input "text" at bounding box center [388, 655] width 750 height 41
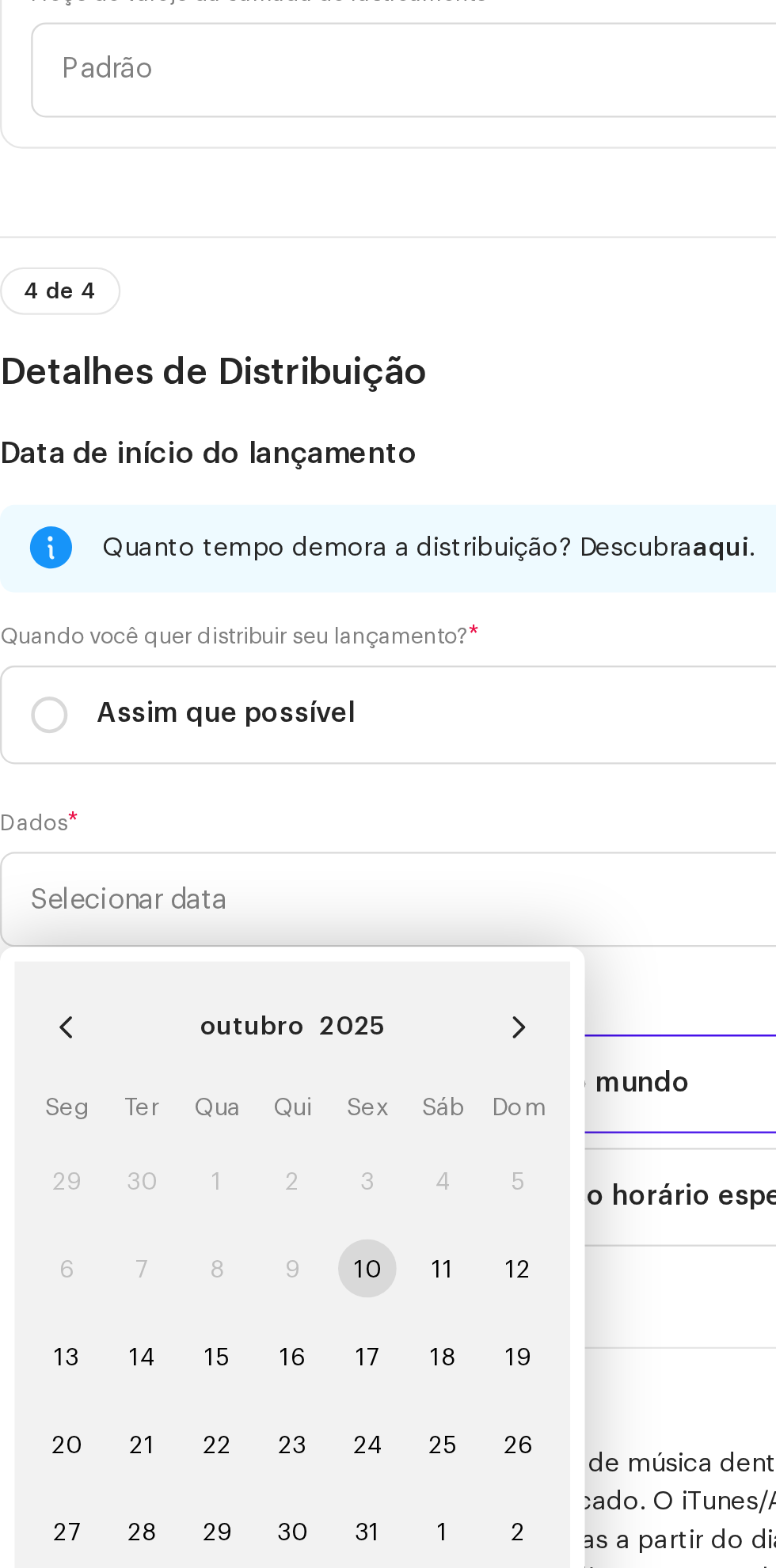
click at [204, 802] on span "11" at bounding box center [204, 814] width 25 height 25
type input "11/10/2025"
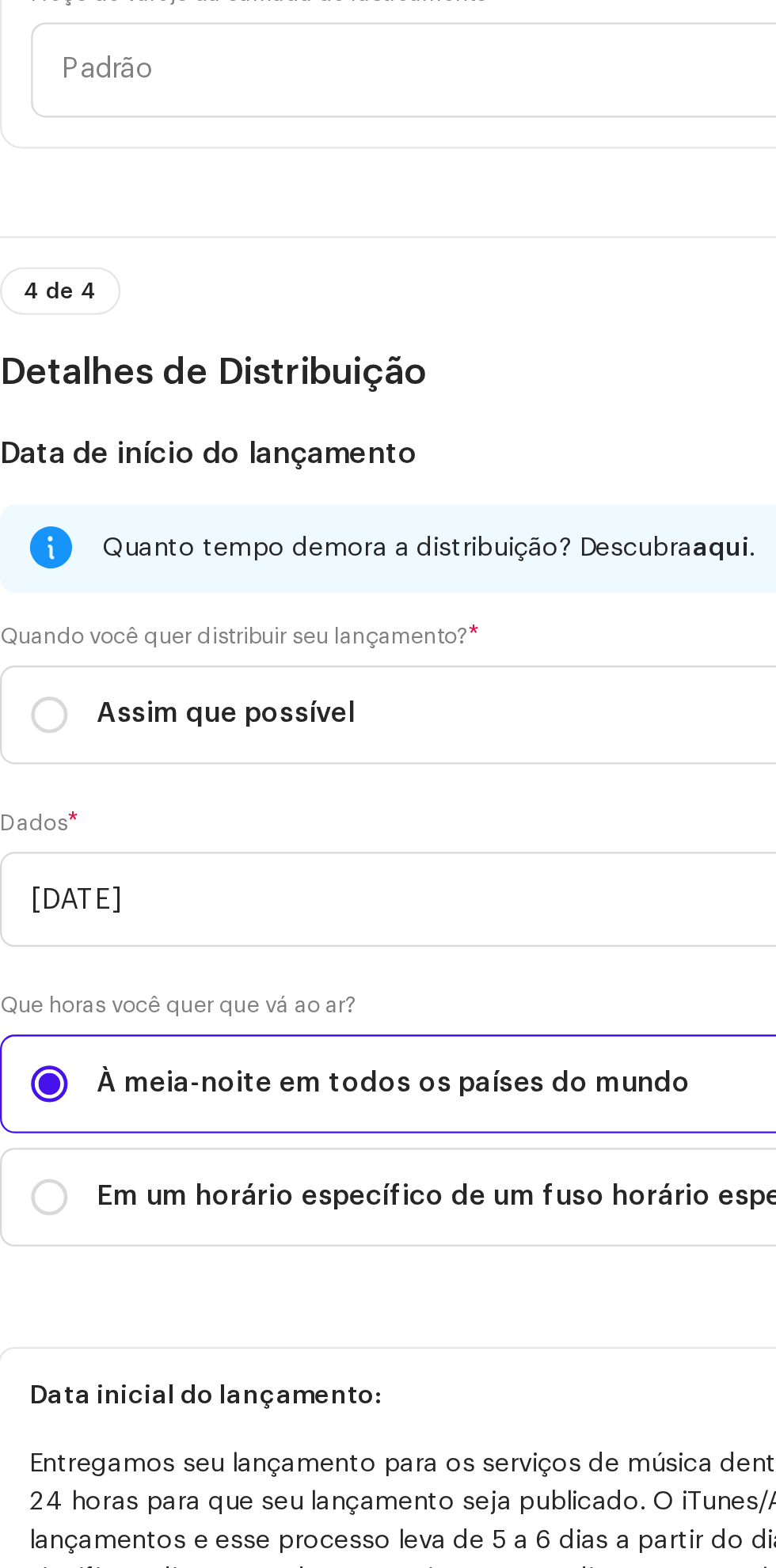
click at [299, 615] on div "Dados * 11/10/2025" at bounding box center [388, 645] width 750 height 60
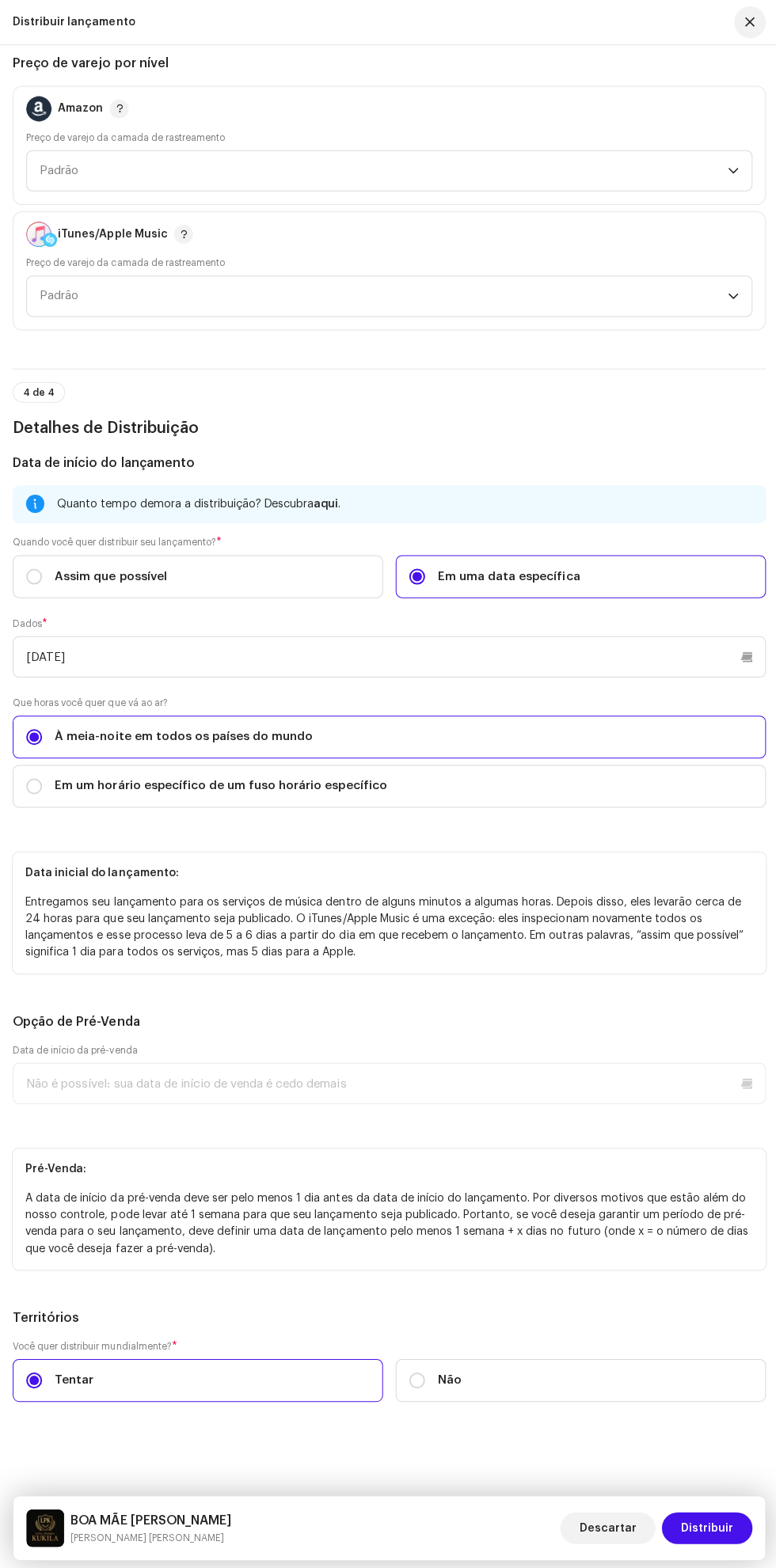
scroll to position [3186, 0]
click at [716, 1523] on font "Distribuir" at bounding box center [705, 1522] width 52 height 11
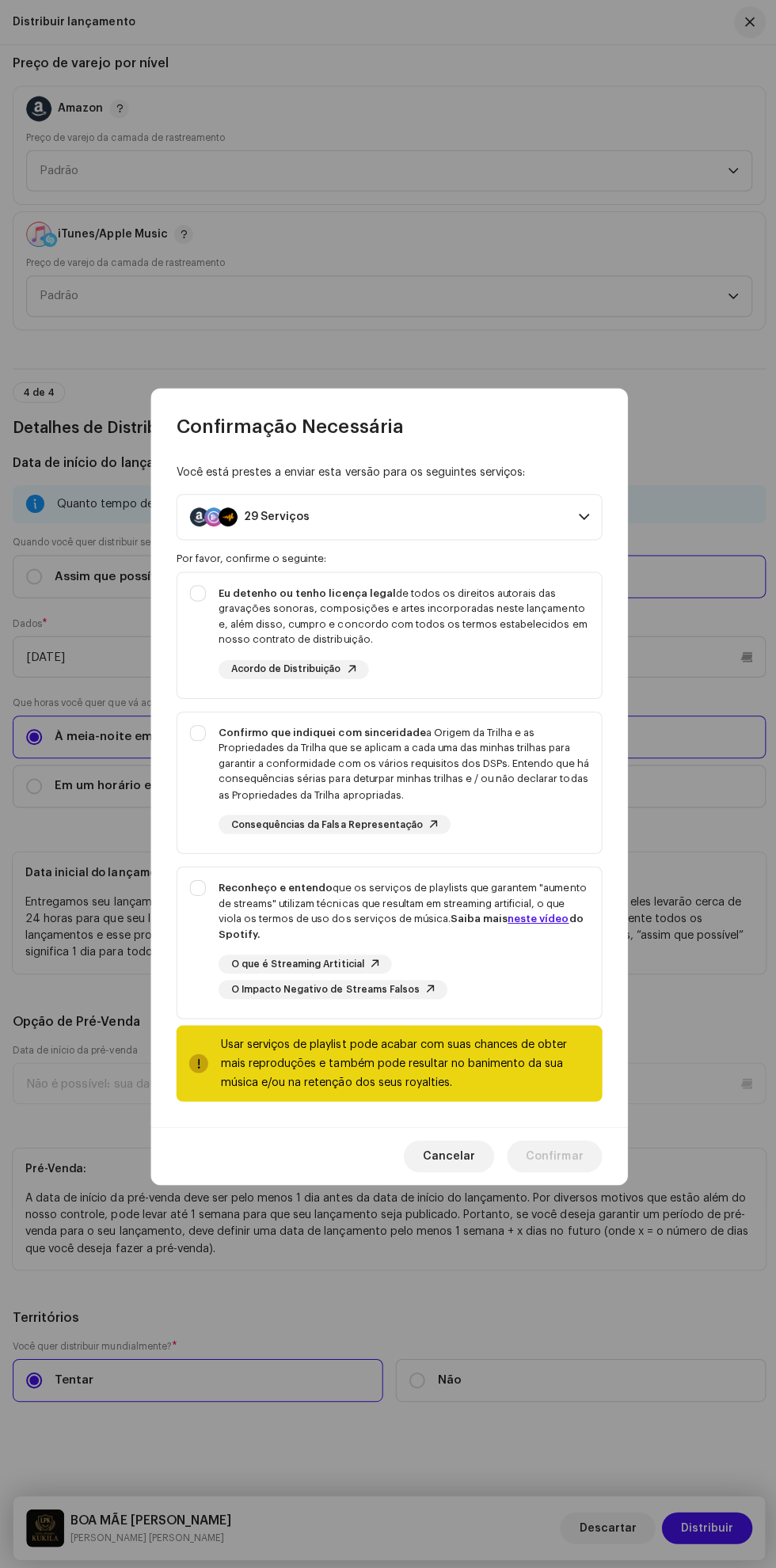
click at [518, 583] on div "Eu detenho ou tenho licença legal de todos os direitos autorais das gravações s…" at bounding box center [402, 613] width 369 height 62
checkbox input "true"
click at [484, 755] on font "a Origem da Trilha e as Propriedades da Trilha que se aplicam a cada uma das mi…" at bounding box center [402, 761] width 369 height 72
checkbox input "true"
click at [380, 921] on font "que os serviços de playlists que garantem "aumento de streams" utilizam técnica…" at bounding box center [401, 900] width 366 height 41
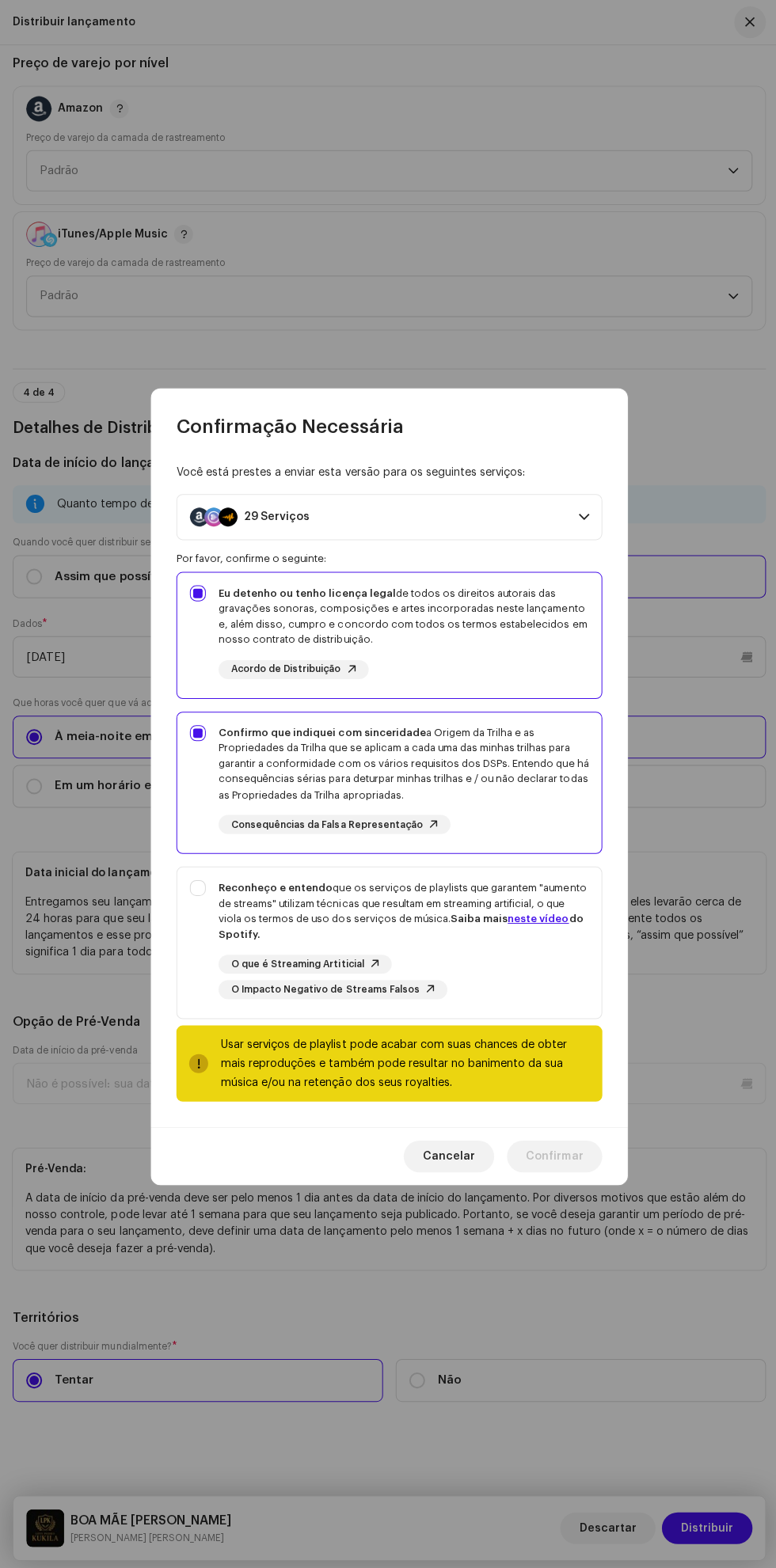
checkbox input "true"
click at [574, 1168] on span "Confirmar" at bounding box center [553, 1152] width 57 height 31
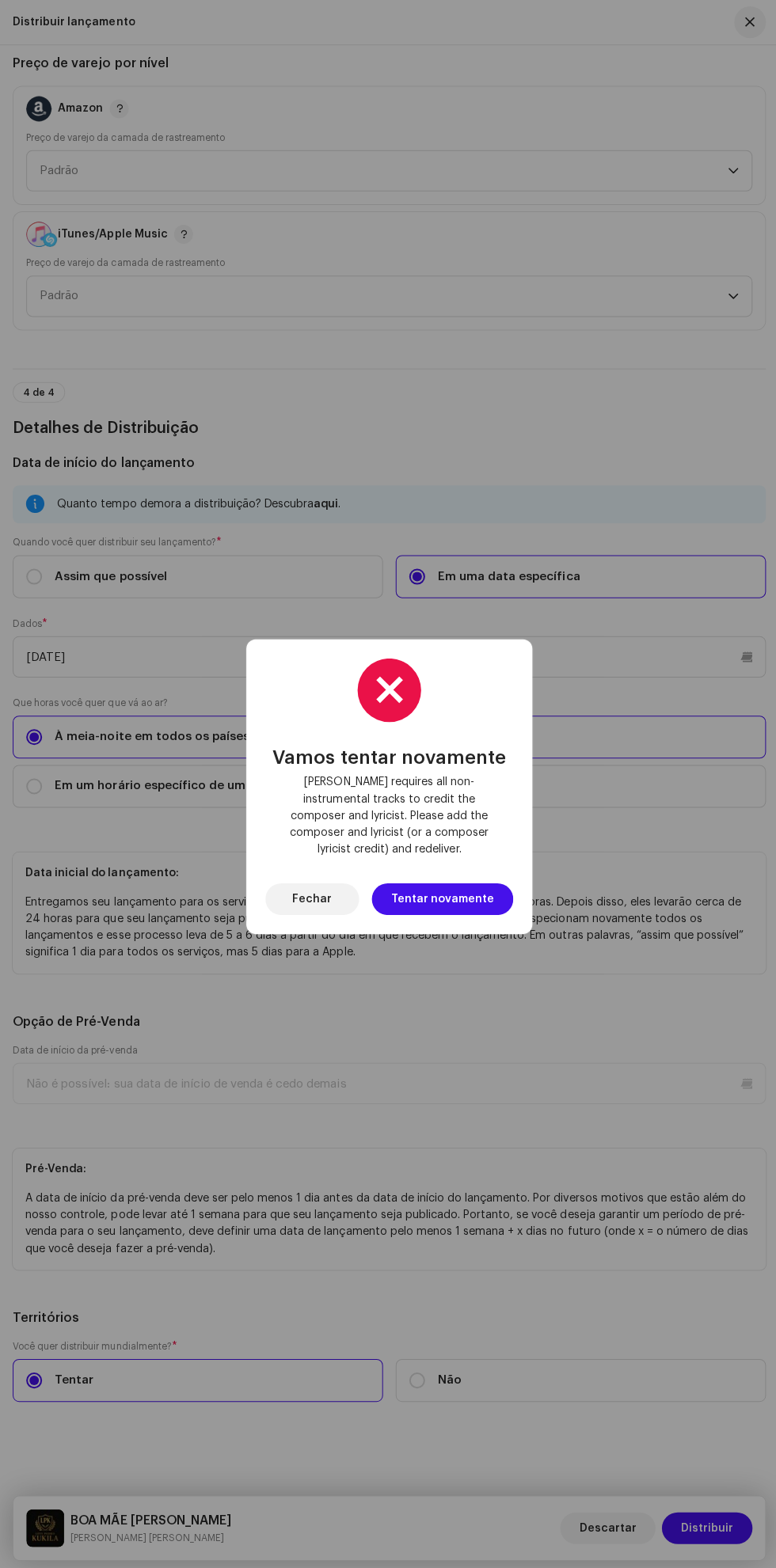
click at [505, 1027] on div "Vamos tentar novamente Deezer requires all non-instrumental tracks to credit th…" at bounding box center [388, 784] width 776 height 1568
click at [324, 888] on span "Fechar" at bounding box center [311, 896] width 39 height 31
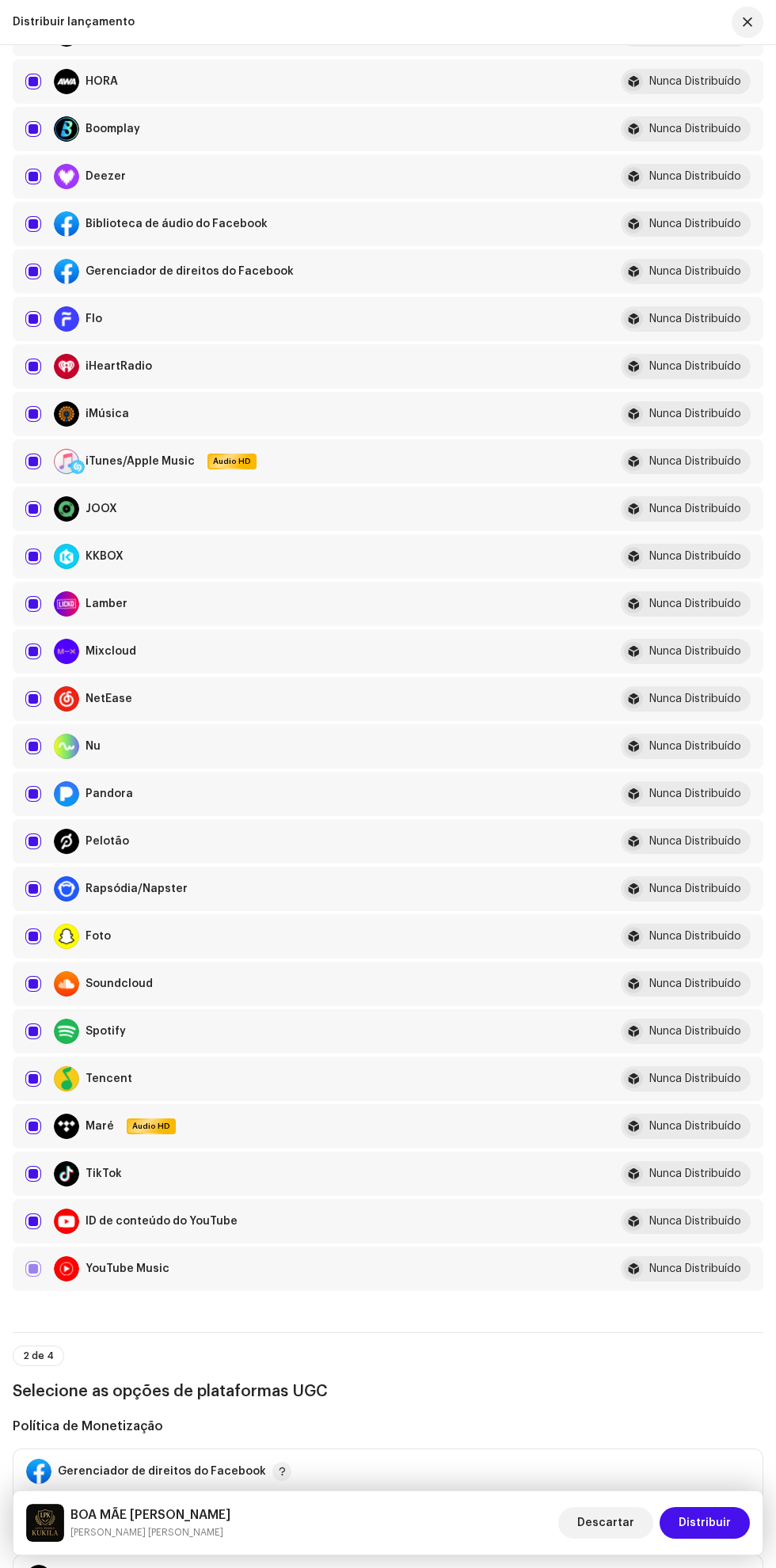
scroll to position [315, 0]
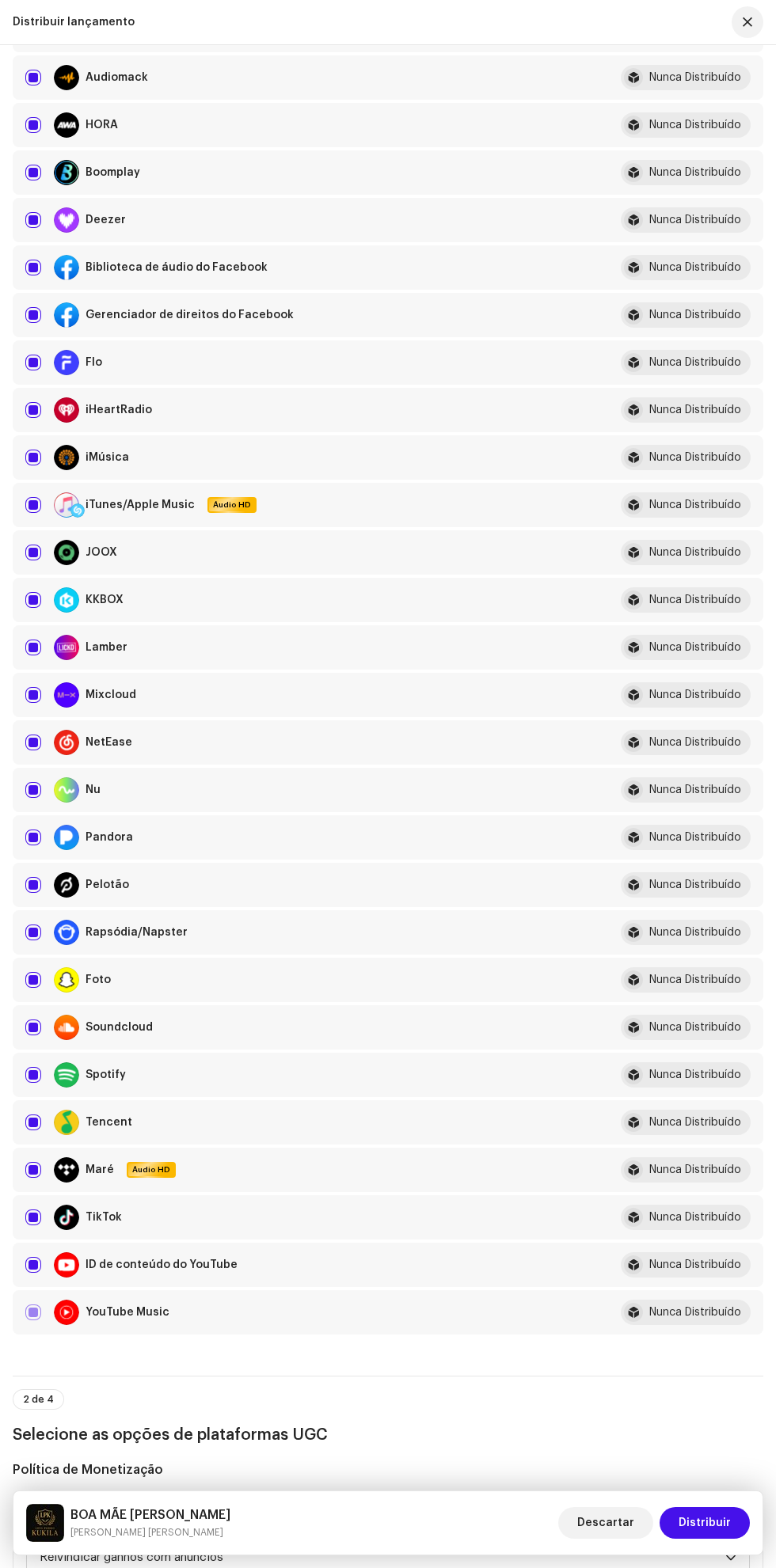
click at [464, 233] on div "Deezer" at bounding box center [305, 220] width 559 height 25
click at [33, 228] on input "checkbox" at bounding box center [33, 221] width 16 height 16
checkbox input "false"
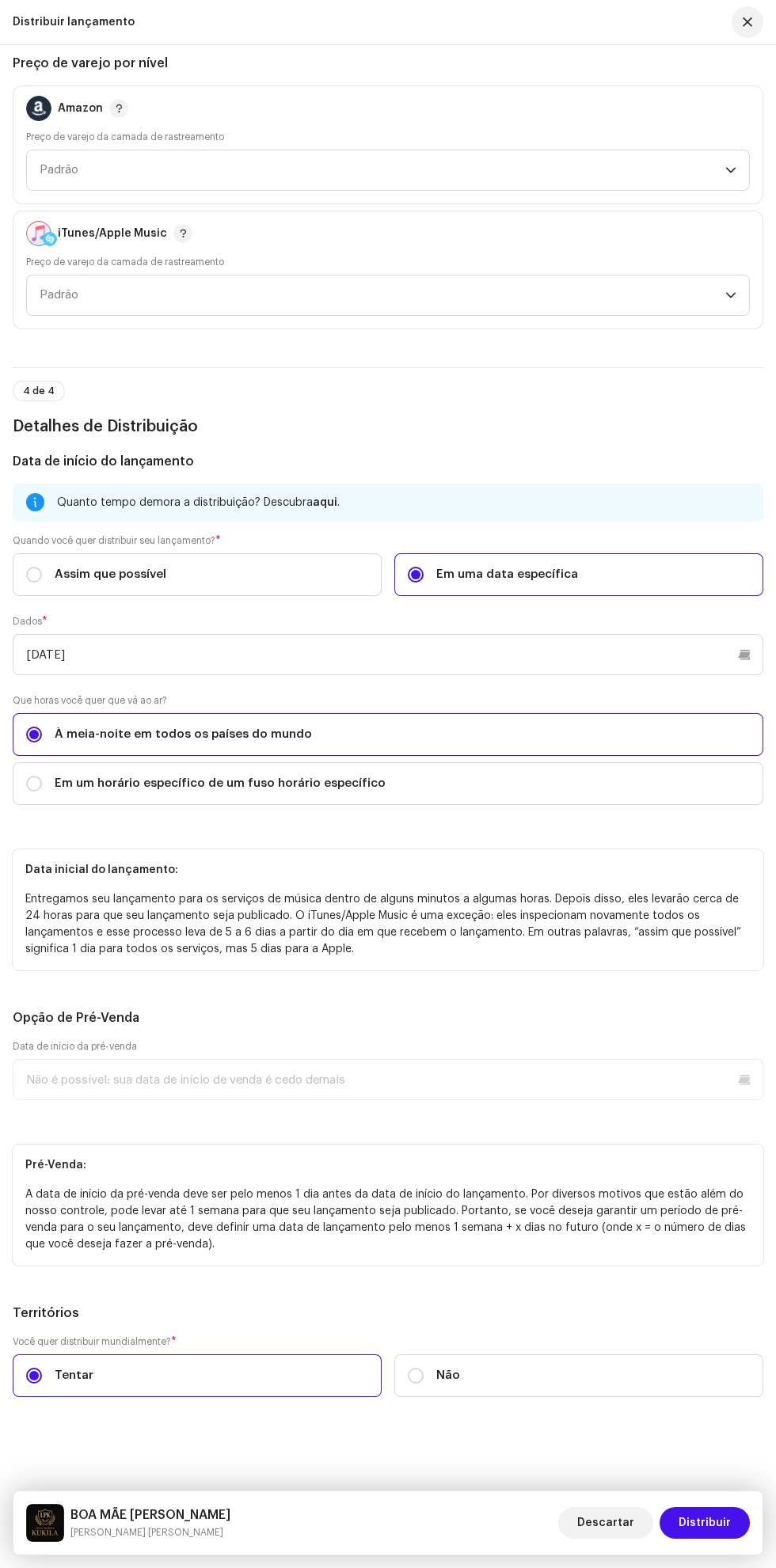
scroll to position [3186, 0]
click at [713, 1523] on font "Distribuir" at bounding box center [705, 1522] width 52 height 11
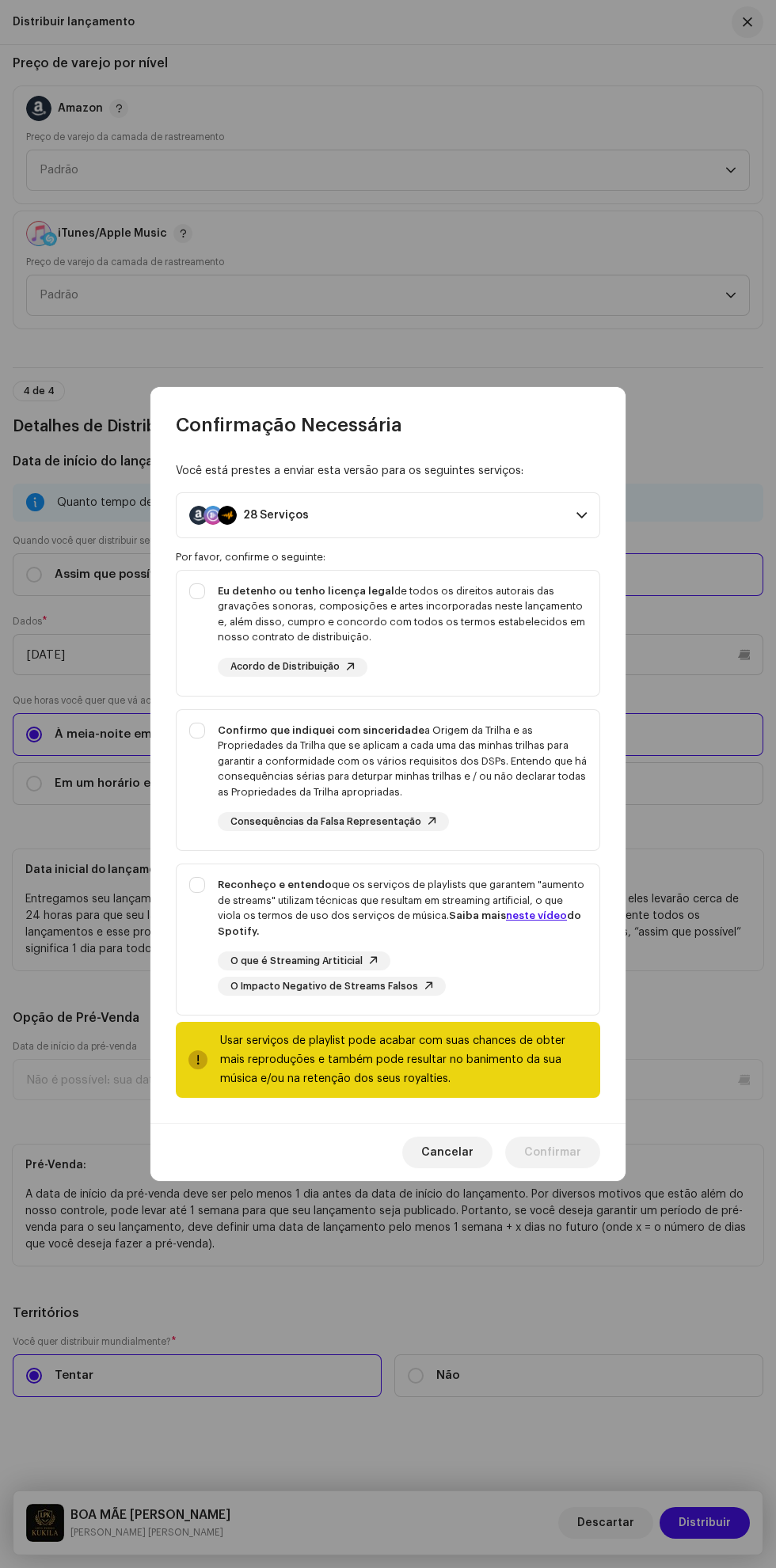
click at [513, 586] on font "de todos os direitos autorais das gravações sonoras, composições e artes incorp…" at bounding box center [401, 614] width 367 height 57
checkbox input "true"
click at [515, 748] on font "a Origem da Trilha e as Propriedades da Trilha que se aplicam a cada uma das mi…" at bounding box center [402, 761] width 369 height 72
checkbox input "true"
click at [421, 920] on font "que os serviços de playlists que garantem "aumento de streams" utilizam técnica…" at bounding box center [401, 900] width 366 height 41
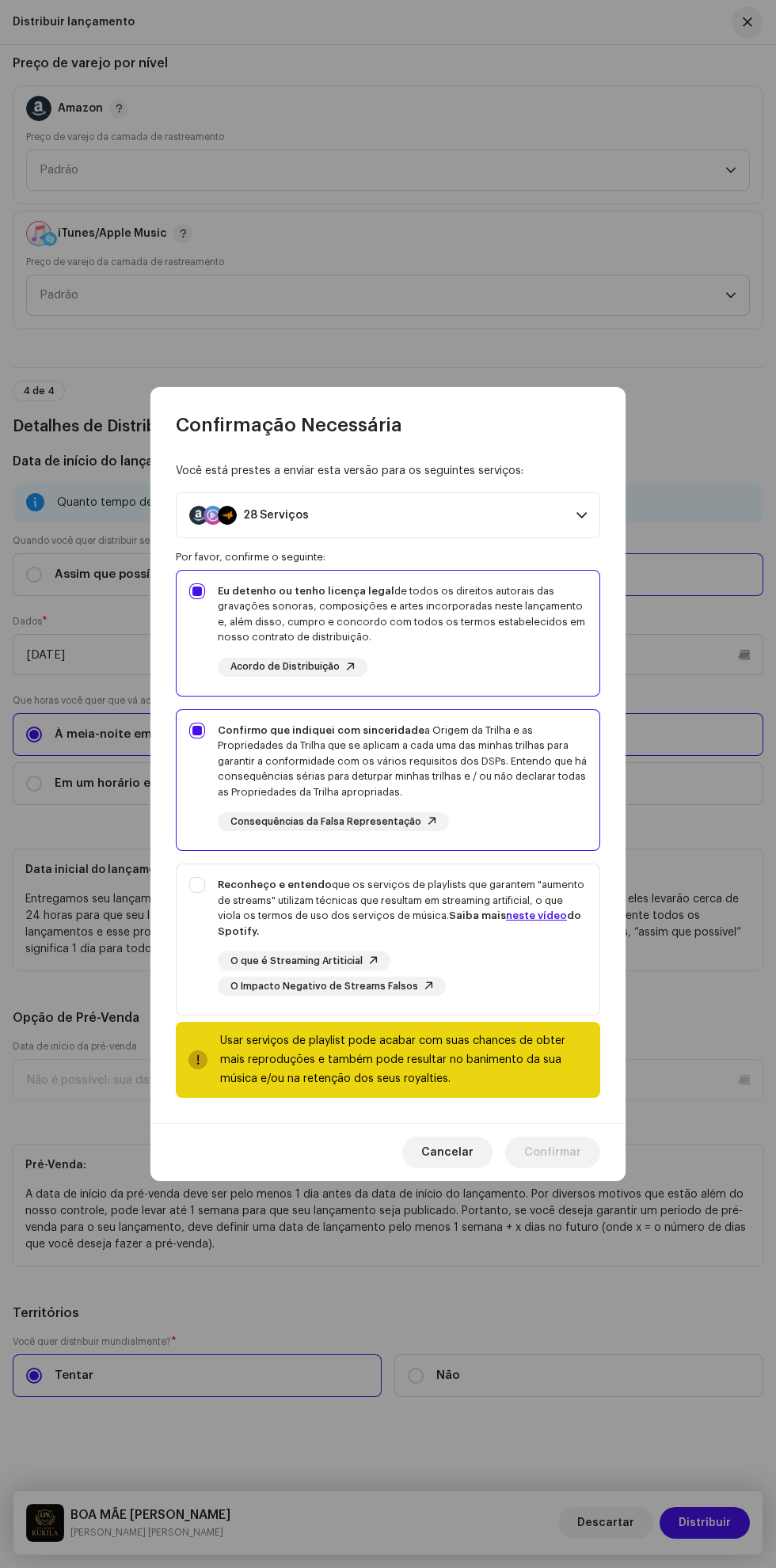
checkbox input "true"
click at [576, 1158] on font "Confirmar" at bounding box center [553, 1152] width 57 height 11
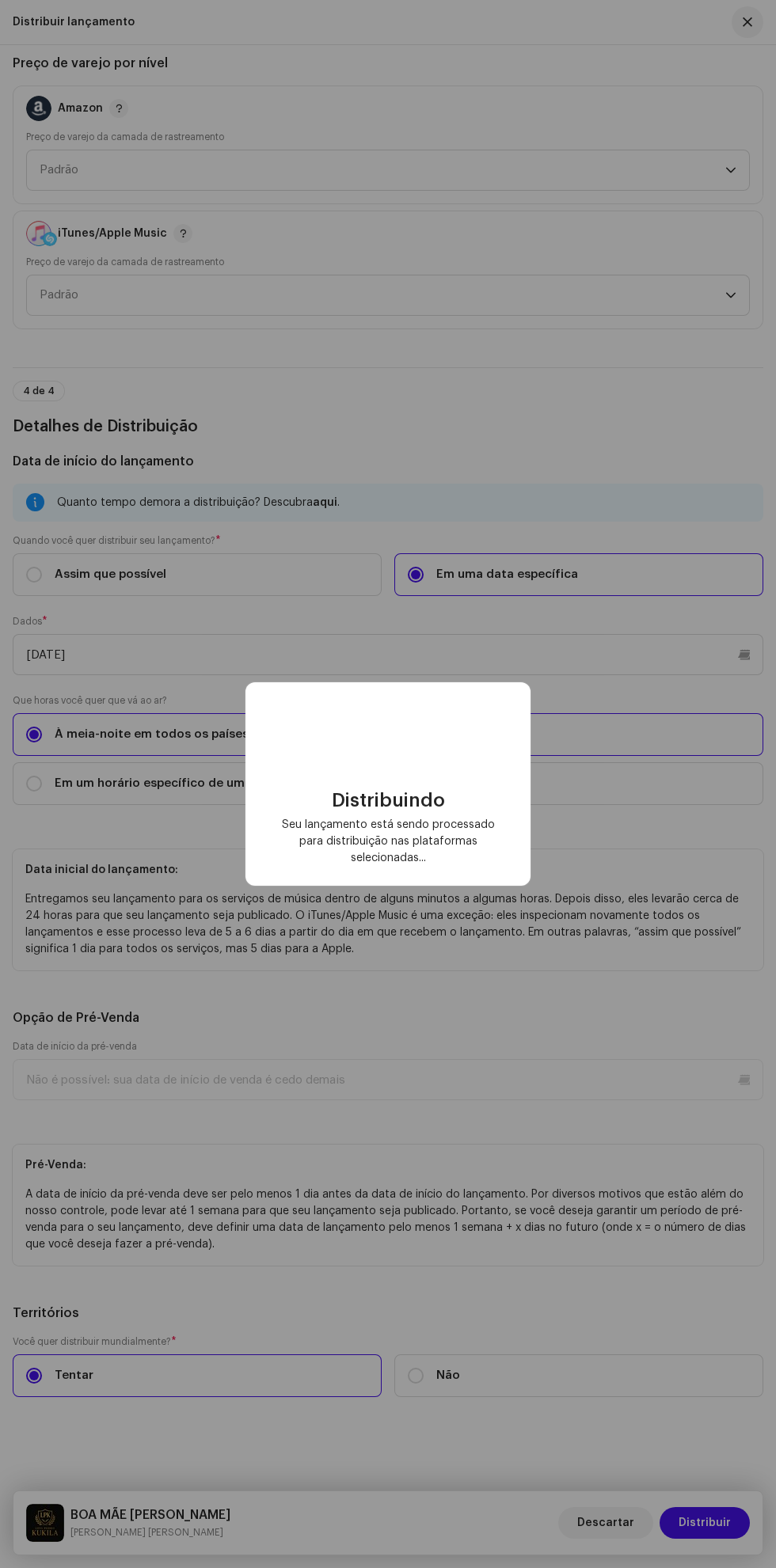
scroll to position [0, 0]
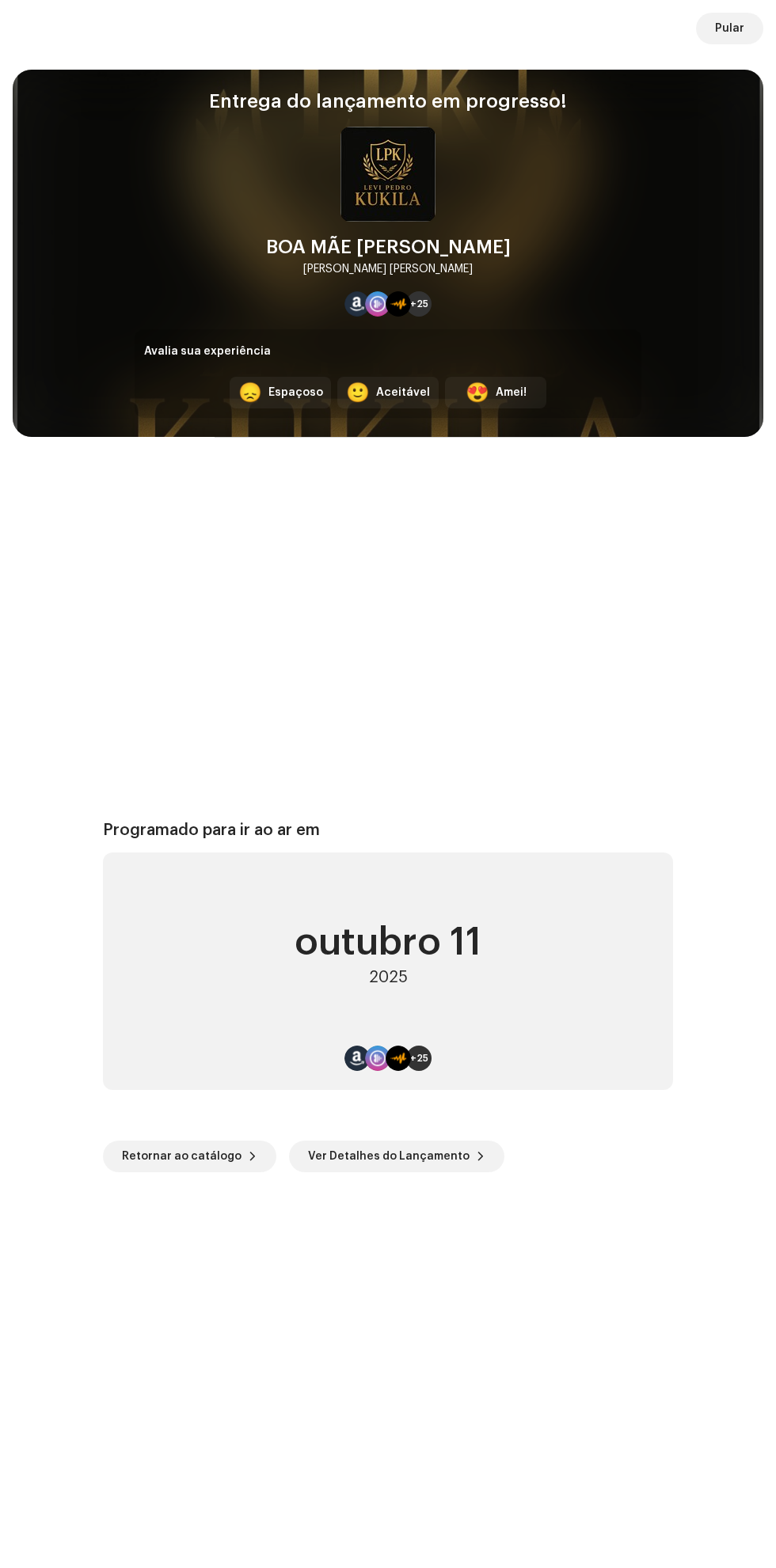
click at [730, 29] on font "Pular" at bounding box center [729, 29] width 29 height 11
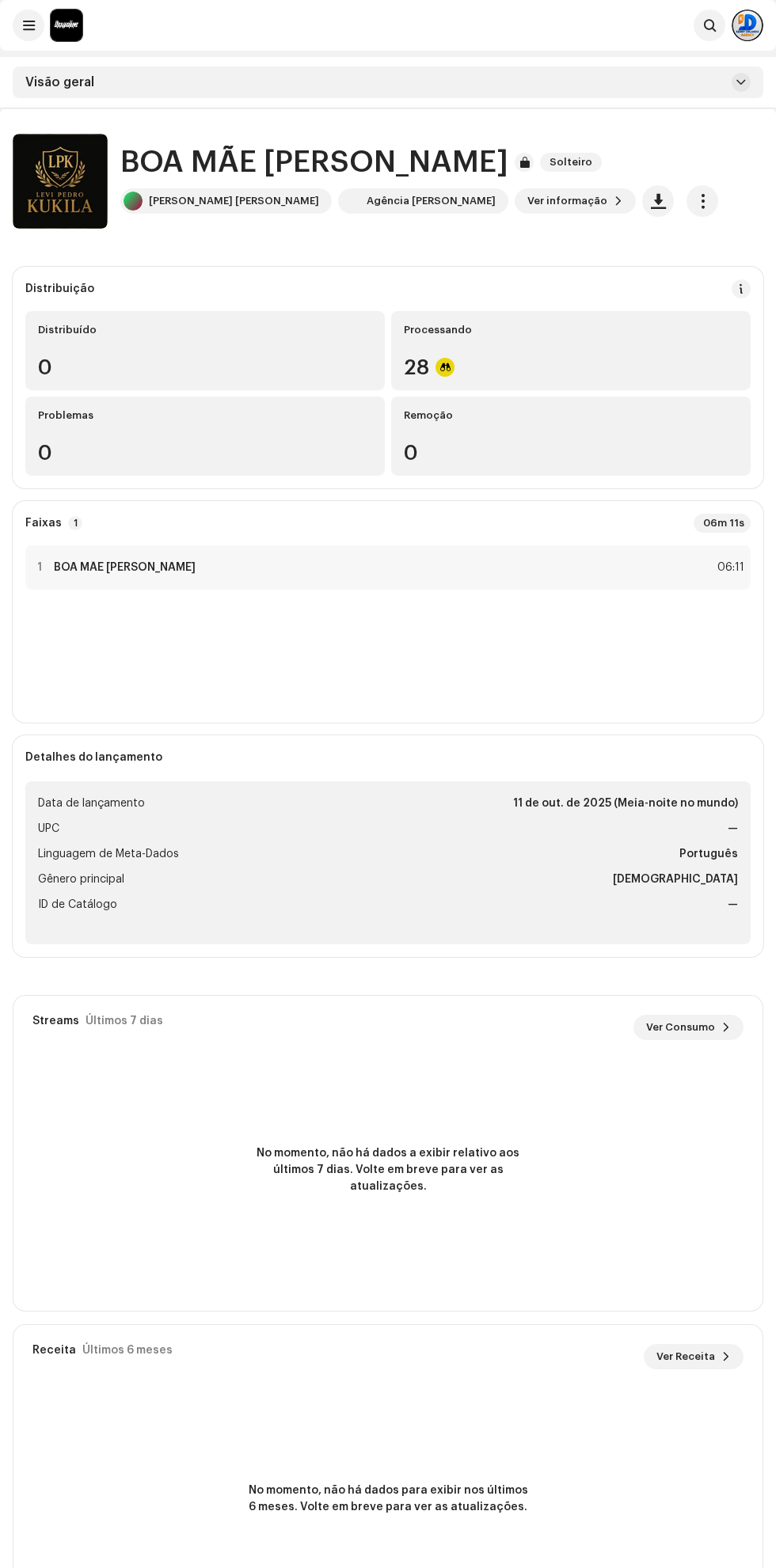
click at [648, 330] on div "Processando" at bounding box center [571, 330] width 334 height 13
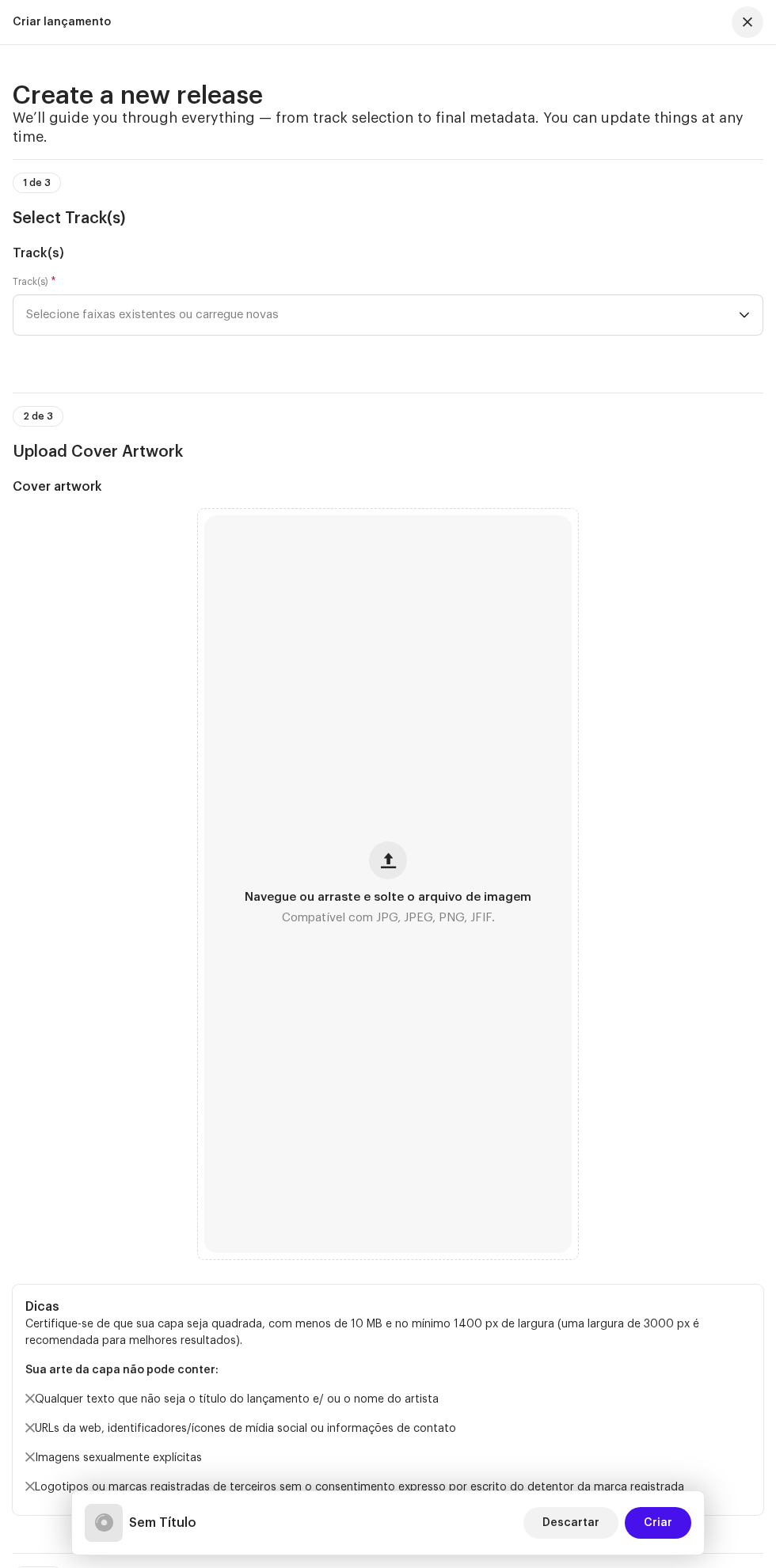
scroll to position [137, 0]
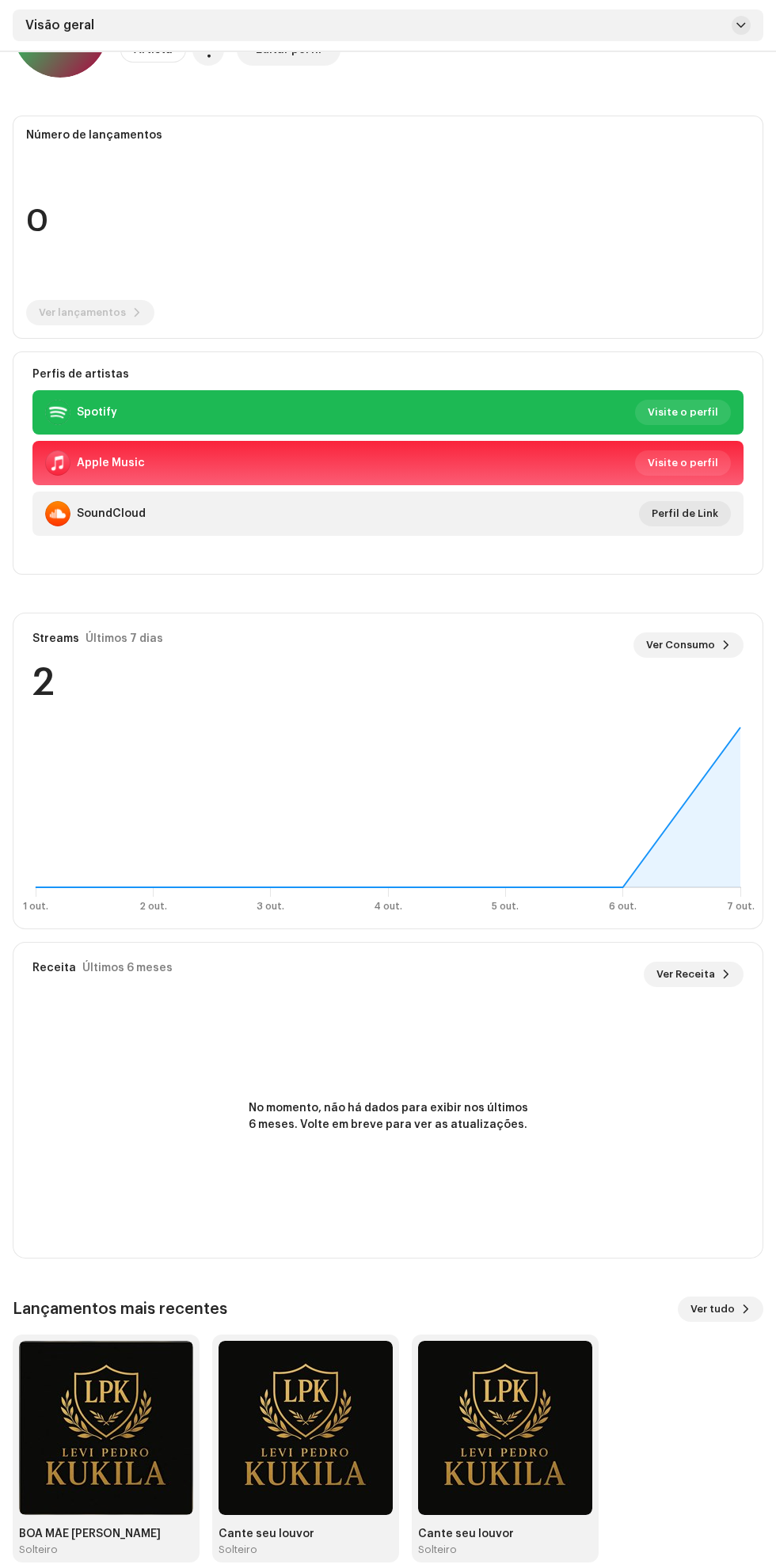
scroll to position [143, 0]
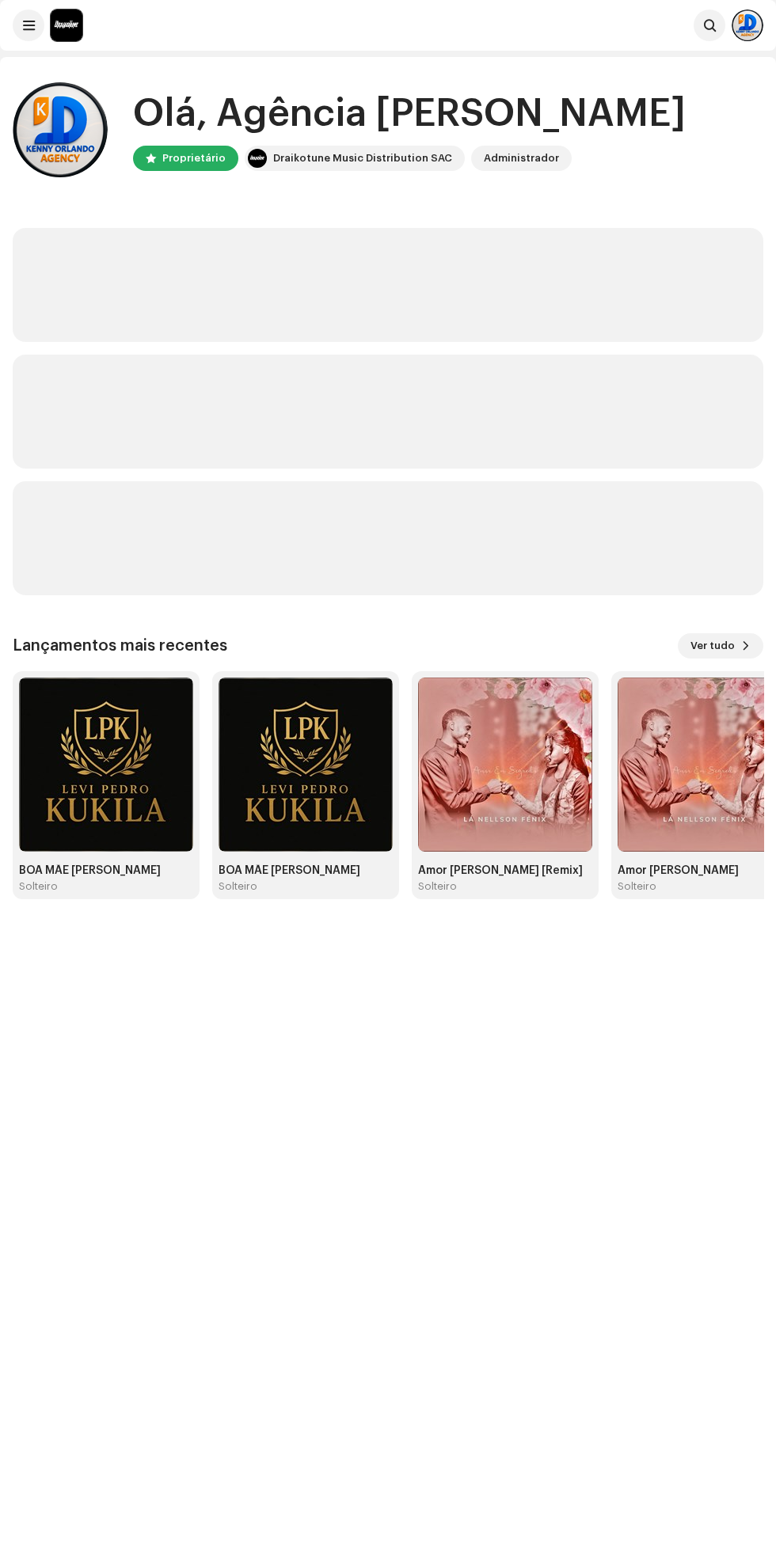
click at [129, 800] on img at bounding box center [105, 764] width 174 height 174
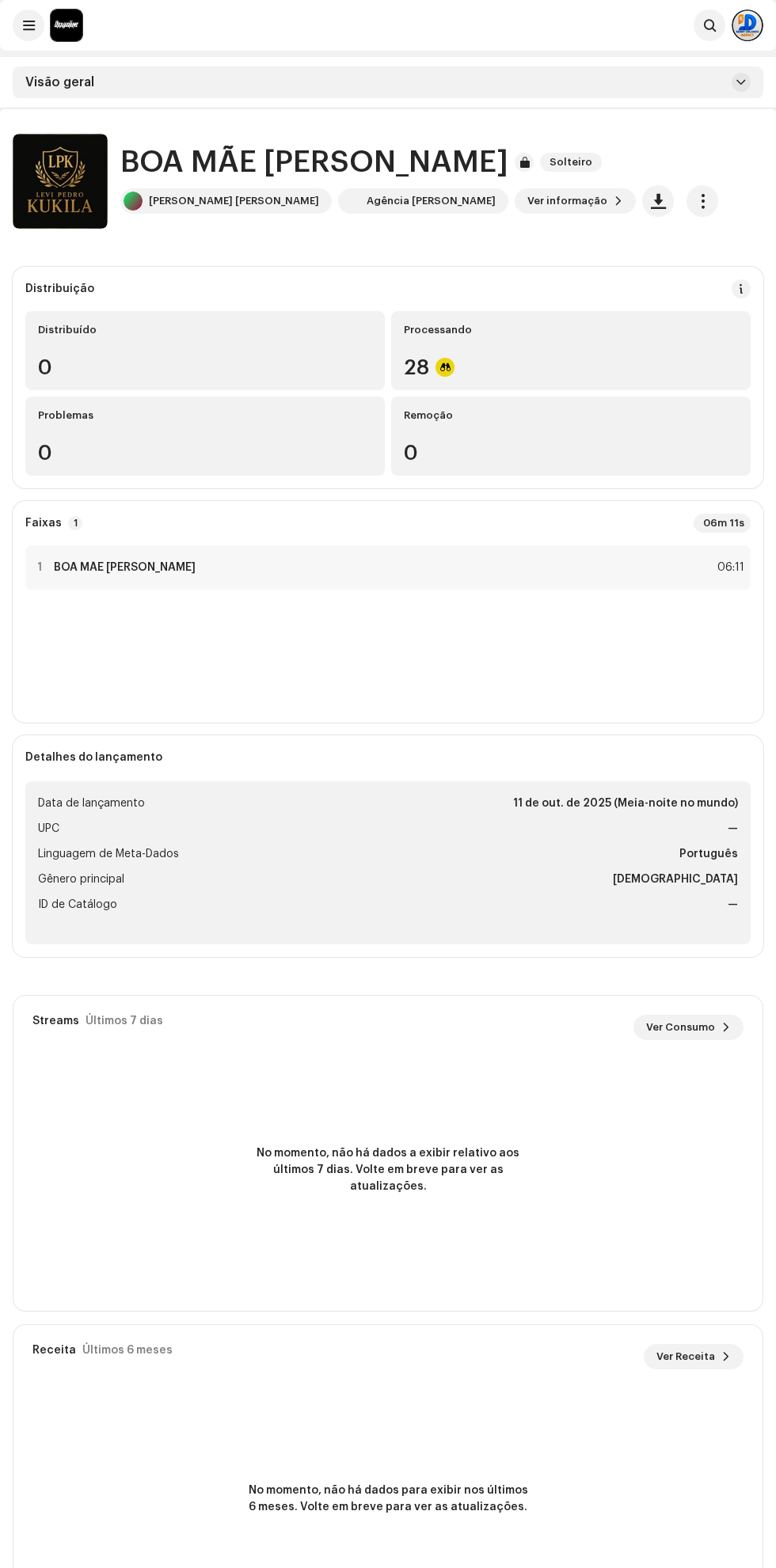
click at [569, 560] on div "1 BOA MÃE MARIA 06:11" at bounding box center [388, 568] width 725 height 45
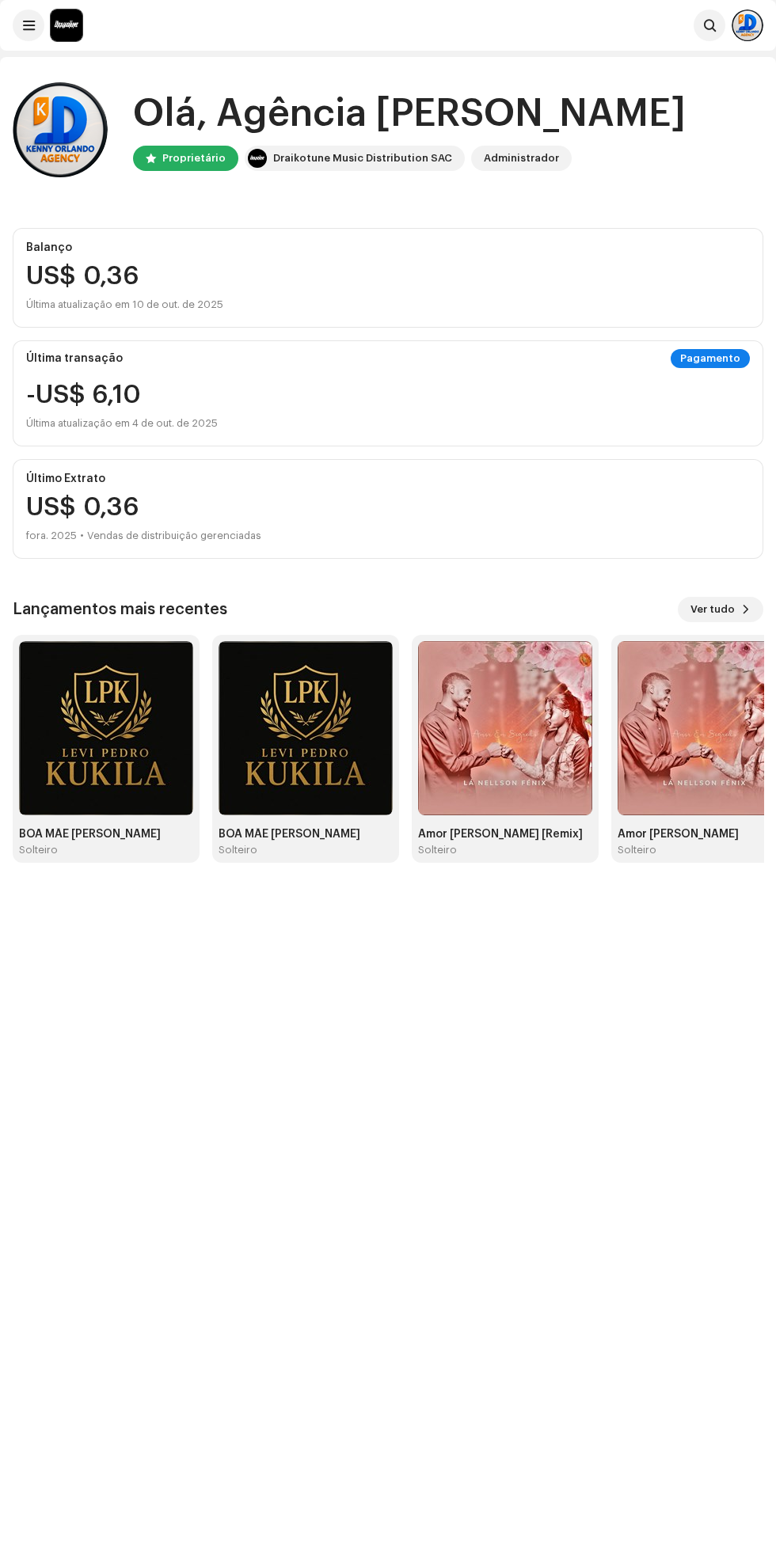
scroll to position [10, 0]
